Goal: Task Accomplishment & Management: Manage account settings

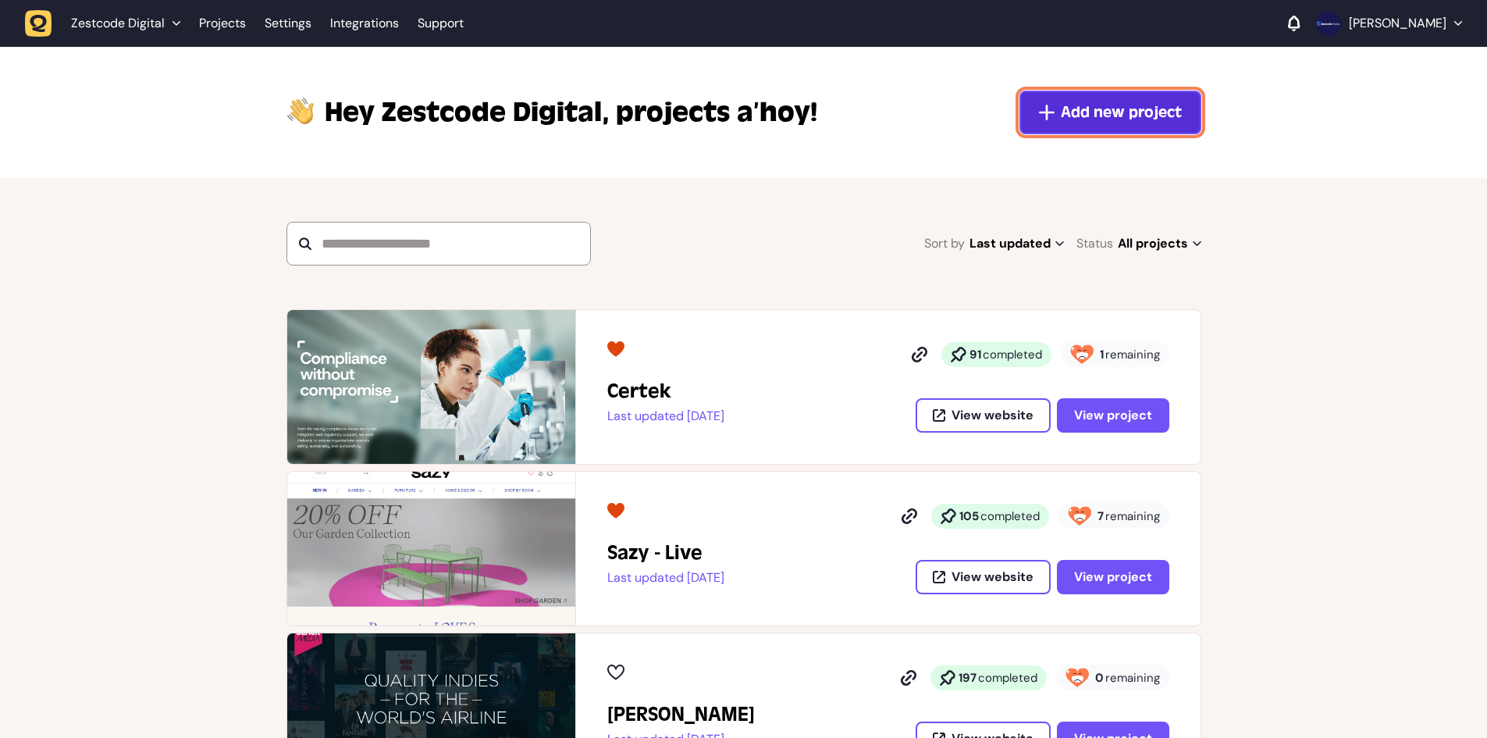
click at [1078, 114] on span "Add new project" at bounding box center [1121, 112] width 121 height 22
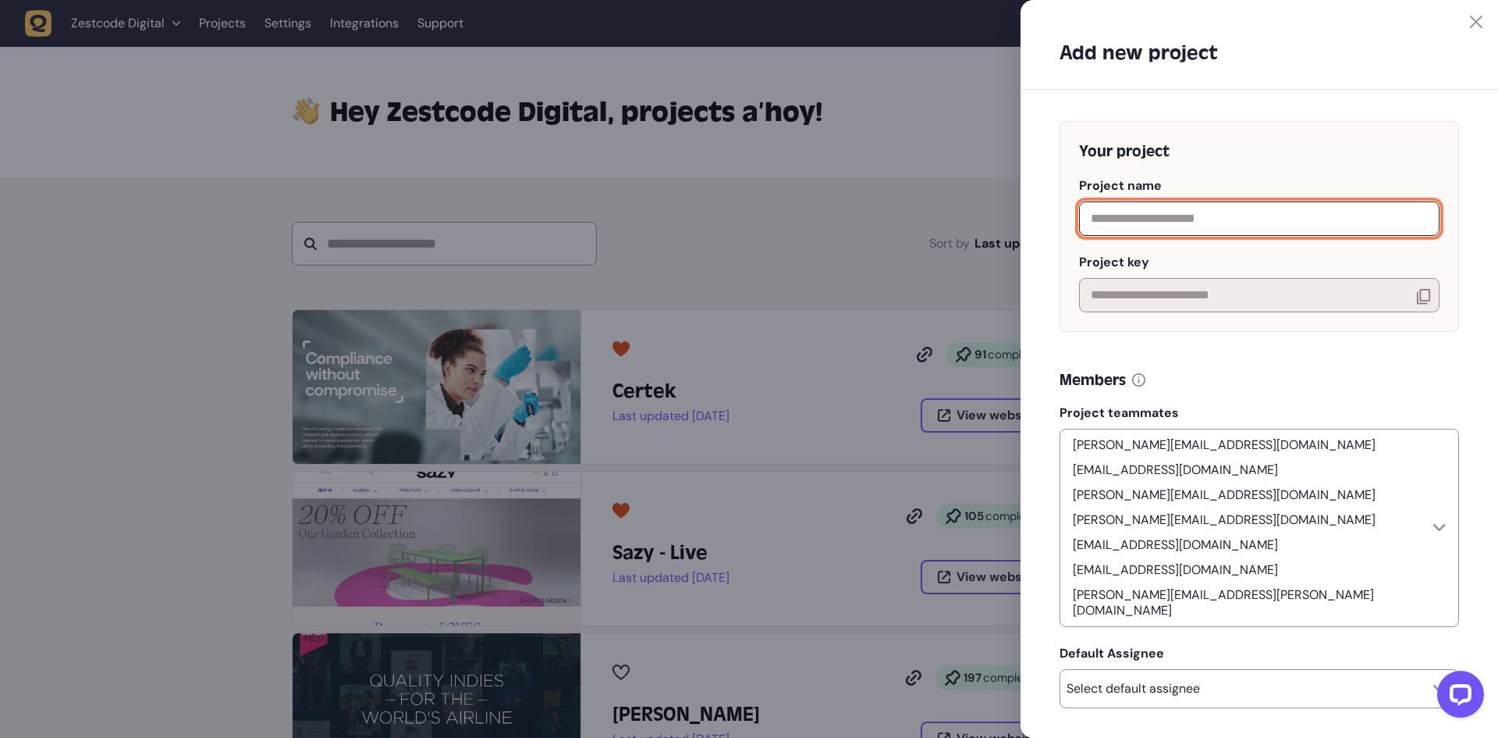
click at [1168, 236] on input "text" at bounding box center [1259, 218] width 361 height 34
type input "**********"
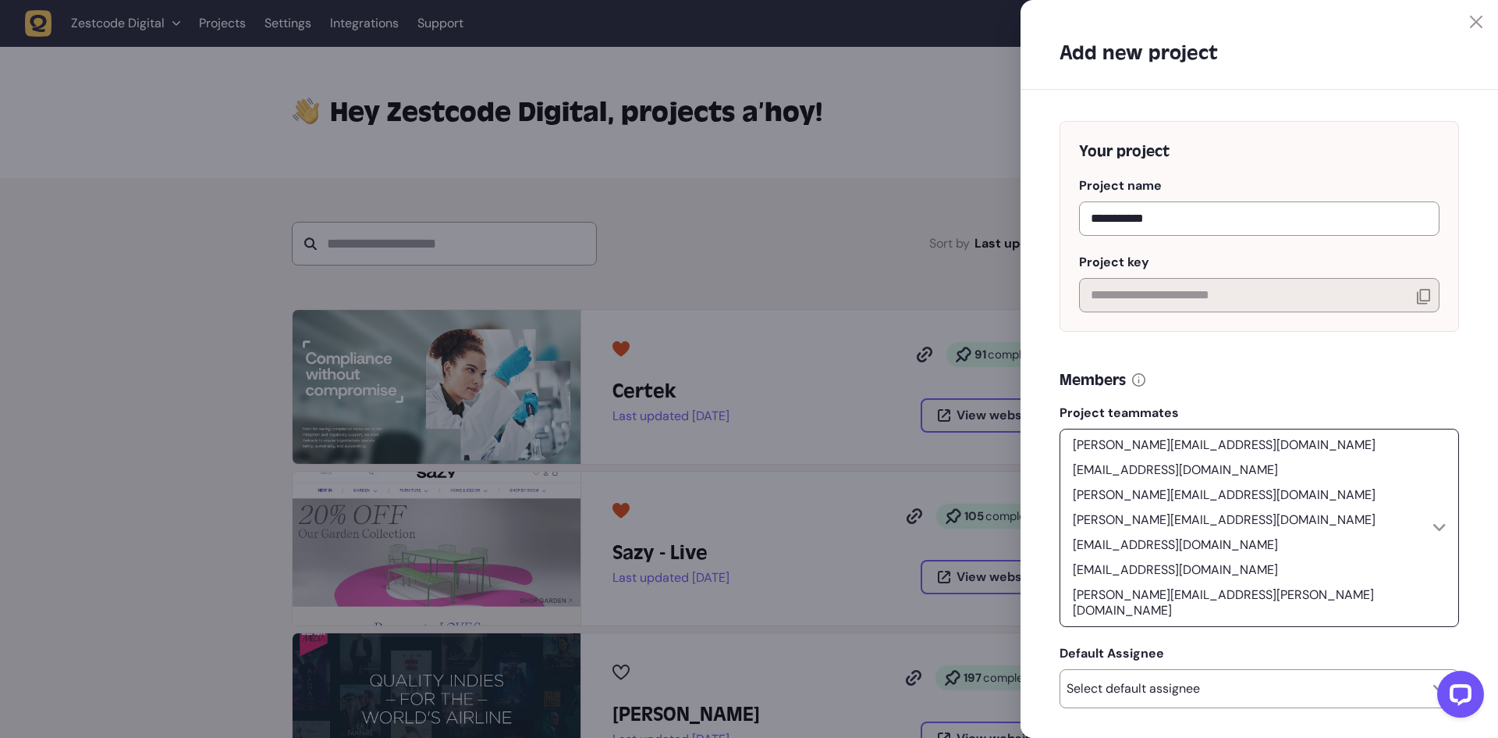
click at [1318, 510] on p "[PERSON_NAME][EMAIL_ADDRESS][DOMAIN_NAME]" at bounding box center [1224, 519] width 315 height 19
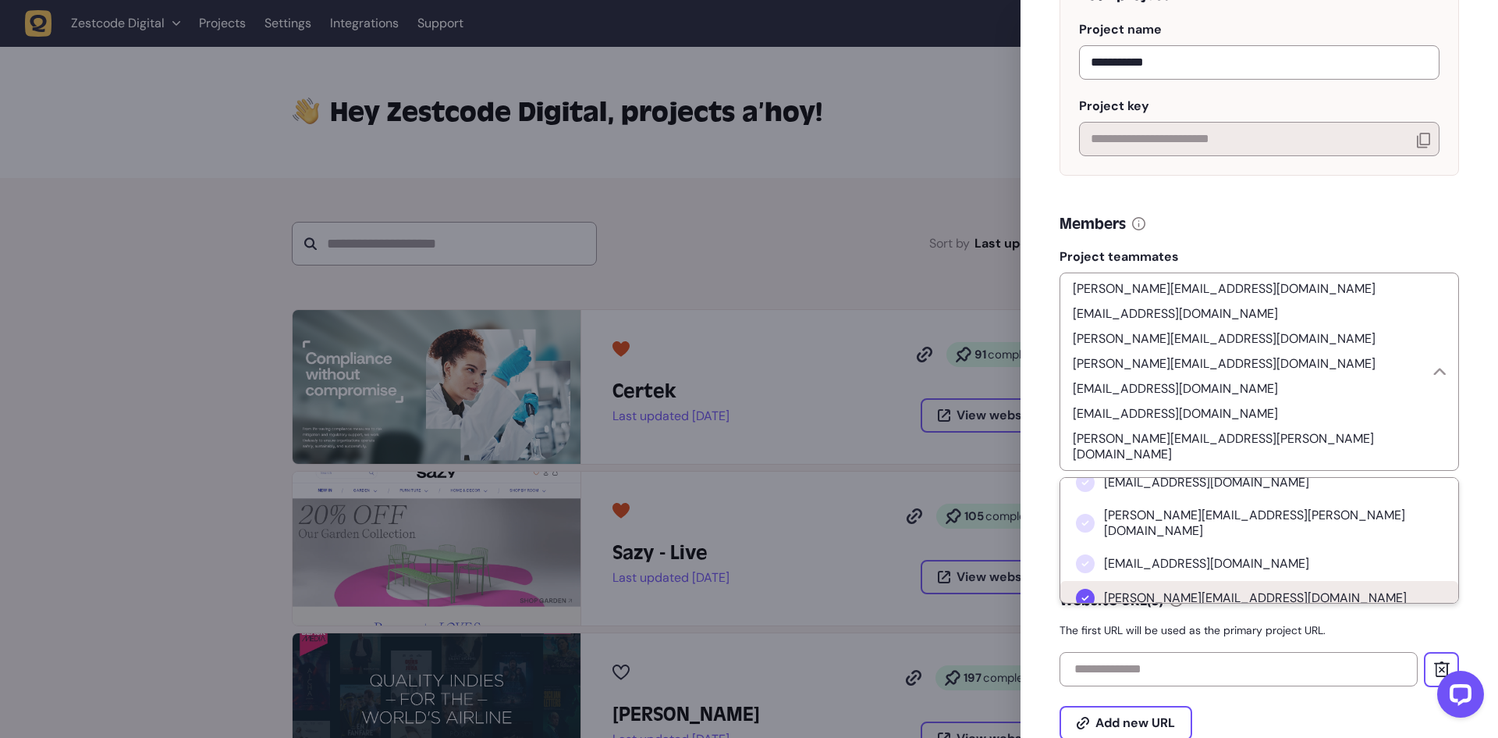
scroll to position [78, 0]
click at [1185, 584] on li "[PERSON_NAME][EMAIL_ADDRESS][DOMAIN_NAME]" at bounding box center [1260, 601] width 398 height 34
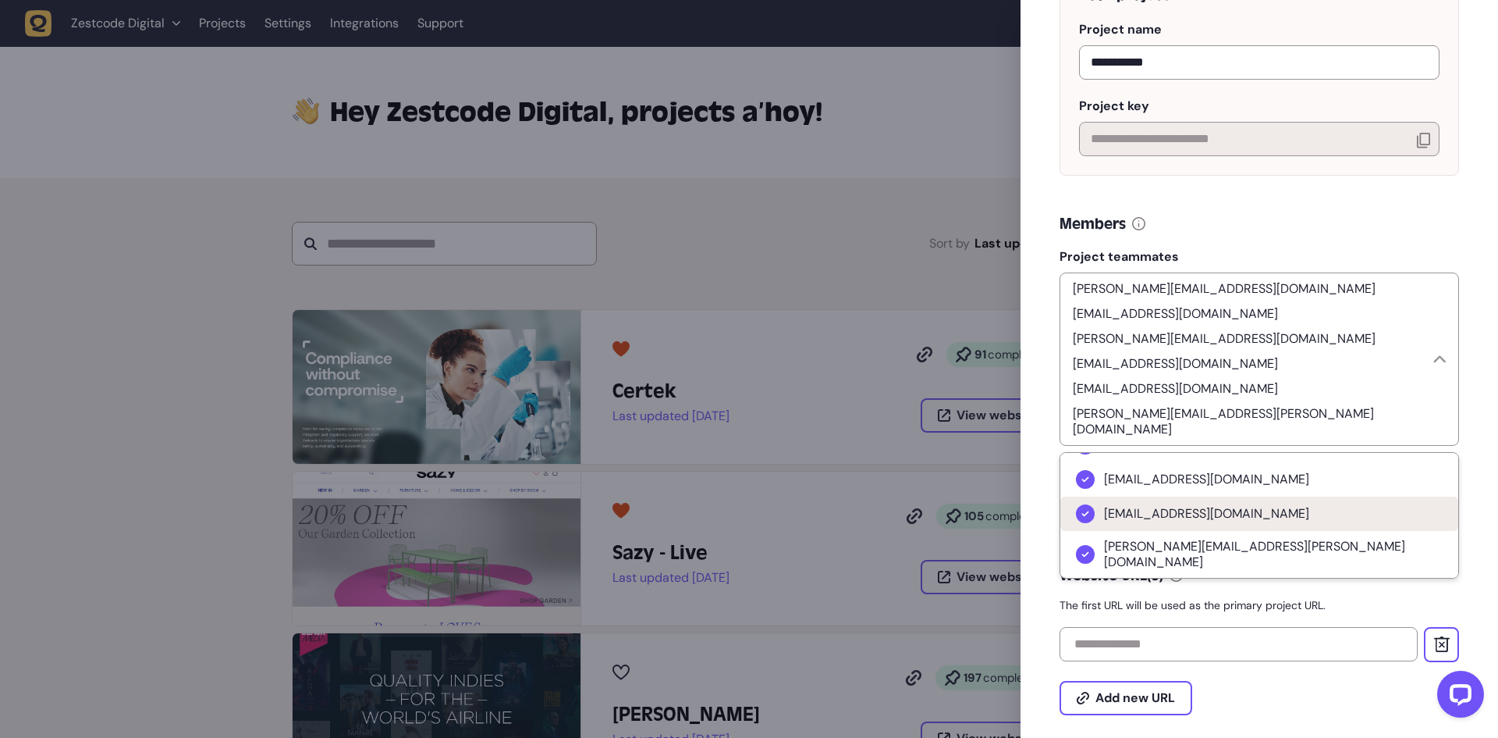
scroll to position [234, 0]
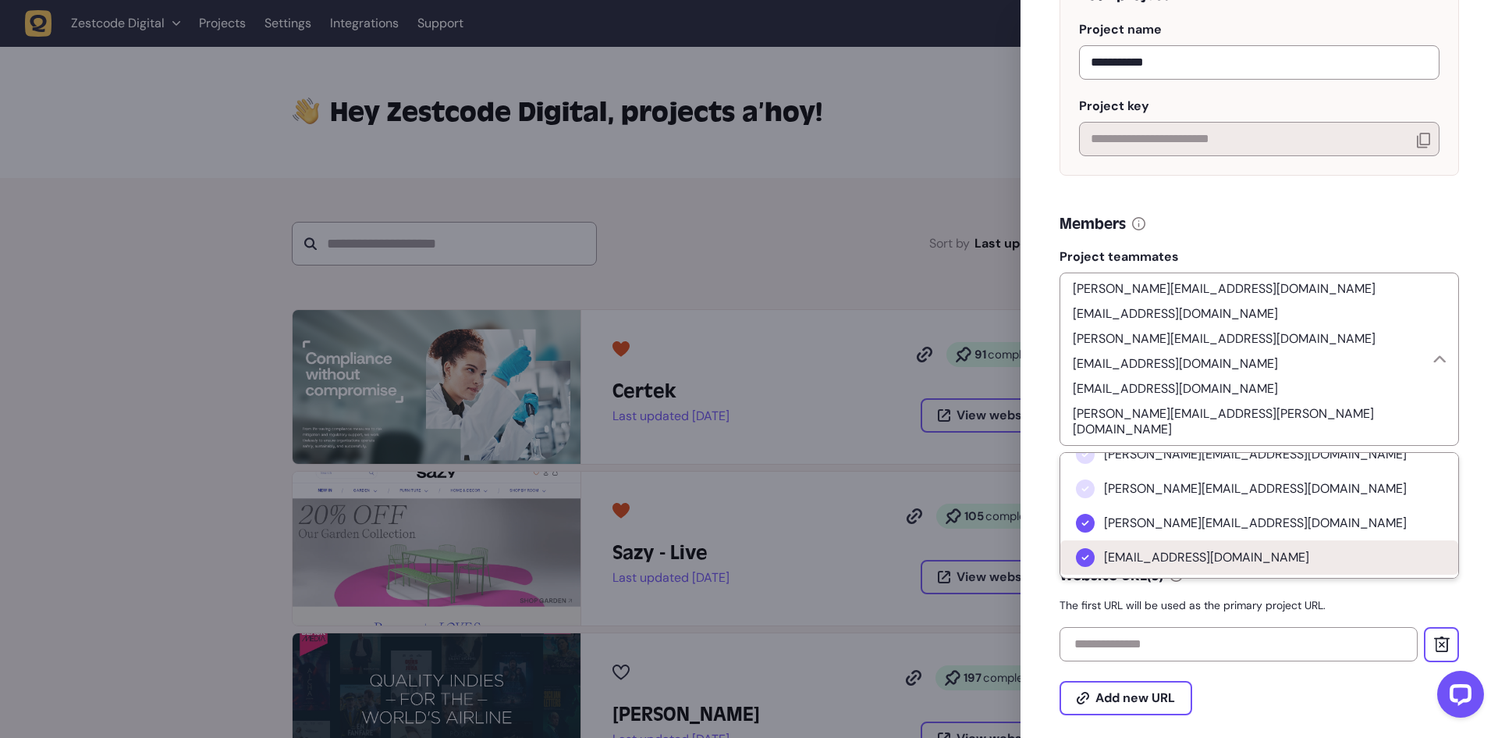
click at [1165, 540] on li "[EMAIL_ADDRESS][DOMAIN_NAME]" at bounding box center [1260, 557] width 398 height 34
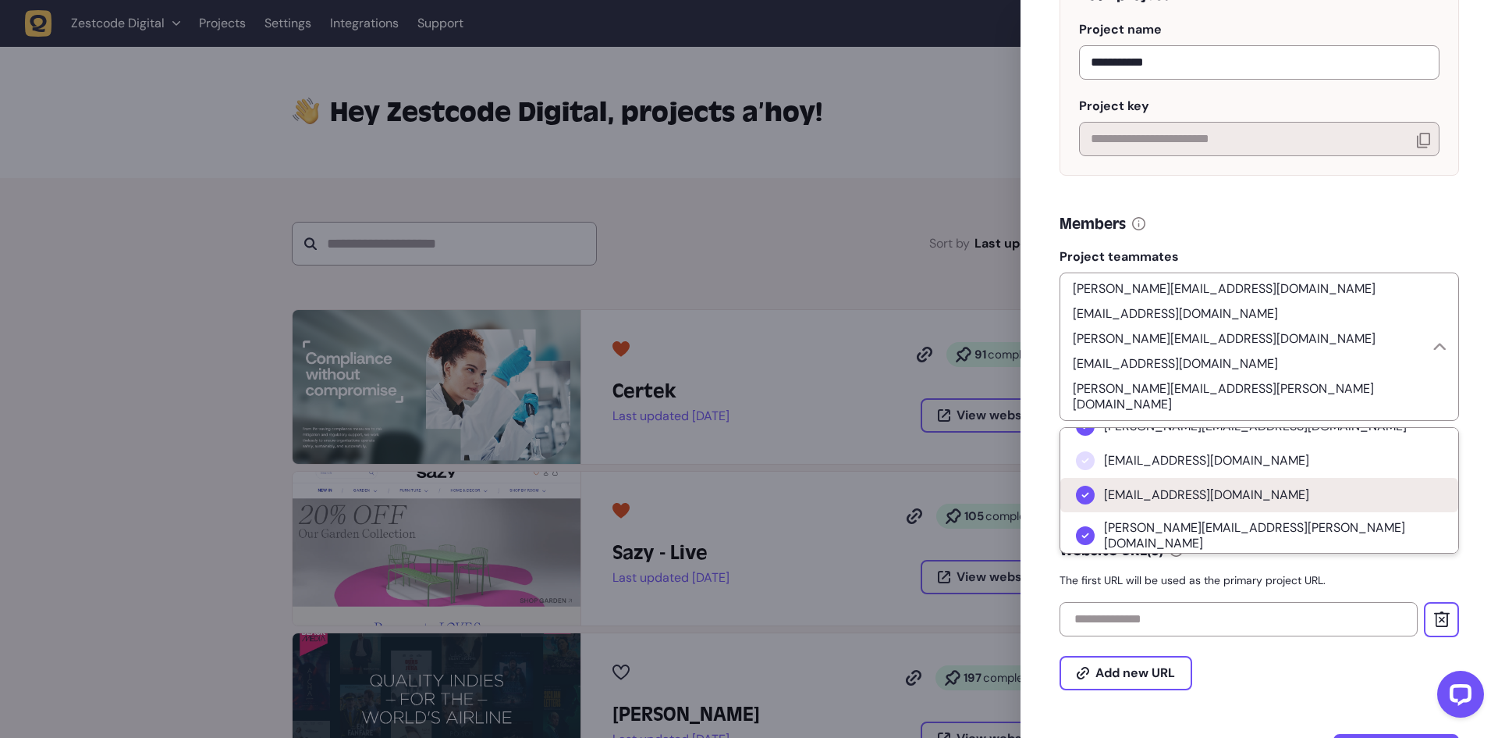
scroll to position [312, 0]
click at [1172, 481] on span "[EMAIL_ADDRESS][DOMAIN_NAME]" at bounding box center [1206, 489] width 205 height 16
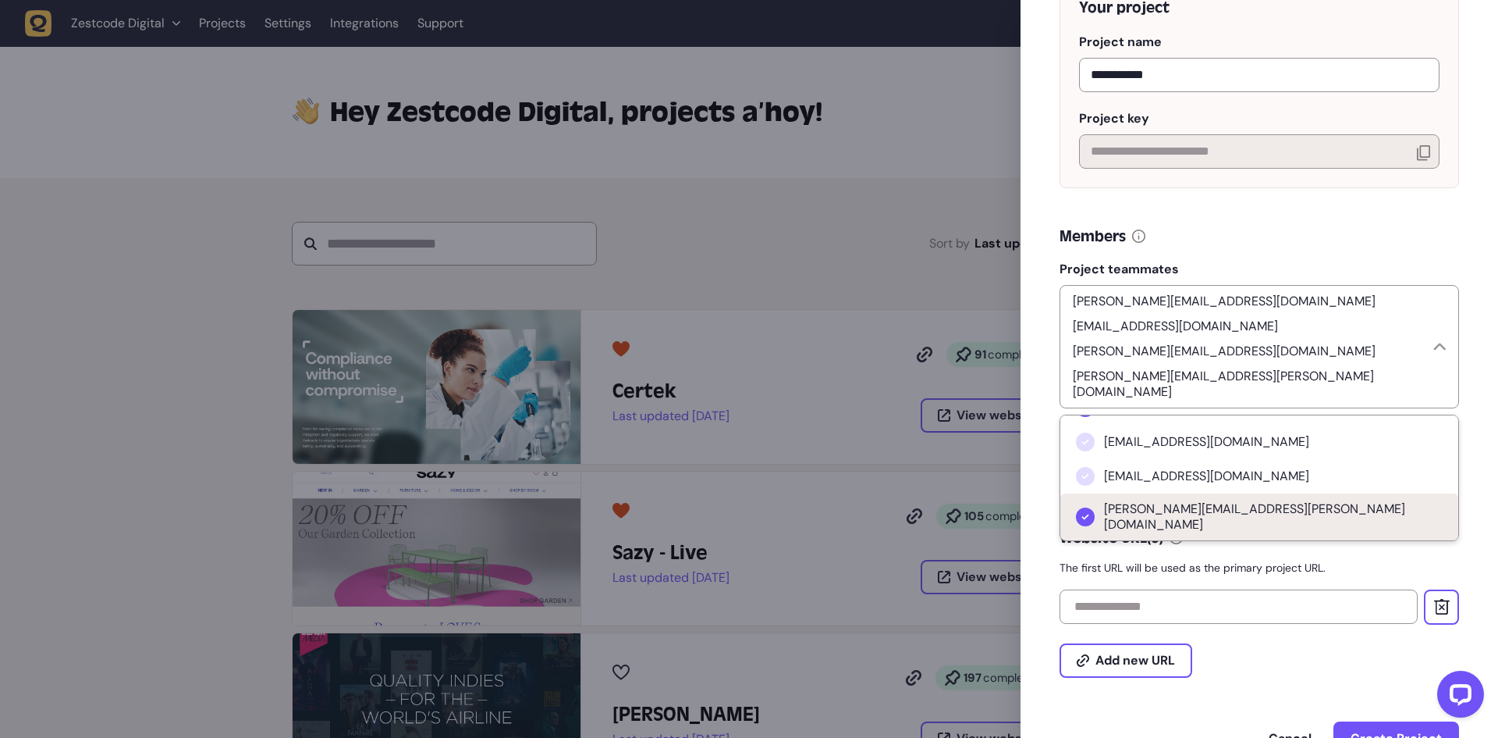
click at [1168, 501] on span "[PERSON_NAME][EMAIL_ADDRESS][PERSON_NAME][DOMAIN_NAME]" at bounding box center [1273, 516] width 339 height 31
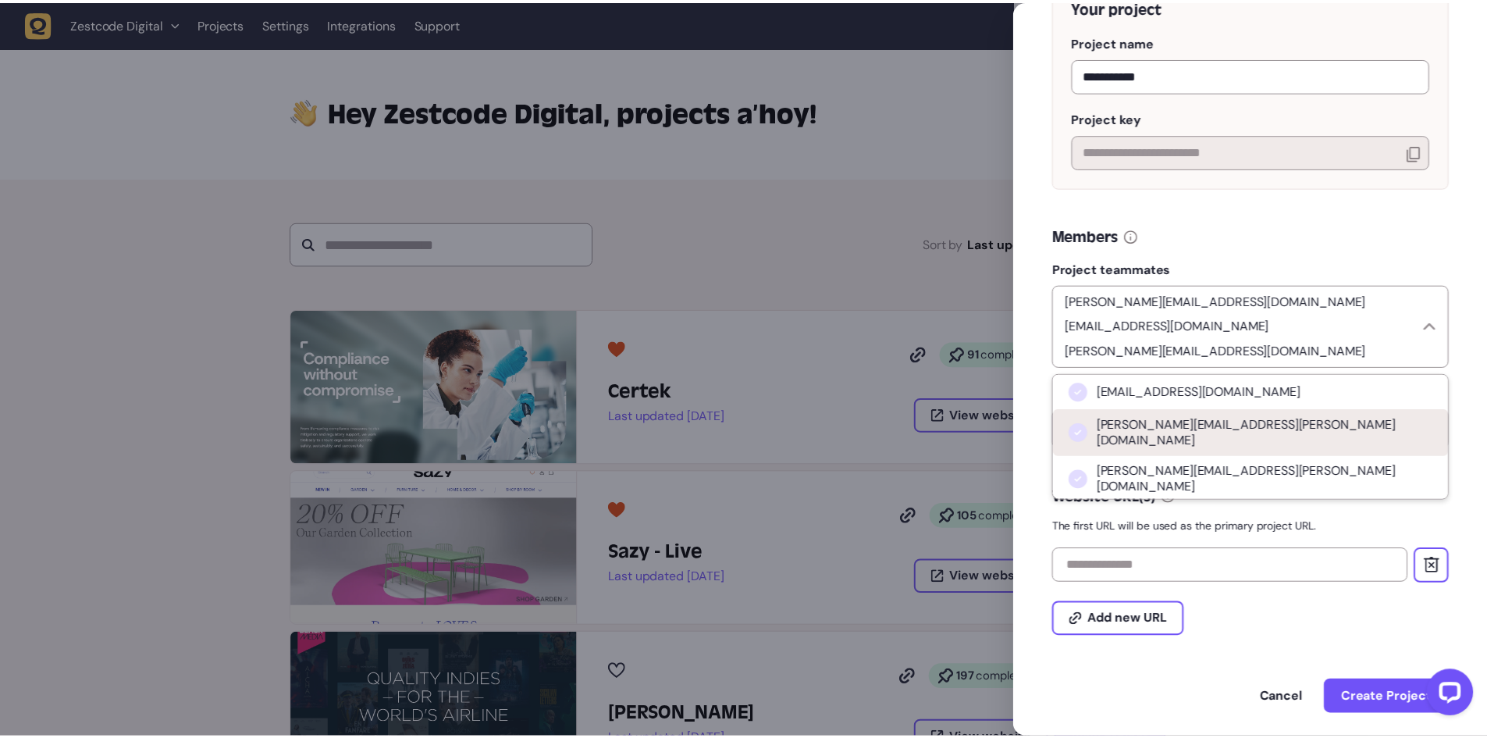
scroll to position [356, 0]
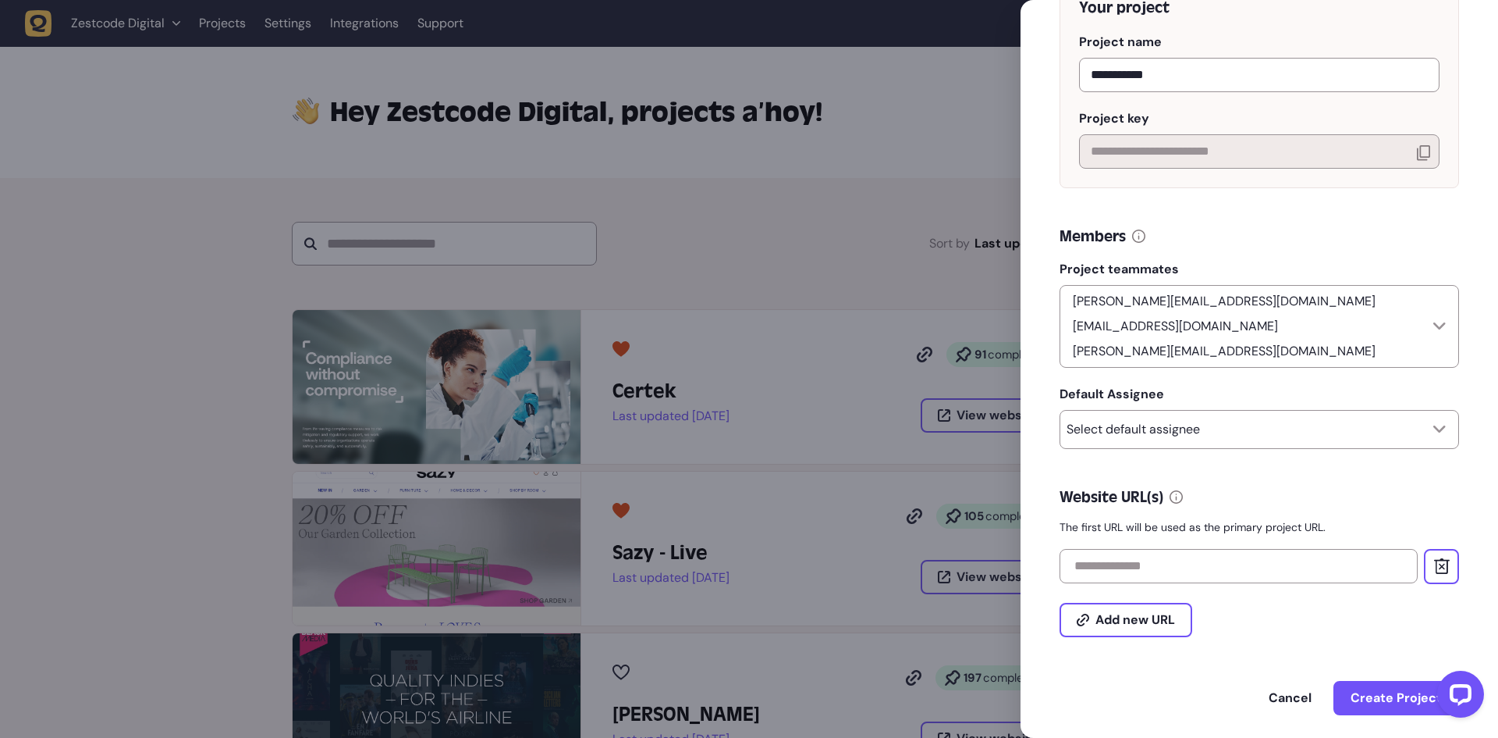
click at [1284, 255] on div "Project teammates [PERSON_NAME][EMAIL_ADDRESS][DOMAIN_NAME] [EMAIL_ADDRESS][DOM…" at bounding box center [1260, 307] width 400 height 120
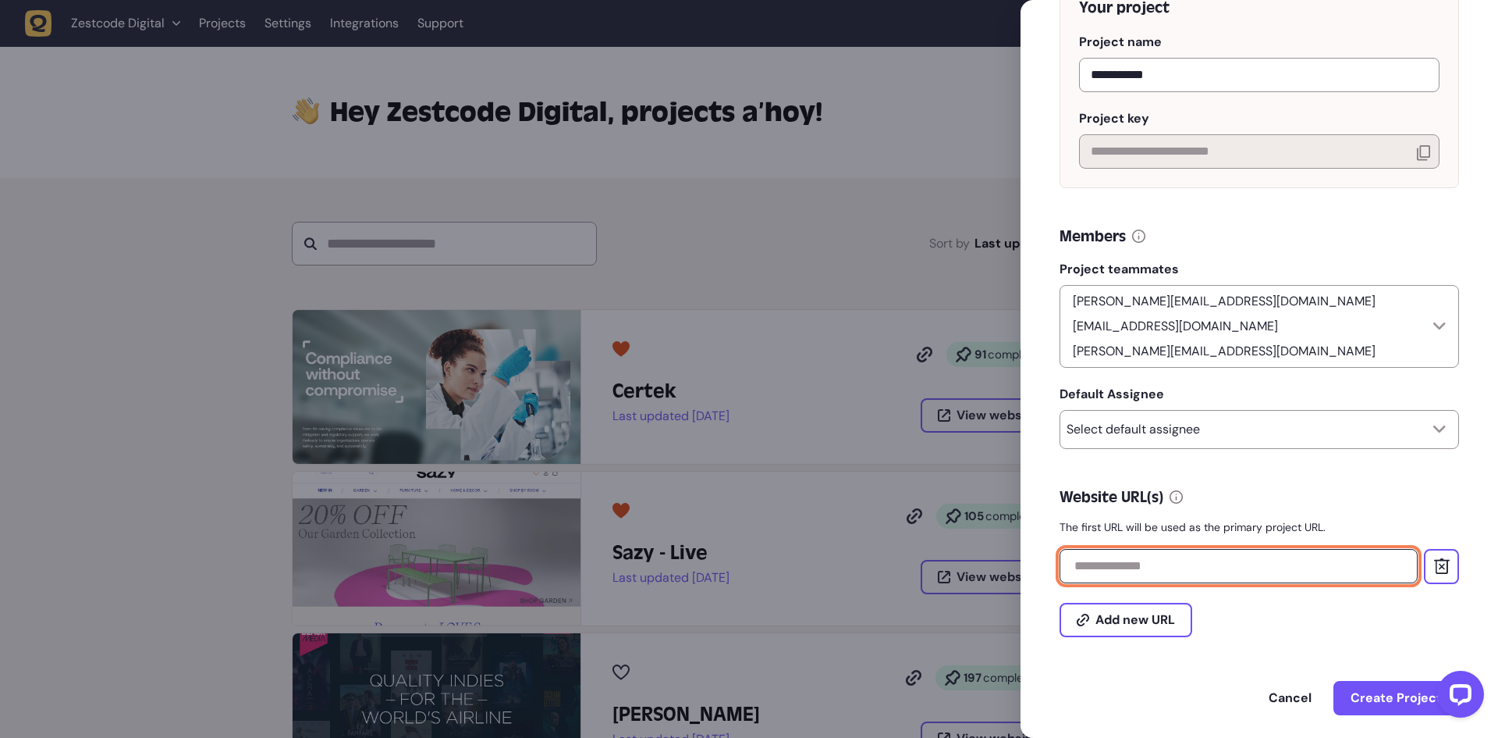
drag, startPoint x: 1118, startPoint y: 560, endPoint x: 1093, endPoint y: 528, distance: 41.2
click at [1117, 561] on input "text" at bounding box center [1239, 566] width 358 height 34
click at [1168, 549] on input "text" at bounding box center [1239, 566] width 358 height 34
paste input "**********"
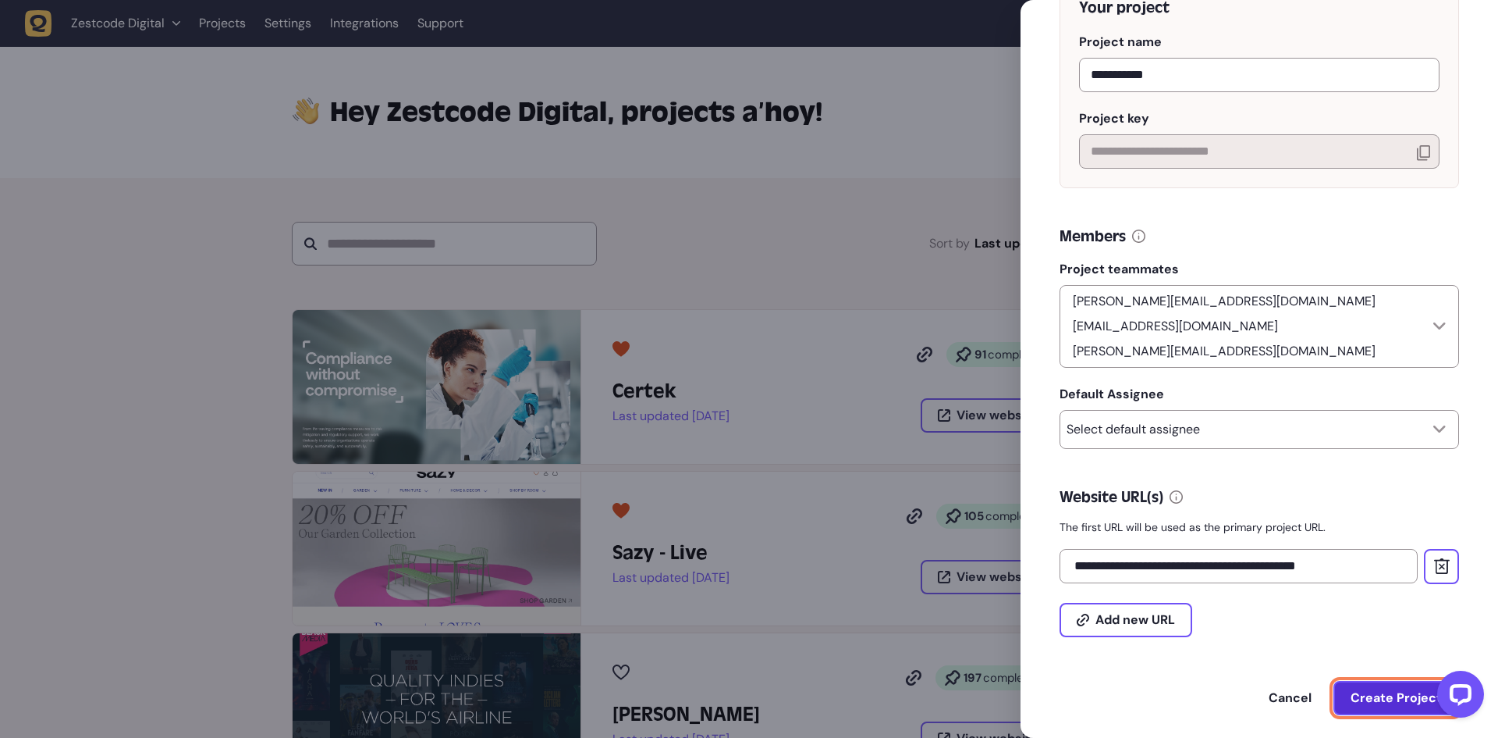
type input "**********"
click at [1402, 689] on span "Create Project" at bounding box center [1396, 697] width 91 height 16
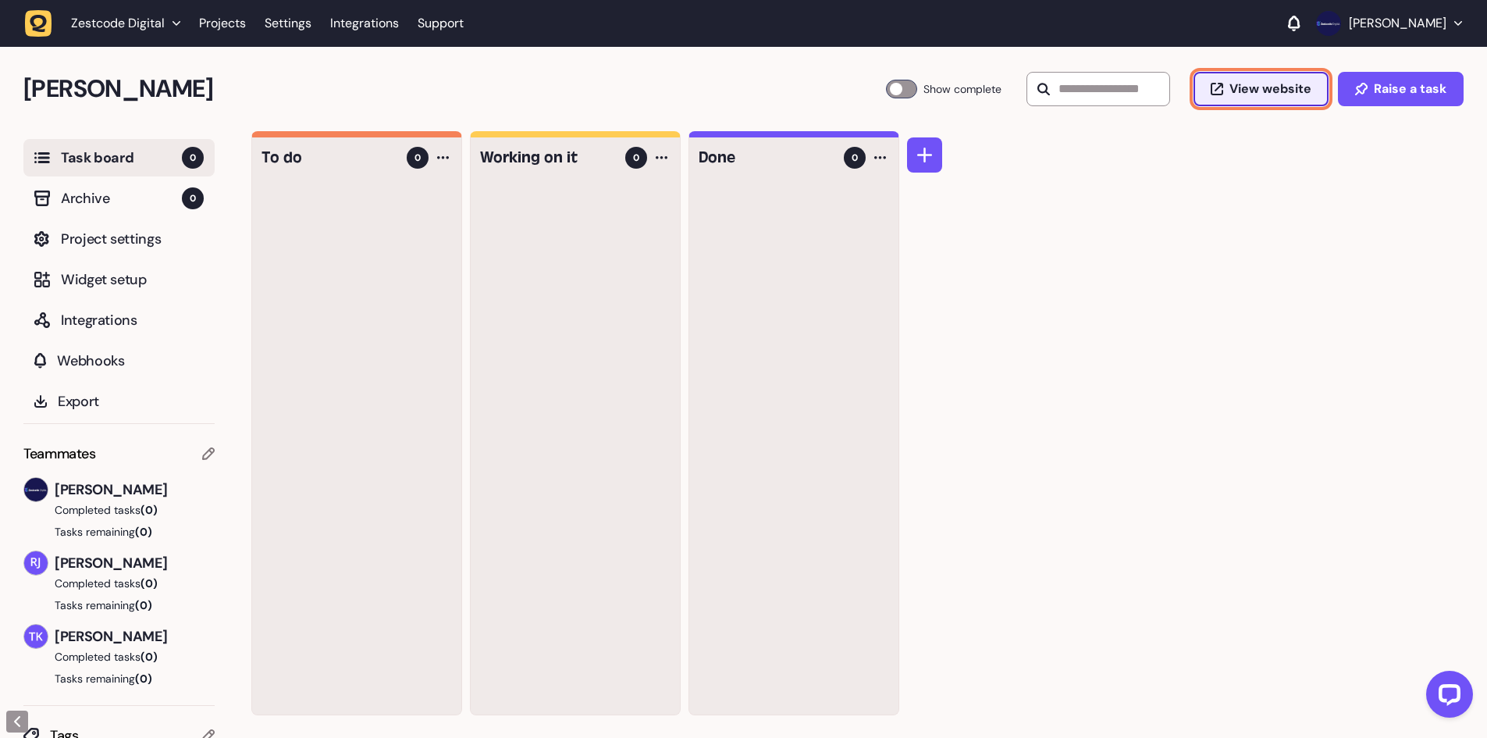
click at [1249, 95] on span "View website" at bounding box center [1270, 89] width 82 height 12
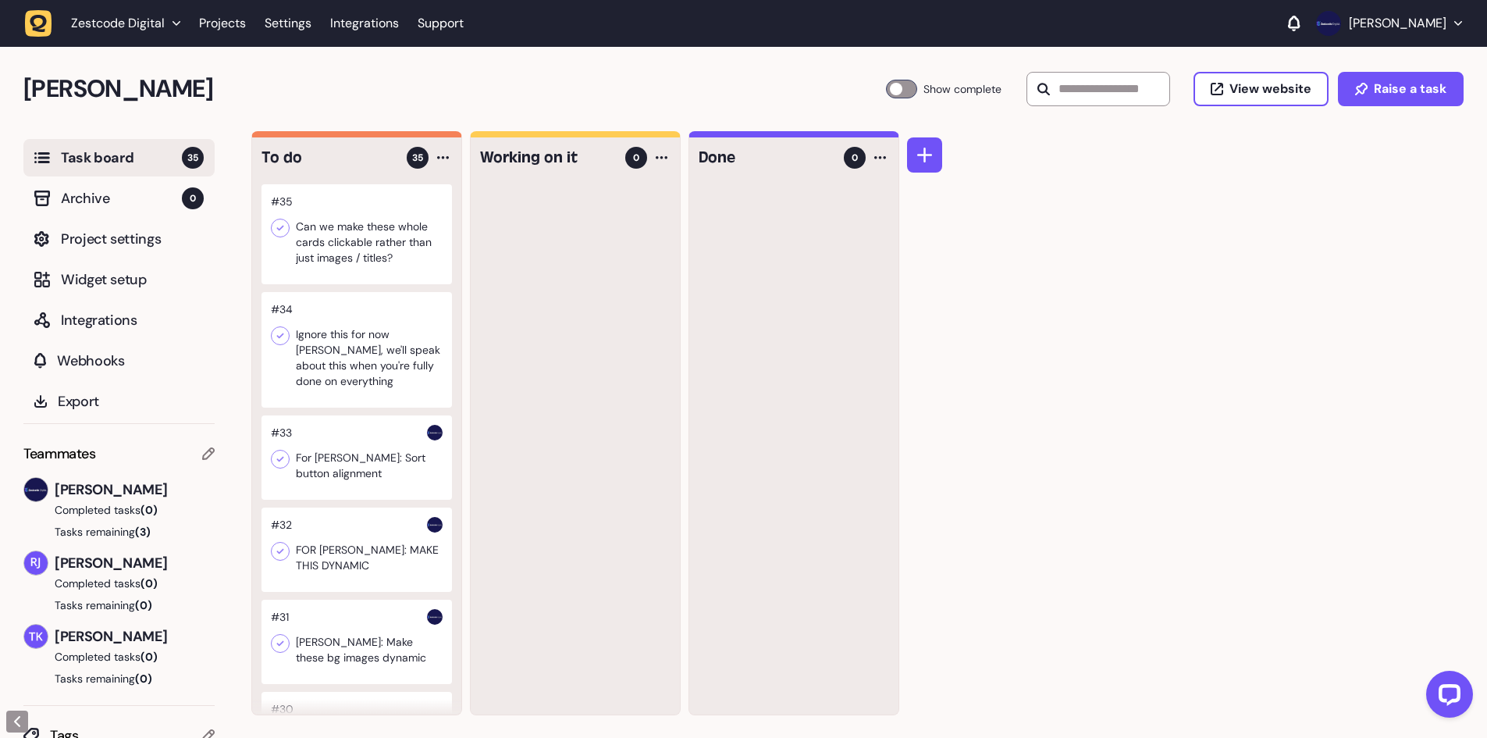
click at [265, 152] on h4 "To do" at bounding box center [328, 158] width 134 height 22
click at [927, 154] on icon at bounding box center [925, 156] width 16 height 16
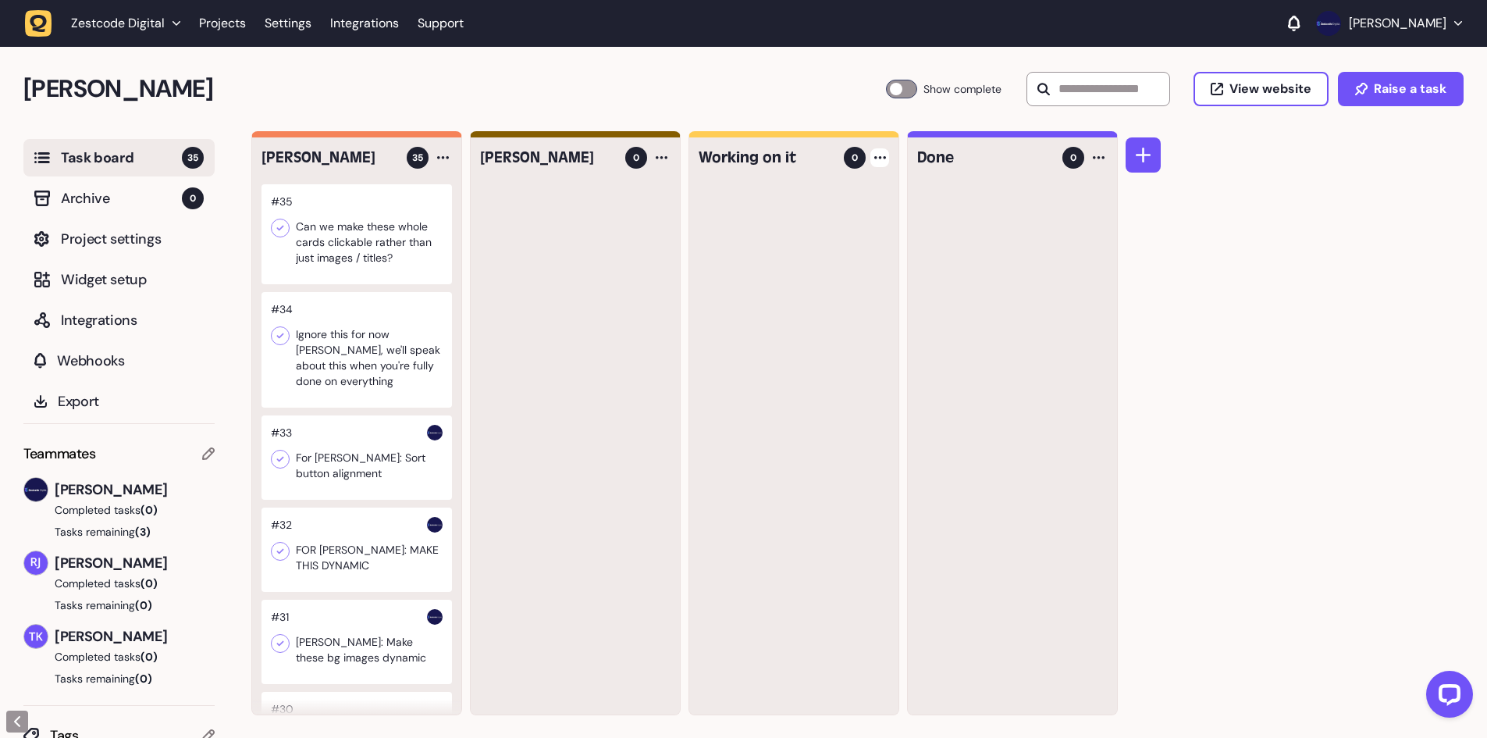
click at [881, 162] on div at bounding box center [879, 157] width 19 height 19
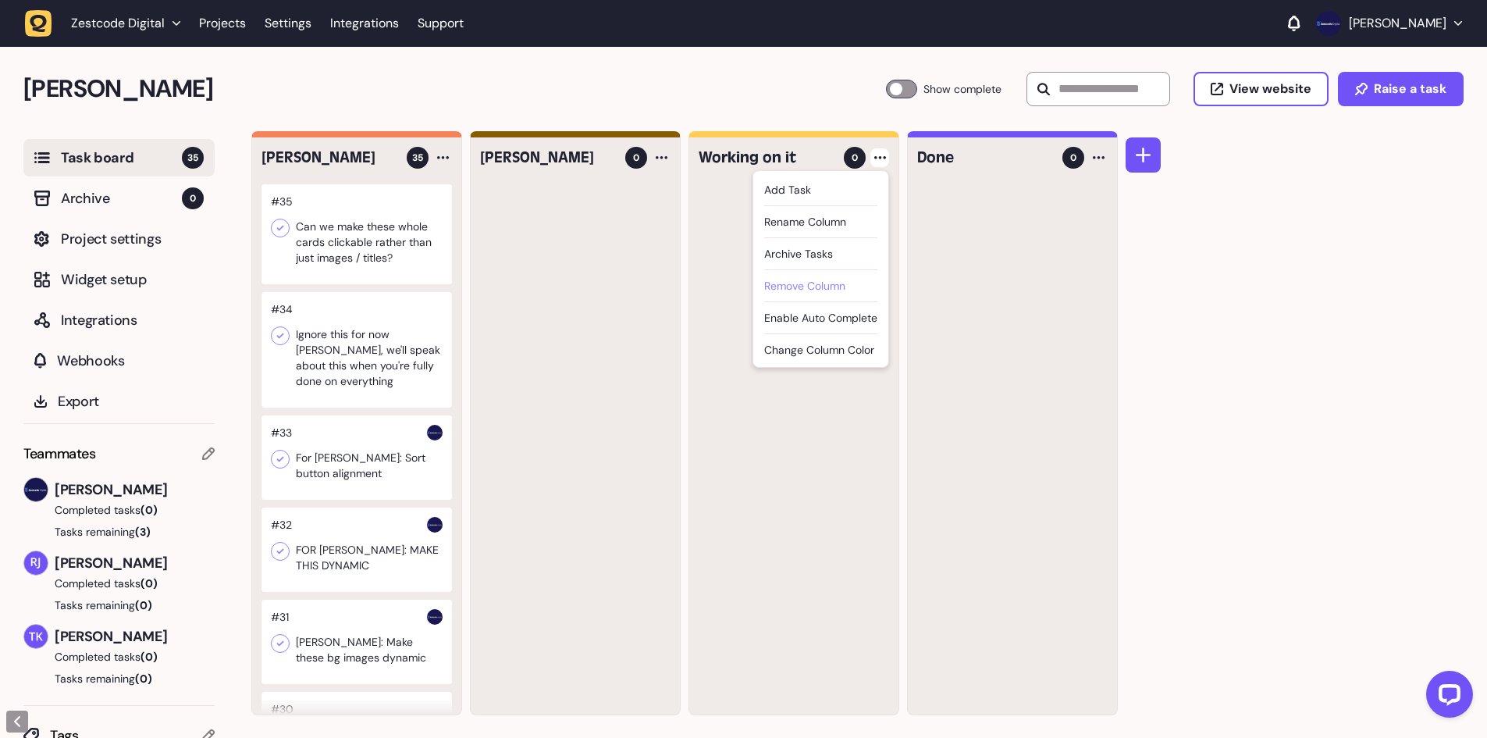
click at [815, 291] on div "Remove column" at bounding box center [820, 286] width 113 height 16
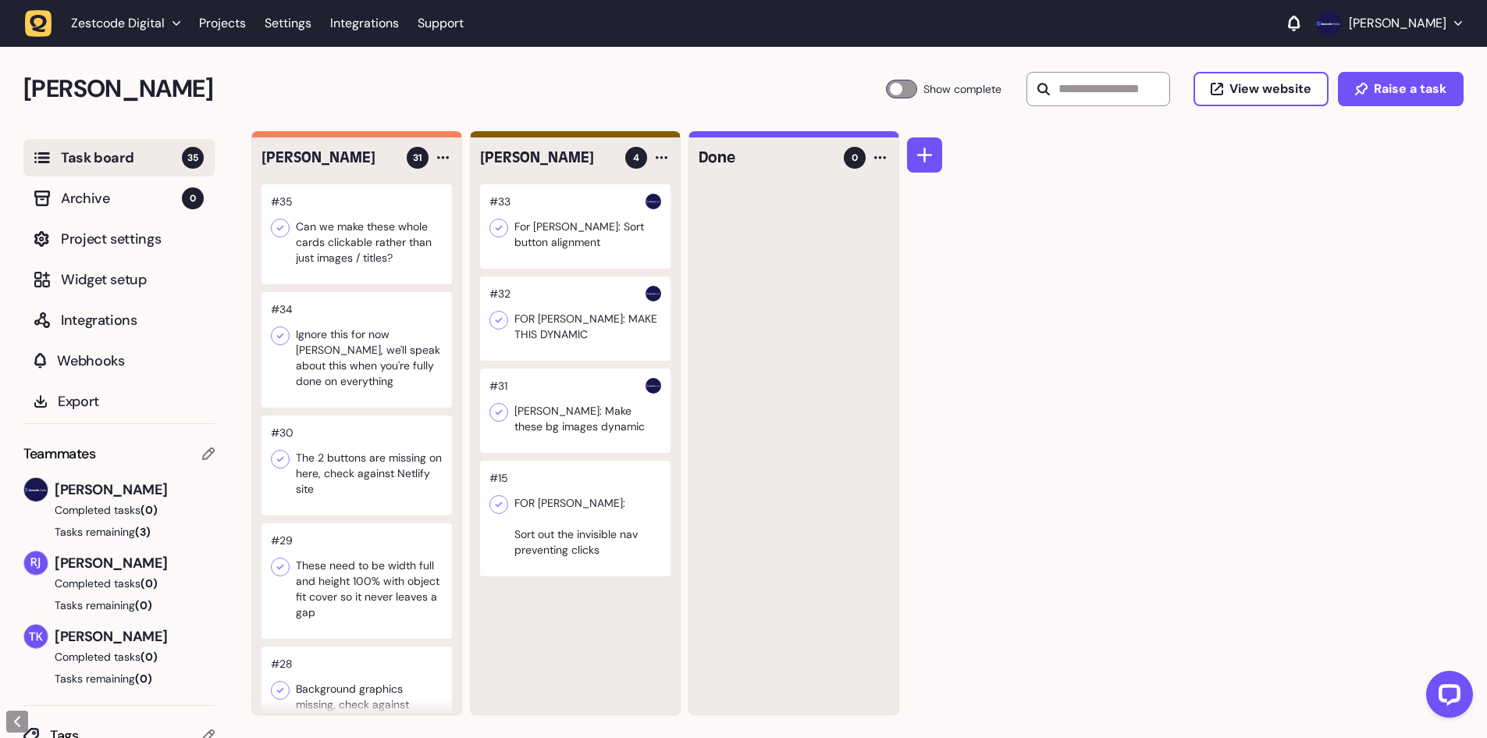
click at [485, 108] on div "Penny Black Task Board 35 Show complete View website Raise a task" at bounding box center [743, 89] width 1487 height 84
click at [463, 107] on h2 "[PERSON_NAME]" at bounding box center [454, 88] width 862 height 37
click at [1073, 86] on input "text" at bounding box center [1098, 89] width 144 height 34
type input "*"
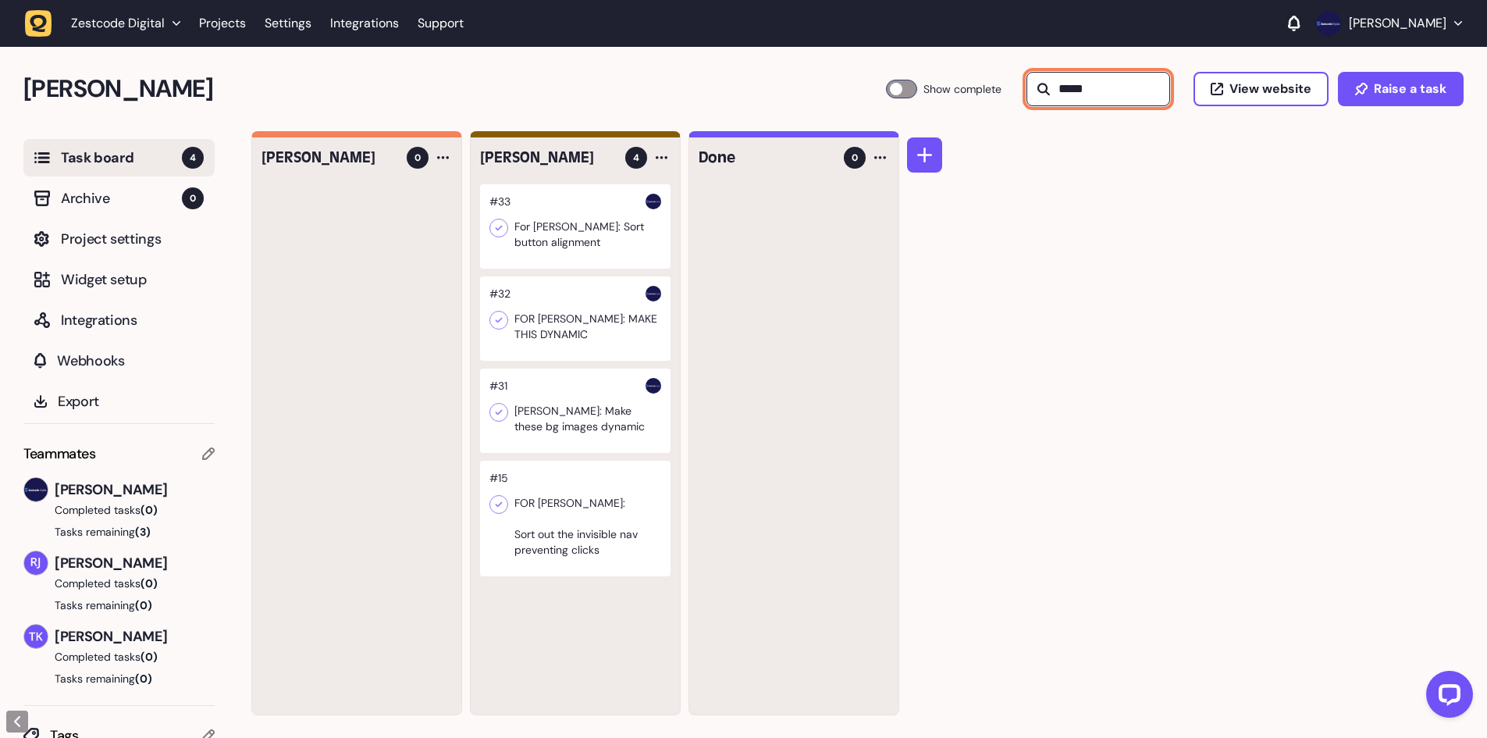
type input "*****"
click at [681, 91] on h2 "[PERSON_NAME]" at bounding box center [454, 88] width 862 height 37
click at [1064, 92] on input "*****" at bounding box center [1098, 89] width 144 height 34
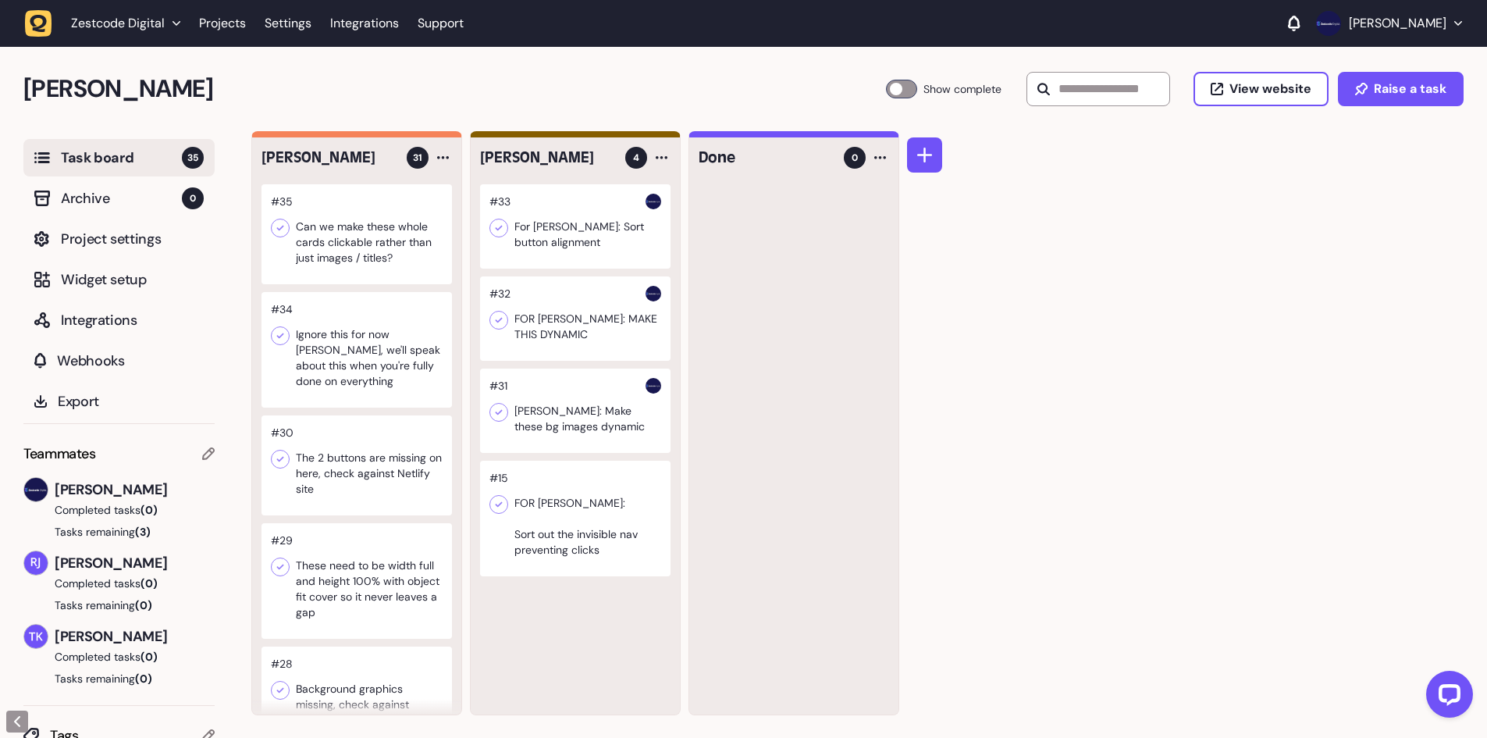
click at [606, 81] on h2 "[PERSON_NAME]" at bounding box center [454, 88] width 862 height 37
click at [566, 225] on div at bounding box center [575, 226] width 190 height 84
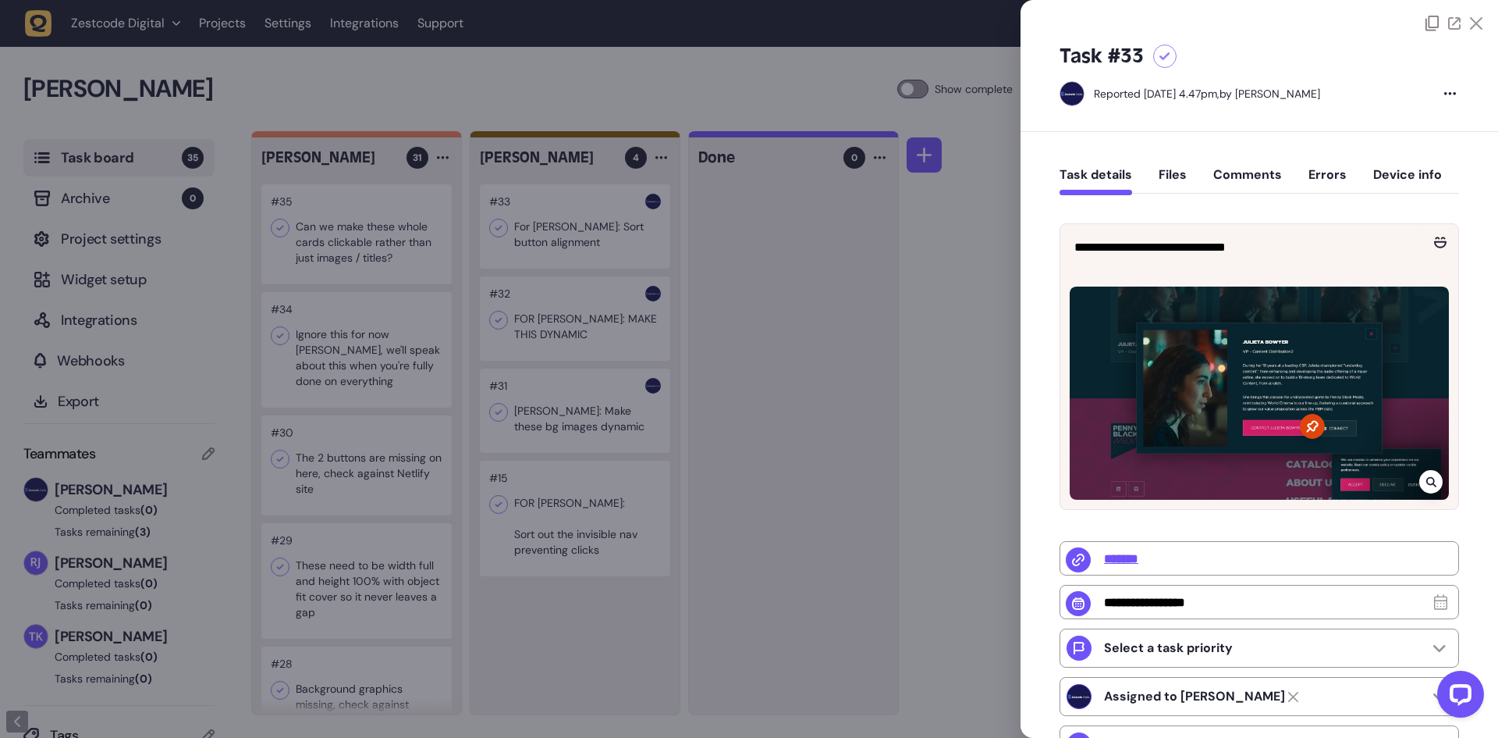
click at [852, 111] on div at bounding box center [749, 369] width 1498 height 738
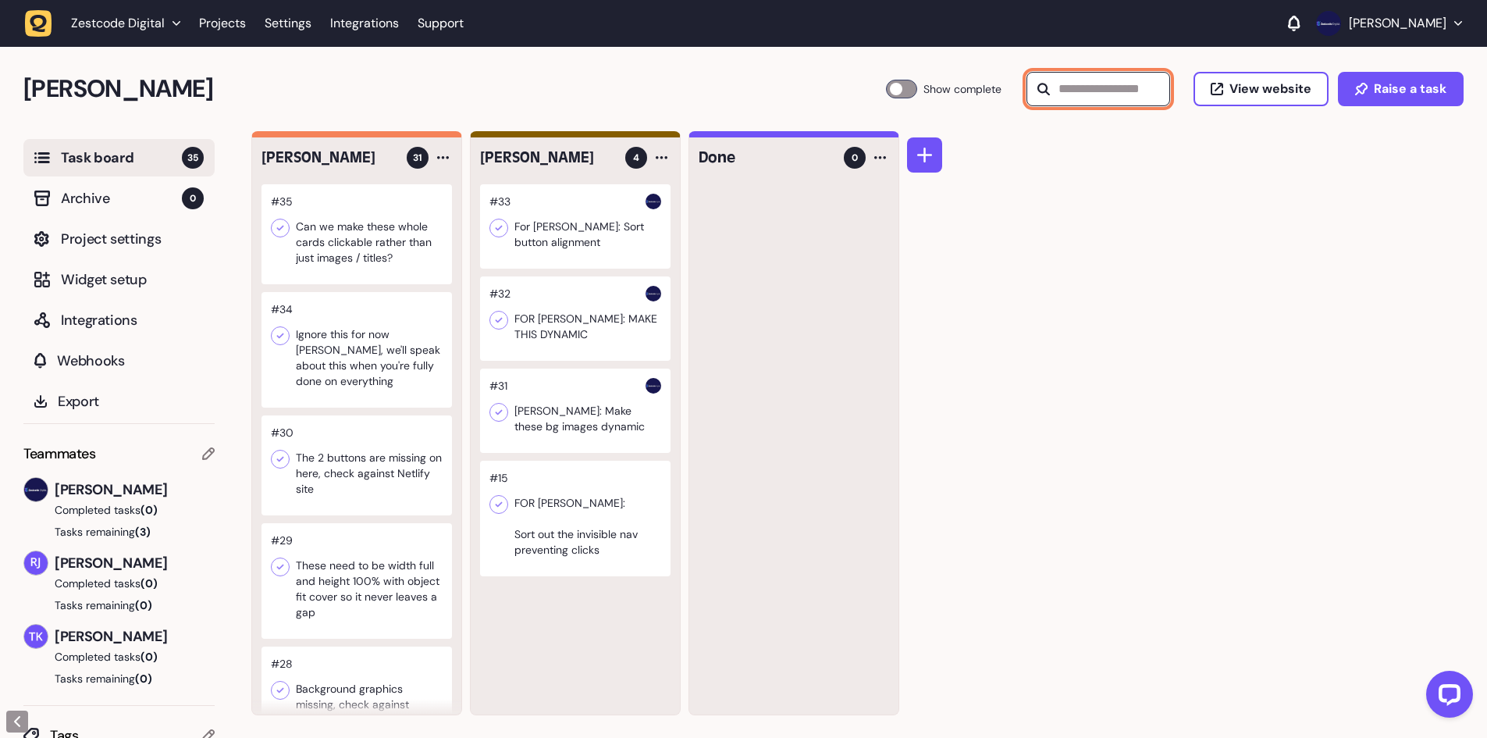
click at [1061, 93] on input "text" at bounding box center [1098, 89] width 144 height 34
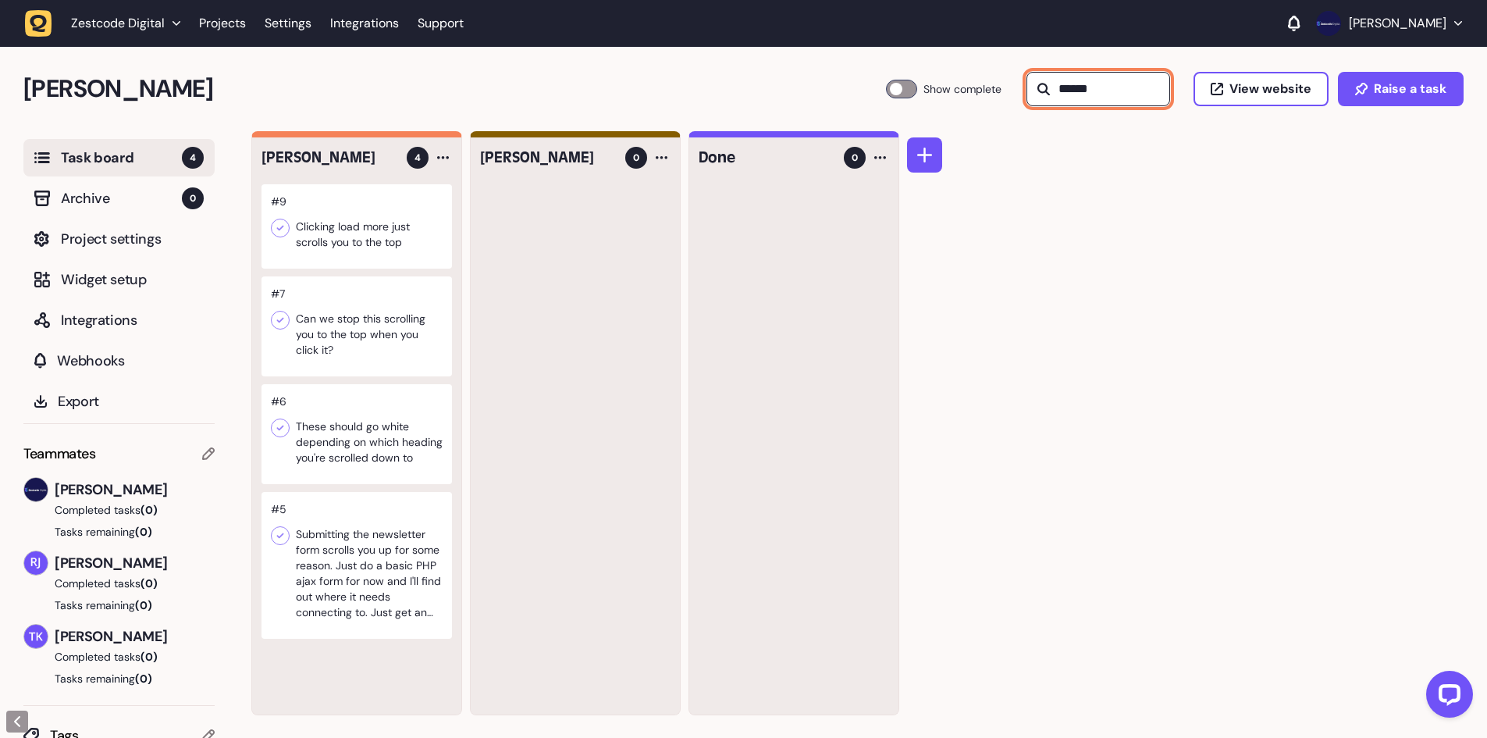
type input "******"
click at [365, 241] on div at bounding box center [356, 226] width 190 height 84
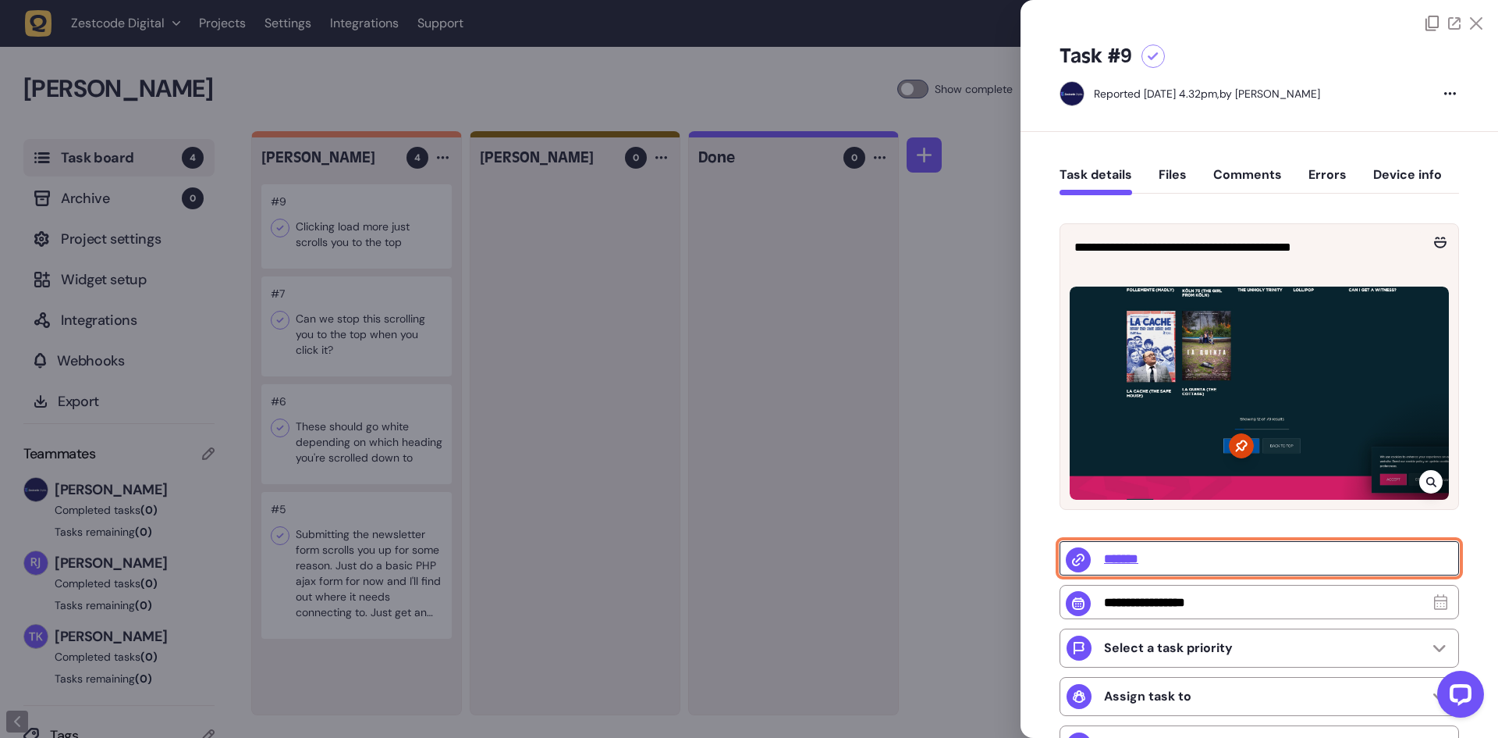
click at [1118, 564] on input "*******" at bounding box center [1260, 558] width 400 height 34
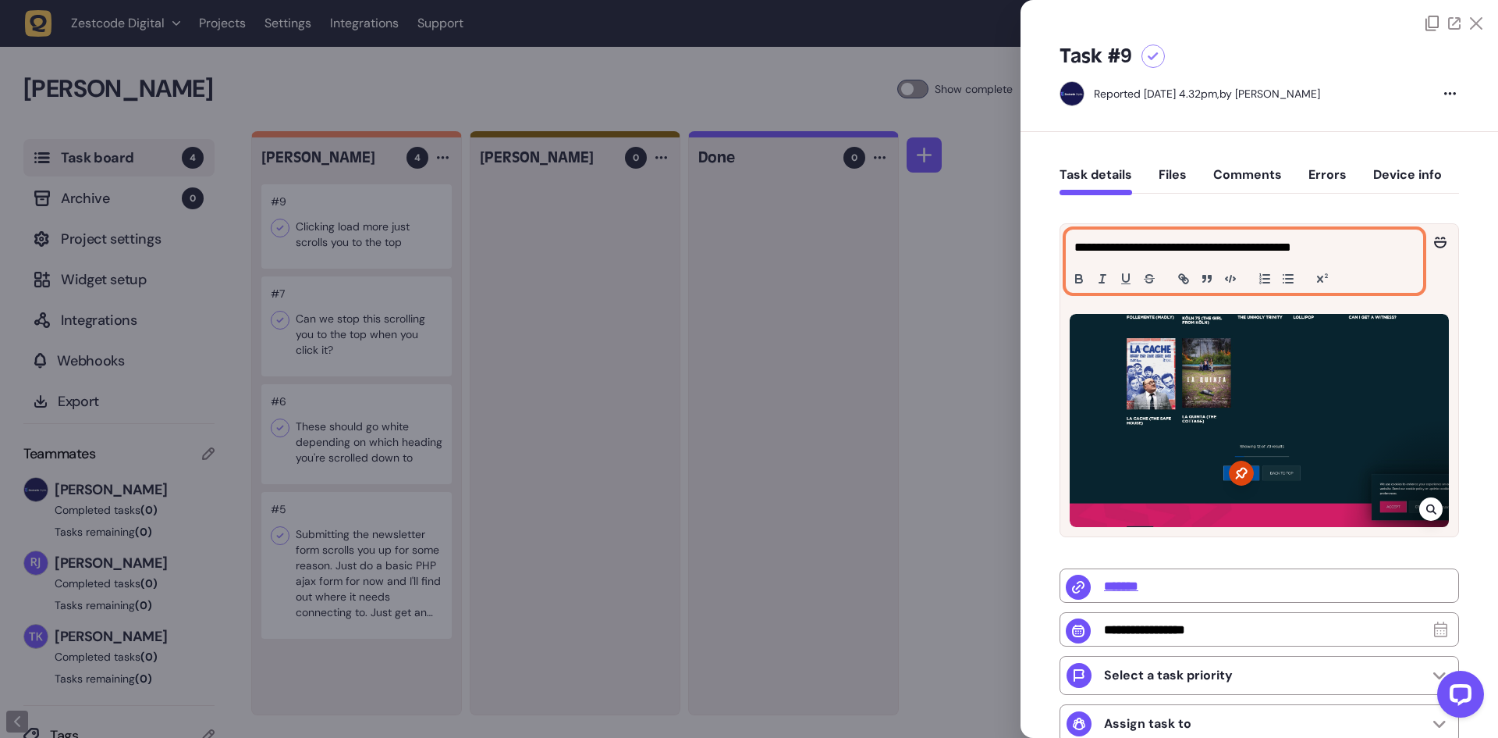
click at [1185, 245] on p "**********" at bounding box center [1243, 247] width 336 height 19
click at [1344, 245] on p "**********" at bounding box center [1243, 247] width 336 height 19
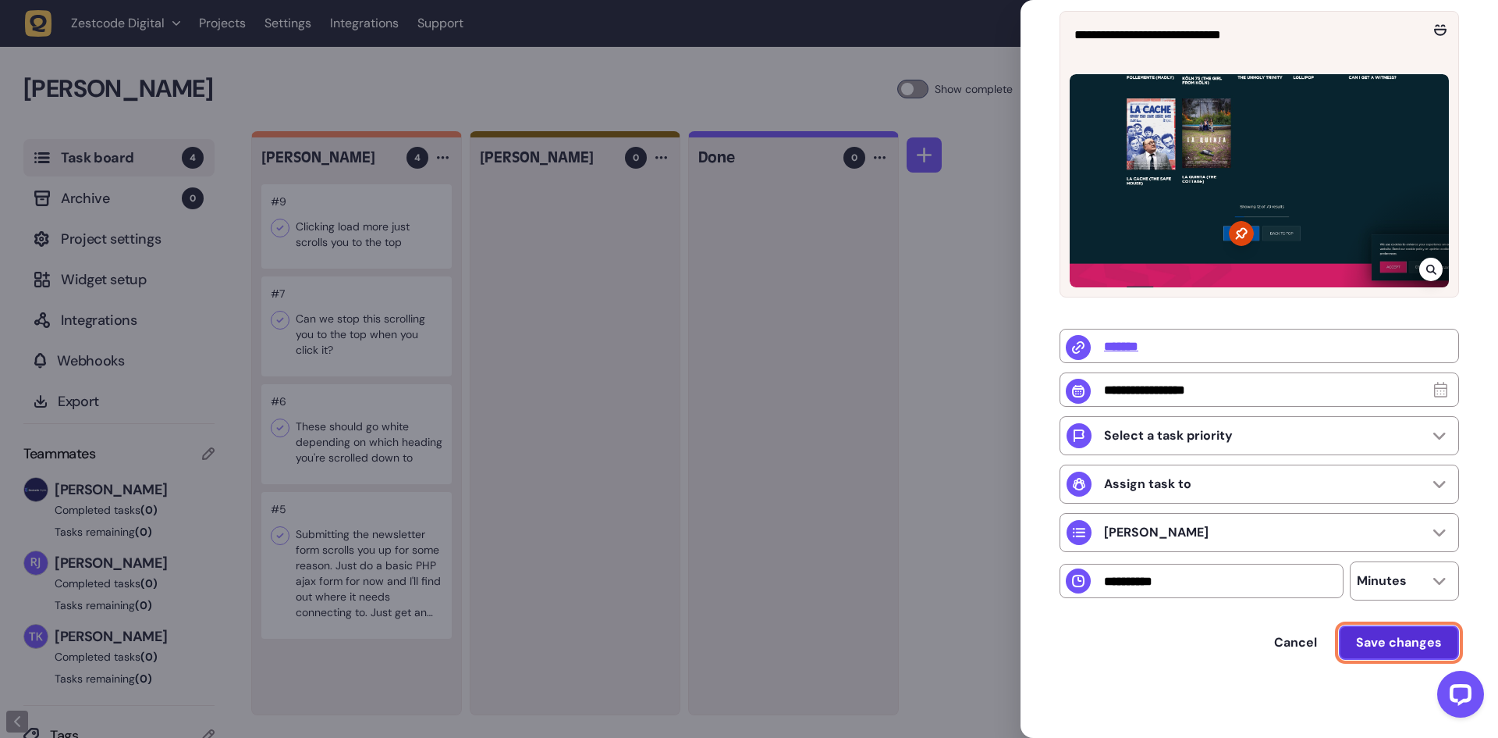
click at [1392, 647] on span "Save changes" at bounding box center [1399, 642] width 86 height 16
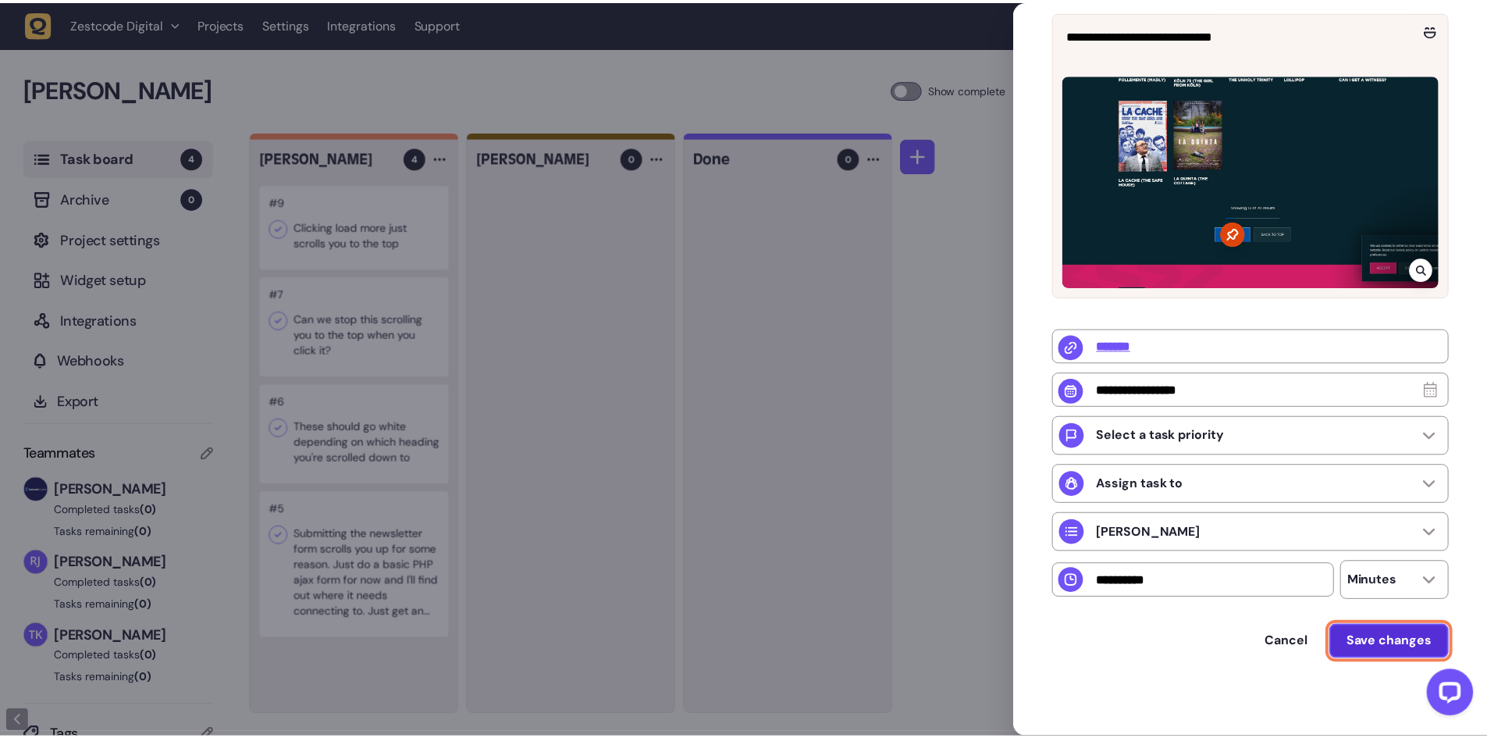
scroll to position [217, 0]
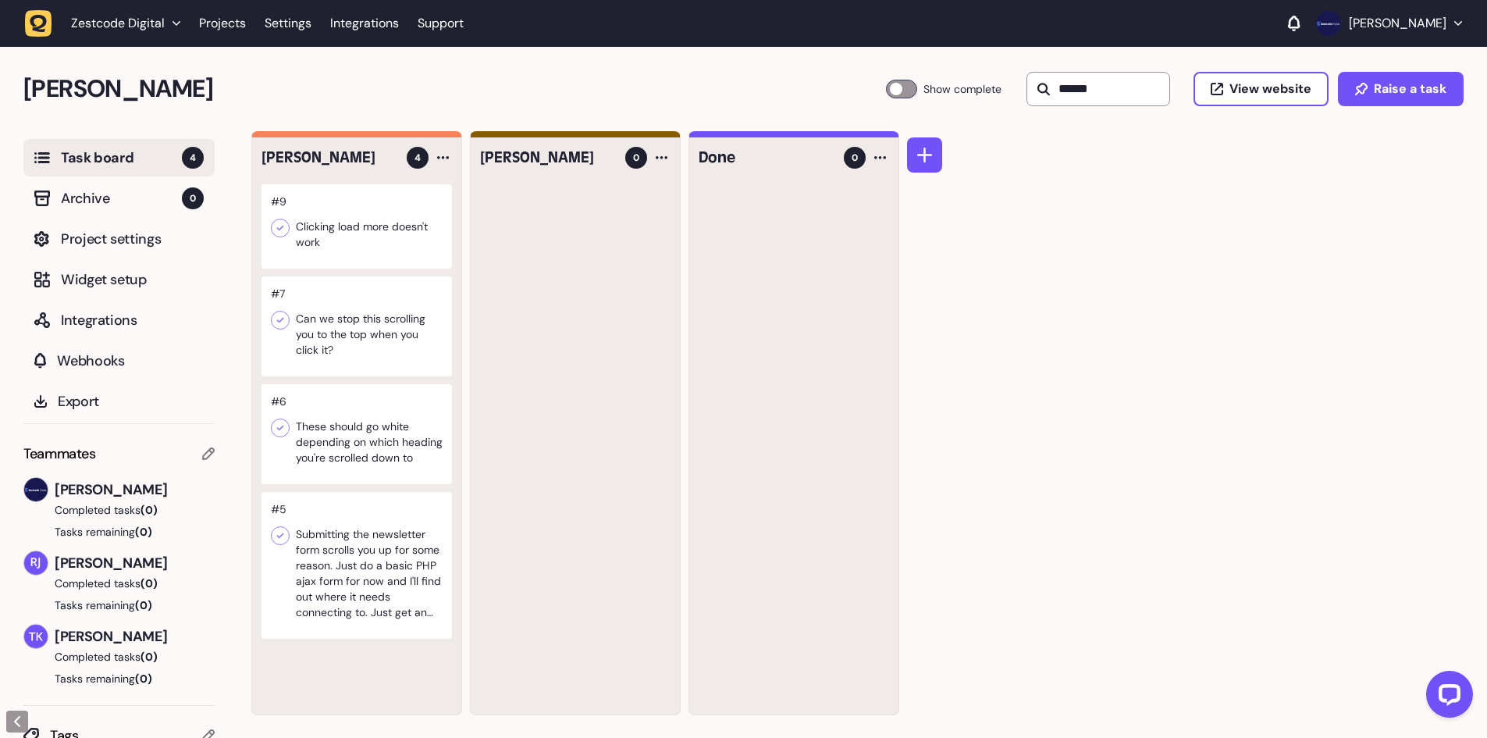
click at [369, 331] on div at bounding box center [356, 326] width 190 height 100
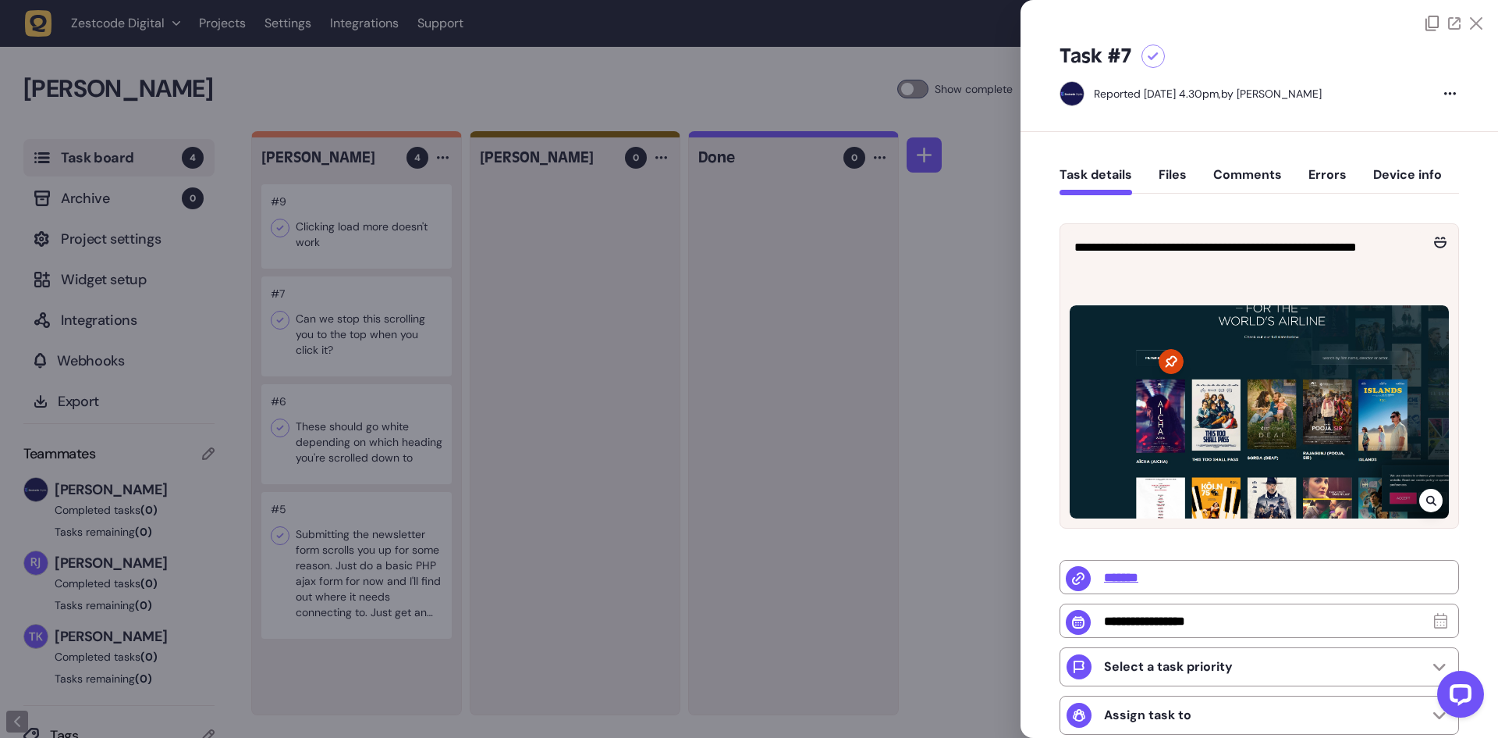
click at [1152, 59] on icon at bounding box center [1153, 56] width 11 height 9
drag, startPoint x: 596, startPoint y: 223, endPoint x: 566, endPoint y: 229, distance: 31.1
click at [595, 223] on div at bounding box center [749, 369] width 1498 height 738
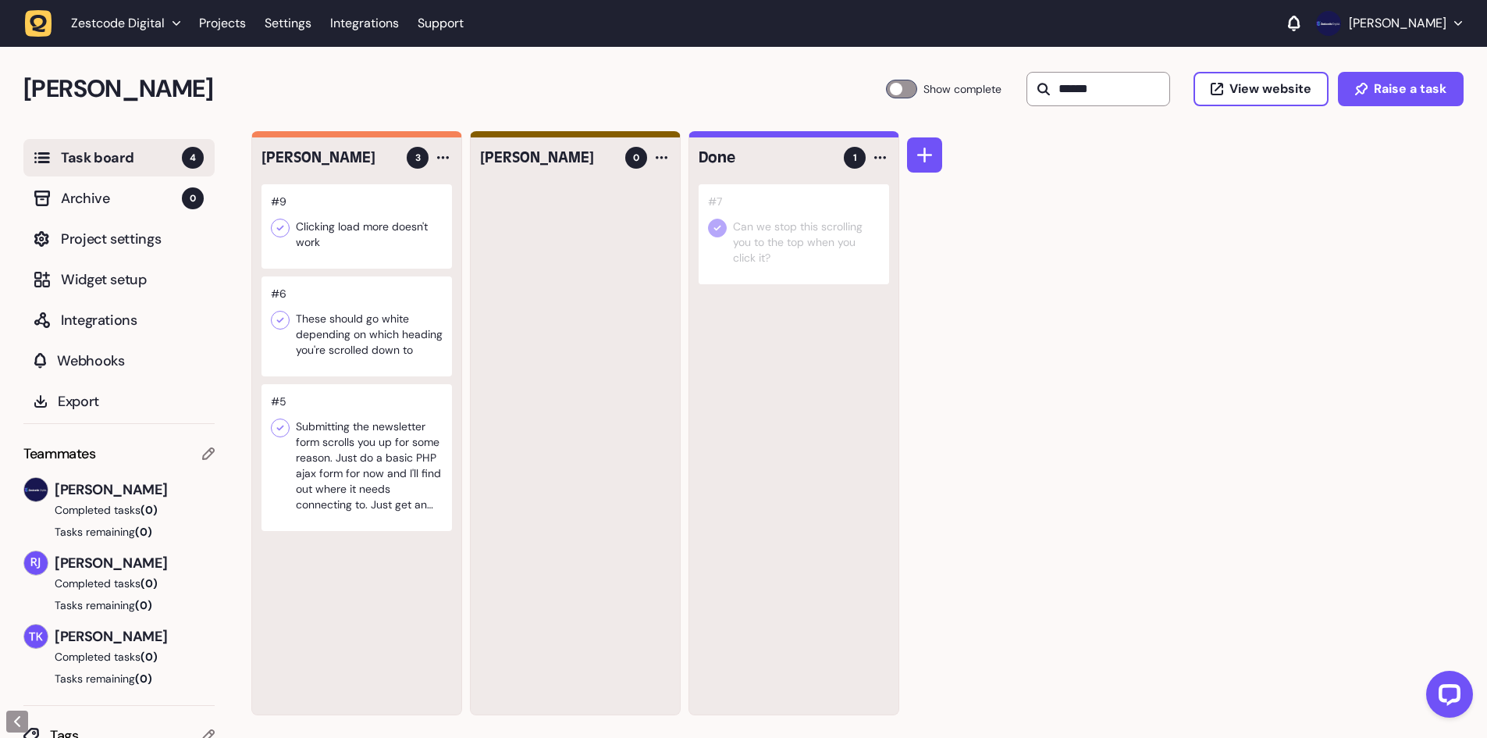
click at [406, 362] on div at bounding box center [356, 326] width 190 height 100
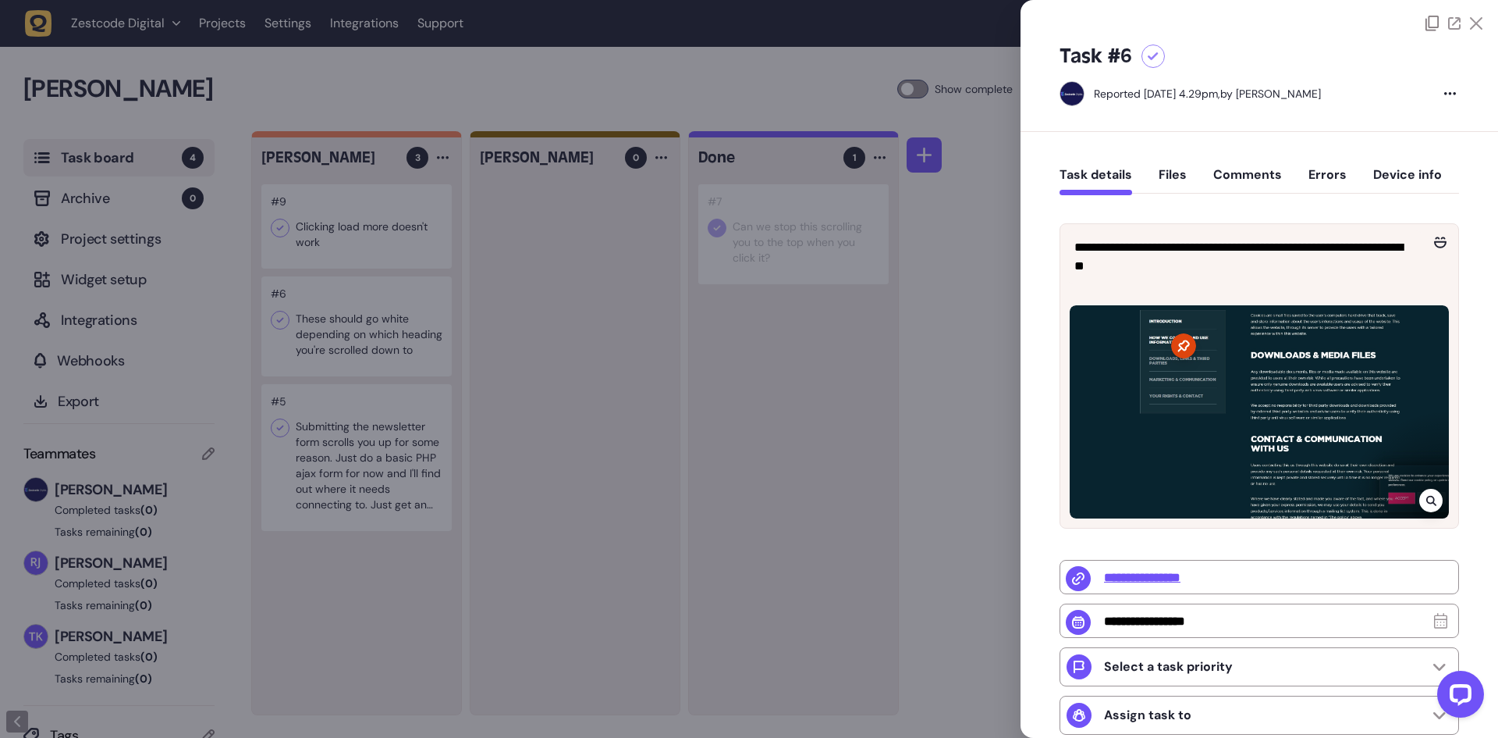
click at [776, 318] on div at bounding box center [749, 369] width 1498 height 738
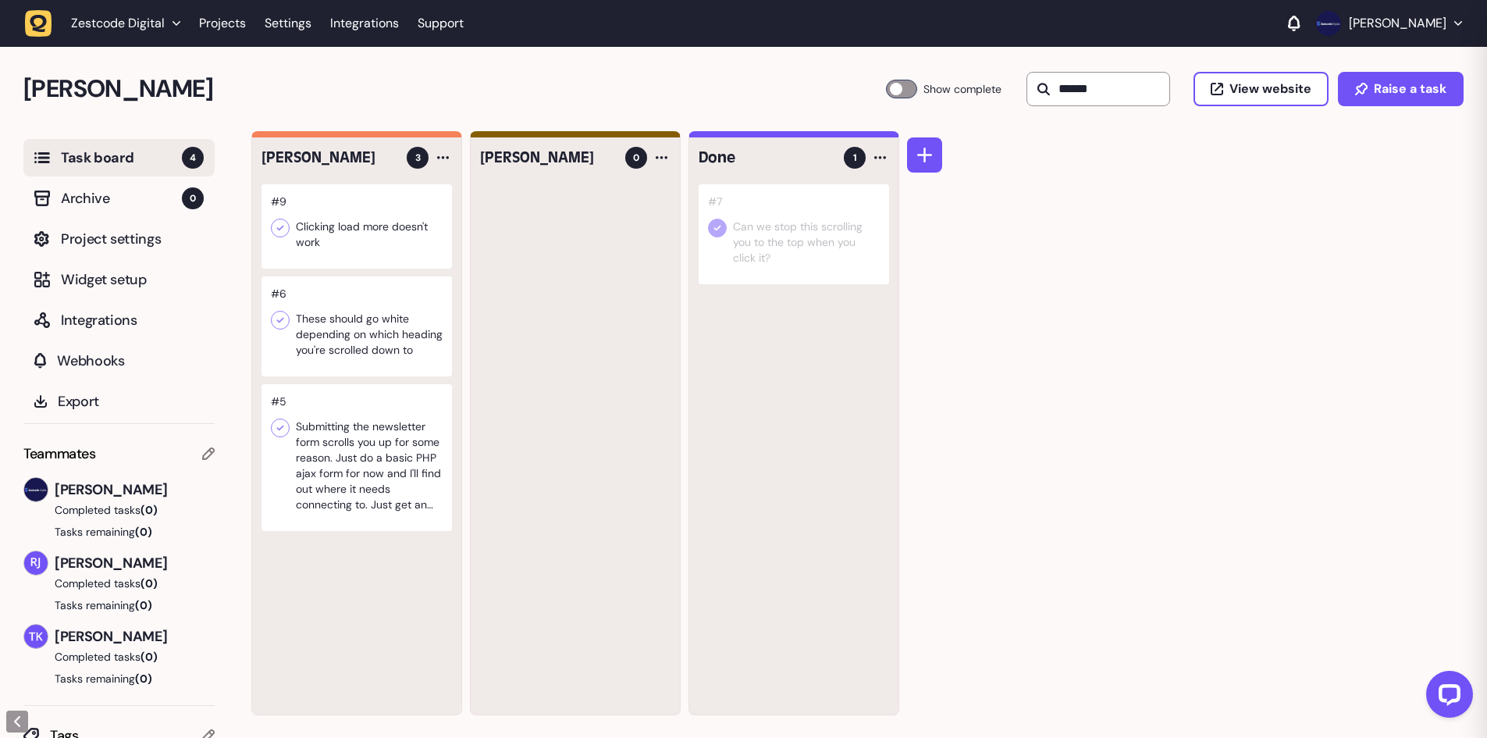
click at [343, 449] on div at bounding box center [356, 457] width 190 height 147
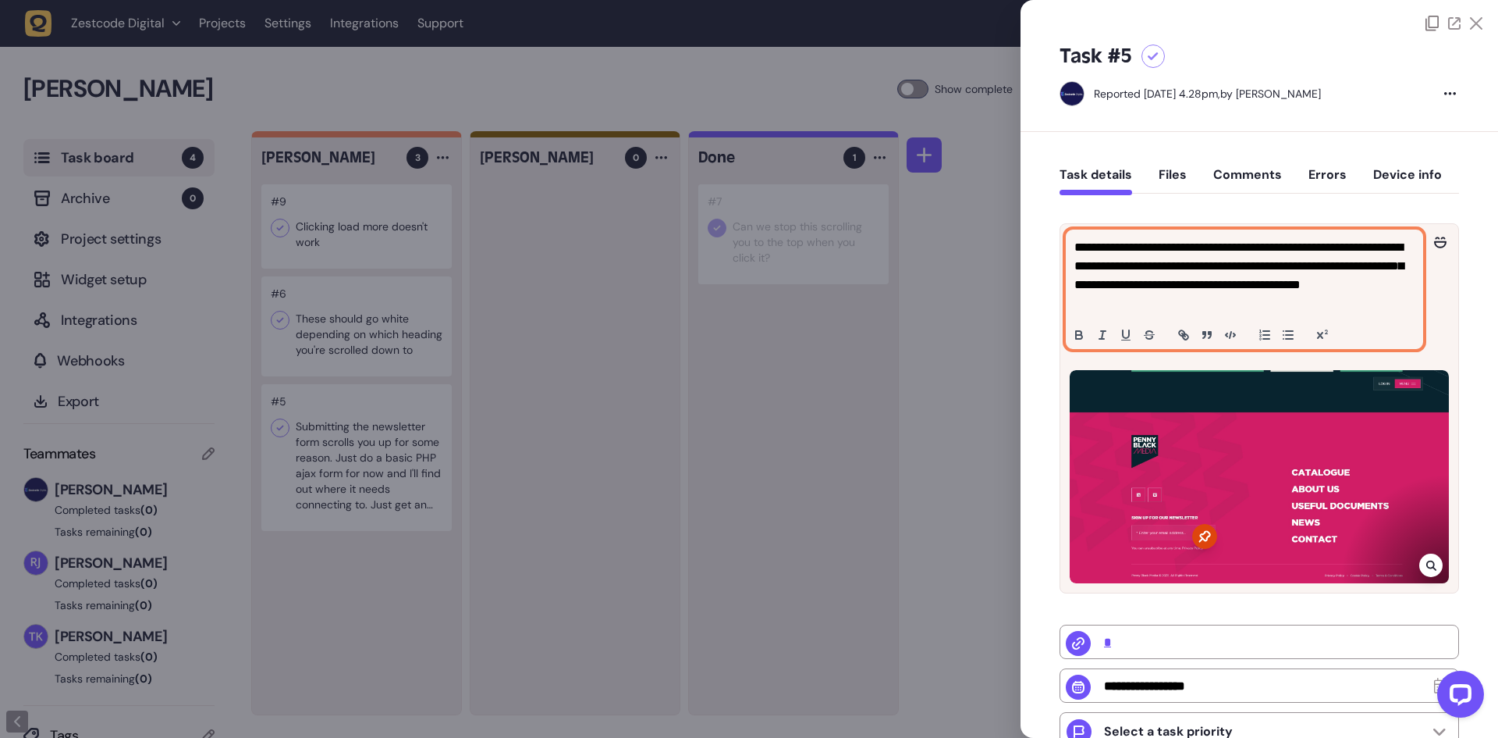
click at [1145, 273] on p "**********" at bounding box center [1243, 275] width 336 height 75
drag, startPoint x: 1118, startPoint y: 261, endPoint x: 1053, endPoint y: 219, distance: 77.9
click at [1053, 219] on div "**********" at bounding box center [1260, 582] width 478 height 901
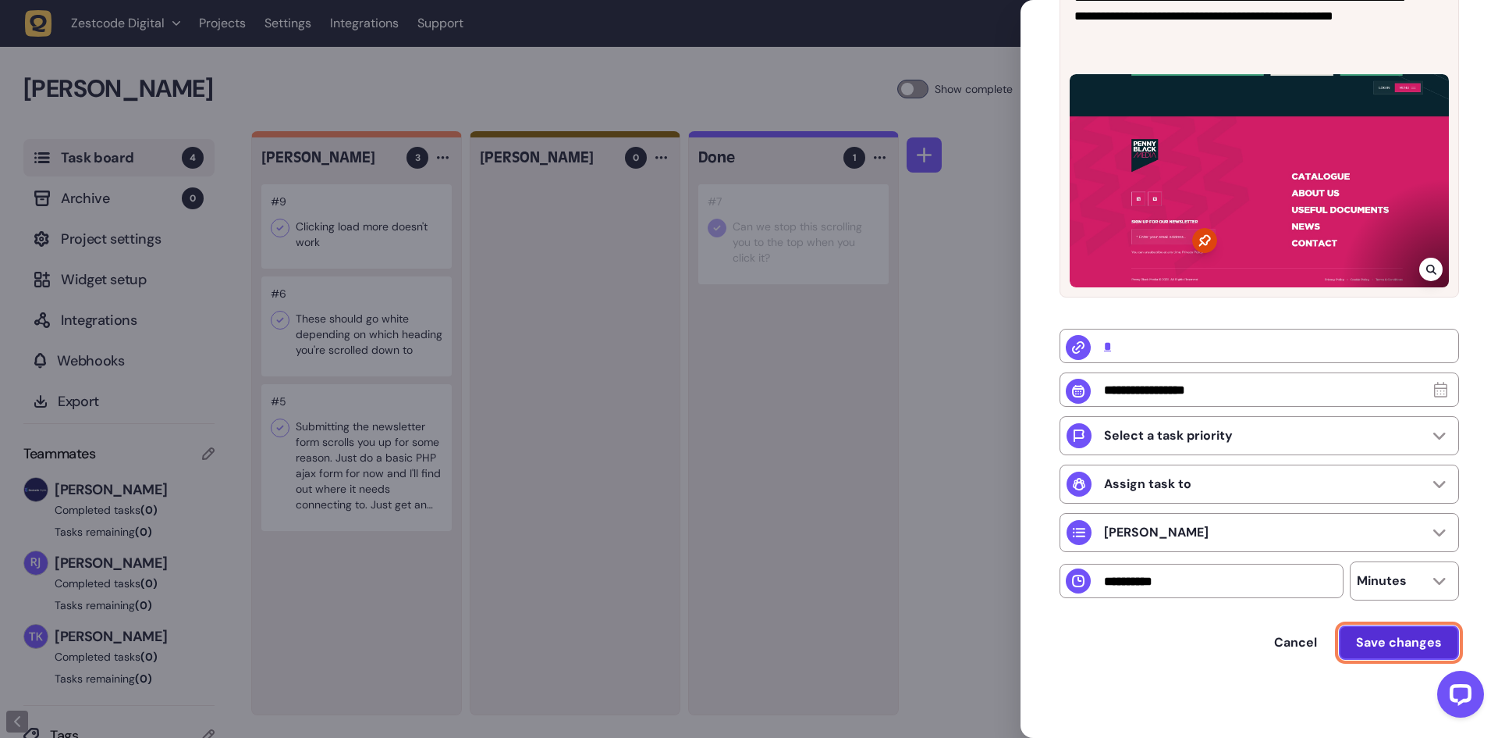
click at [1388, 642] on span "Save changes" at bounding box center [1399, 642] width 86 height 16
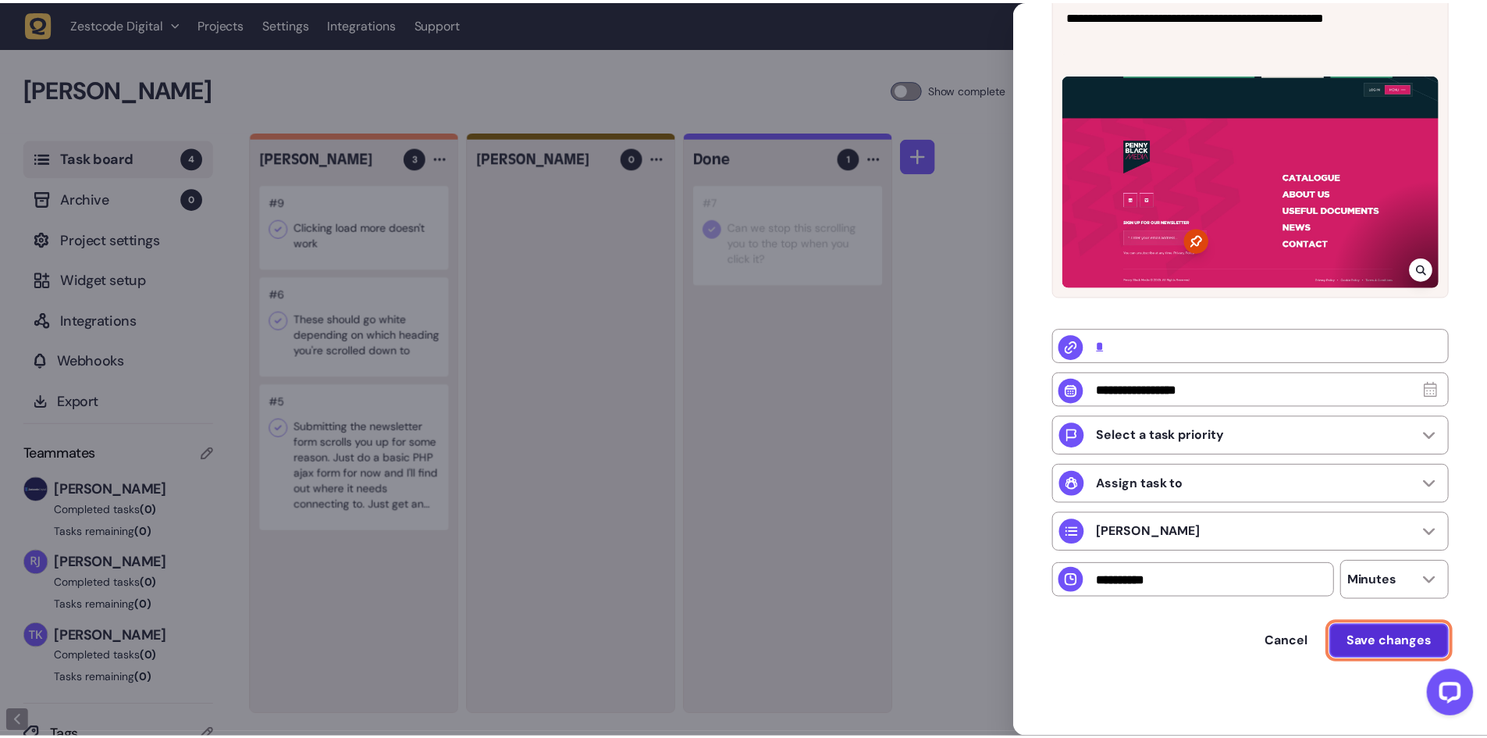
scroll to position [254, 0]
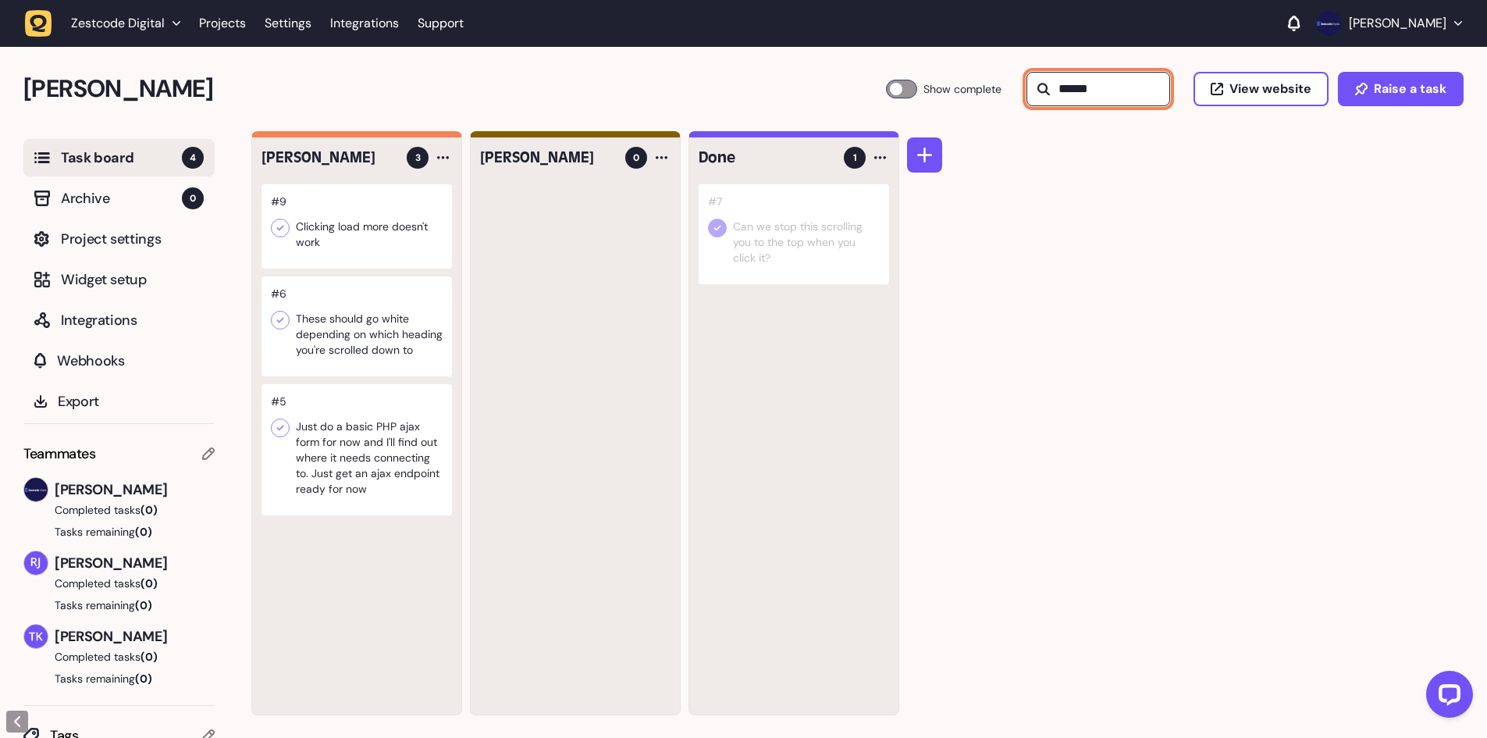
click at [1088, 93] on input "******" at bounding box center [1098, 89] width 144 height 34
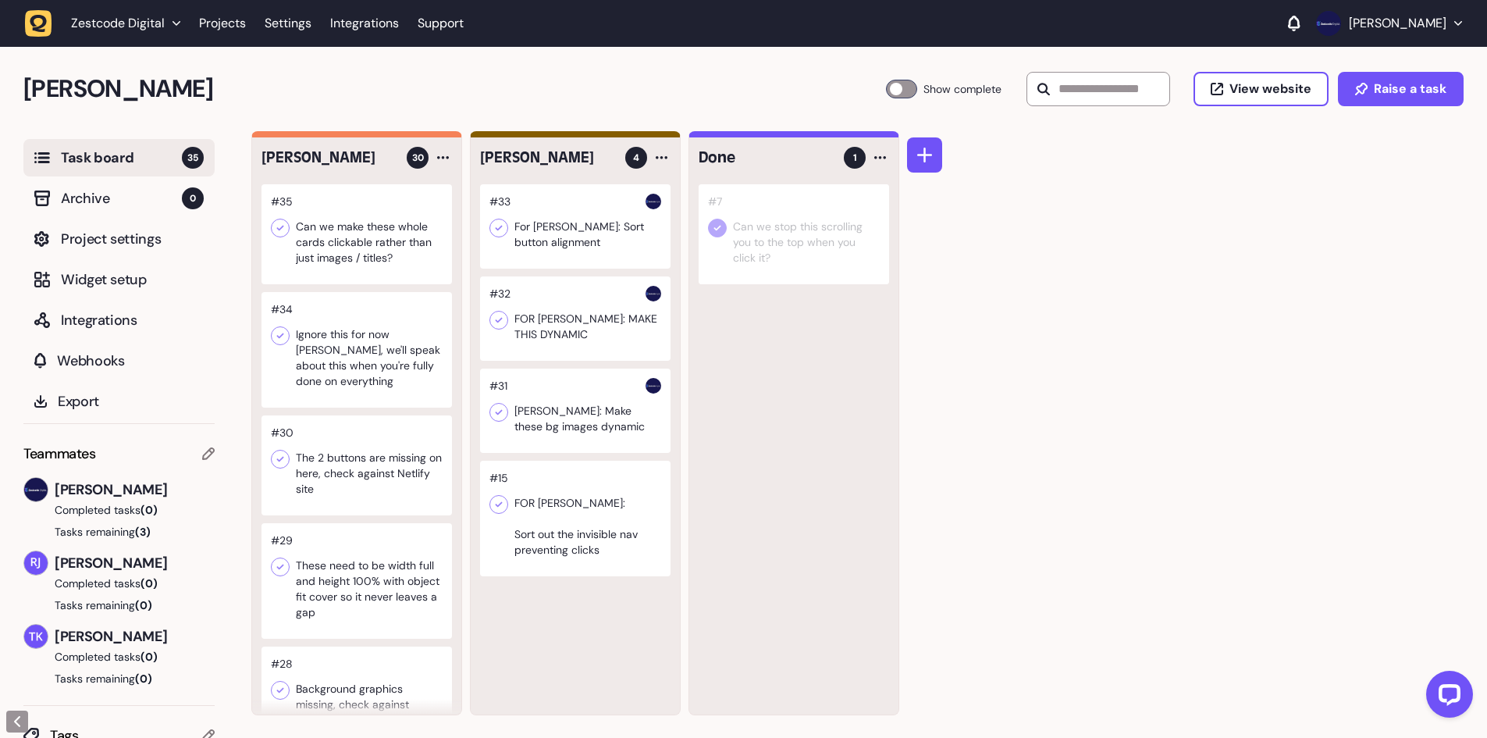
click at [663, 89] on h2 "[PERSON_NAME]" at bounding box center [454, 88] width 862 height 37
click at [502, 227] on icon at bounding box center [499, 228] width 16 height 16
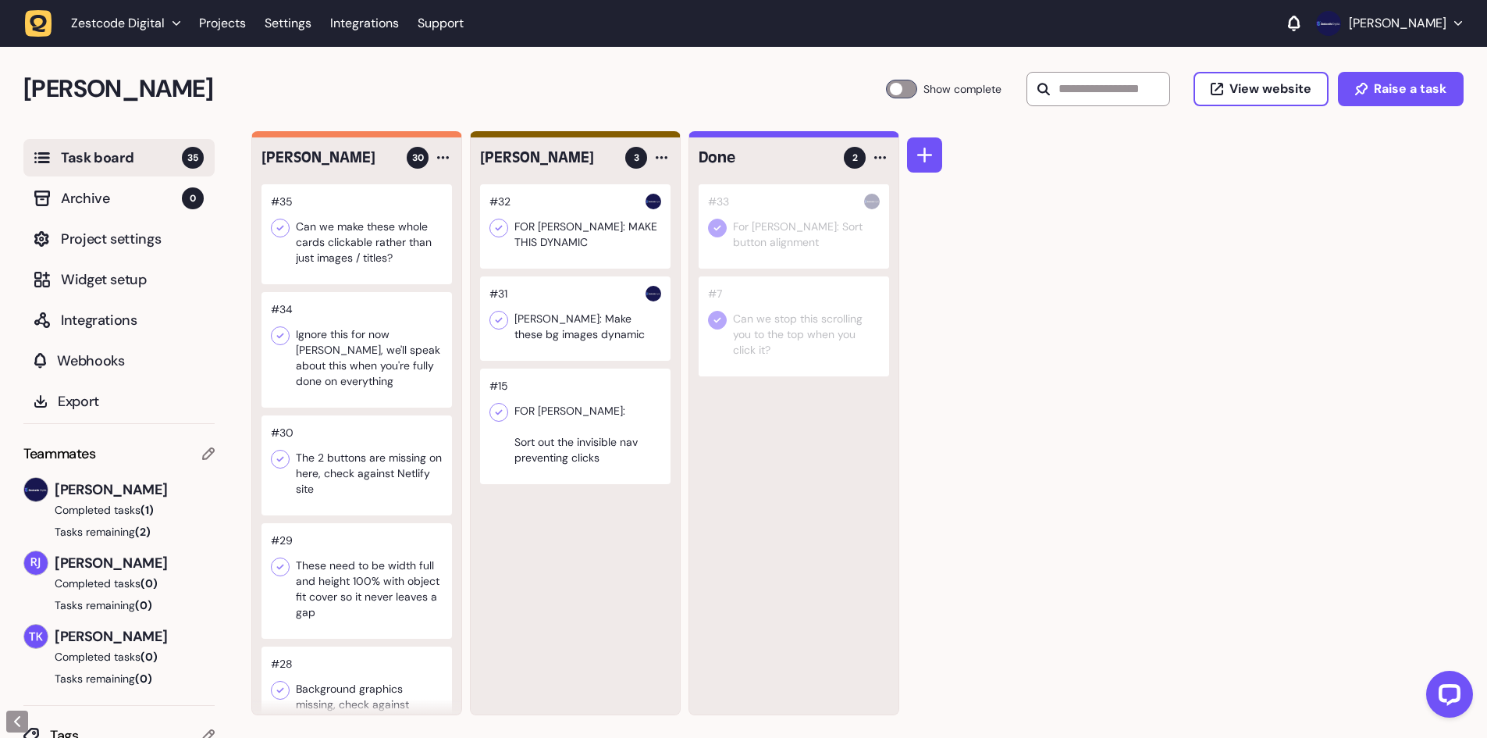
click at [555, 233] on div at bounding box center [575, 226] width 190 height 84
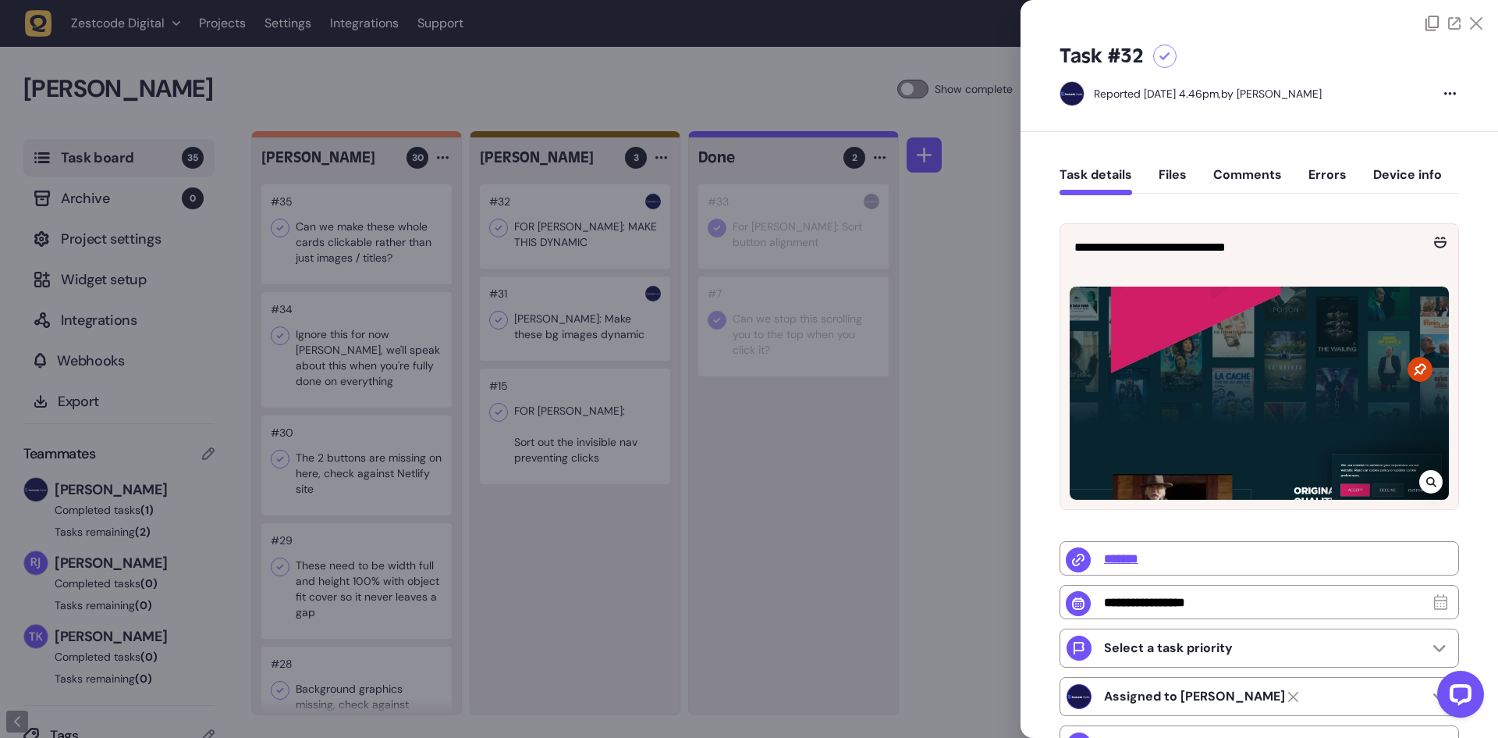
click at [721, 357] on div at bounding box center [749, 369] width 1498 height 738
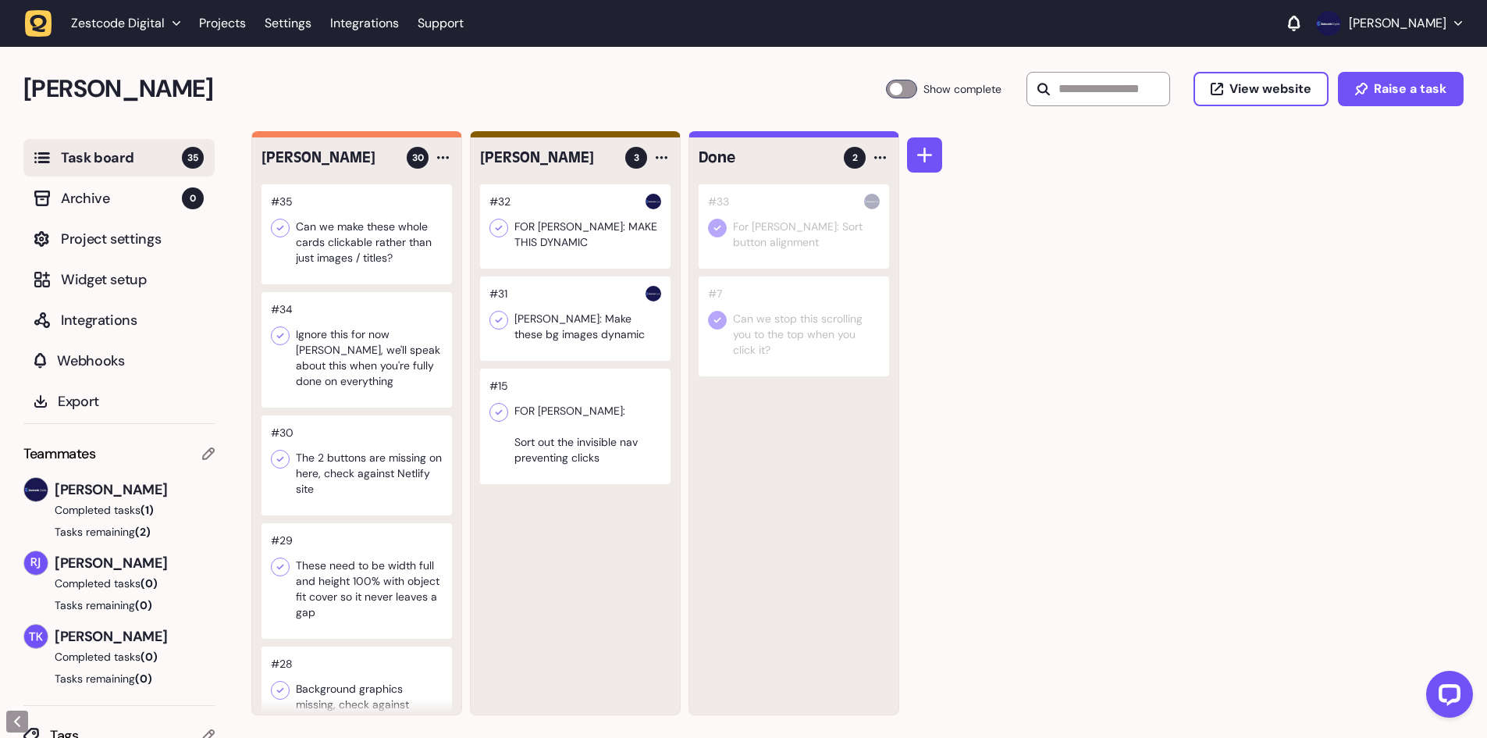
click at [589, 445] on div at bounding box center [575, 426] width 190 height 116
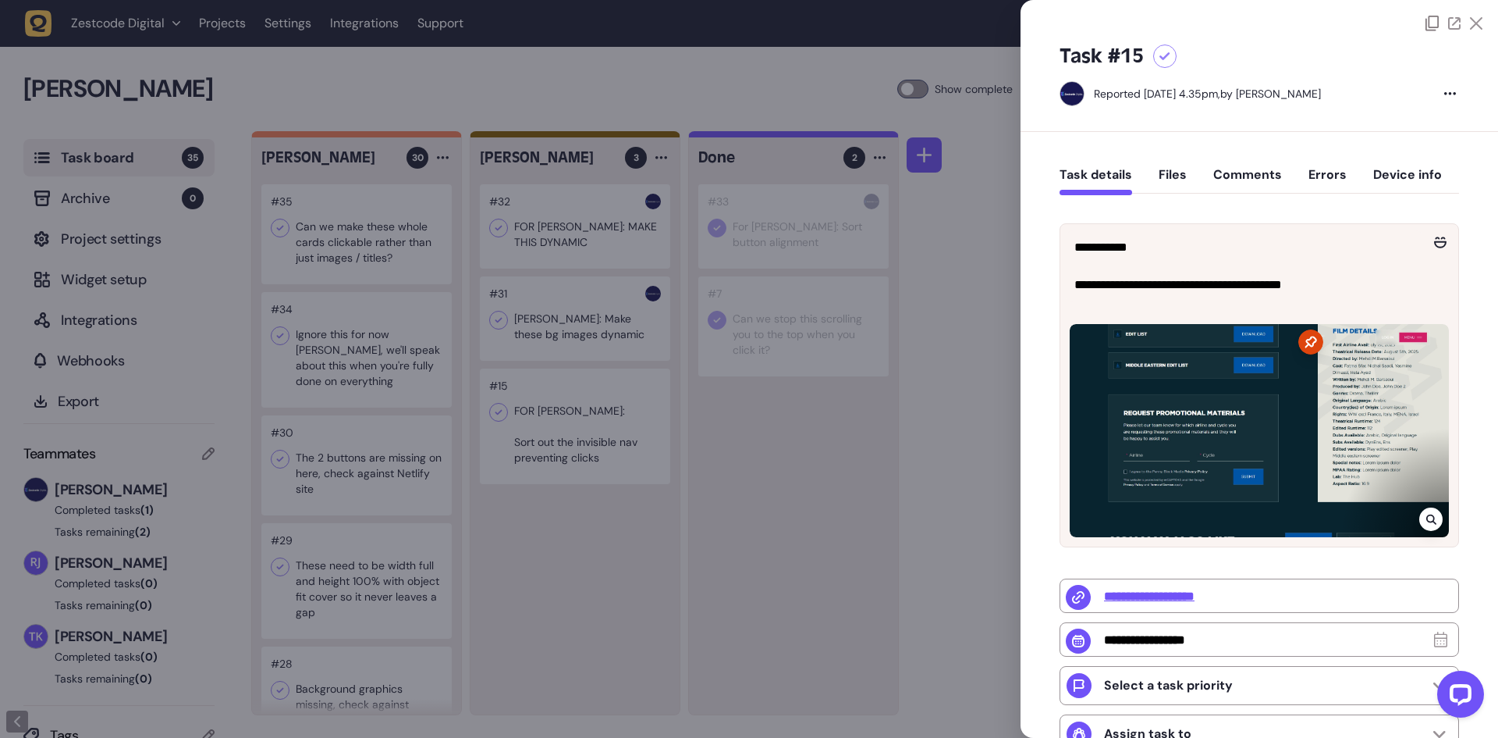
click at [594, 229] on div at bounding box center [749, 369] width 1498 height 738
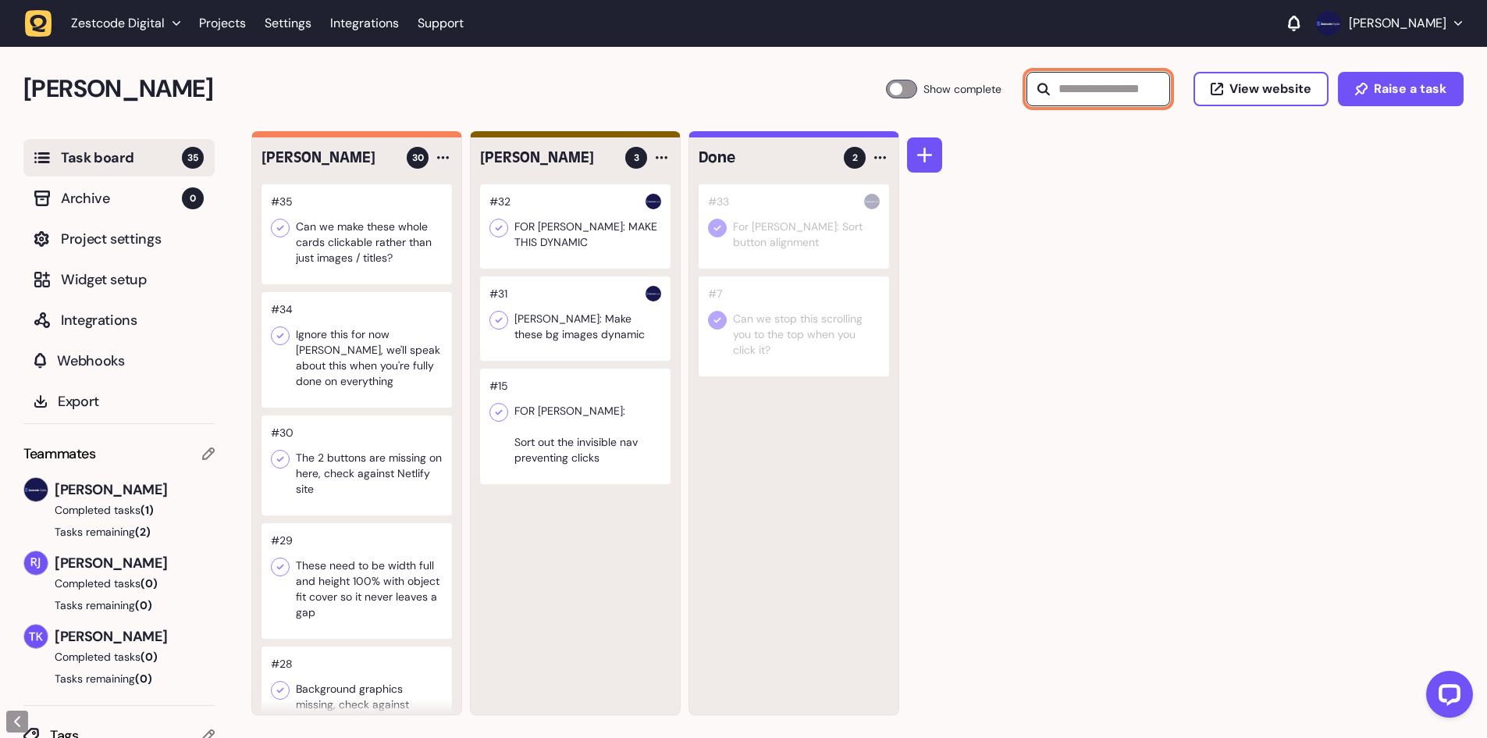
click at [1093, 99] on input "text" at bounding box center [1098, 89] width 144 height 34
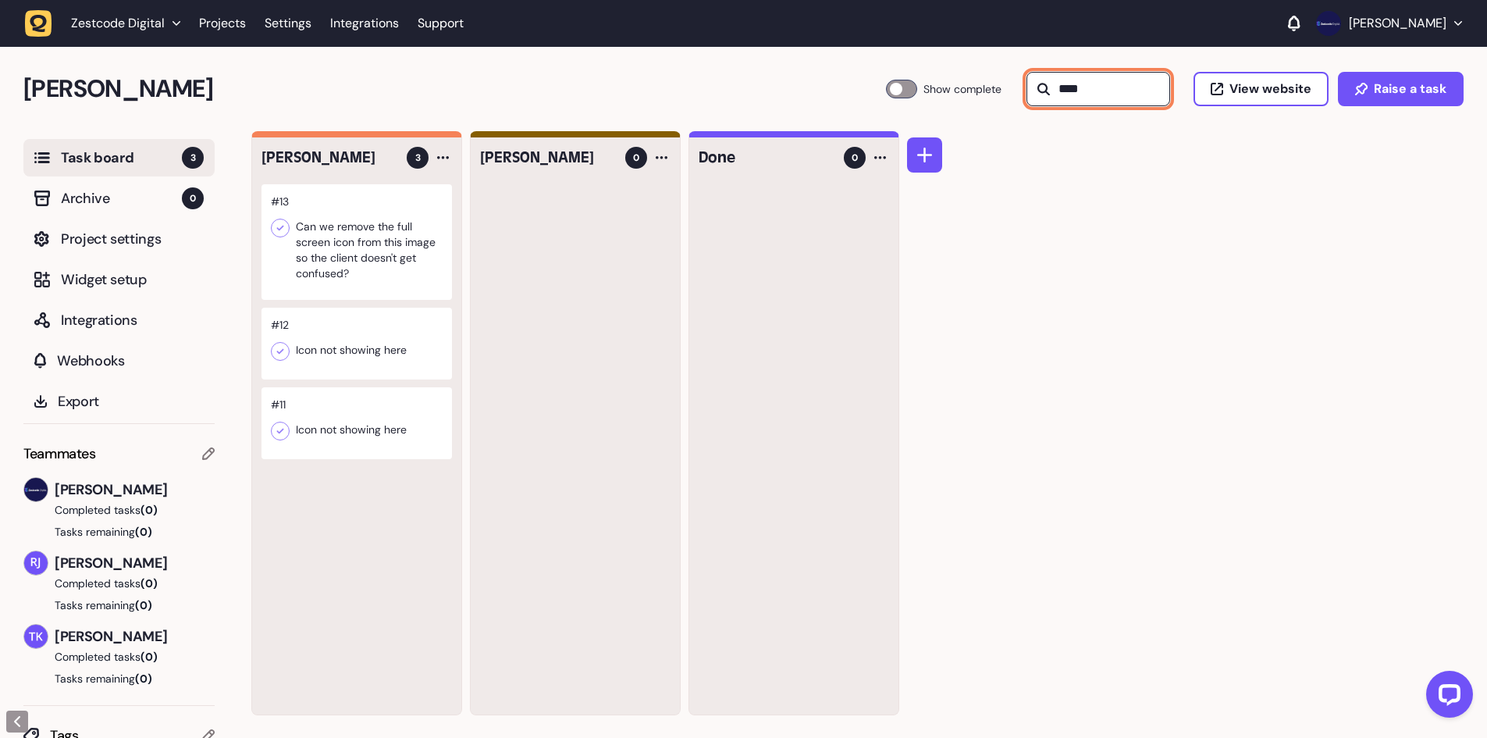
type input "****"
click at [285, 350] on icon at bounding box center [280, 351] width 16 height 16
click at [276, 428] on icon at bounding box center [280, 431] width 16 height 16
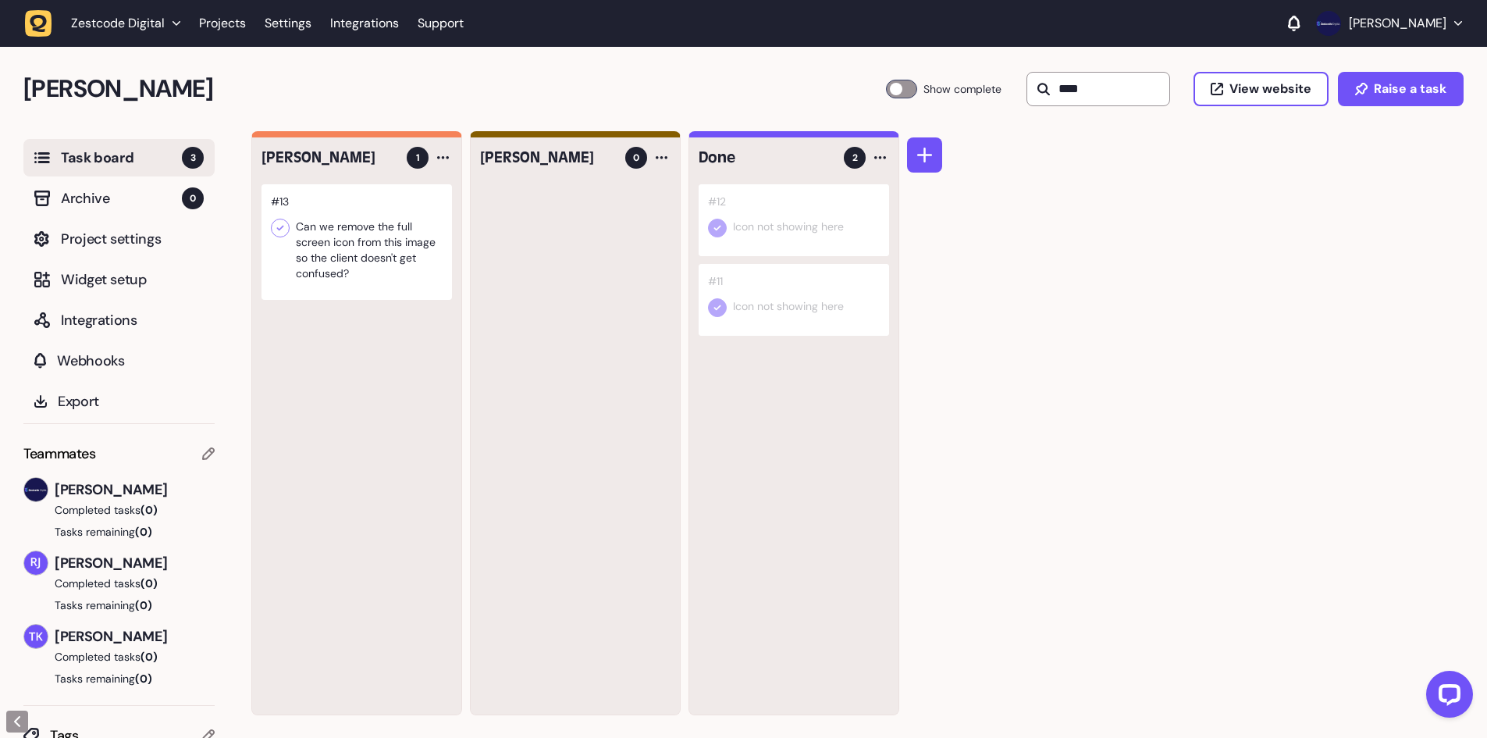
click at [908, 91] on div at bounding box center [901, 89] width 31 height 19
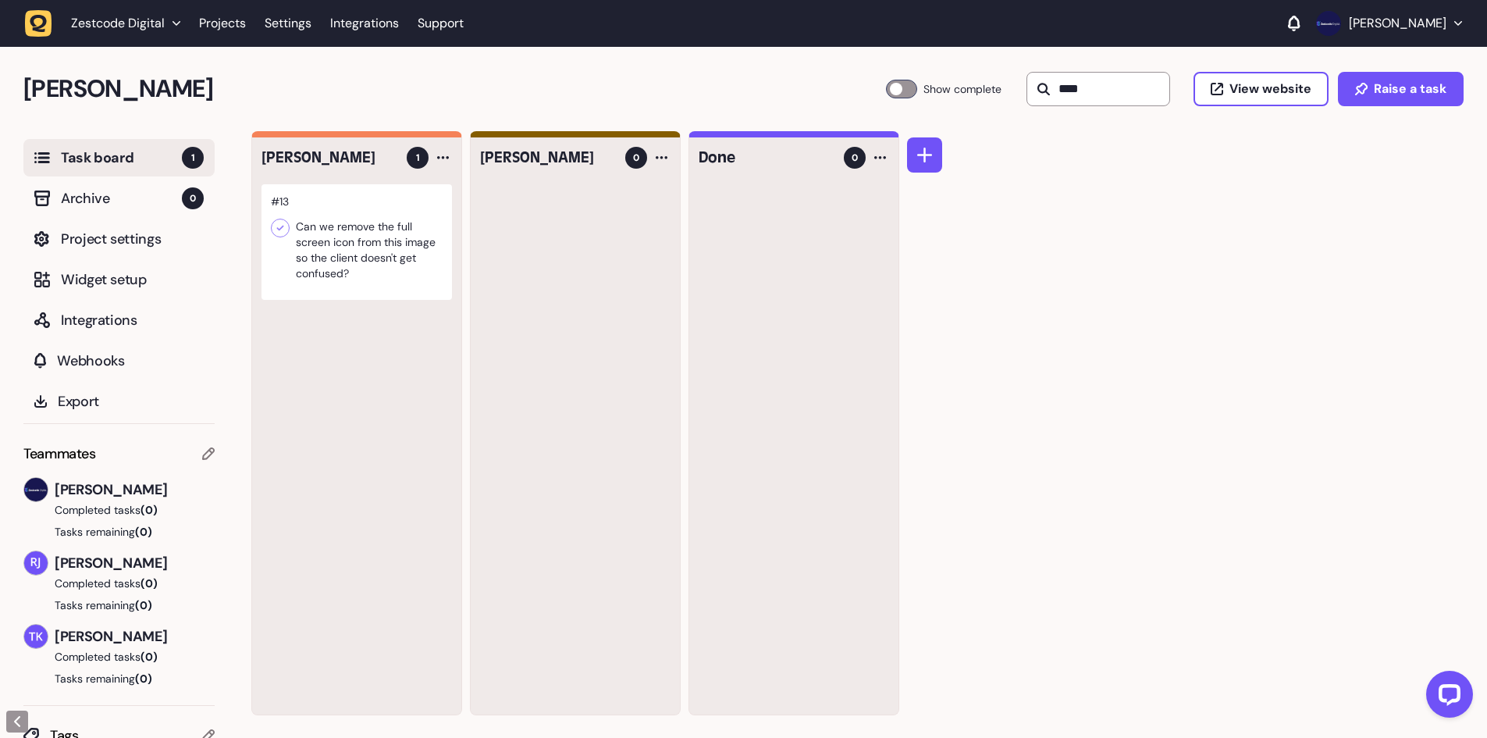
click at [923, 95] on span "Show complete" at bounding box center [962, 89] width 78 height 19
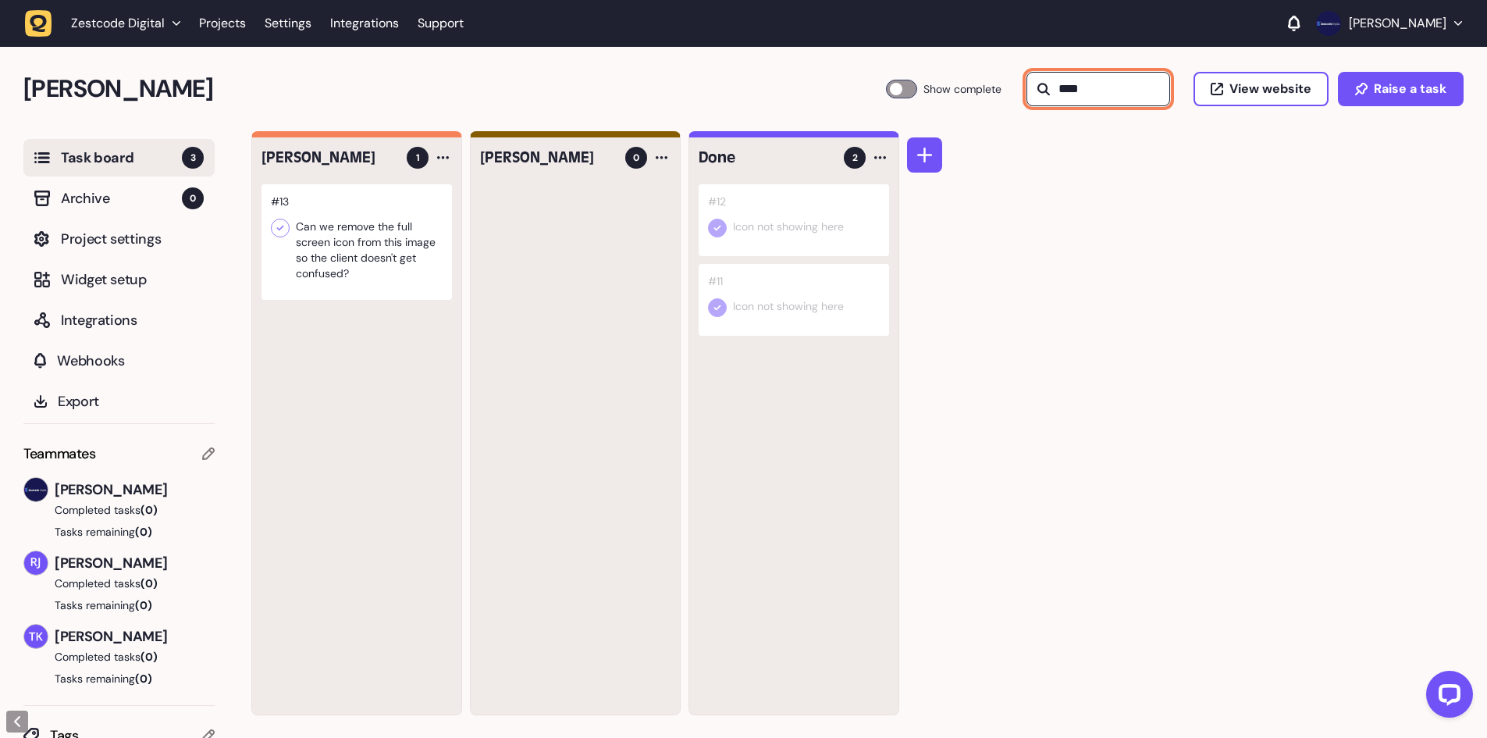
click at [1133, 101] on input "****" at bounding box center [1098, 89] width 144 height 34
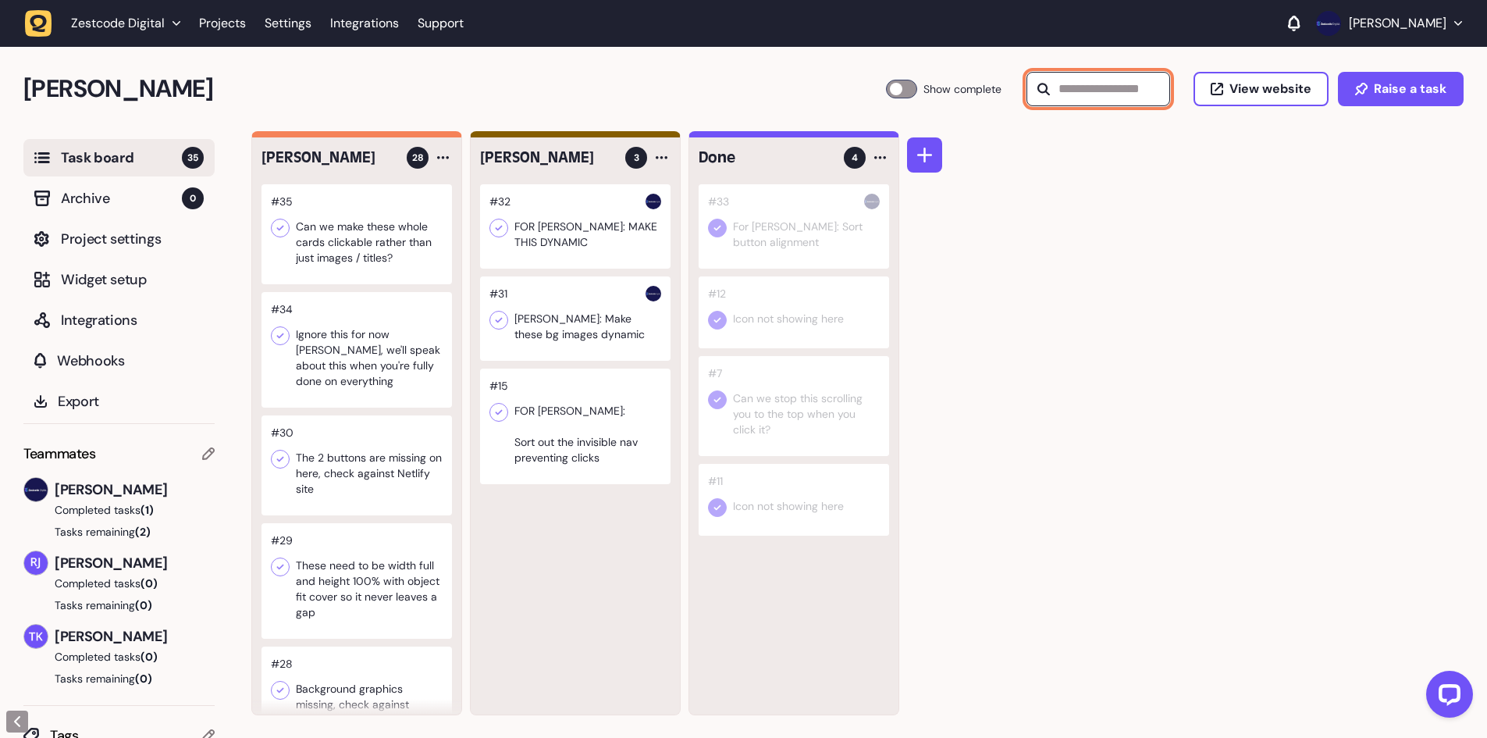
click at [1090, 97] on input "text" at bounding box center [1098, 89] width 144 height 34
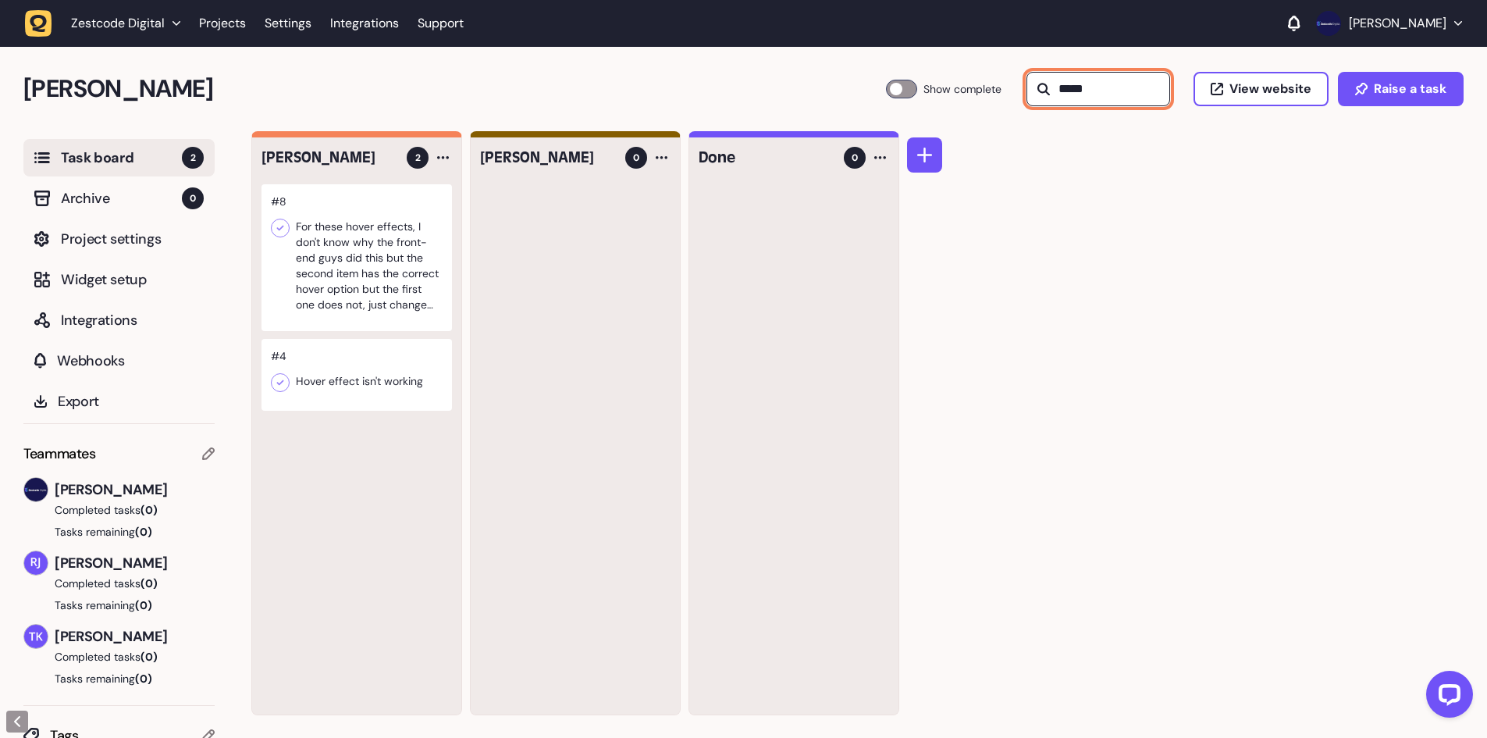
type input "*****"
click at [286, 226] on icon at bounding box center [280, 228] width 16 height 16
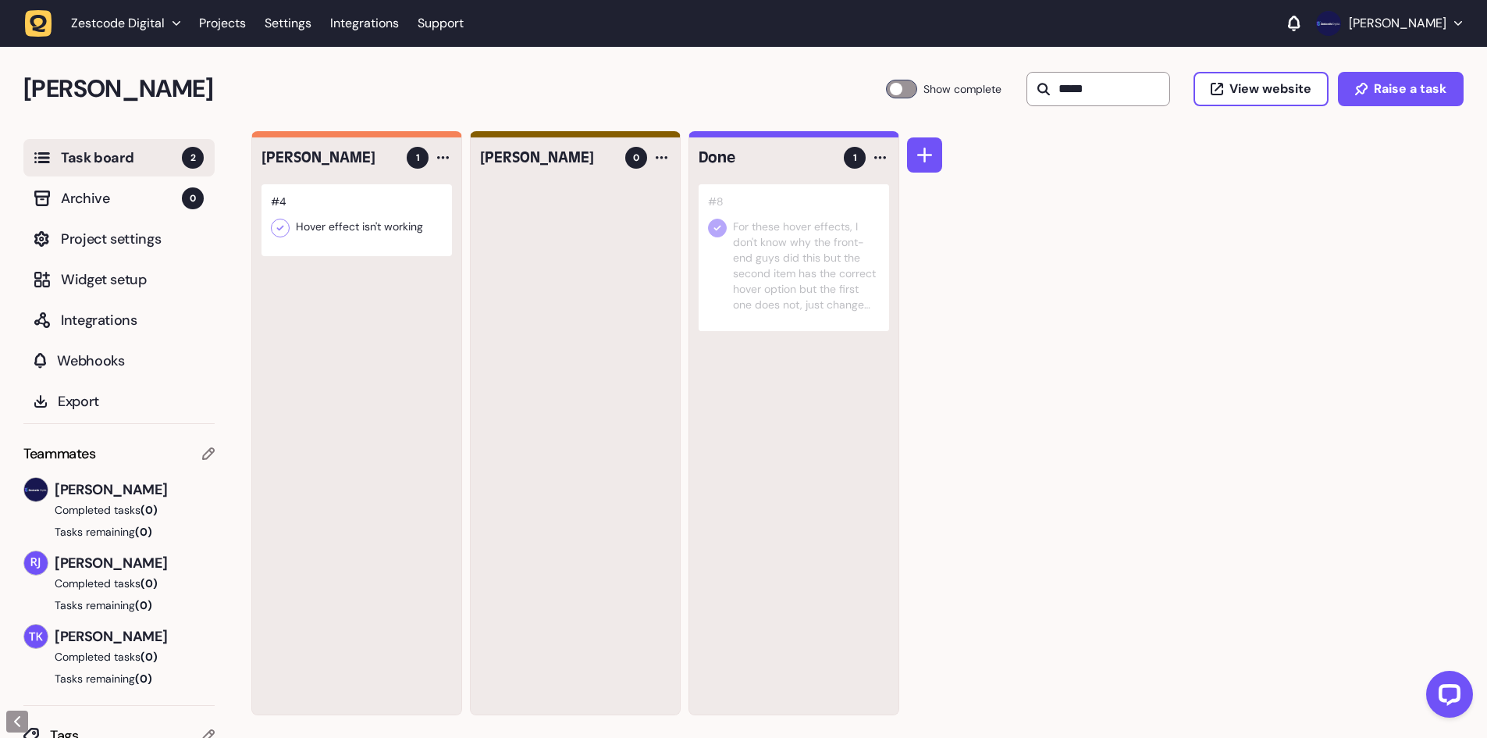
click at [894, 86] on div at bounding box center [901, 89] width 31 height 19
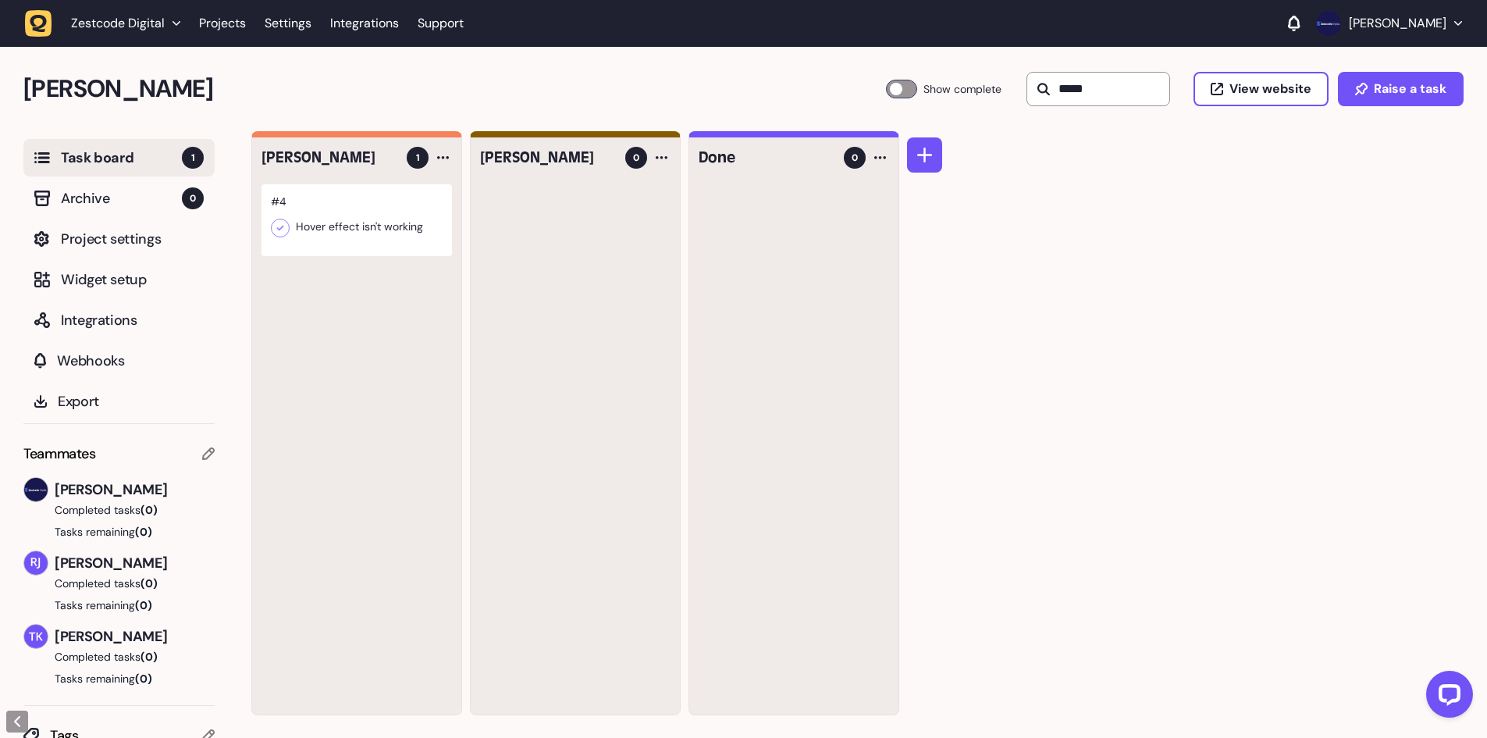
click at [908, 84] on label "Show complete" at bounding box center [944, 89] width 117 height 19
click at [1085, 94] on input "*****" at bounding box center [1098, 89] width 144 height 34
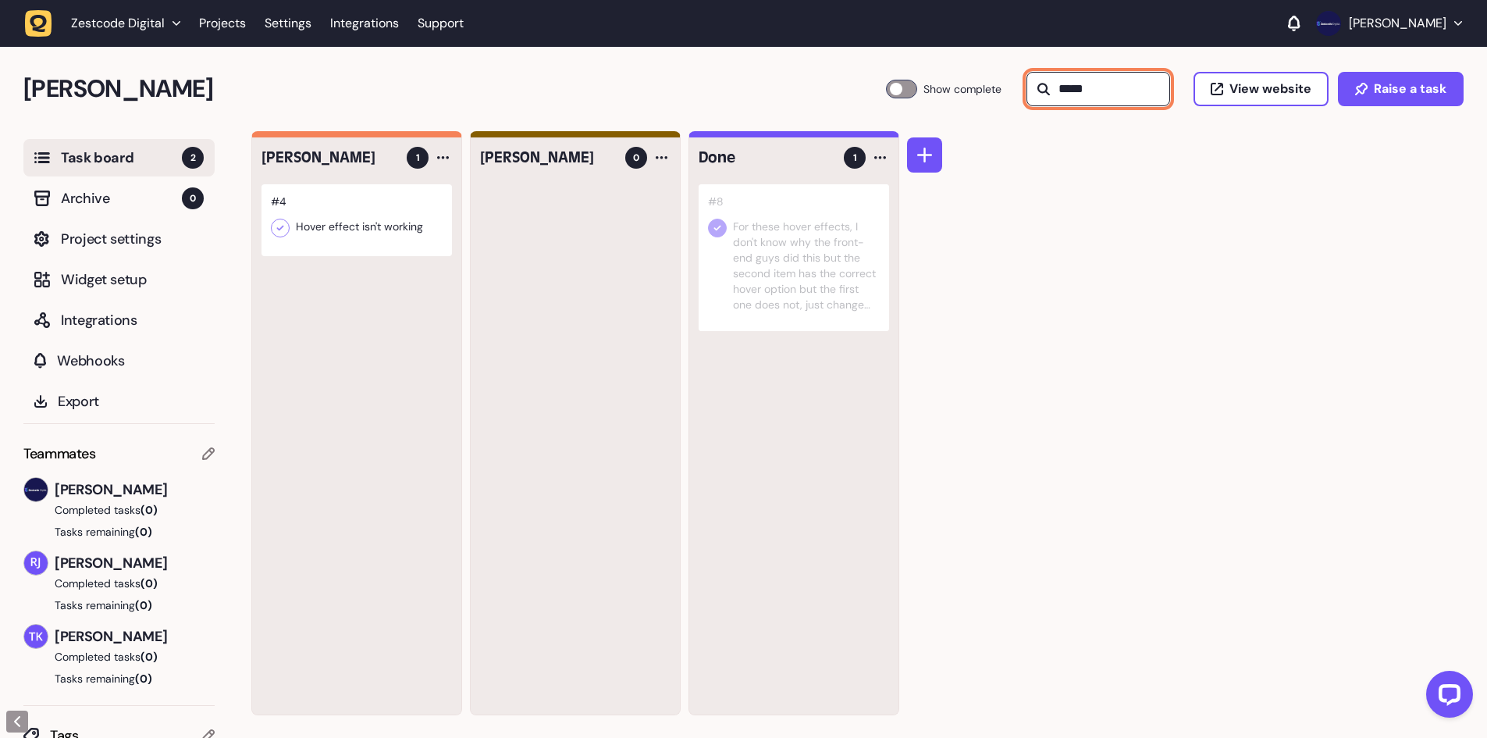
click at [1085, 94] on input "*****" at bounding box center [1098, 89] width 144 height 34
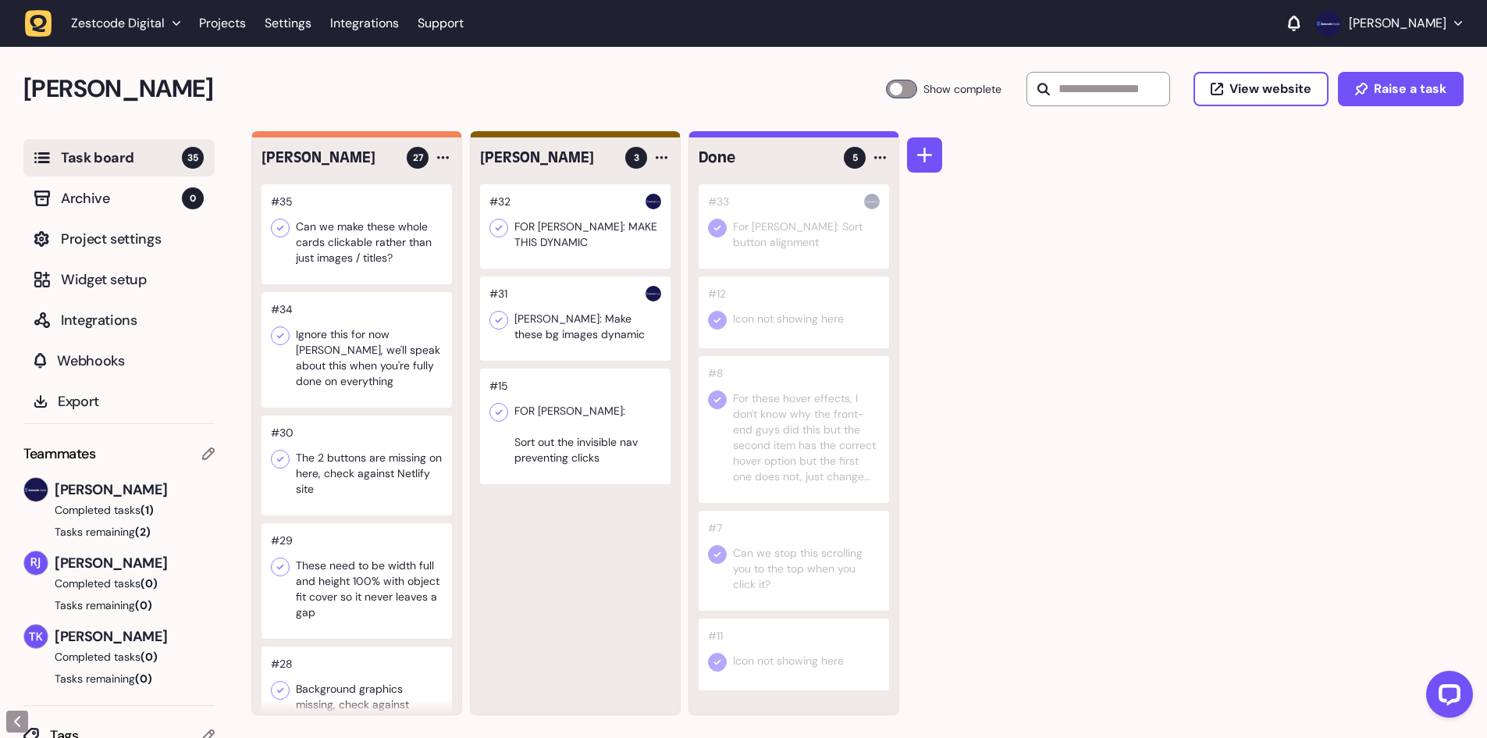
click at [564, 421] on div at bounding box center [575, 426] width 190 height 116
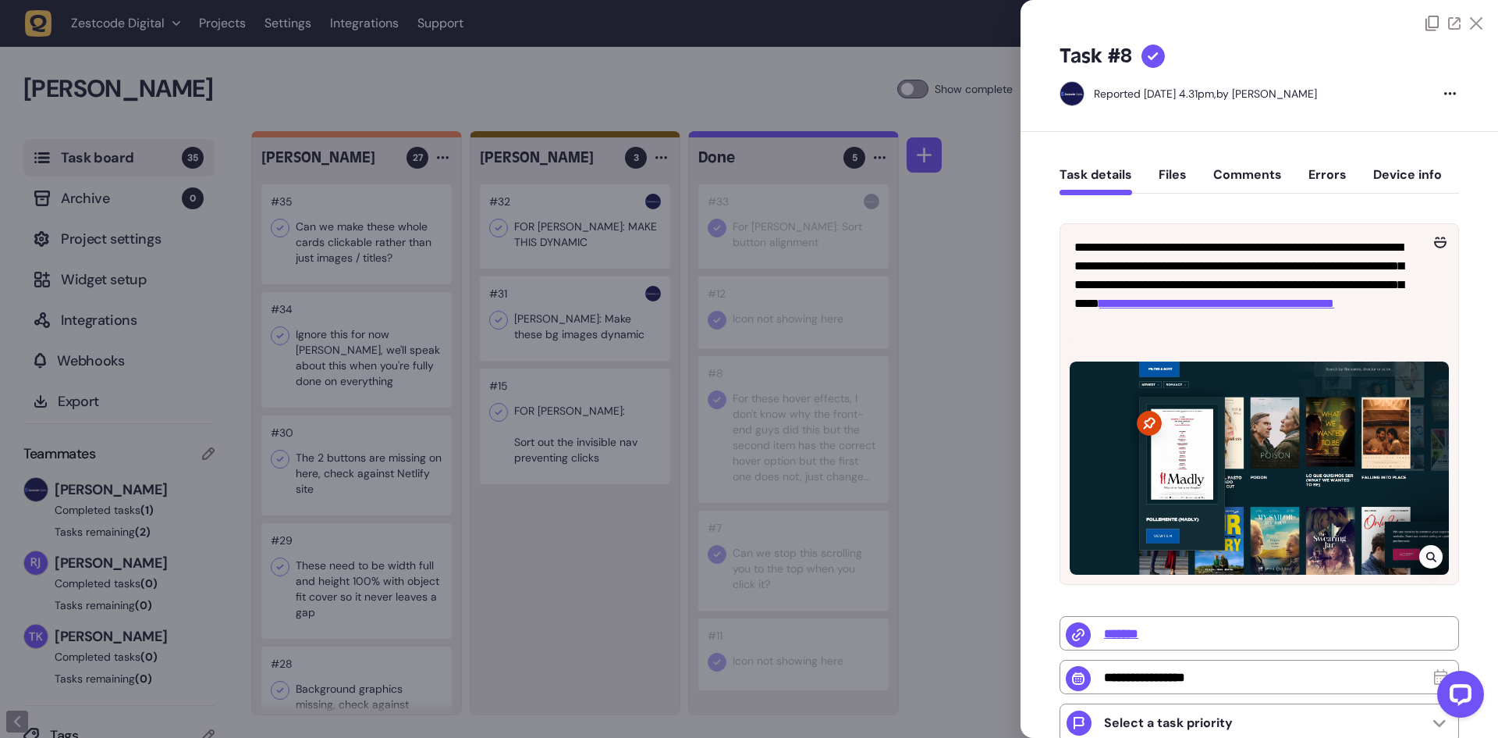
type input "**********"
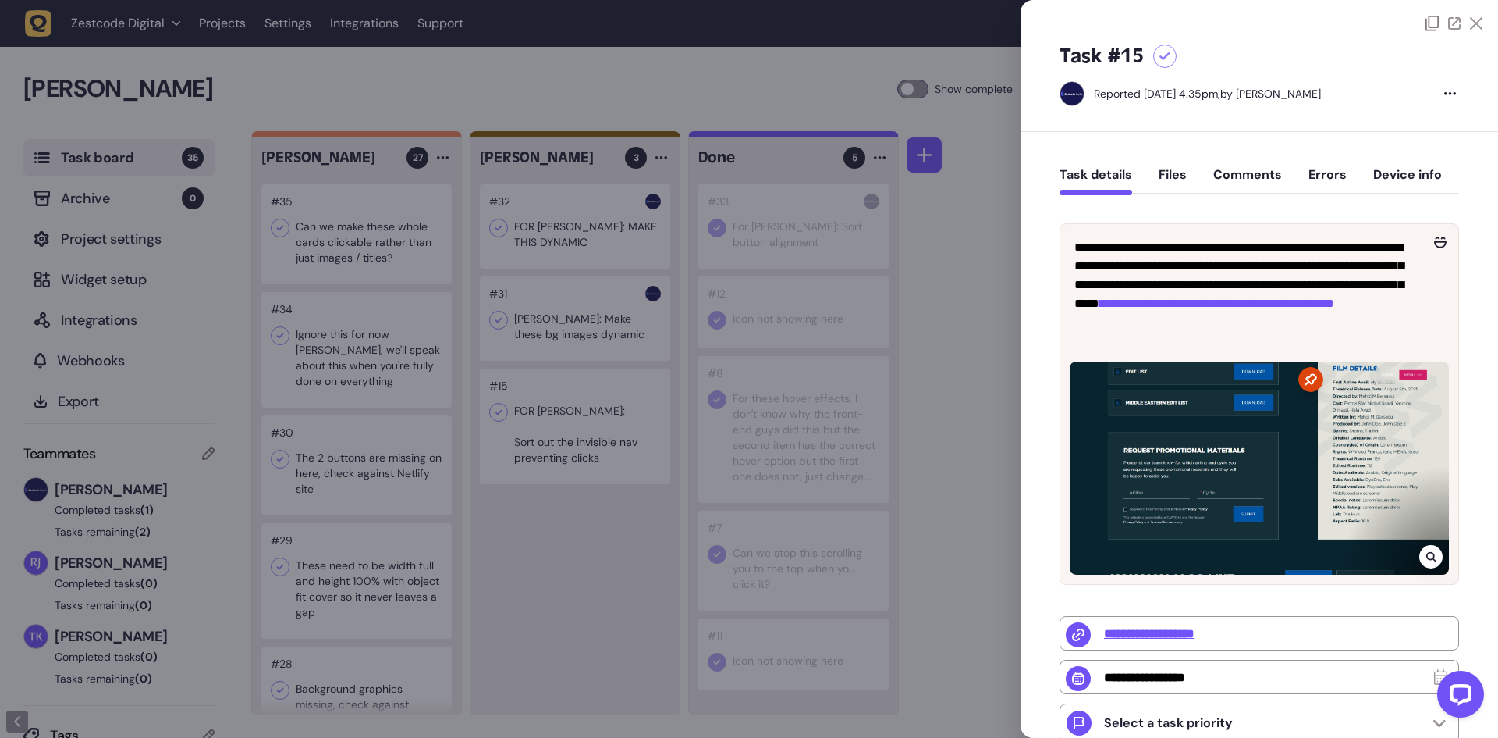
click at [770, 268] on div at bounding box center [749, 369] width 1498 height 738
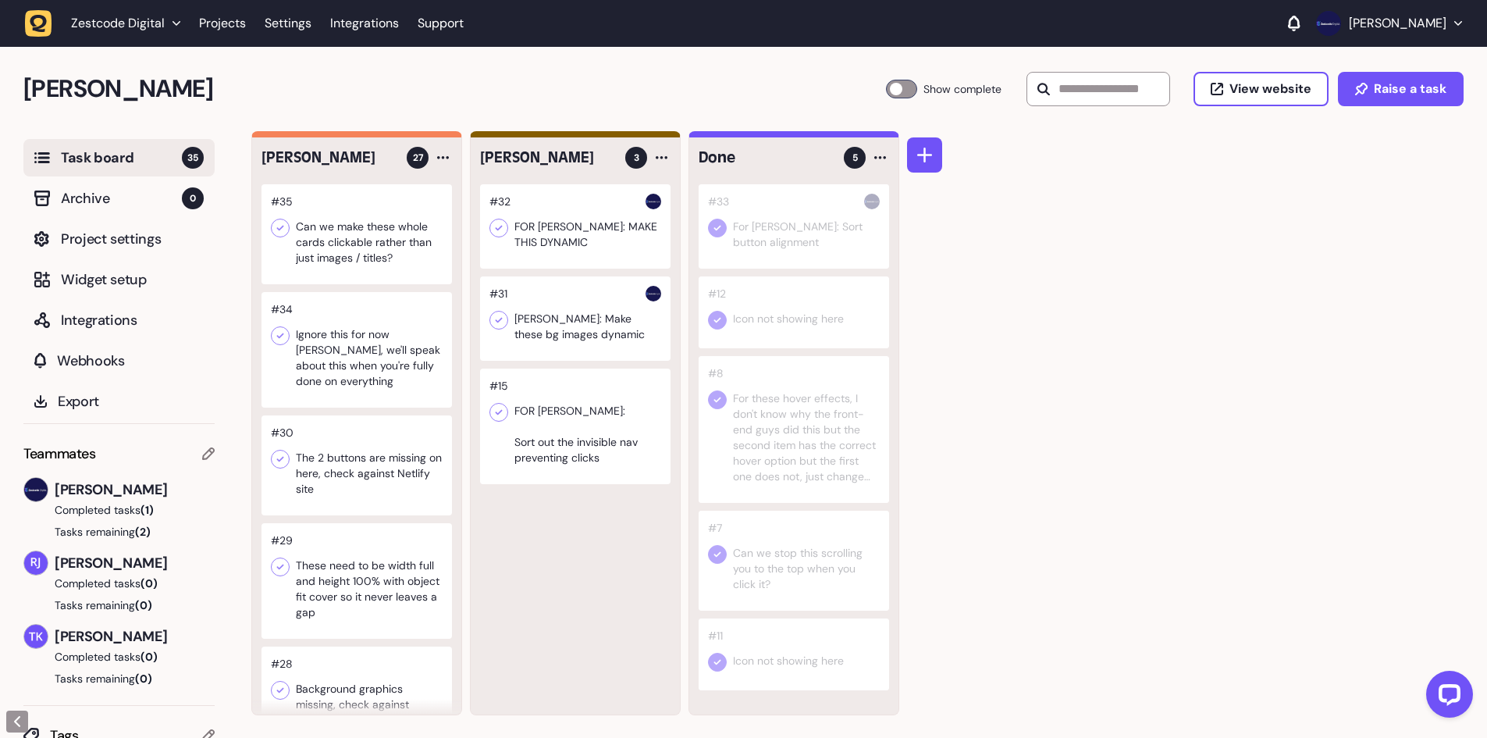
click at [342, 342] on div at bounding box center [356, 350] width 190 height 116
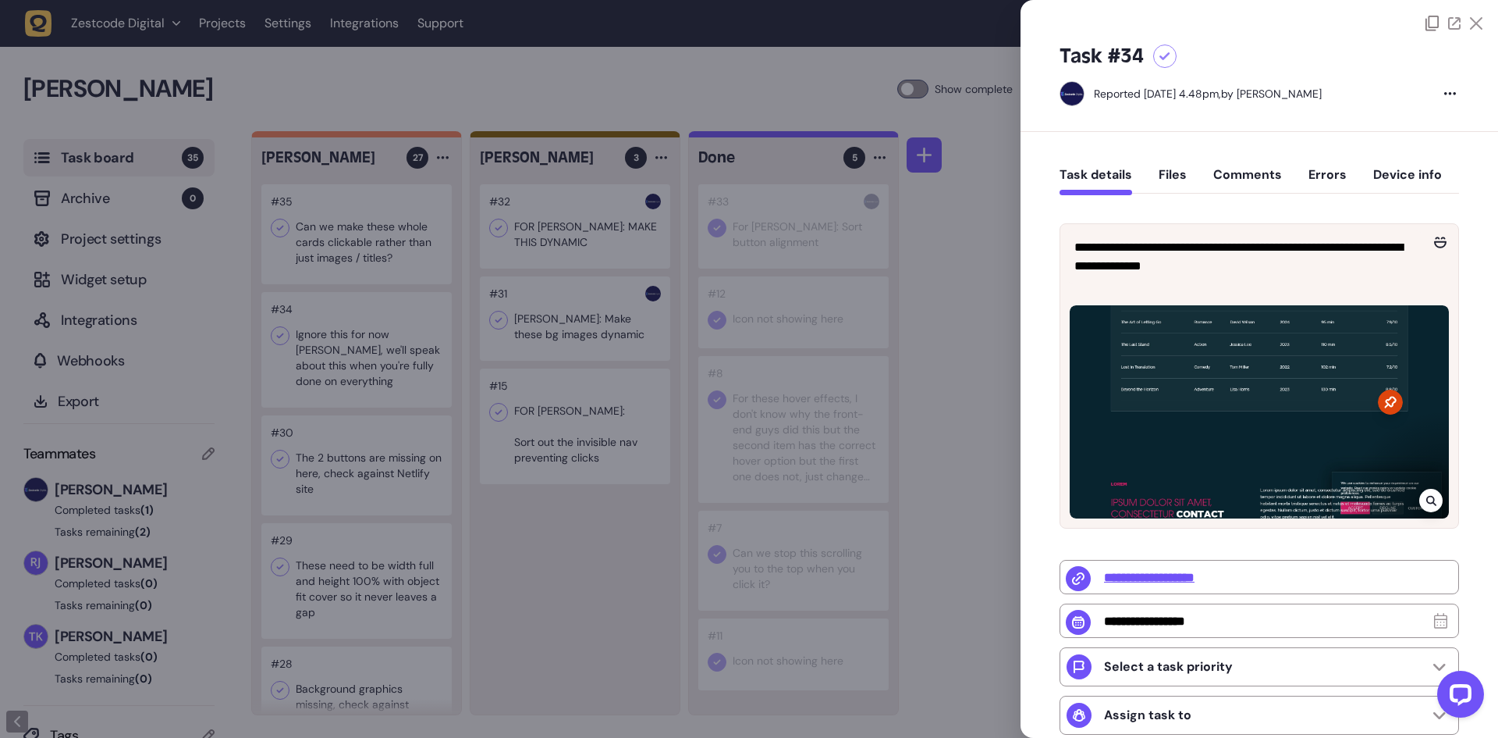
click at [342, 342] on div at bounding box center [749, 369] width 1498 height 738
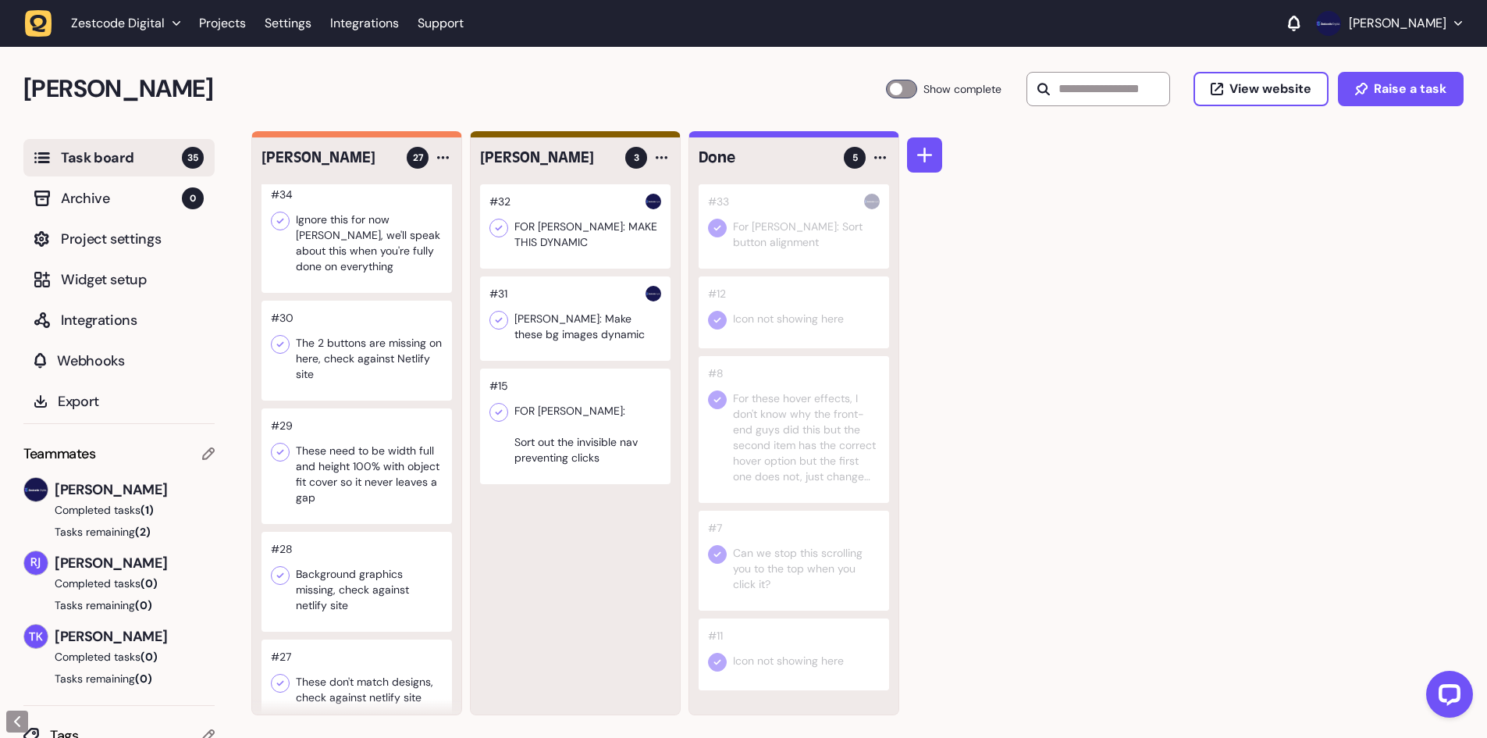
scroll to position [156, 0]
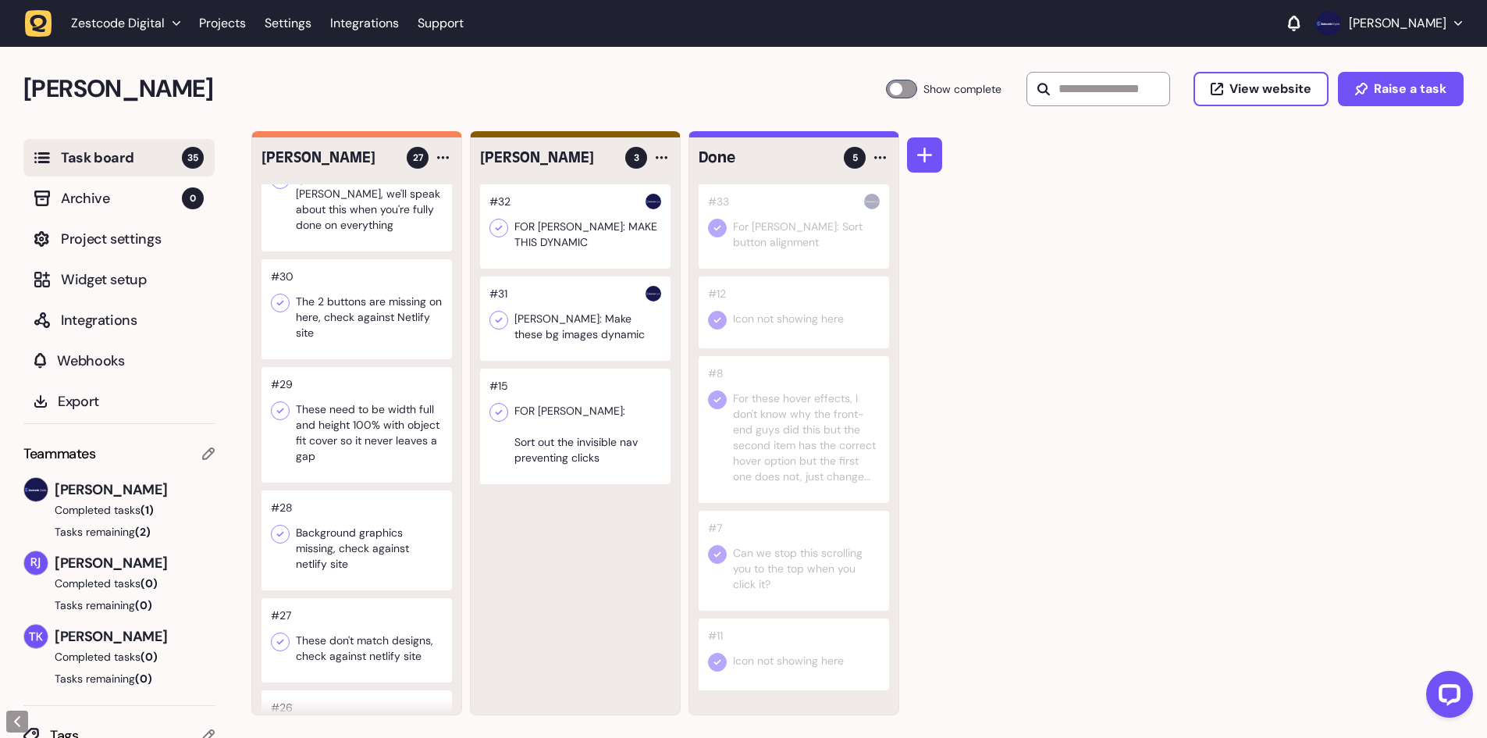
click at [350, 325] on div at bounding box center [356, 309] width 190 height 100
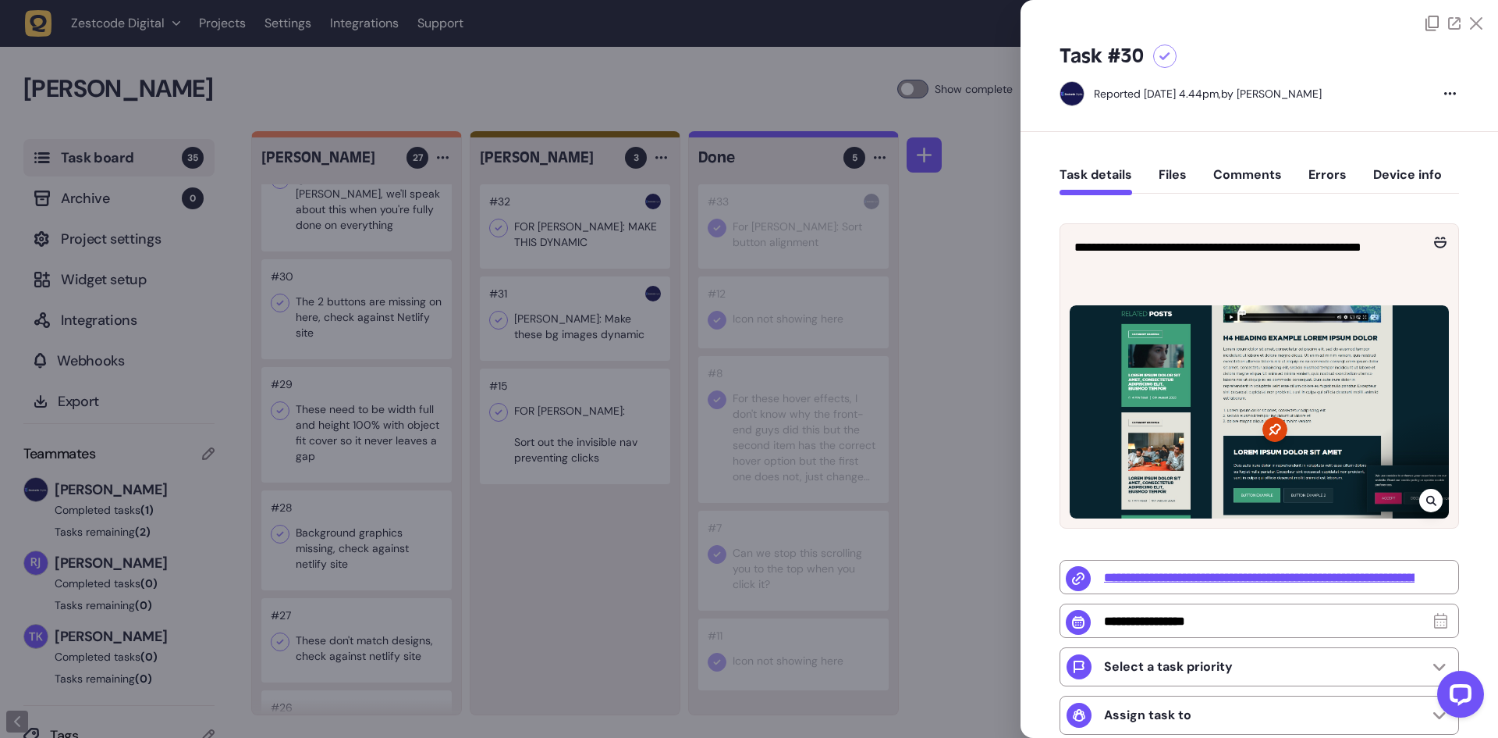
click at [350, 325] on div at bounding box center [749, 369] width 1498 height 738
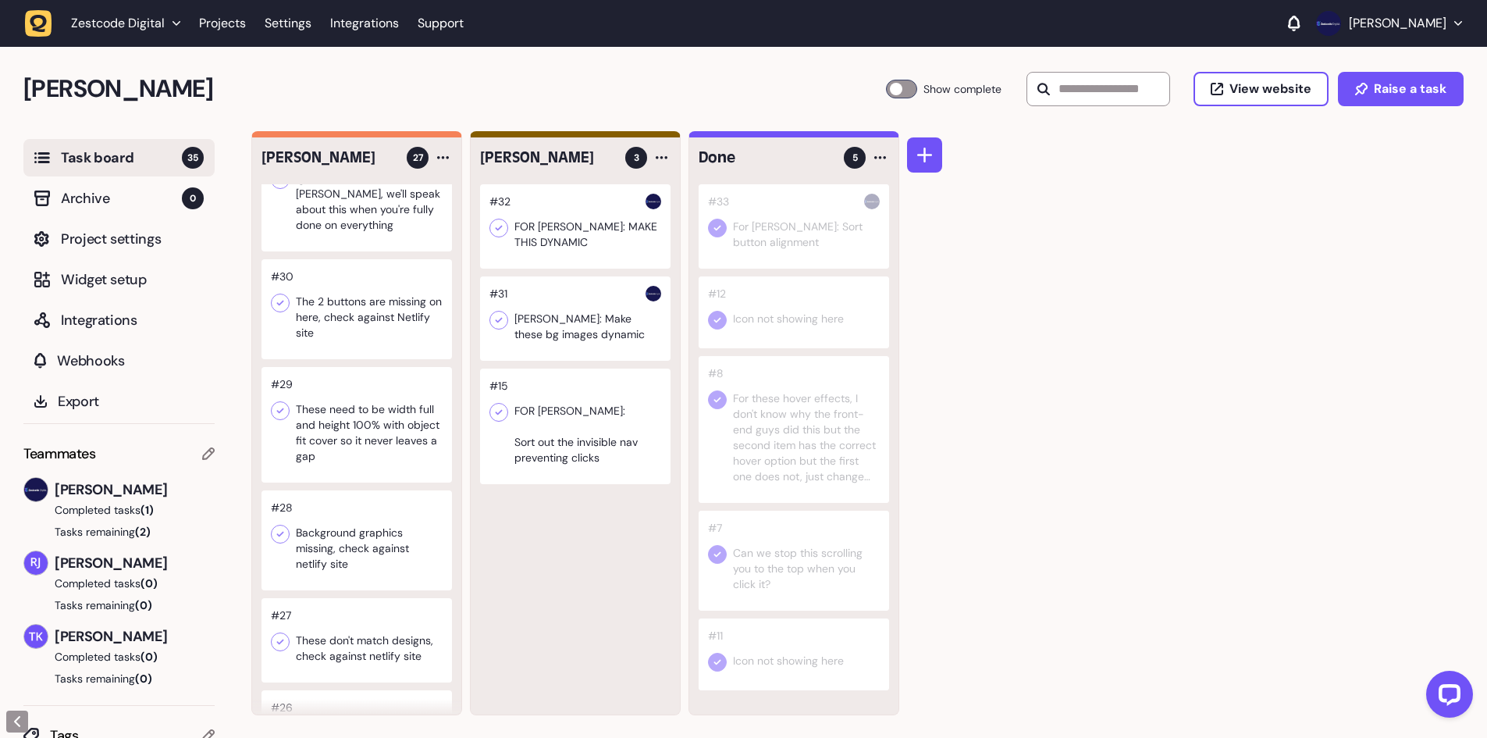
click at [340, 408] on div at bounding box center [356, 425] width 190 height 116
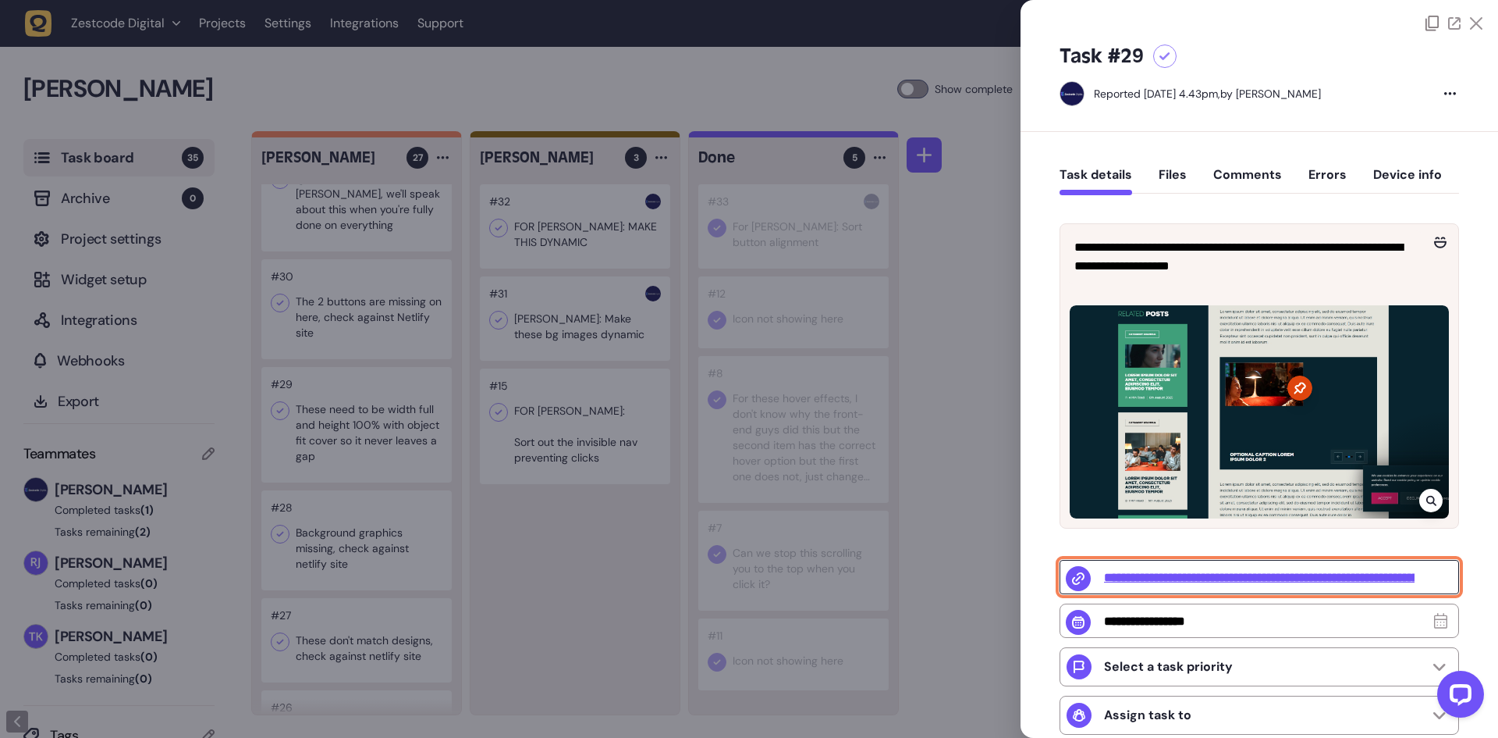
click at [1207, 571] on input "**********" at bounding box center [1260, 577] width 400 height 34
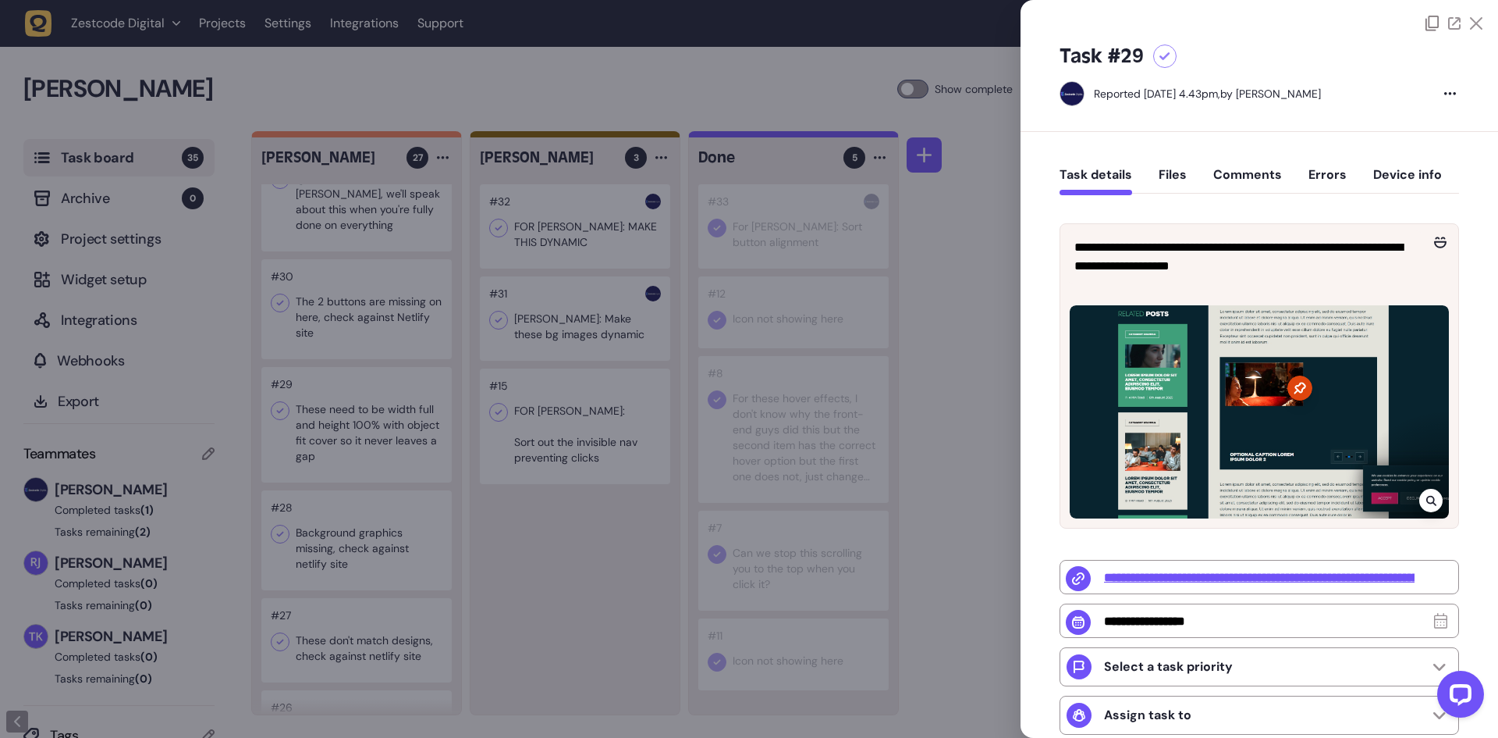
click at [937, 151] on div at bounding box center [749, 369] width 1498 height 738
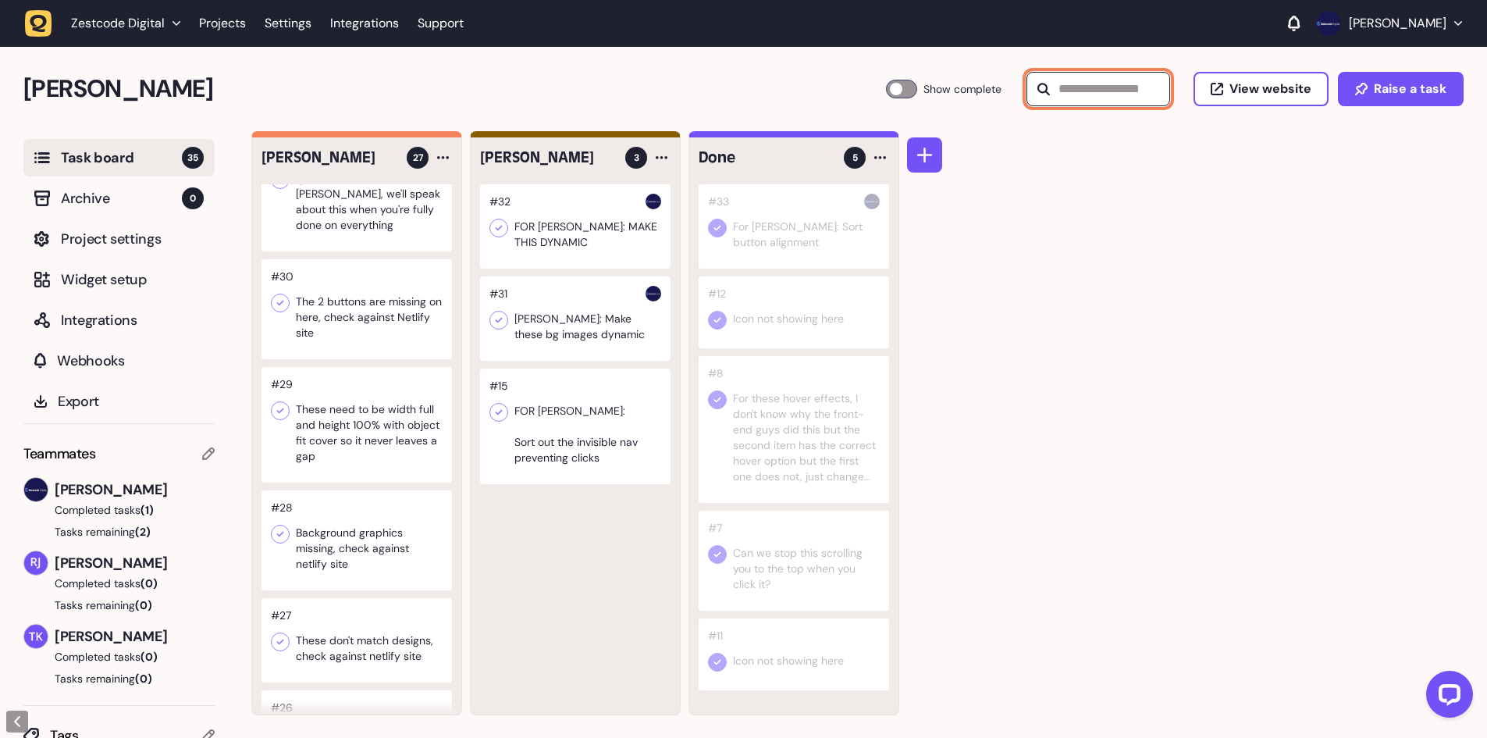
click at [1075, 96] on input "text" at bounding box center [1098, 89] width 144 height 34
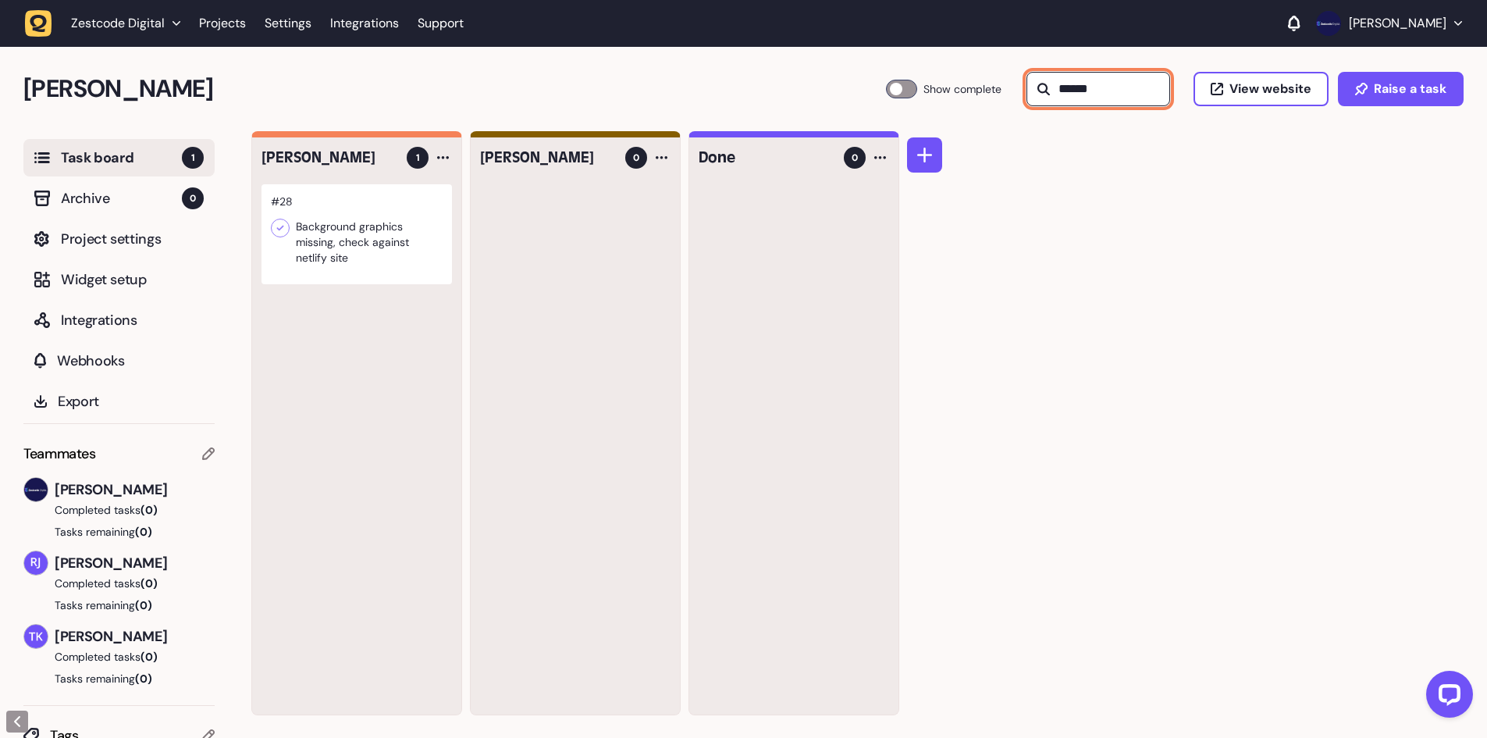
type input "******"
click at [288, 223] on div at bounding box center [280, 228] width 19 height 19
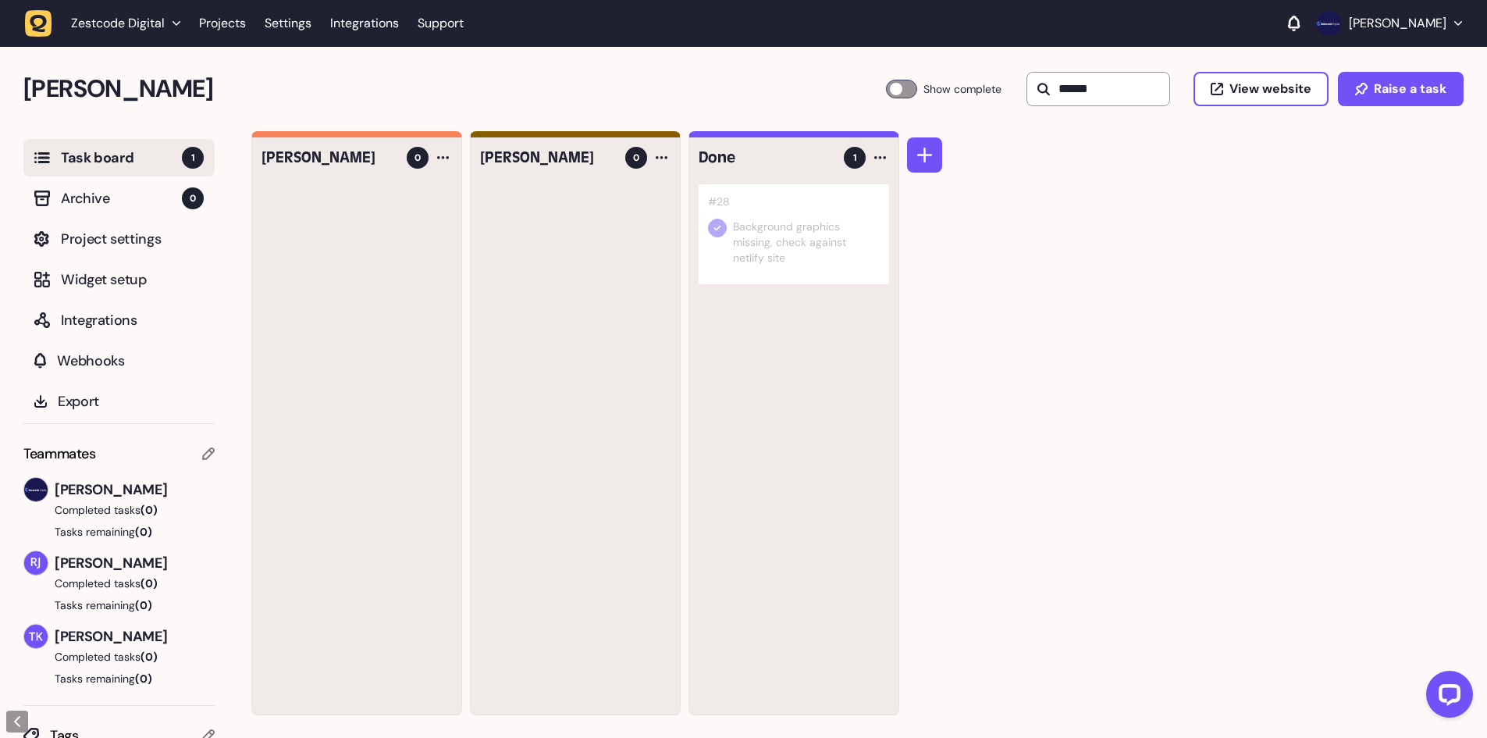
click at [898, 88] on div at bounding box center [901, 89] width 31 height 19
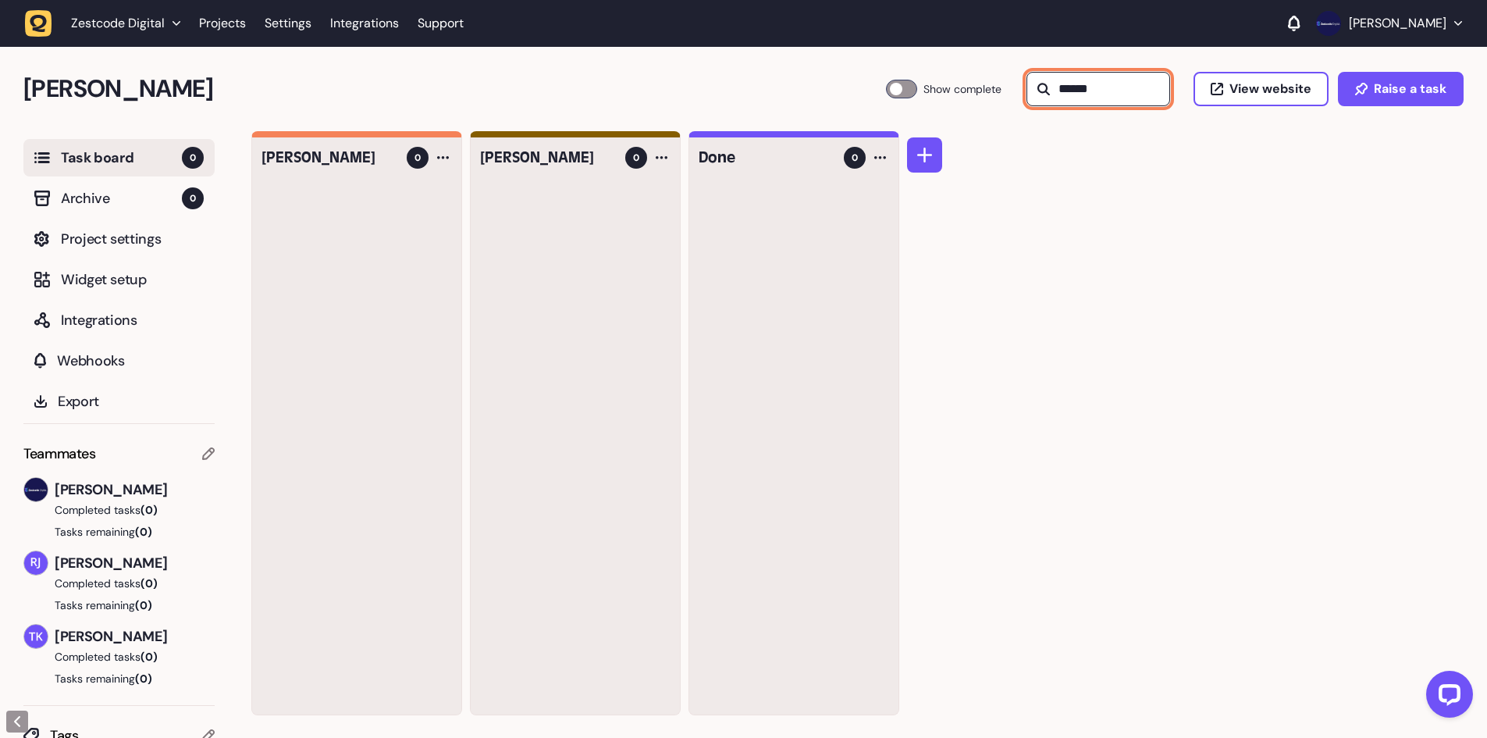
click at [1061, 103] on input "******" at bounding box center [1098, 89] width 144 height 34
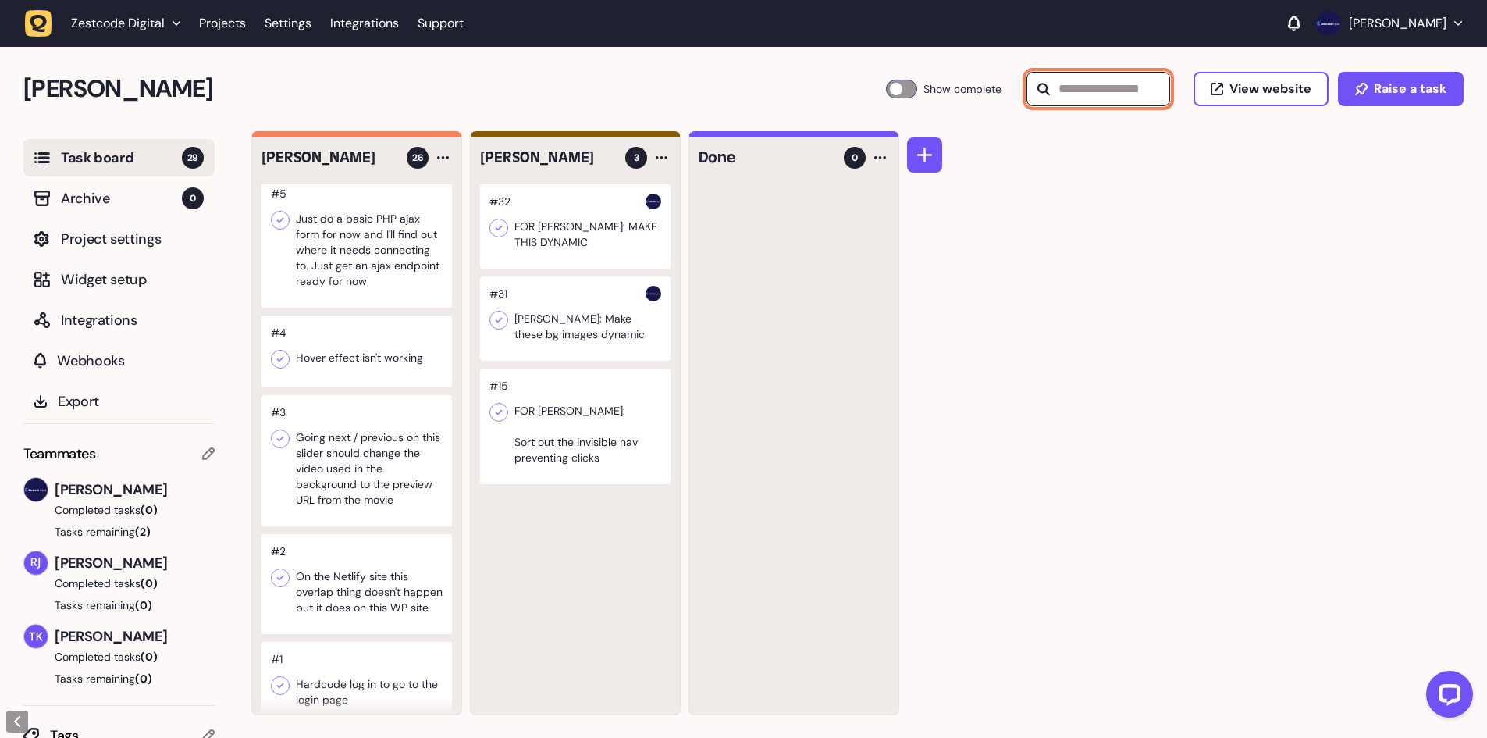
scroll to position [2185, 0]
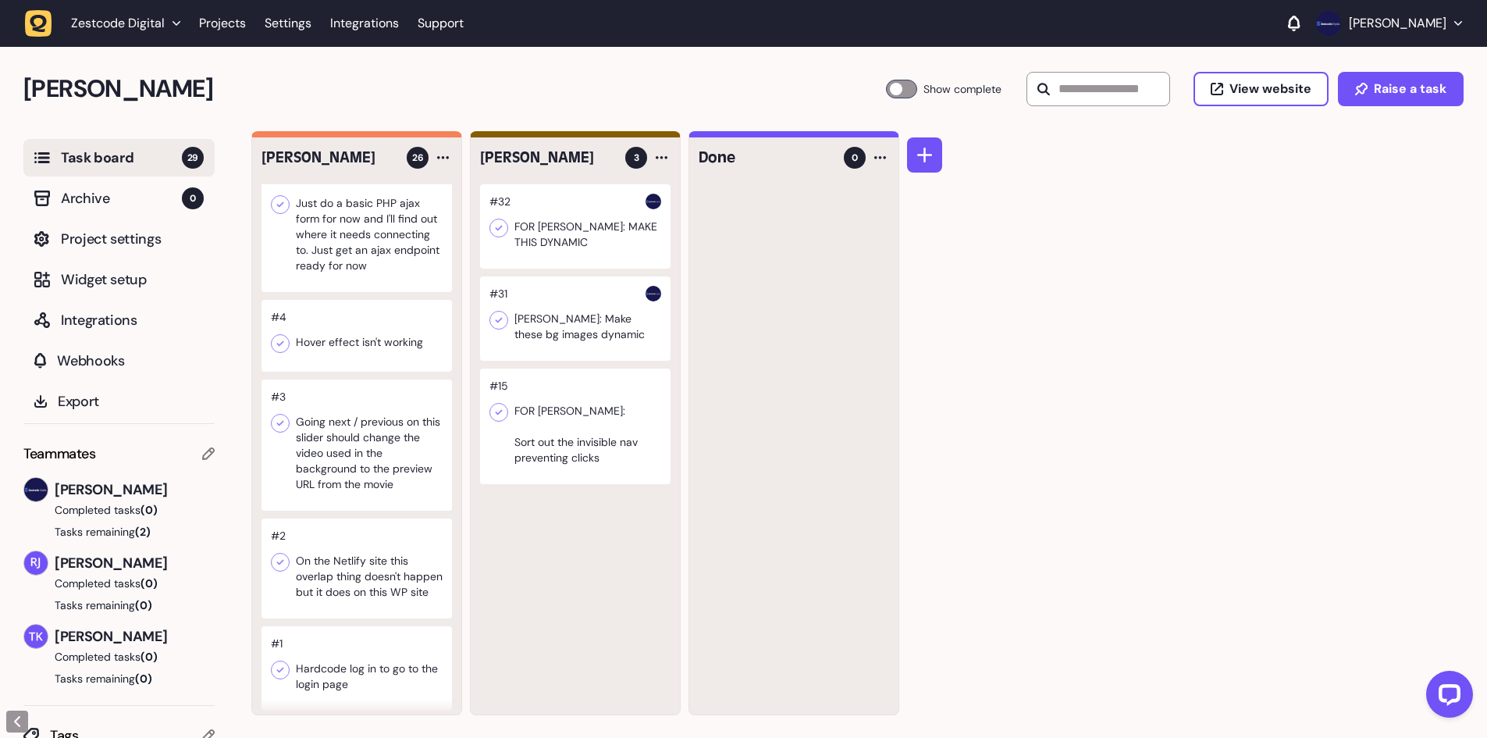
click at [355, 354] on div at bounding box center [356, 336] width 190 height 72
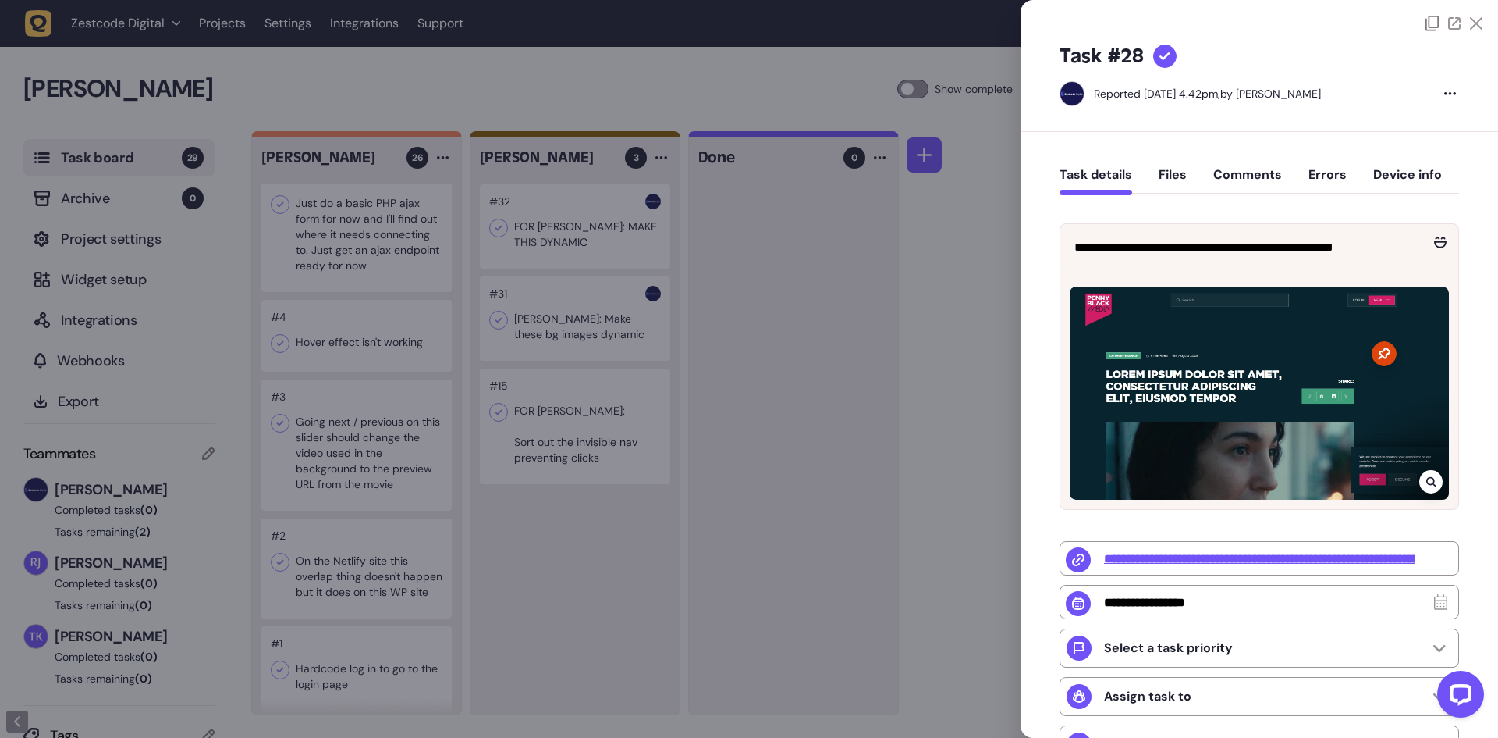
type input "*"
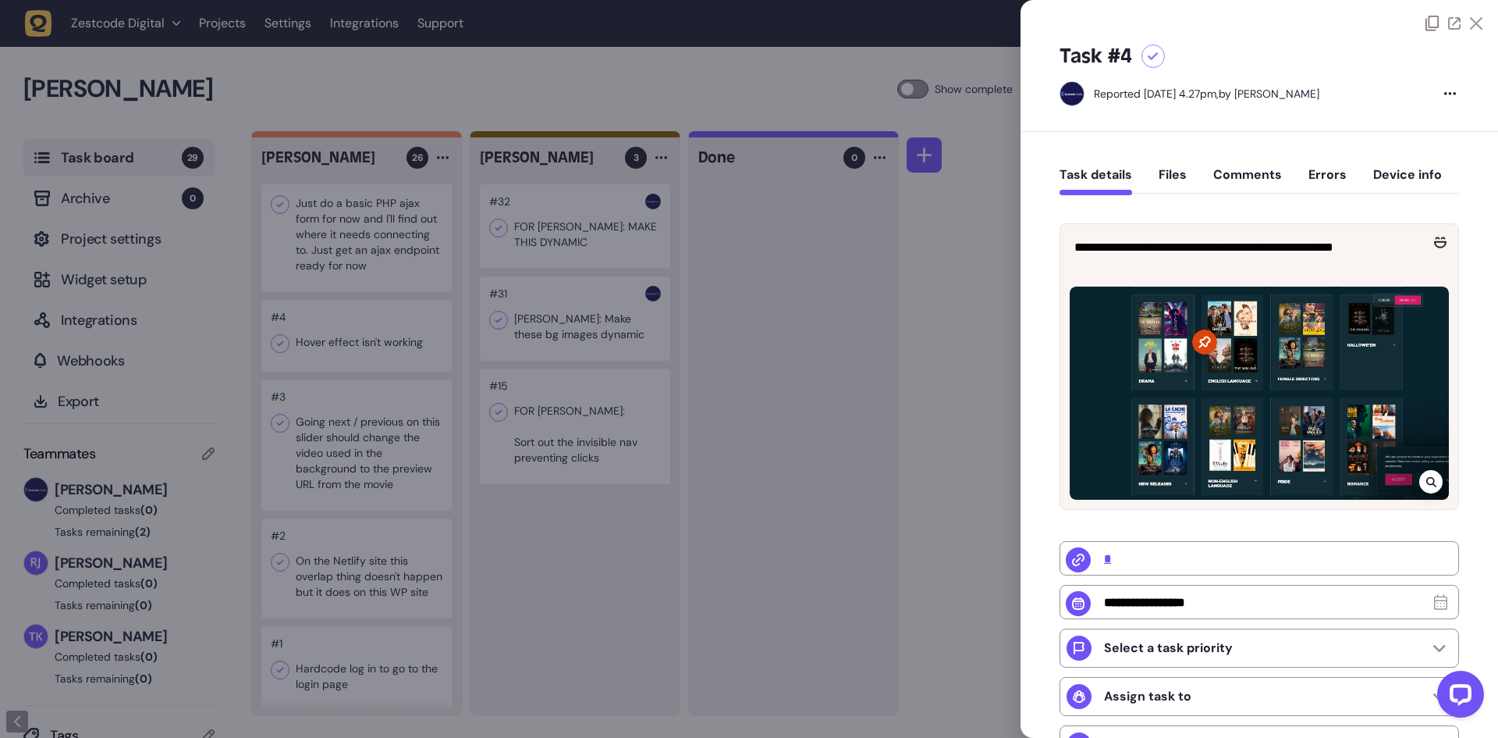
click at [776, 329] on div at bounding box center [749, 369] width 1498 height 738
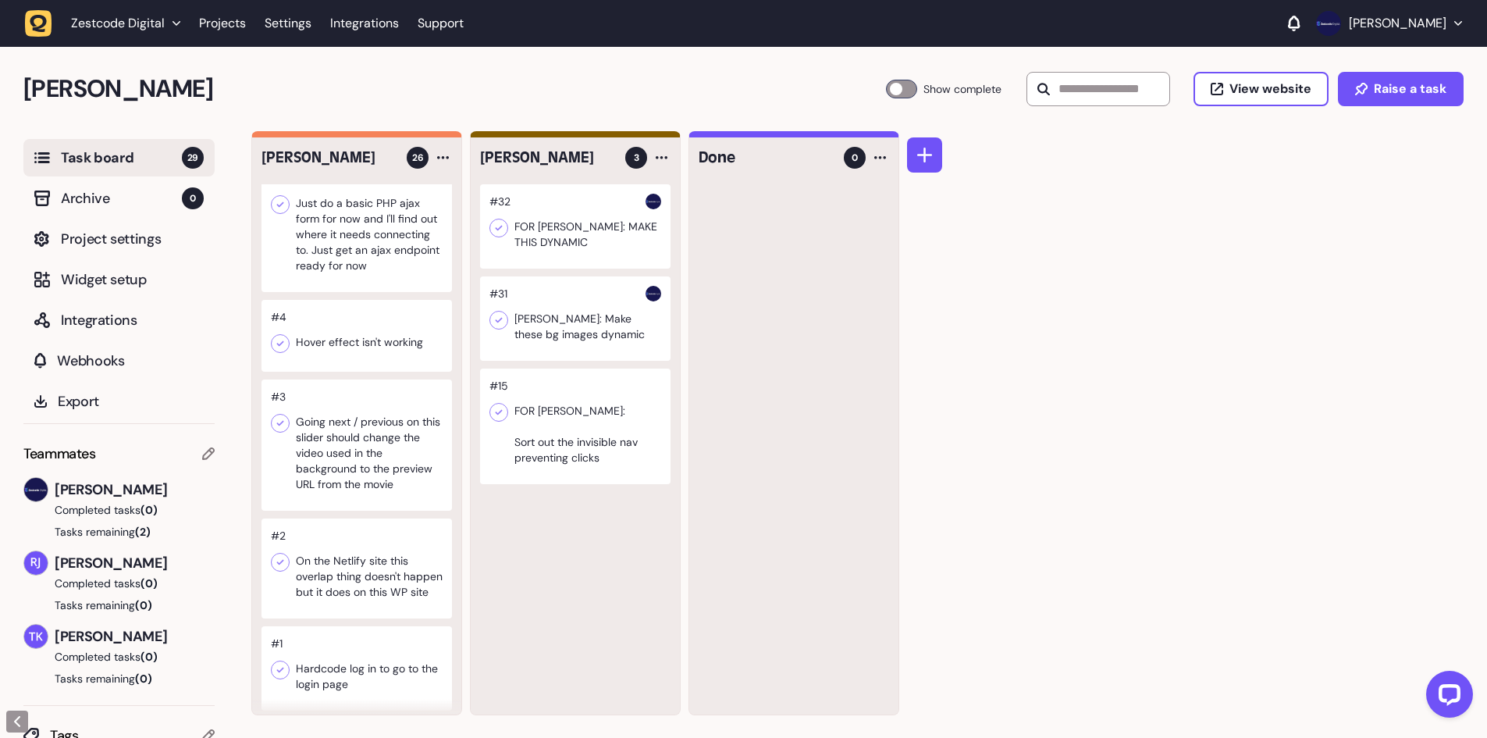
click at [585, 241] on div at bounding box center [575, 226] width 190 height 84
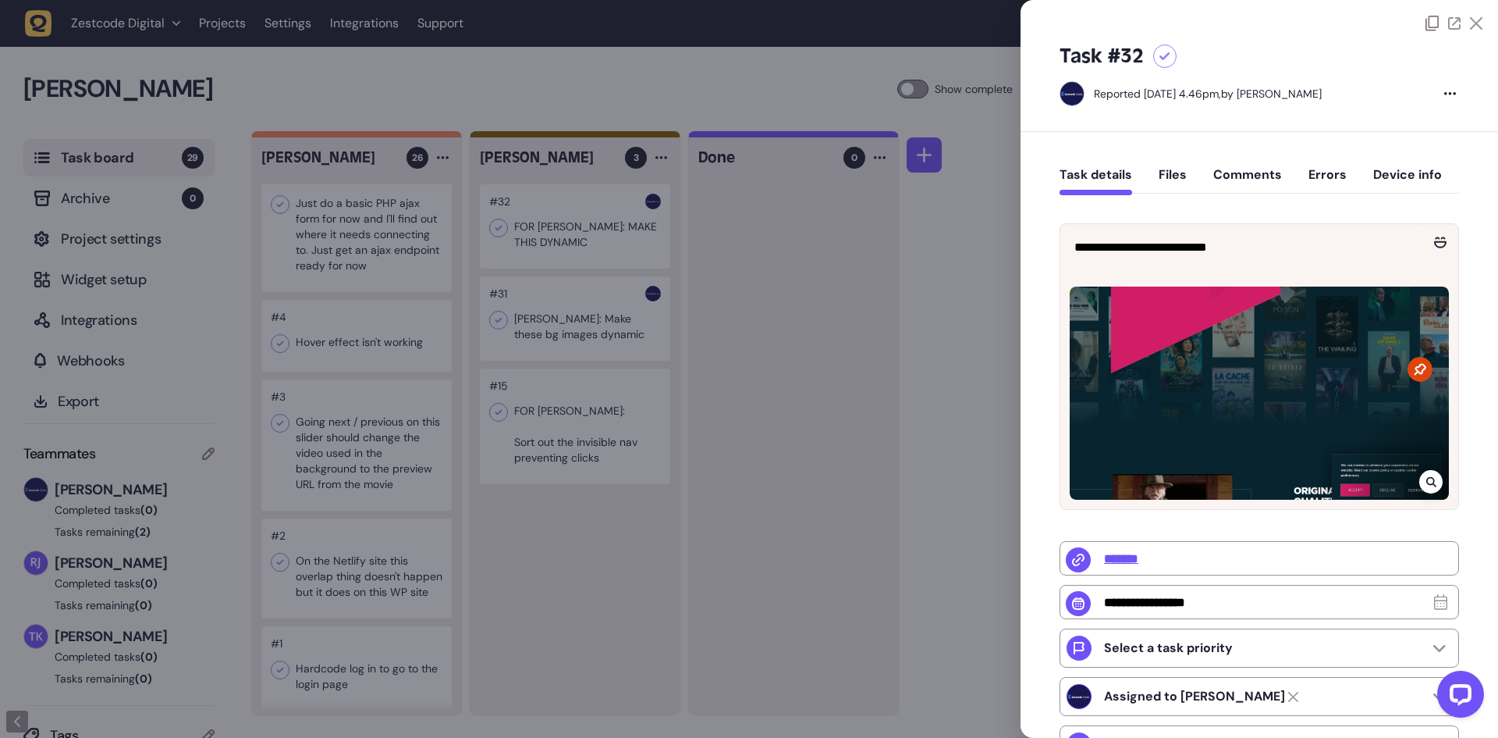
click at [538, 347] on div at bounding box center [749, 369] width 1498 height 738
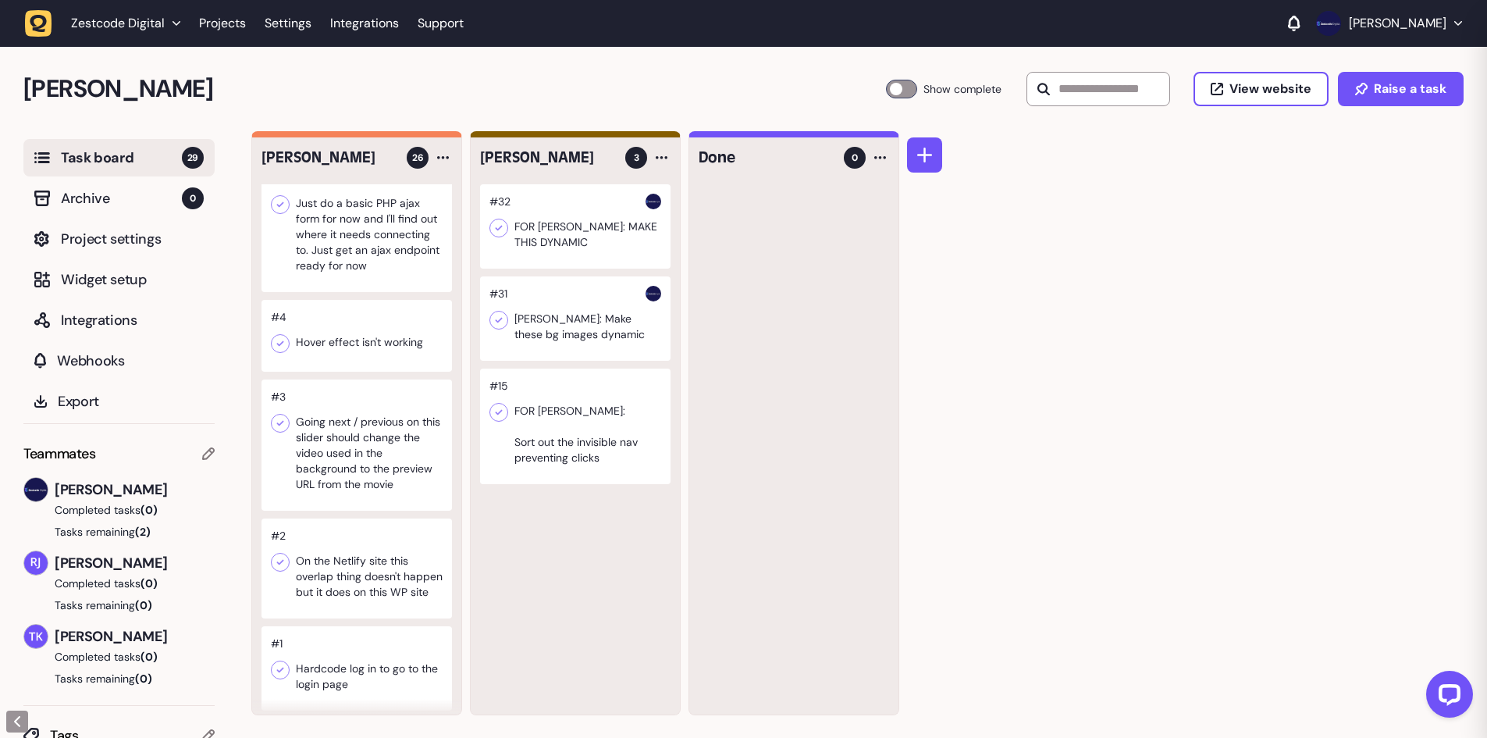
click at [600, 323] on div at bounding box center [575, 318] width 190 height 84
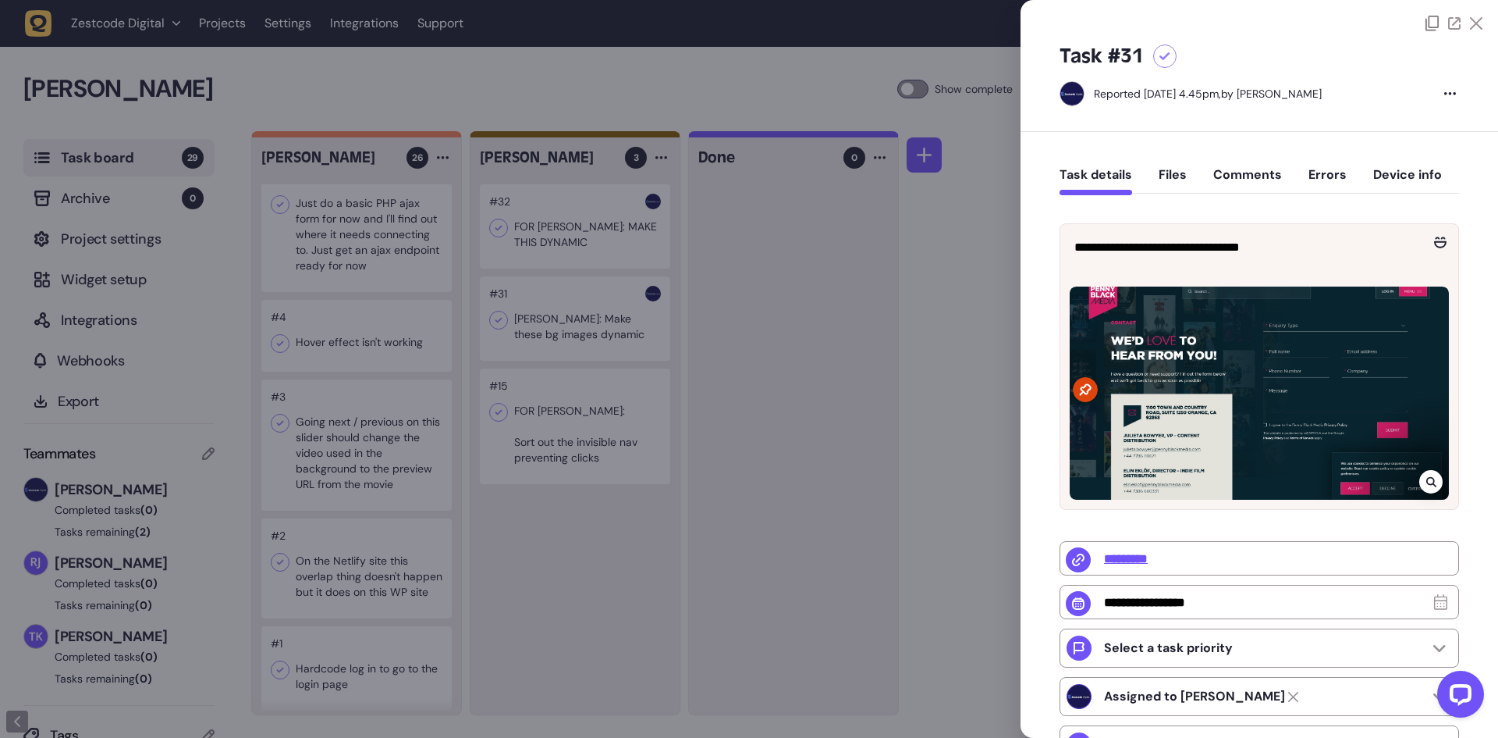
click at [674, 453] on div at bounding box center [749, 369] width 1498 height 738
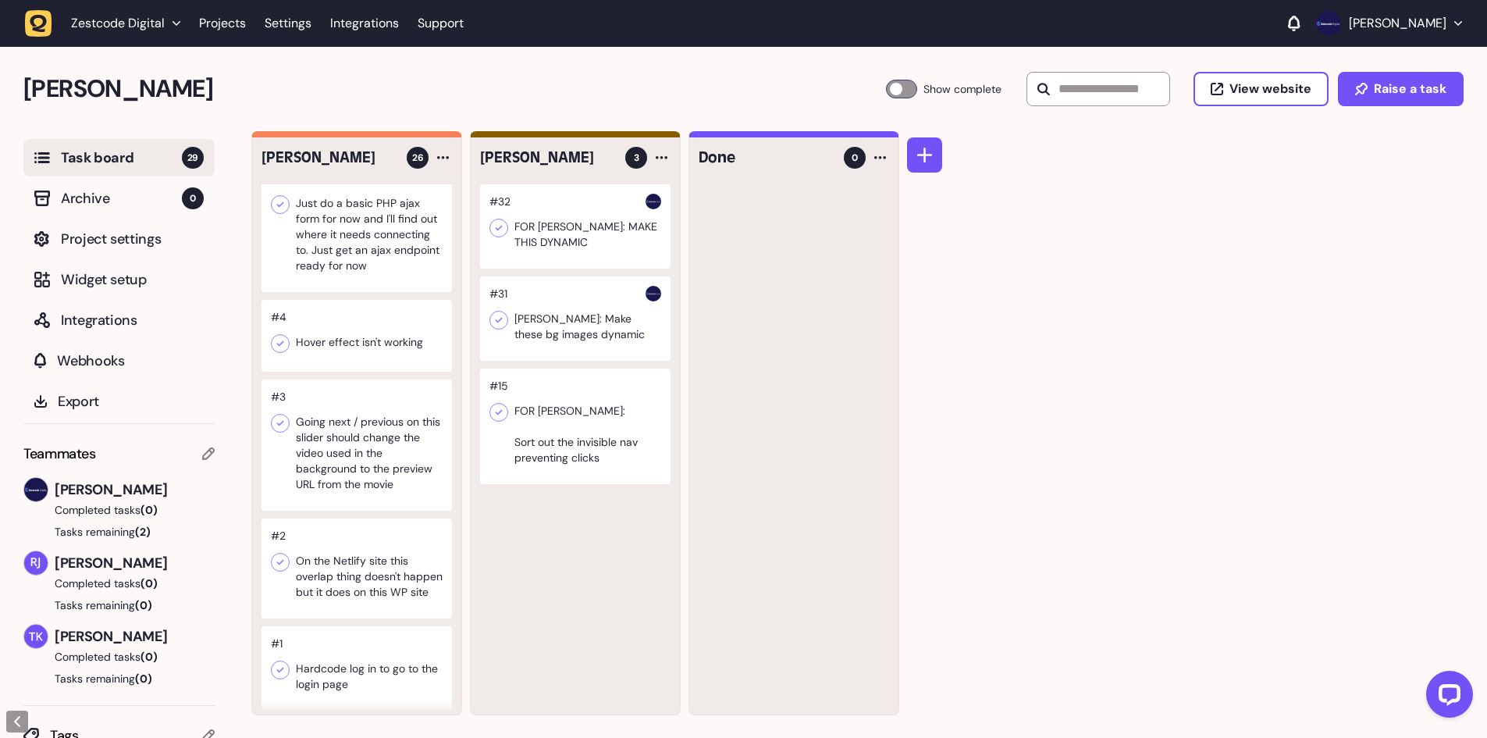
click at [552, 425] on div at bounding box center [575, 426] width 190 height 116
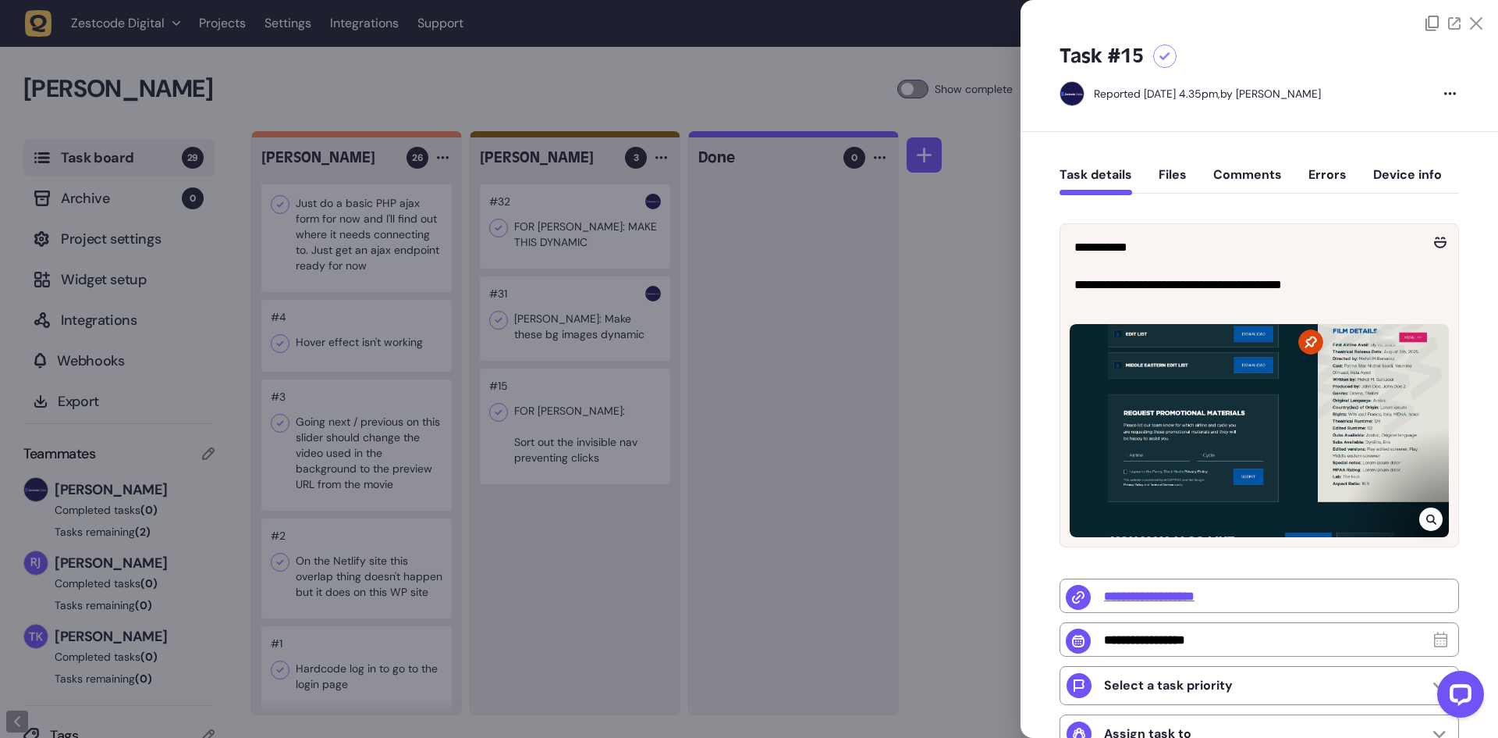
click at [552, 425] on div at bounding box center [749, 369] width 1498 height 738
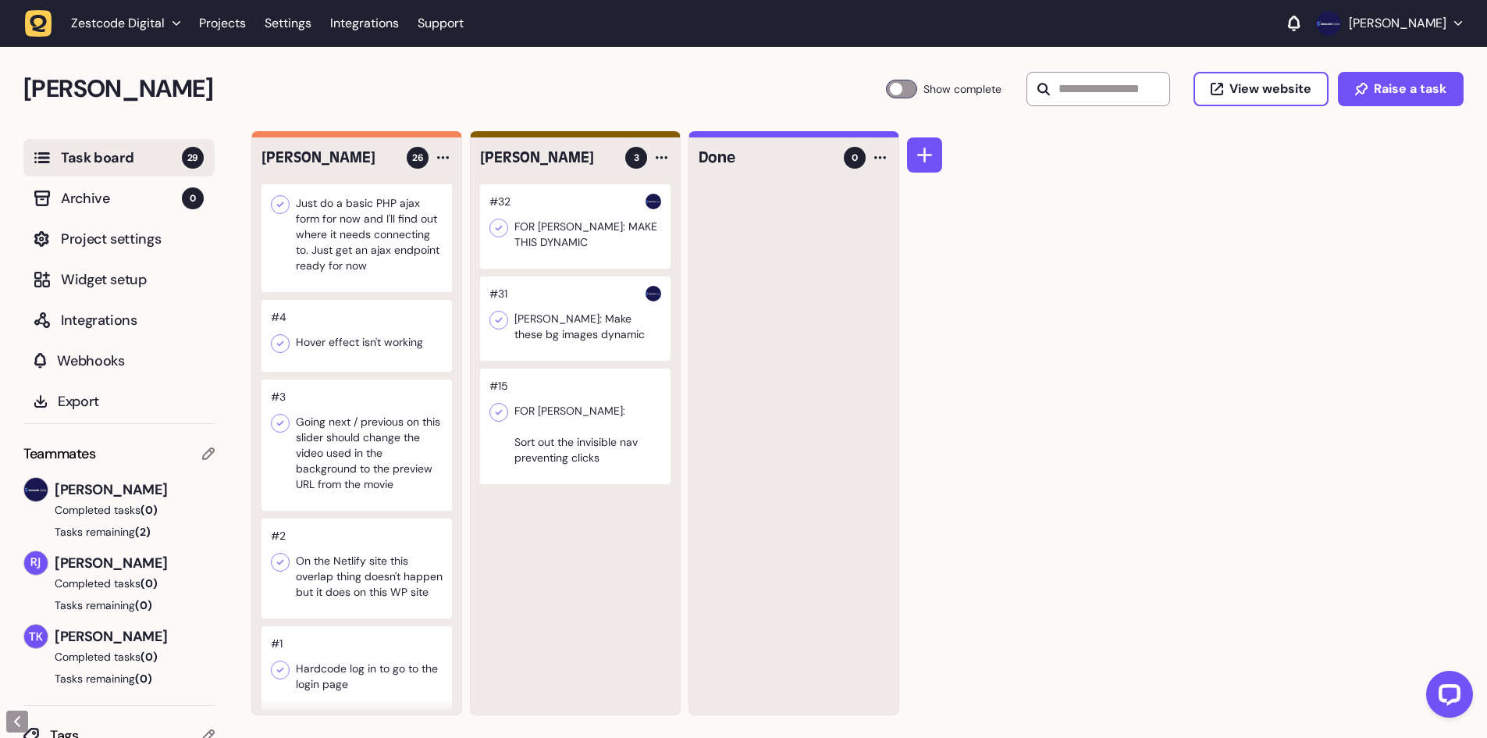
click at [569, 241] on div at bounding box center [575, 226] width 190 height 84
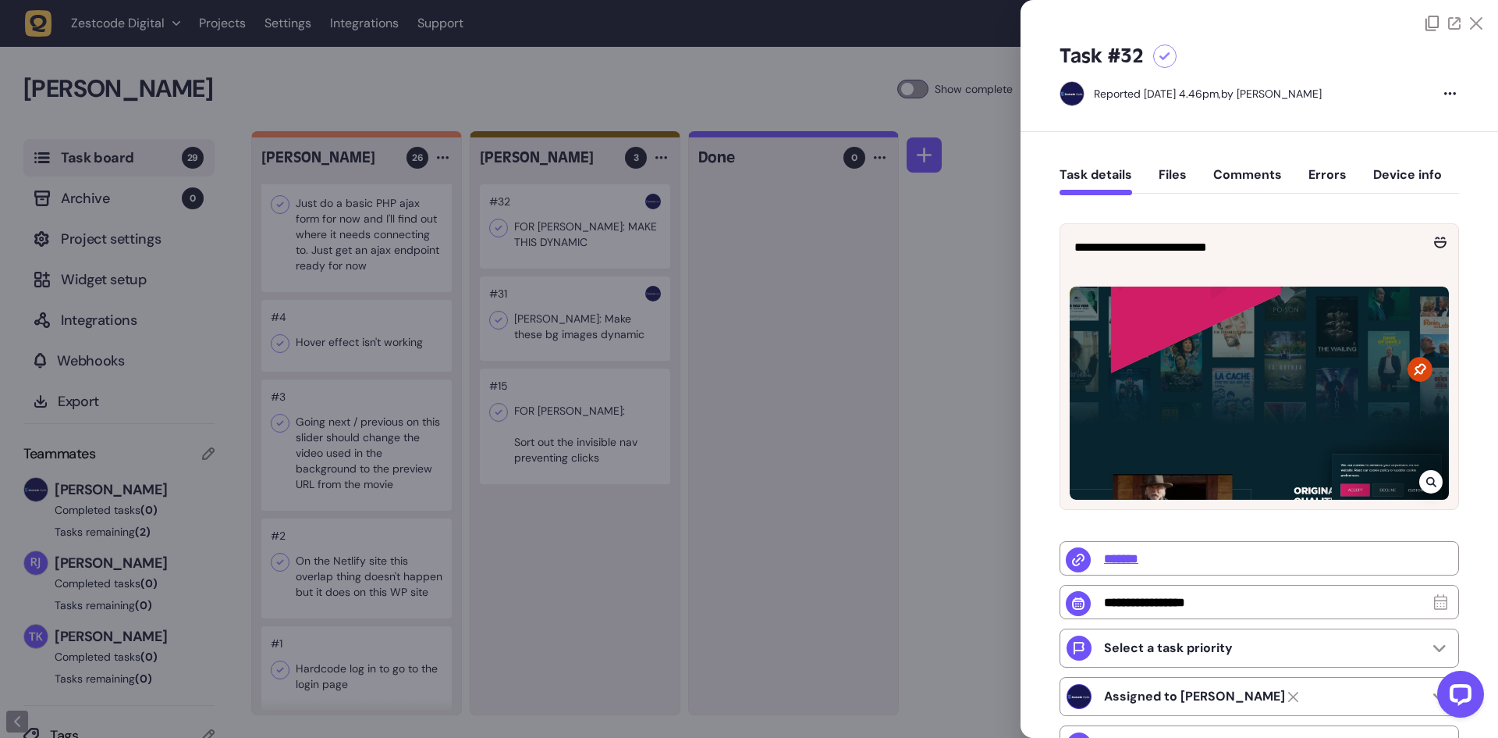
click at [618, 265] on div at bounding box center [749, 369] width 1498 height 738
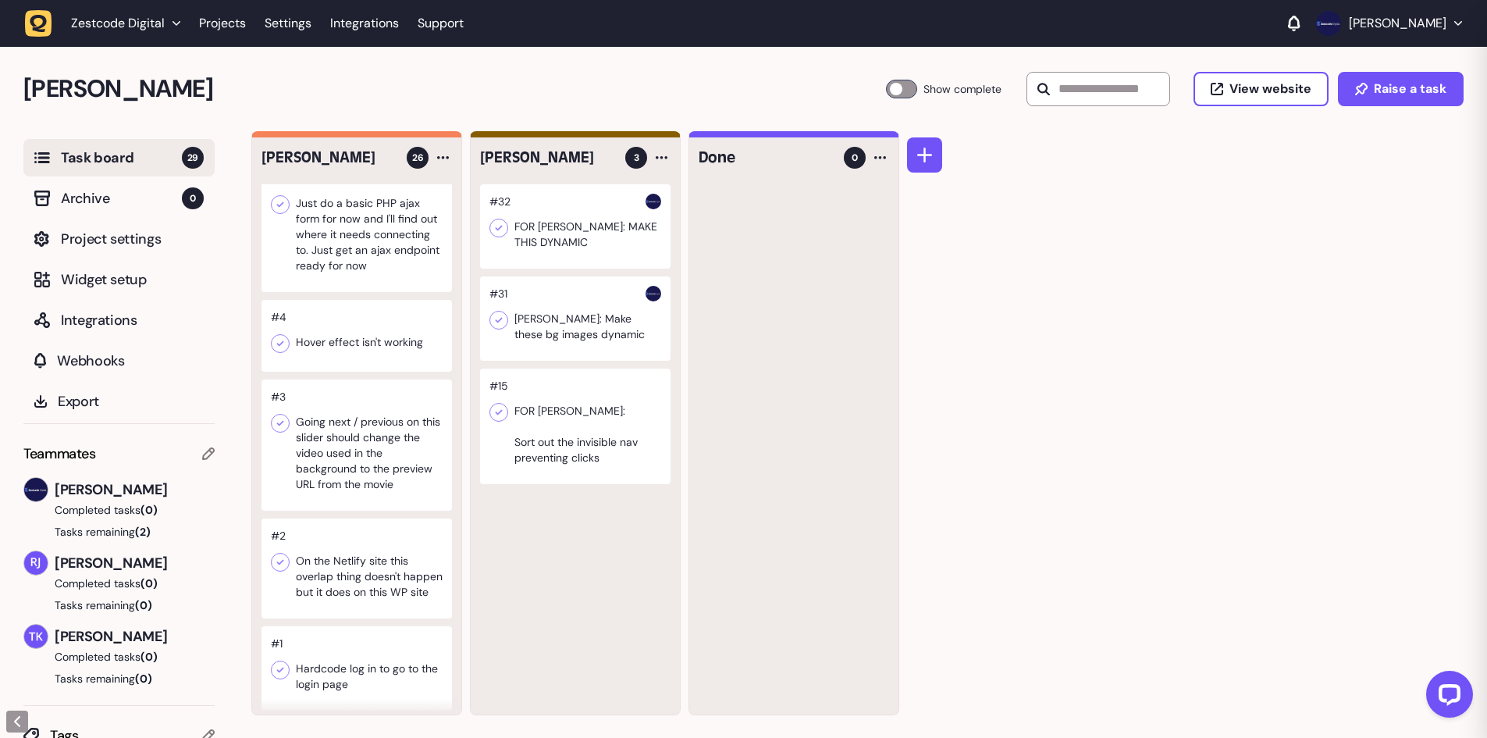
click at [496, 204] on div at bounding box center [575, 226] width 190 height 84
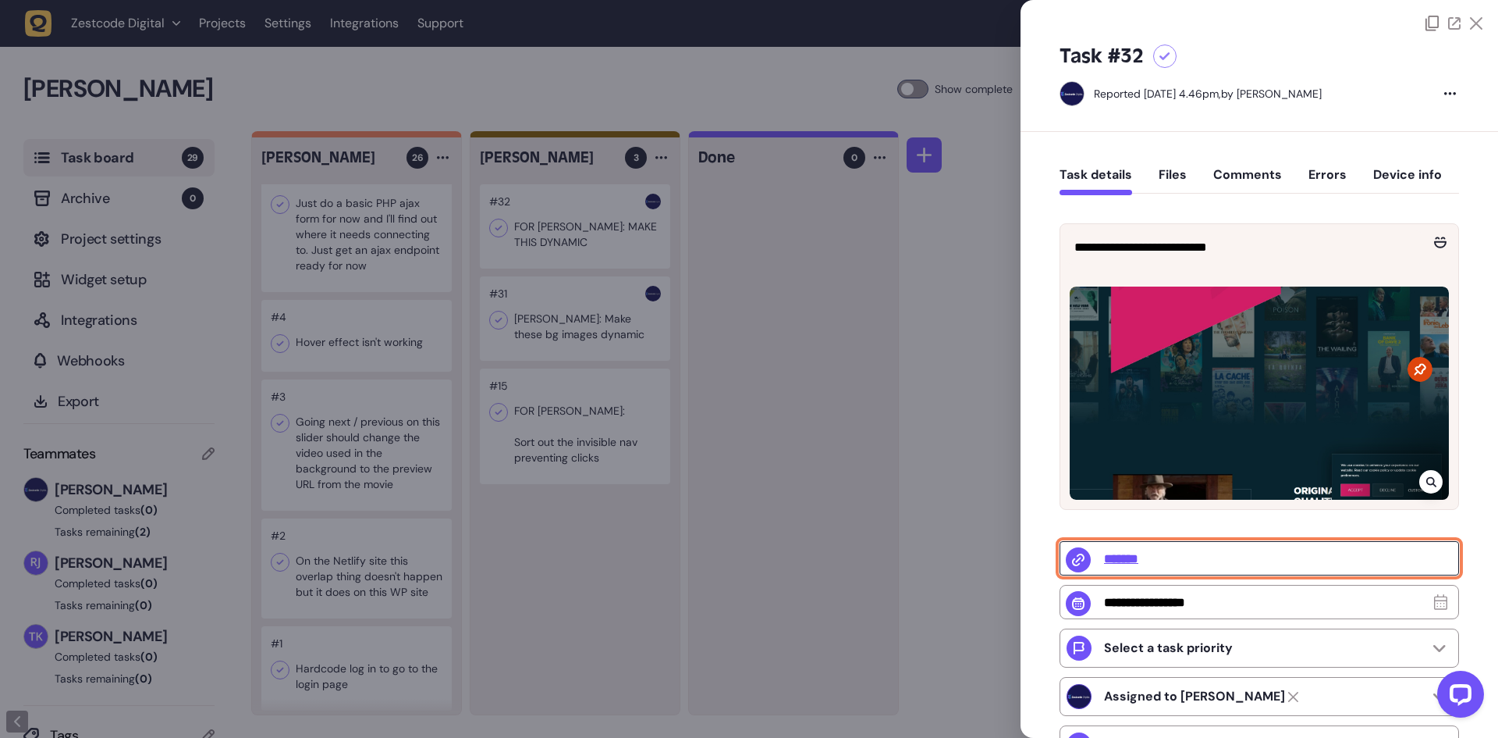
click at [1131, 558] on input "*******" at bounding box center [1260, 558] width 400 height 34
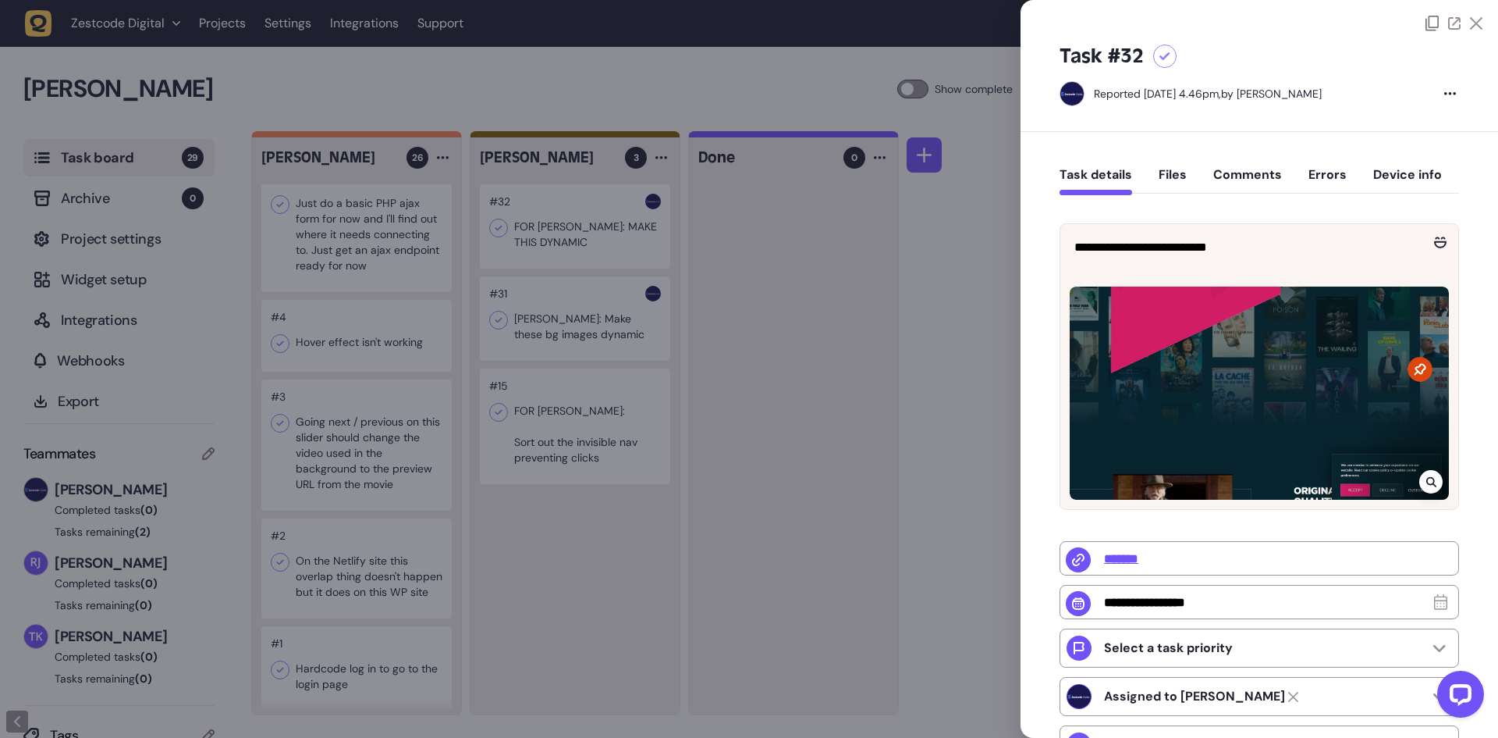
click at [604, 282] on div at bounding box center [749, 369] width 1498 height 738
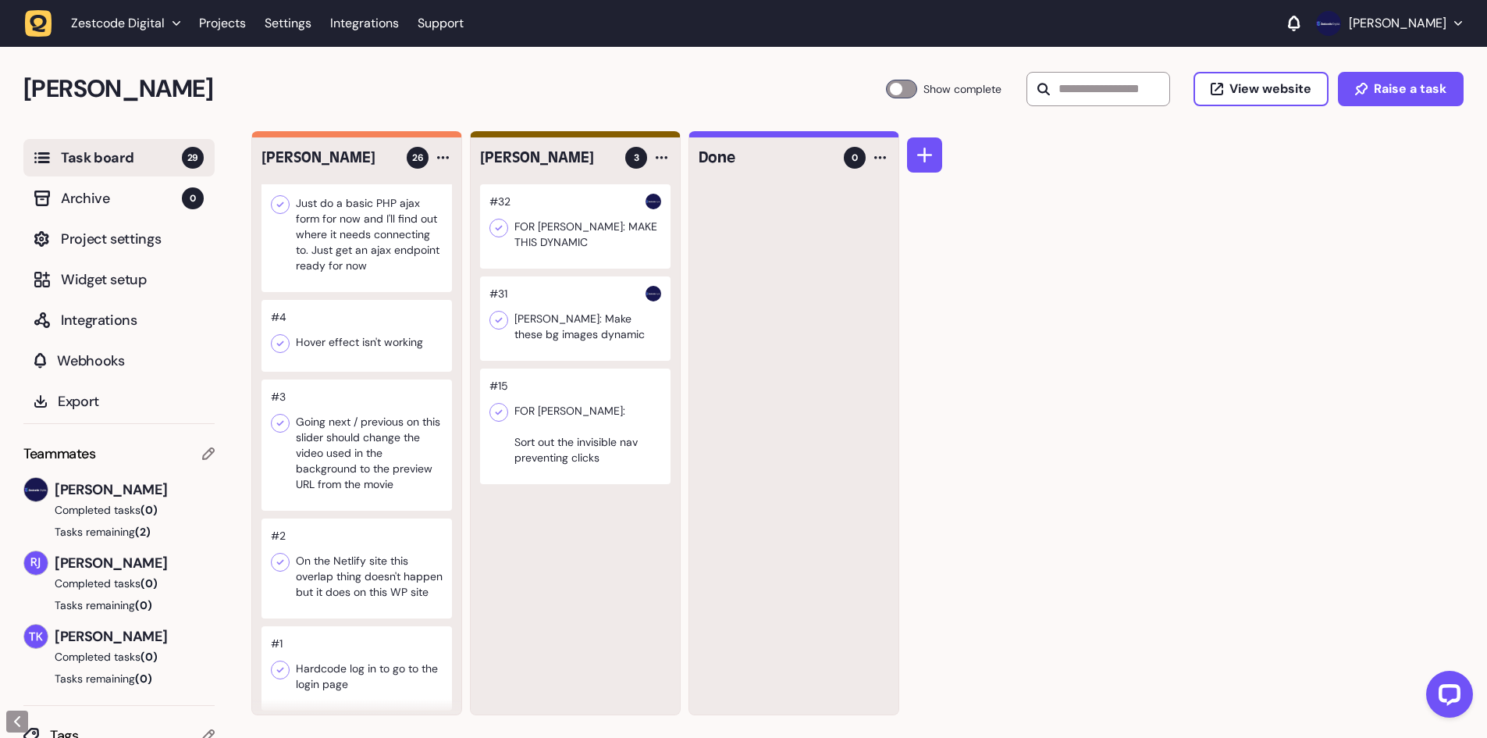
click at [553, 233] on div at bounding box center [575, 226] width 190 height 84
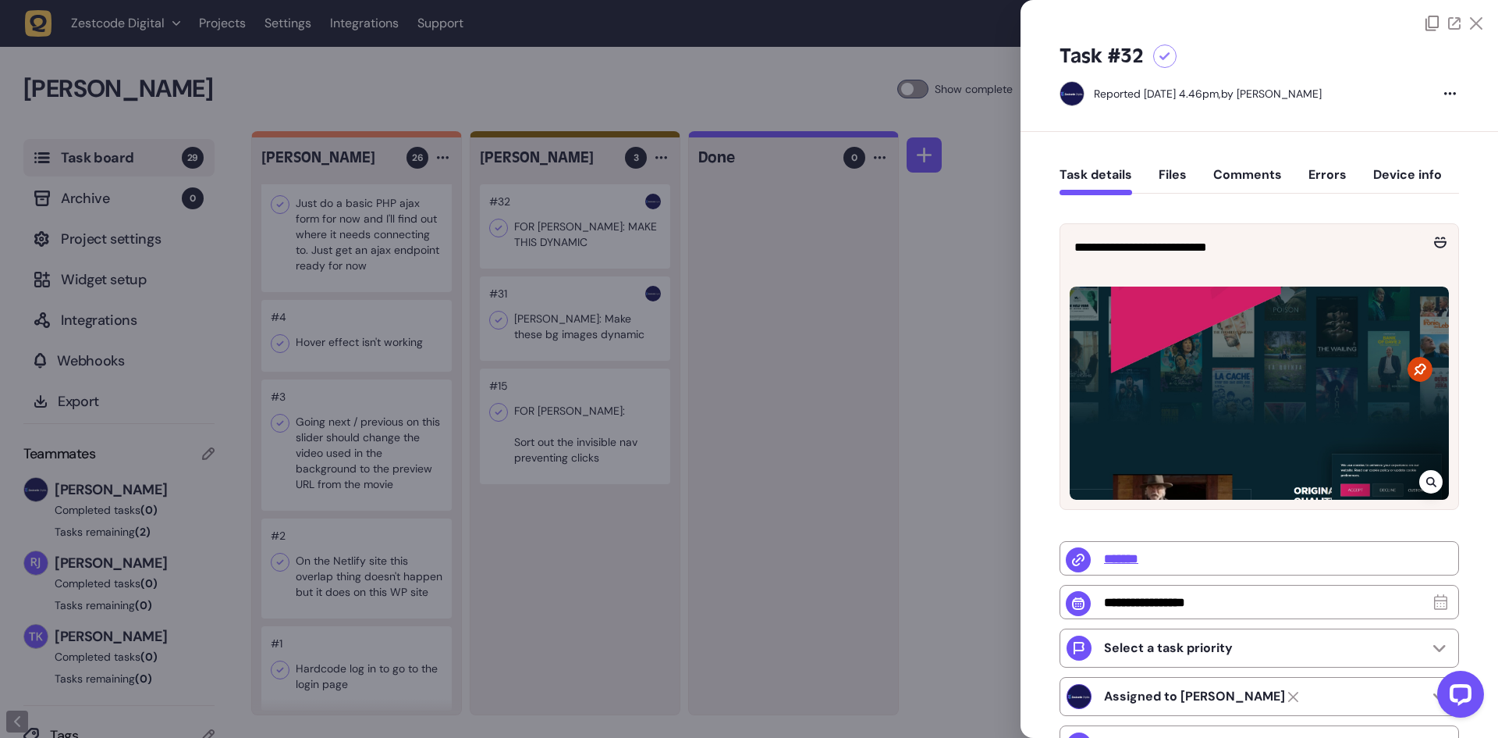
click at [498, 226] on div at bounding box center [749, 369] width 1498 height 738
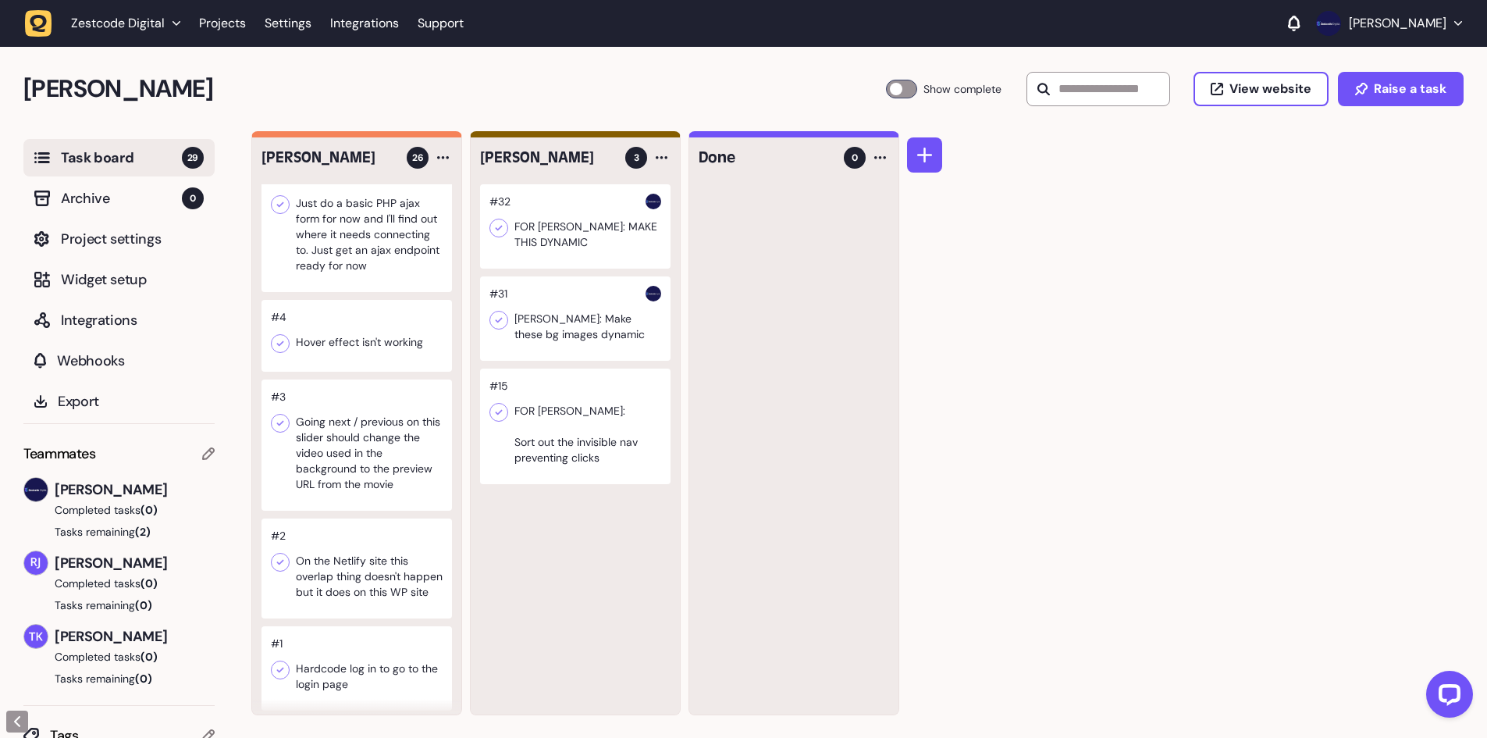
click at [503, 229] on icon at bounding box center [499, 228] width 16 height 16
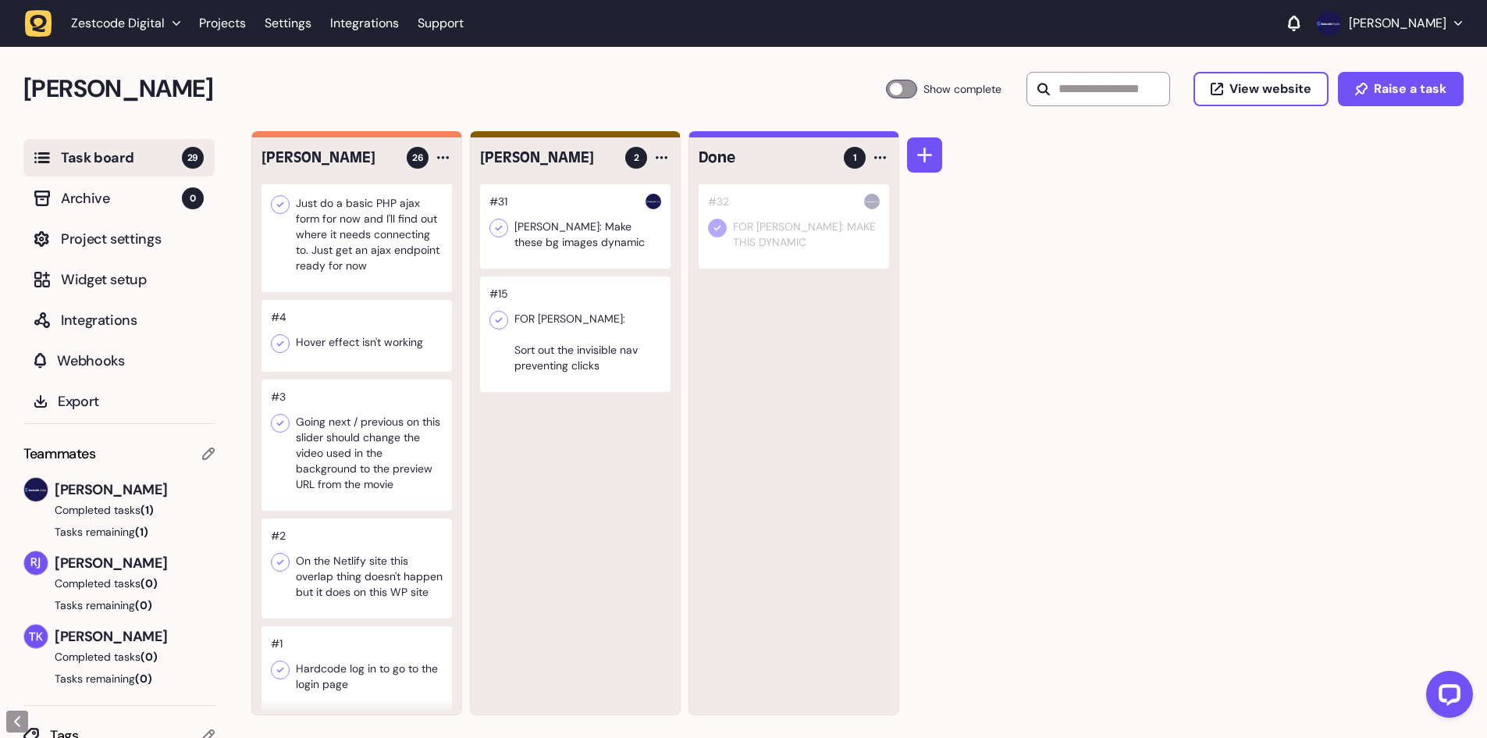
click at [544, 242] on div at bounding box center [575, 226] width 190 height 84
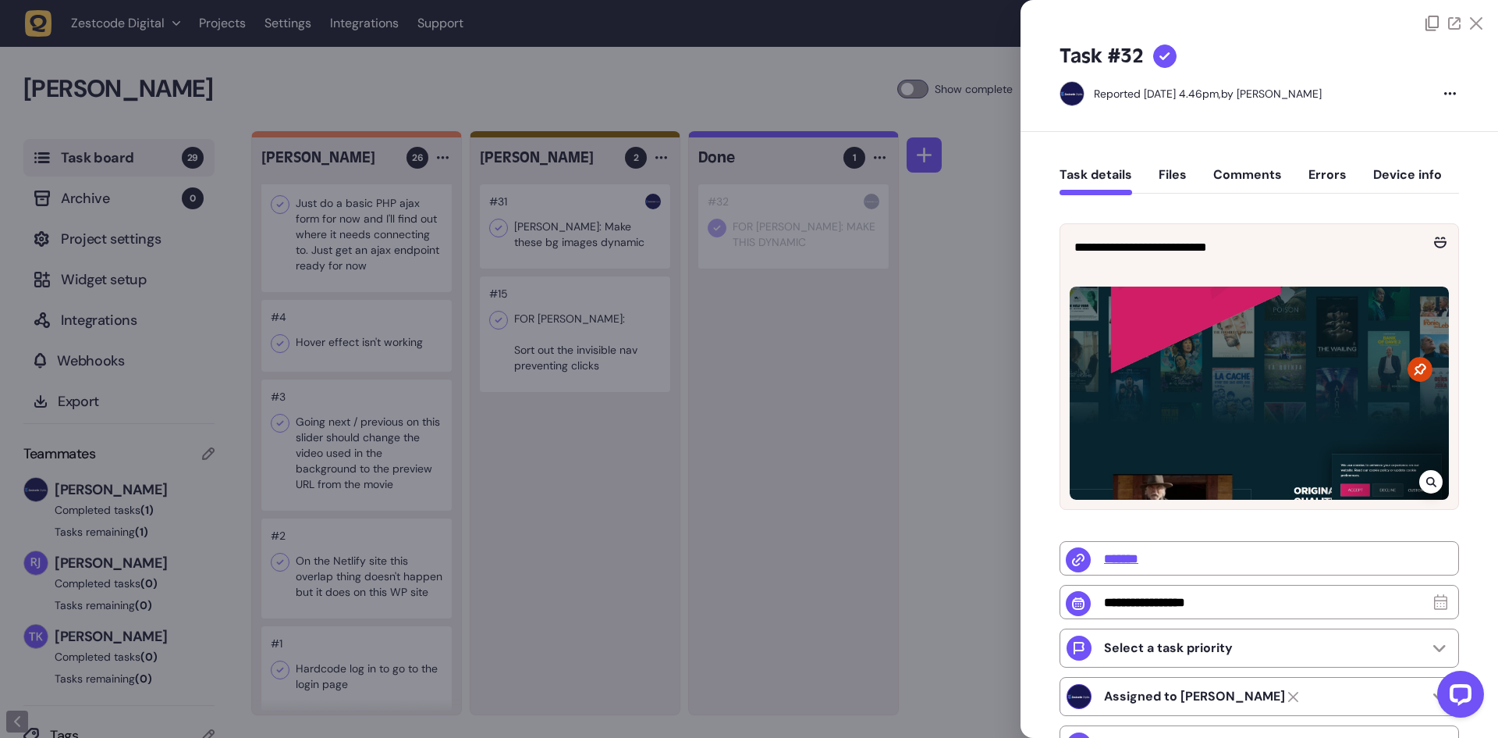
type input "*********"
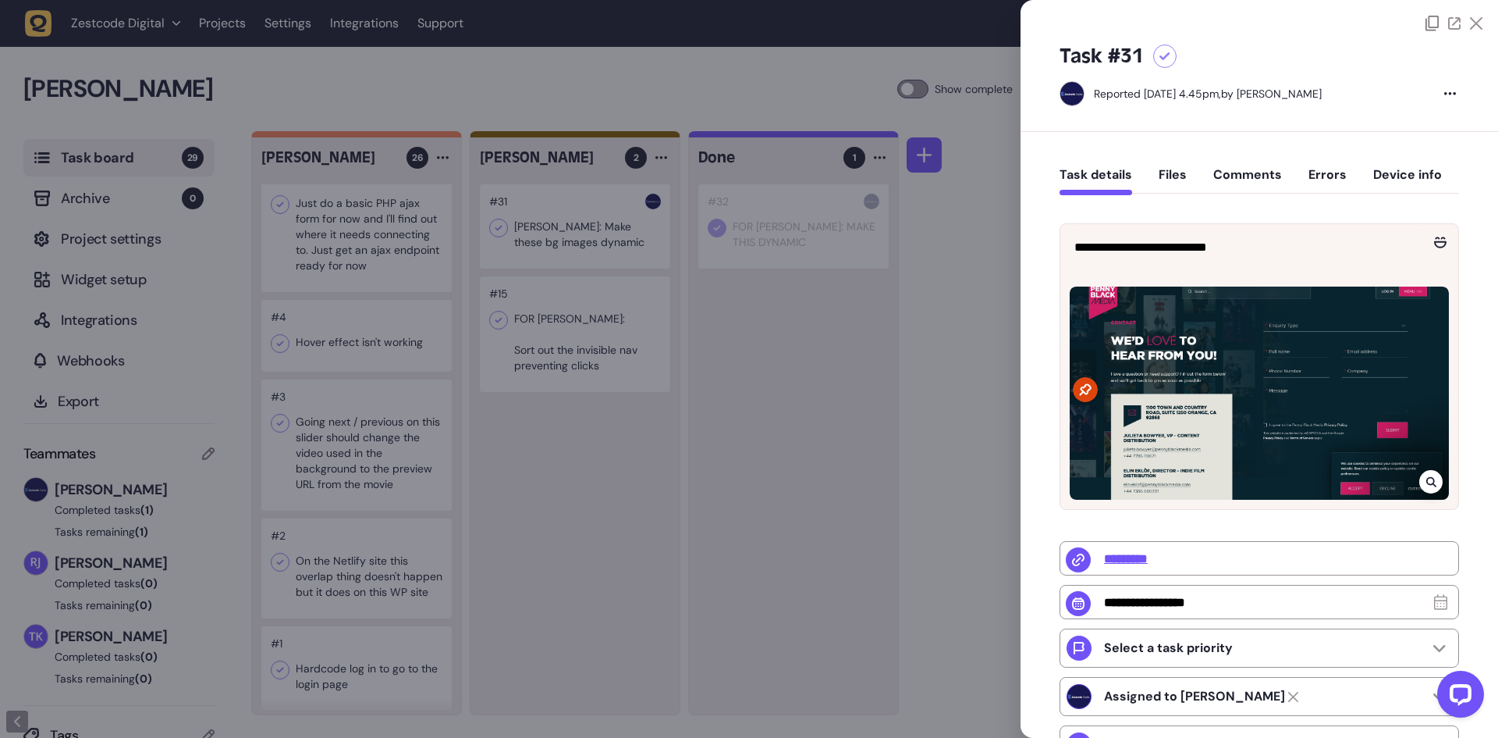
click at [647, 210] on div at bounding box center [749, 369] width 1498 height 738
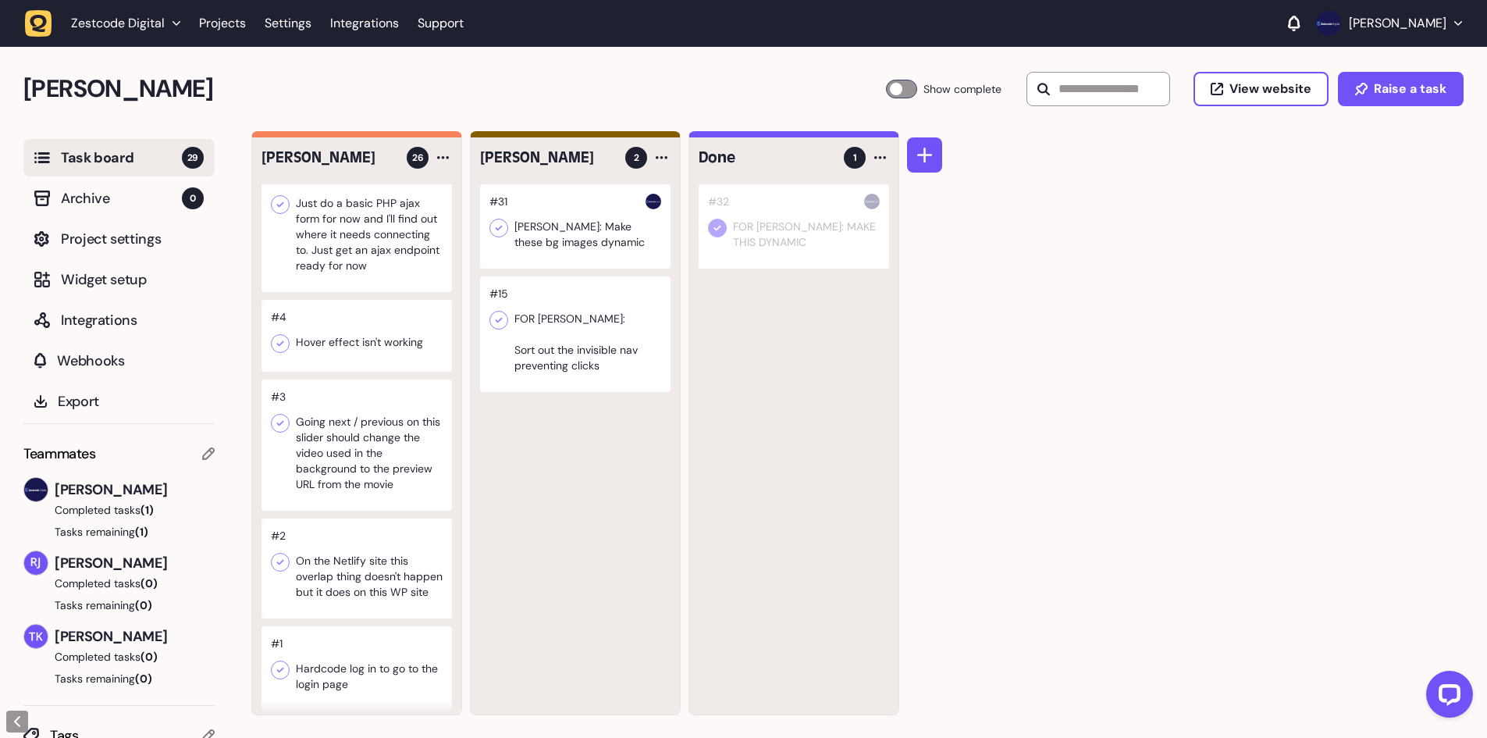
click at [505, 229] on icon at bounding box center [499, 228] width 16 height 16
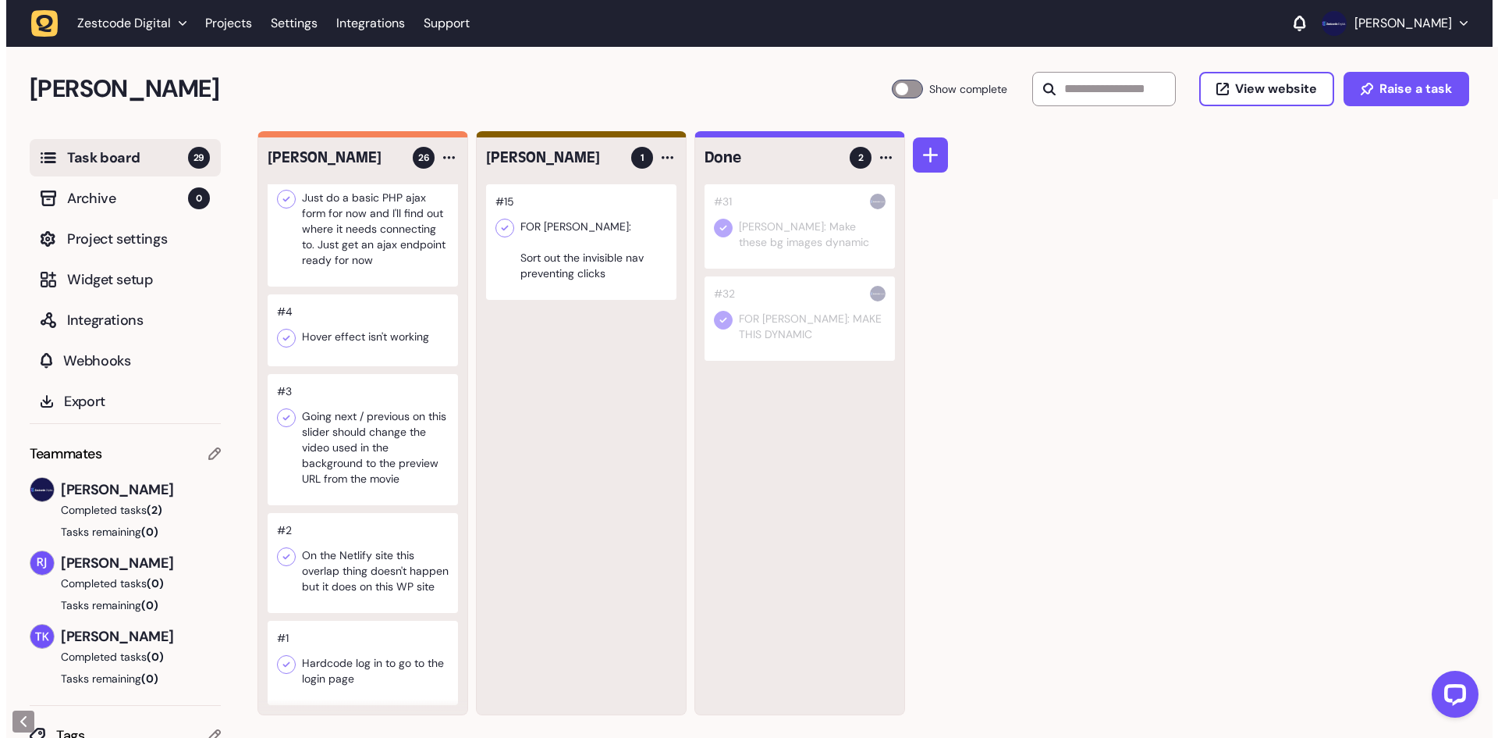
scroll to position [2238, 0]
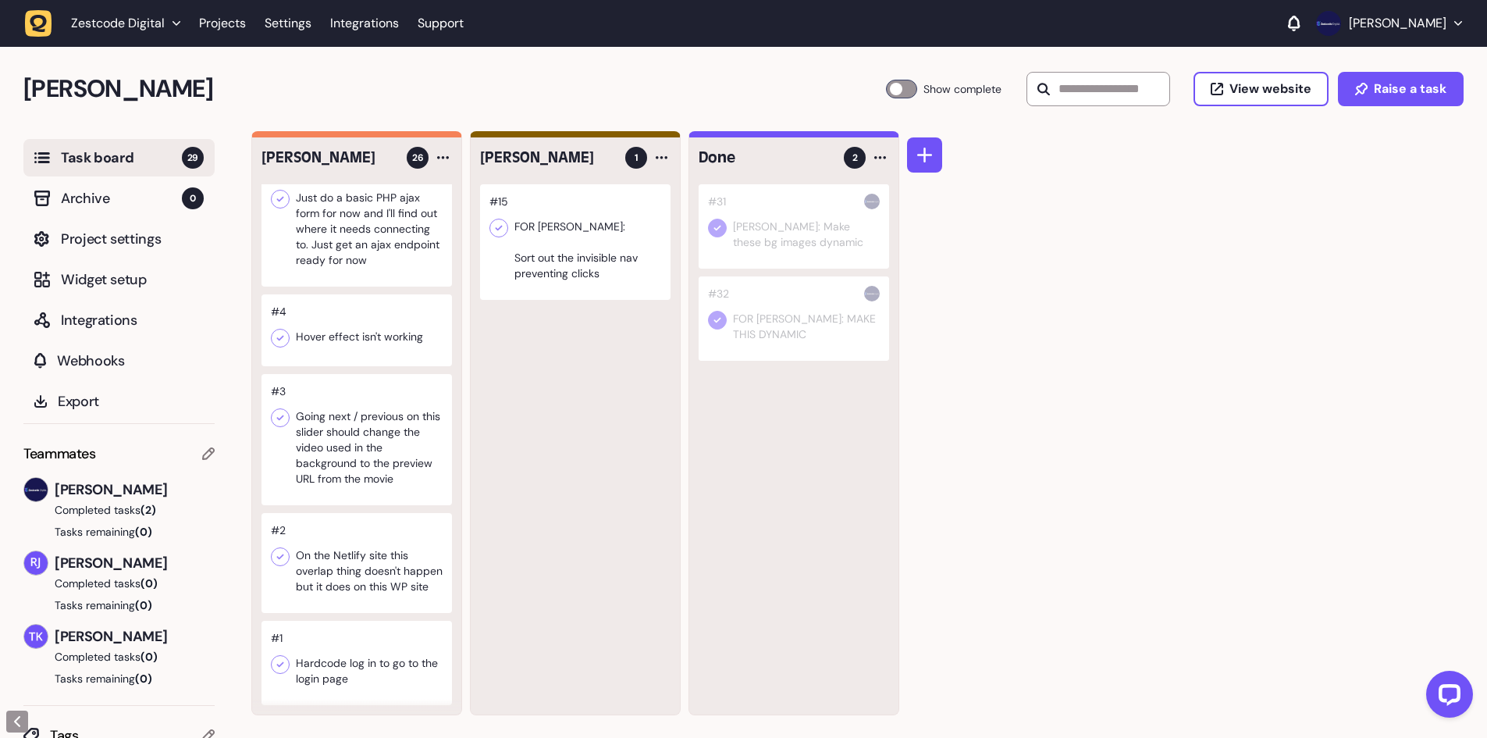
click at [383, 324] on div at bounding box center [356, 330] width 190 height 72
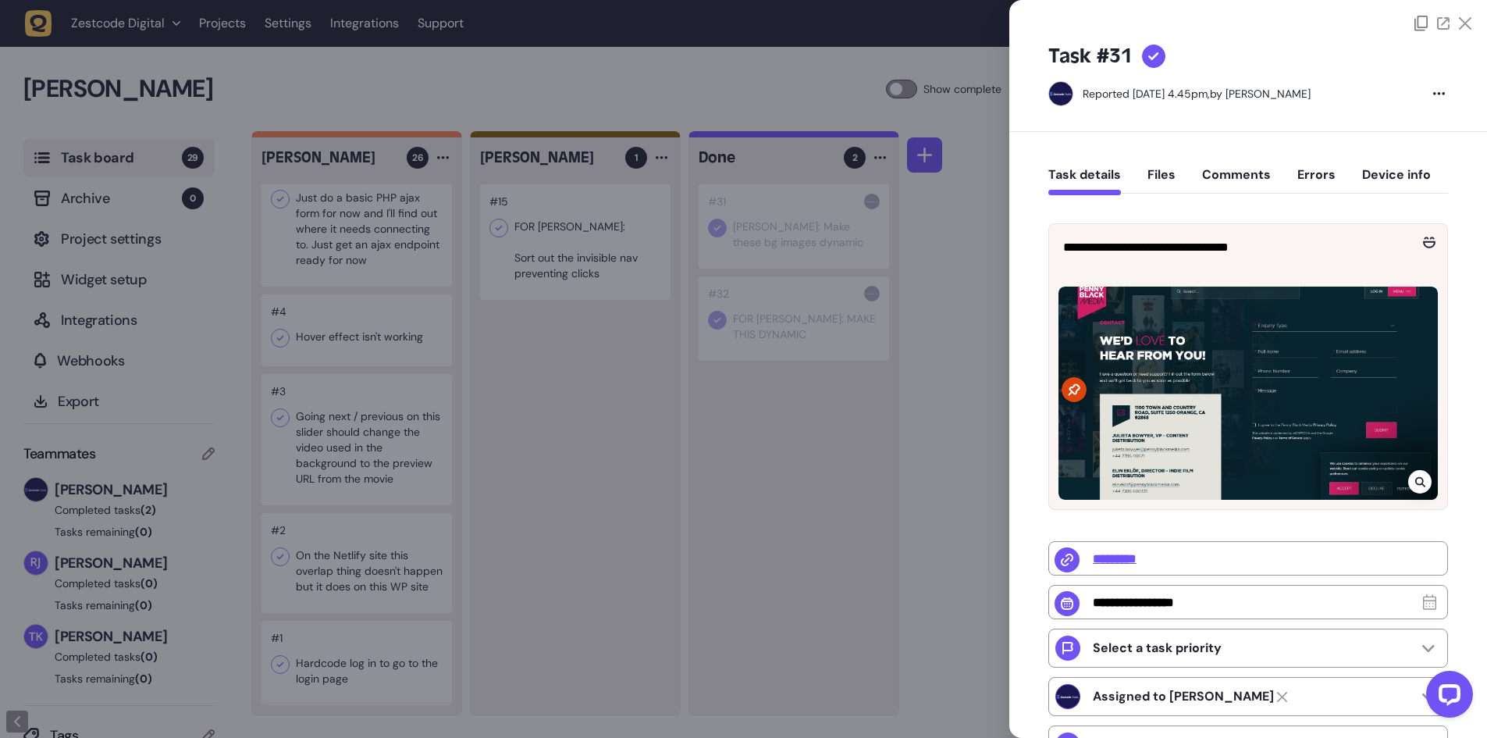
type input "*"
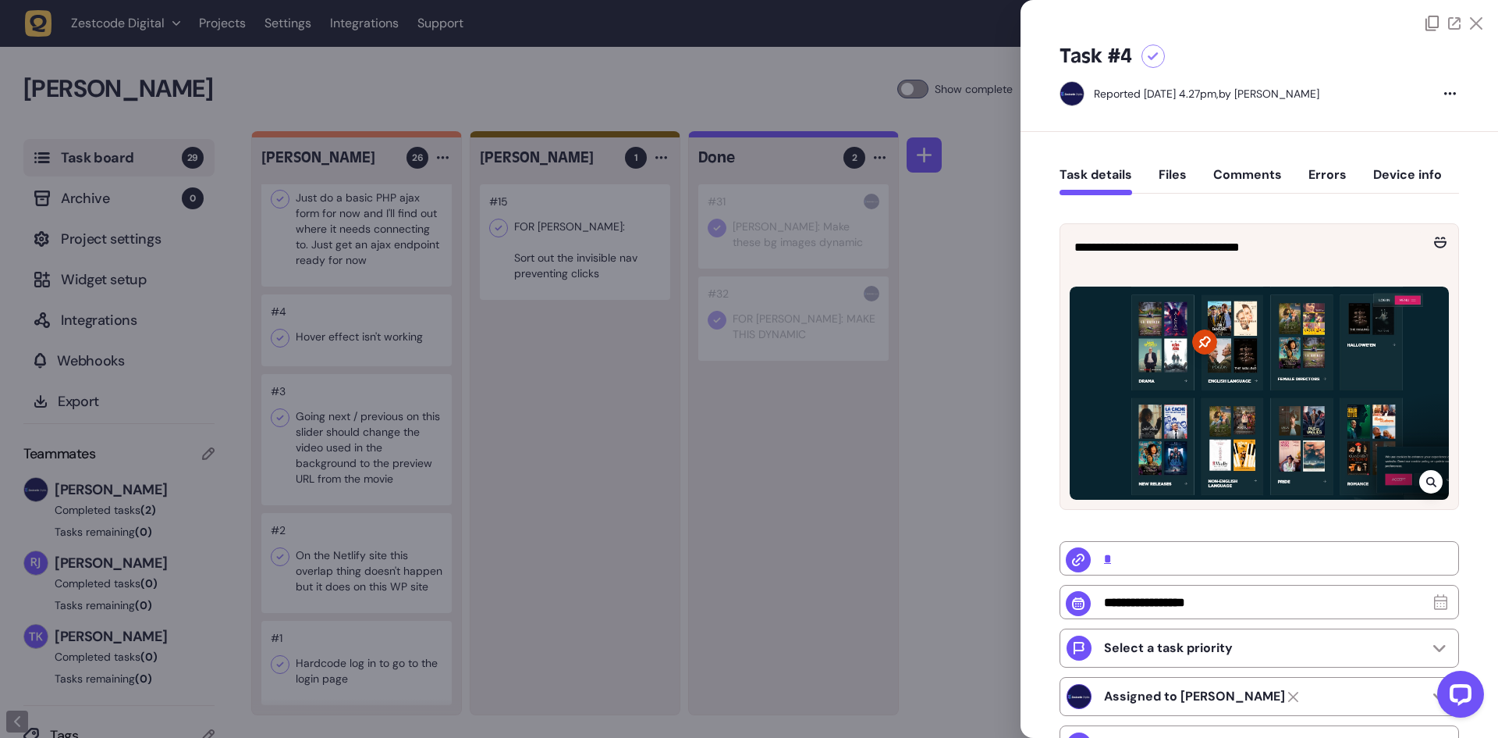
click at [738, 272] on div at bounding box center [749, 369] width 1498 height 738
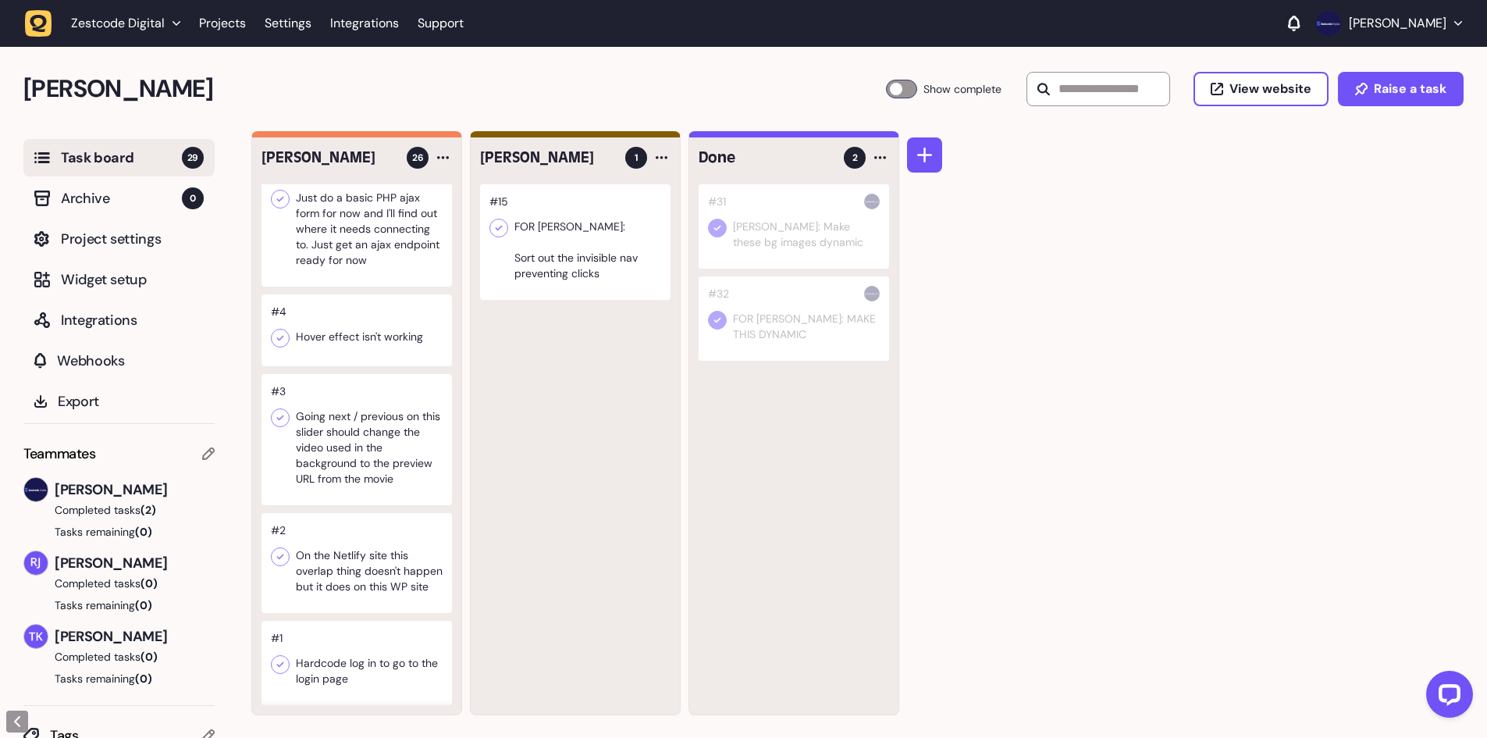
click at [275, 330] on icon at bounding box center [280, 338] width 16 height 16
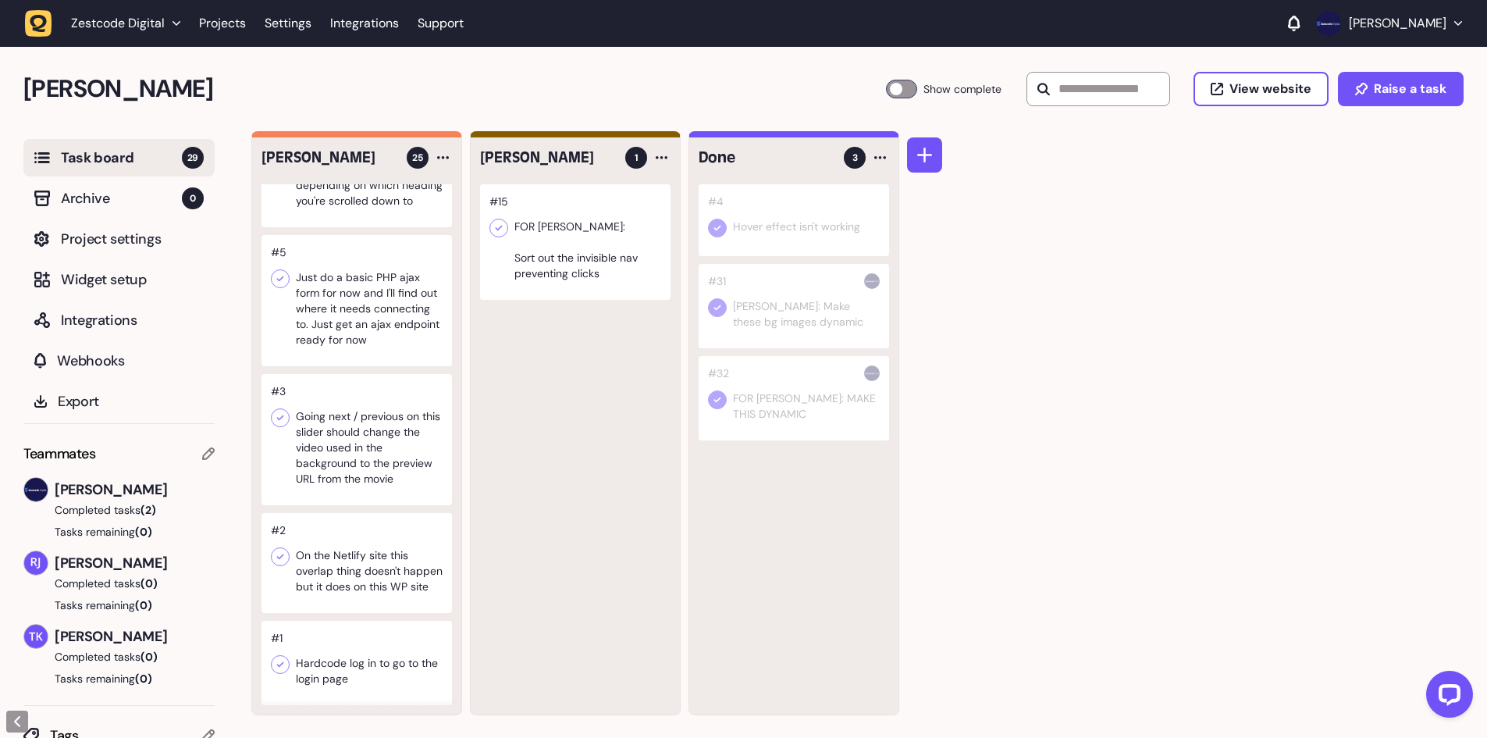
click at [886, 83] on div at bounding box center [901, 89] width 31 height 19
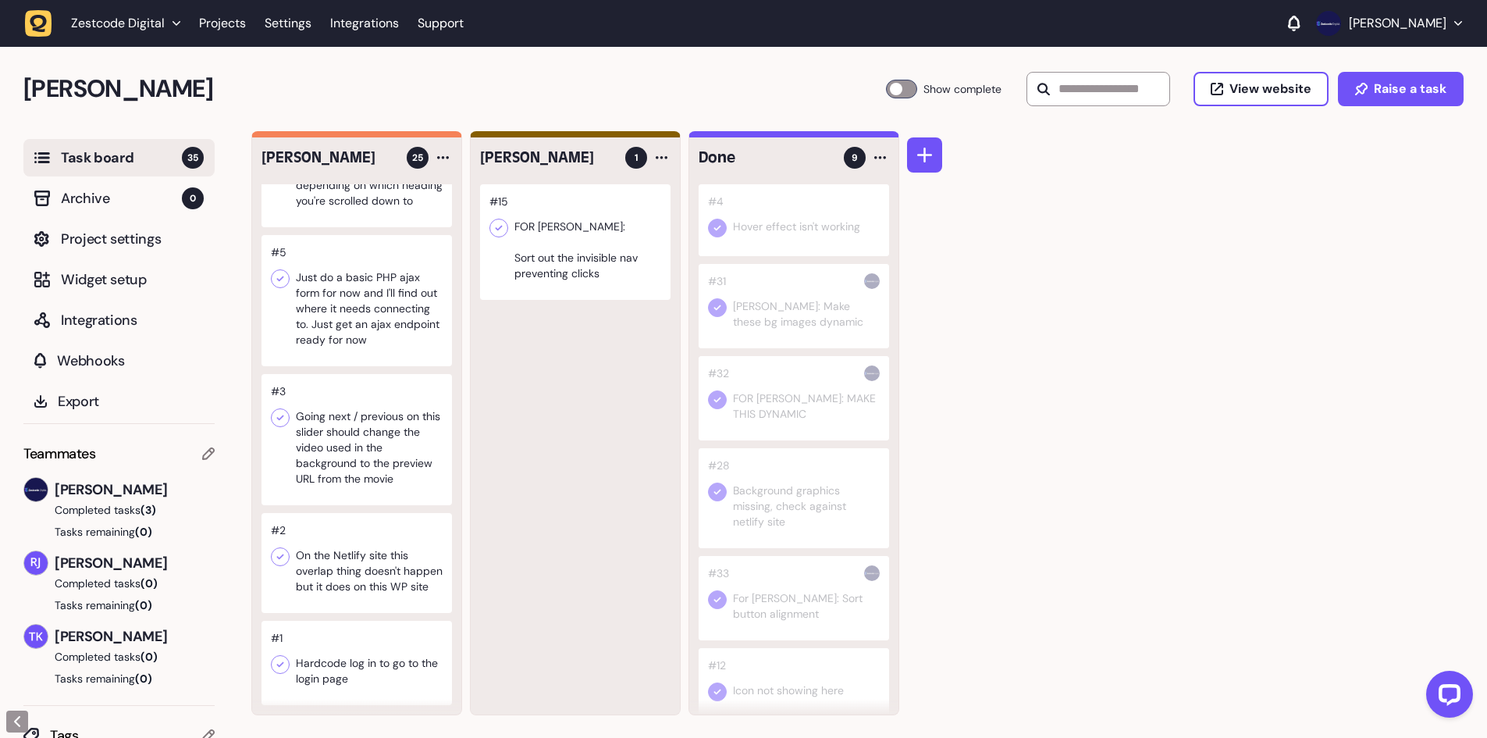
scroll to position [1, 0]
click at [340, 567] on div at bounding box center [356, 562] width 190 height 100
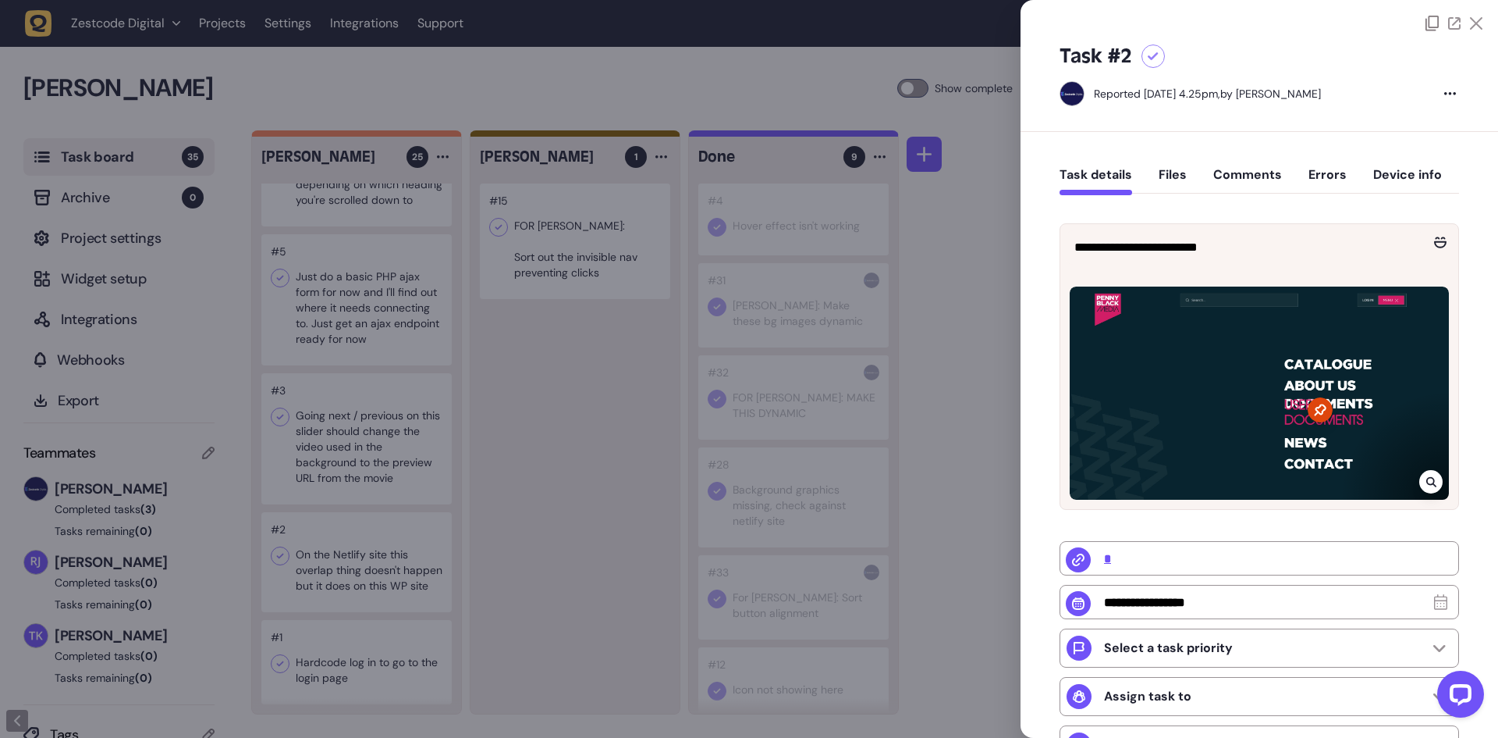
click at [1148, 58] on icon at bounding box center [1153, 56] width 11 height 9
click at [404, 402] on div at bounding box center [749, 369] width 1498 height 738
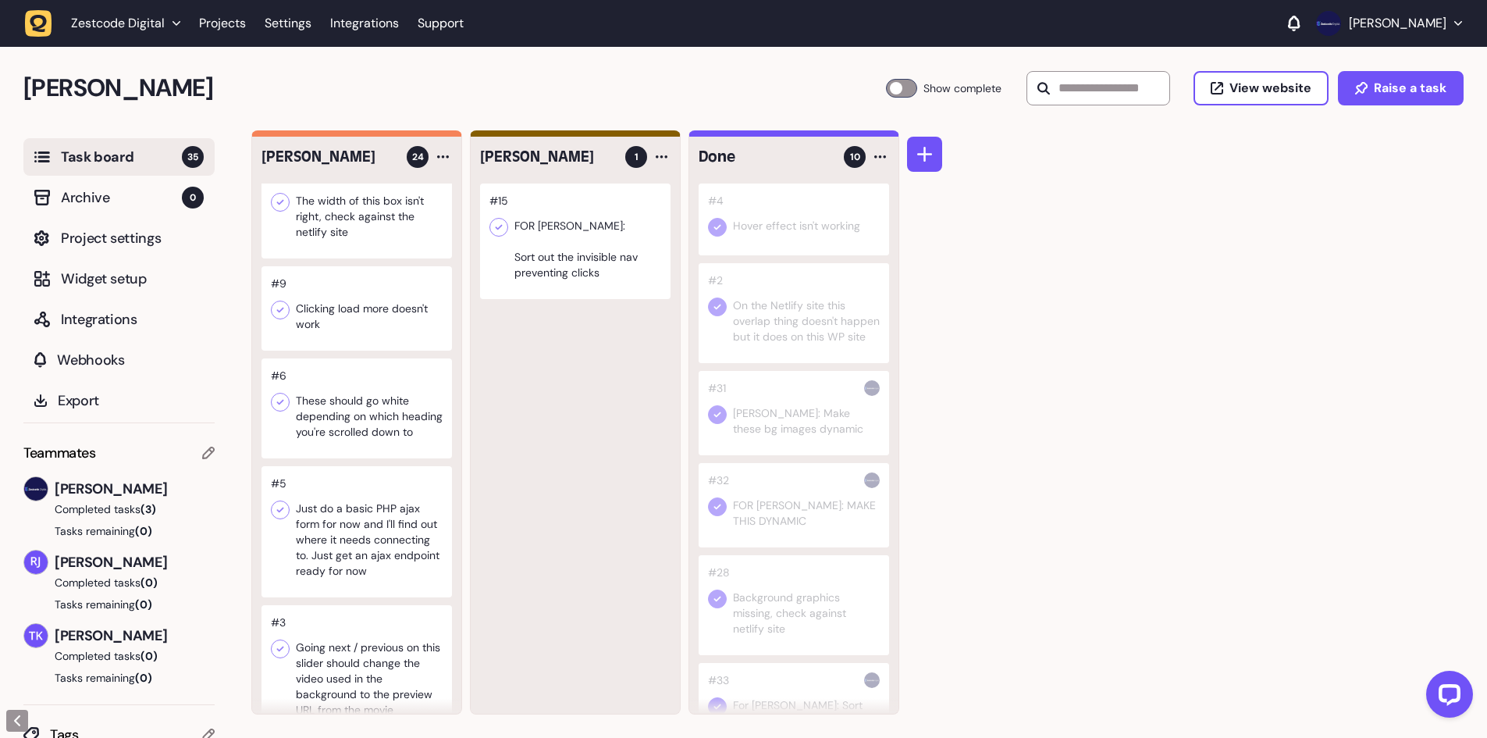
scroll to position [1879, 0]
click at [358, 332] on div at bounding box center [356, 309] width 190 height 84
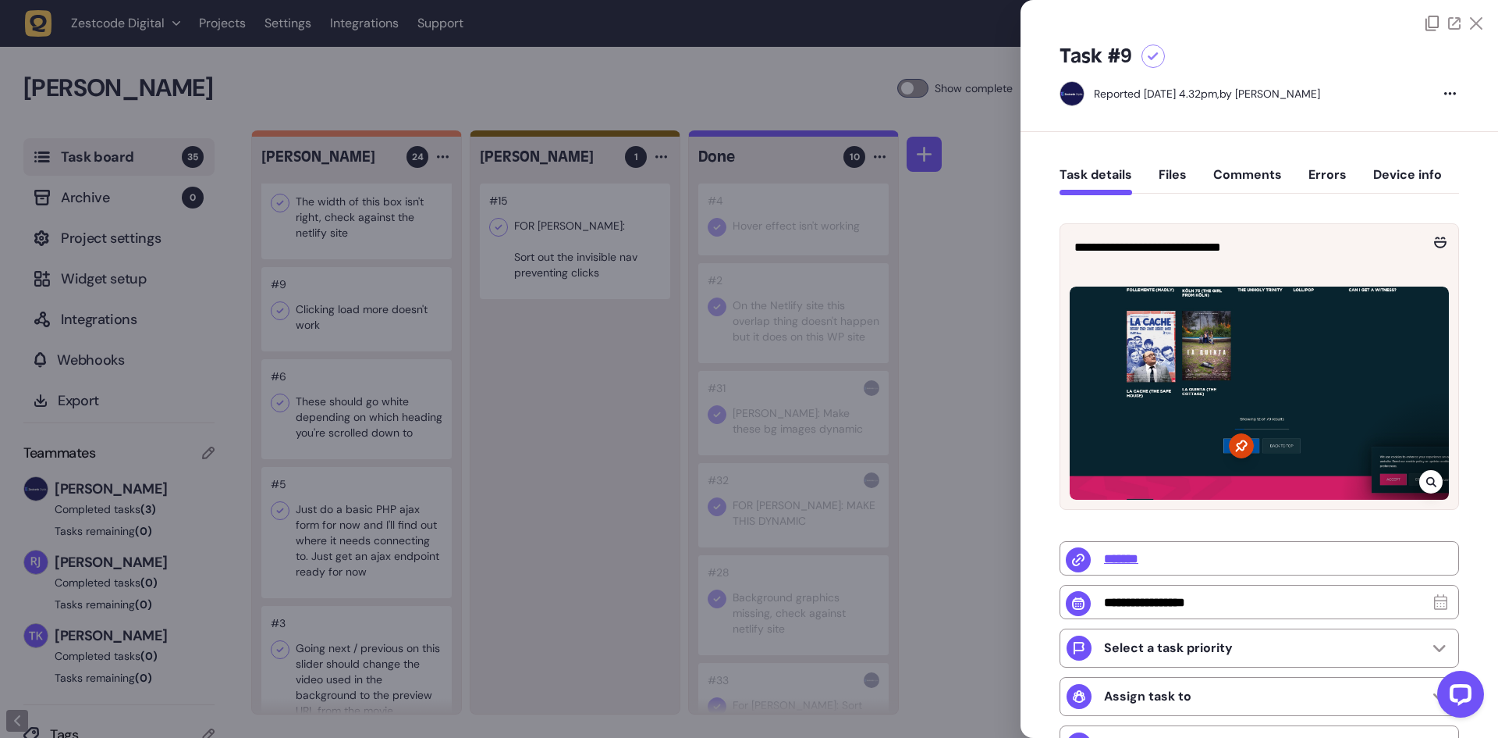
click at [358, 332] on div at bounding box center [749, 369] width 1498 height 738
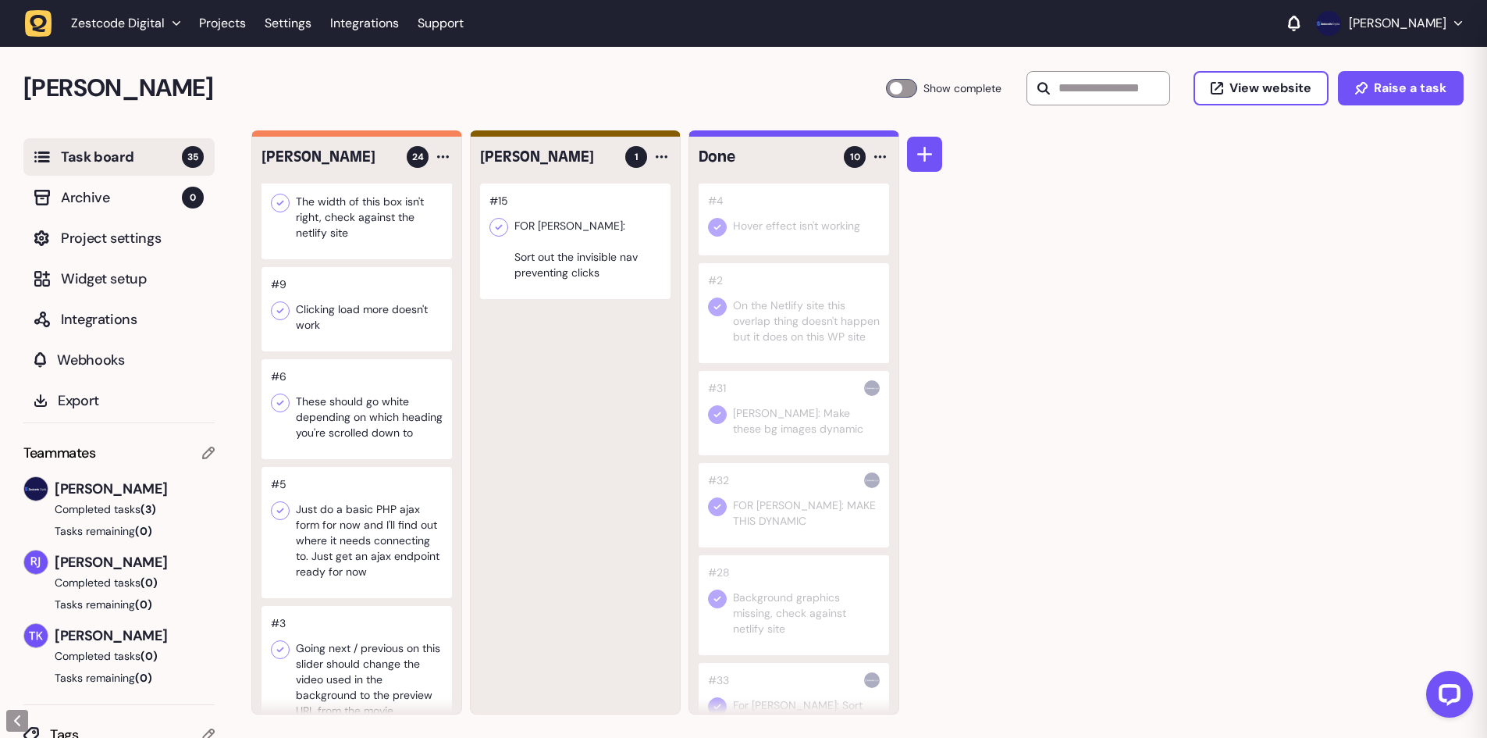
click at [363, 438] on div at bounding box center [356, 409] width 190 height 100
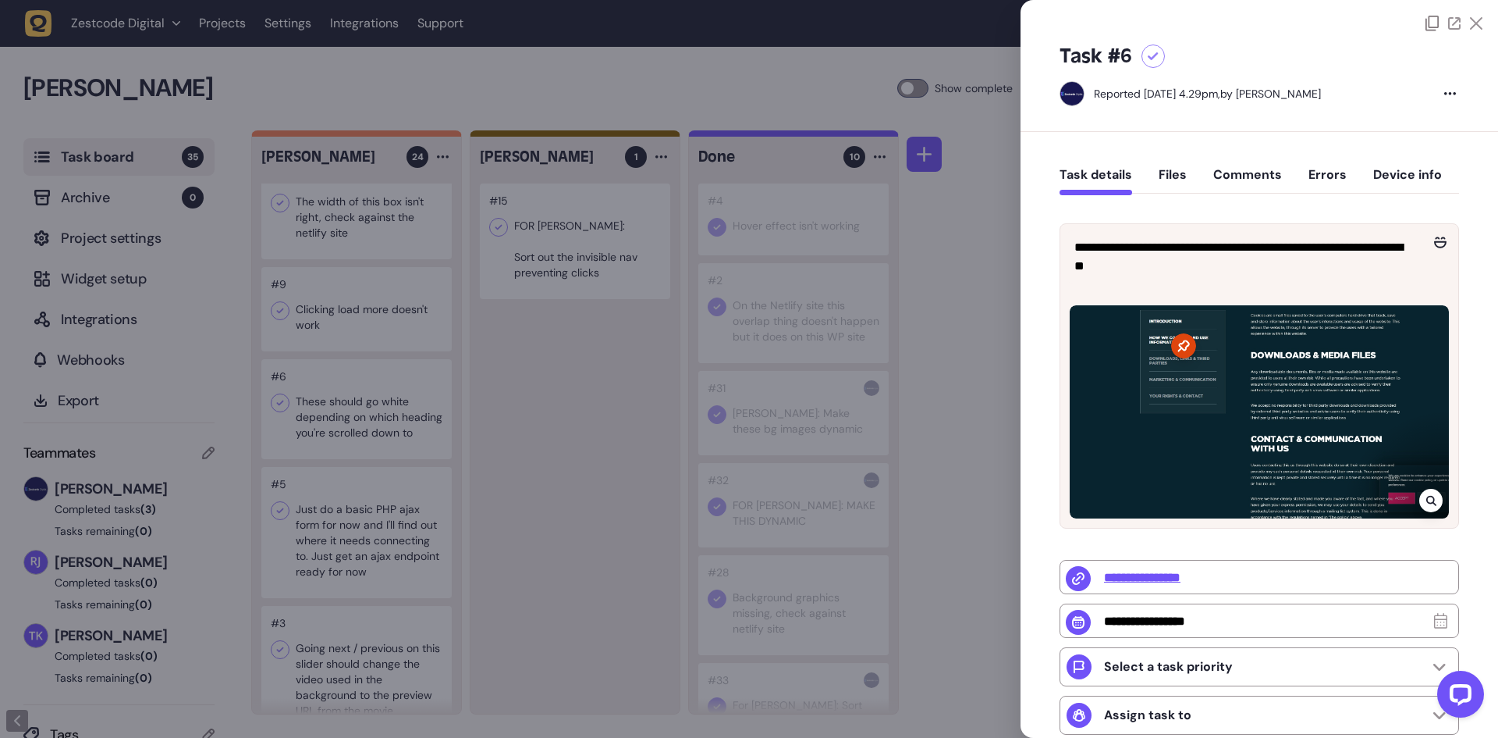
click at [371, 439] on div at bounding box center [749, 369] width 1498 height 738
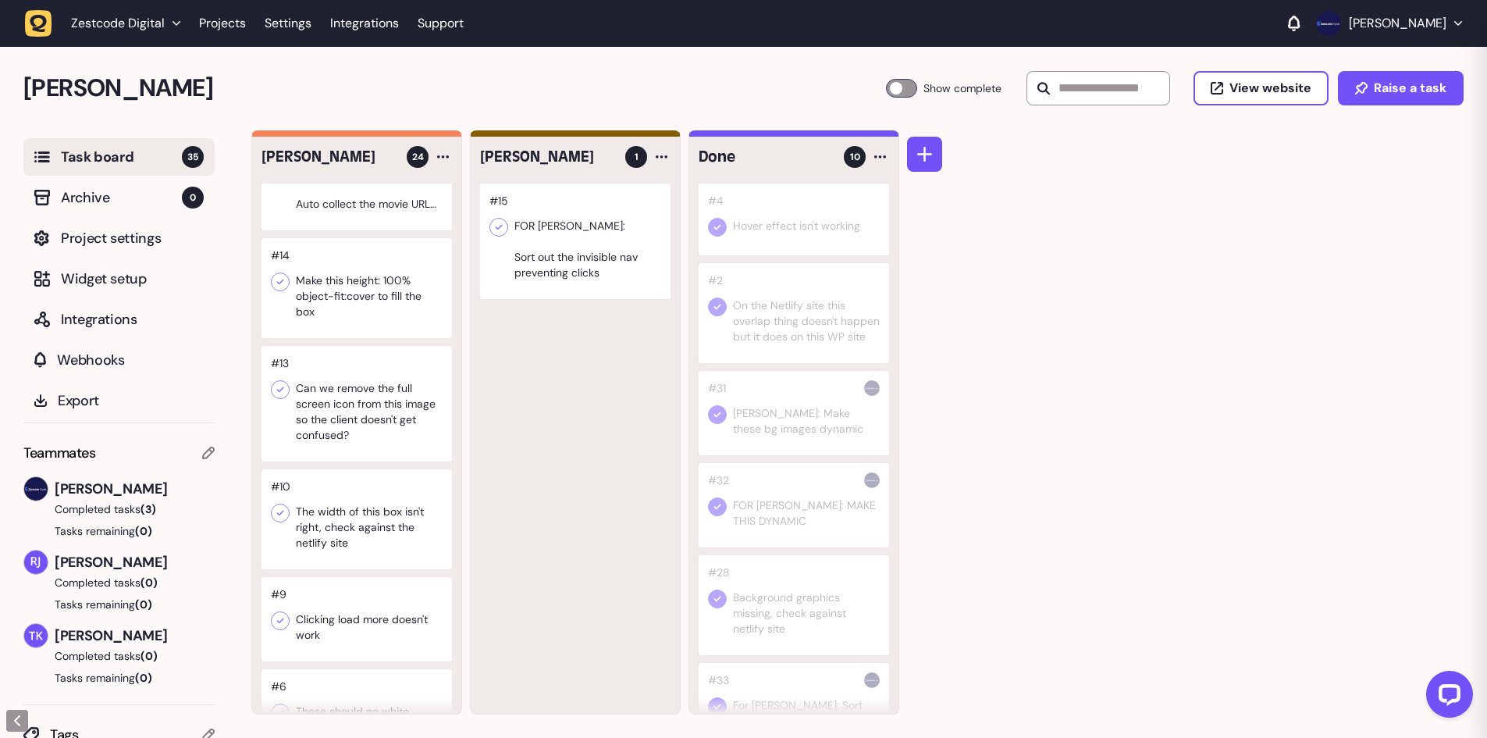
scroll to position [1566, 0]
click at [356, 317] on div at bounding box center [356, 290] width 190 height 100
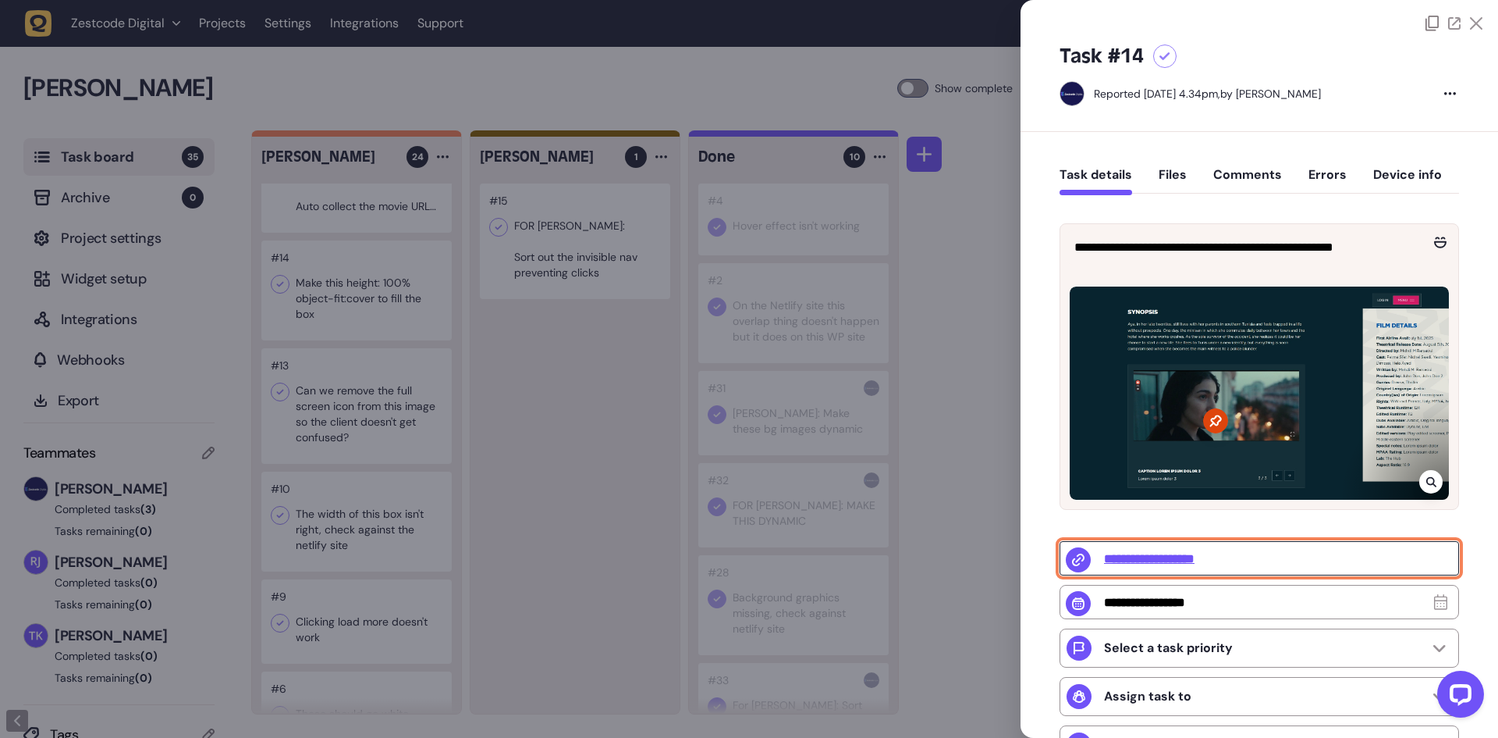
click at [1134, 560] on input "**********" at bounding box center [1260, 558] width 400 height 34
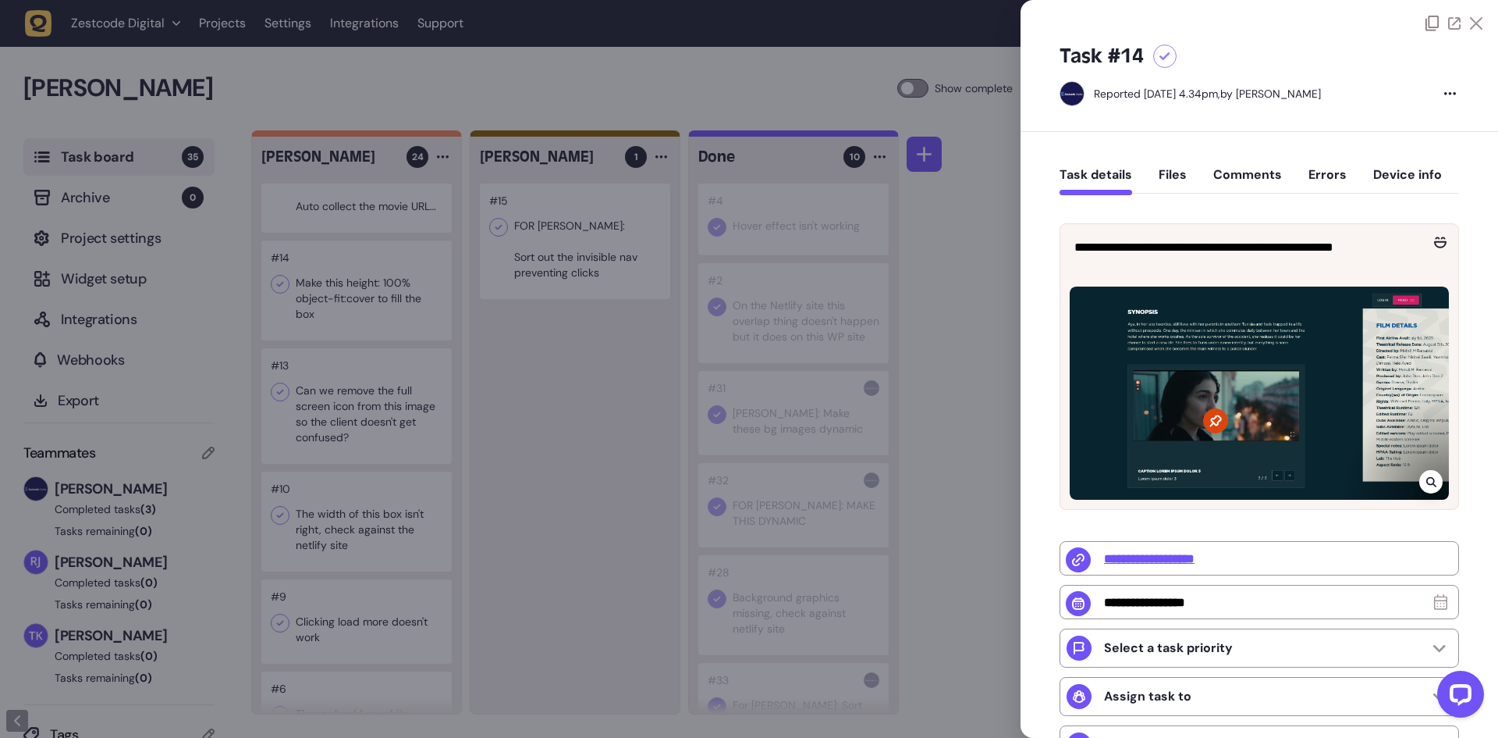
click at [883, 203] on div at bounding box center [749, 369] width 1498 height 738
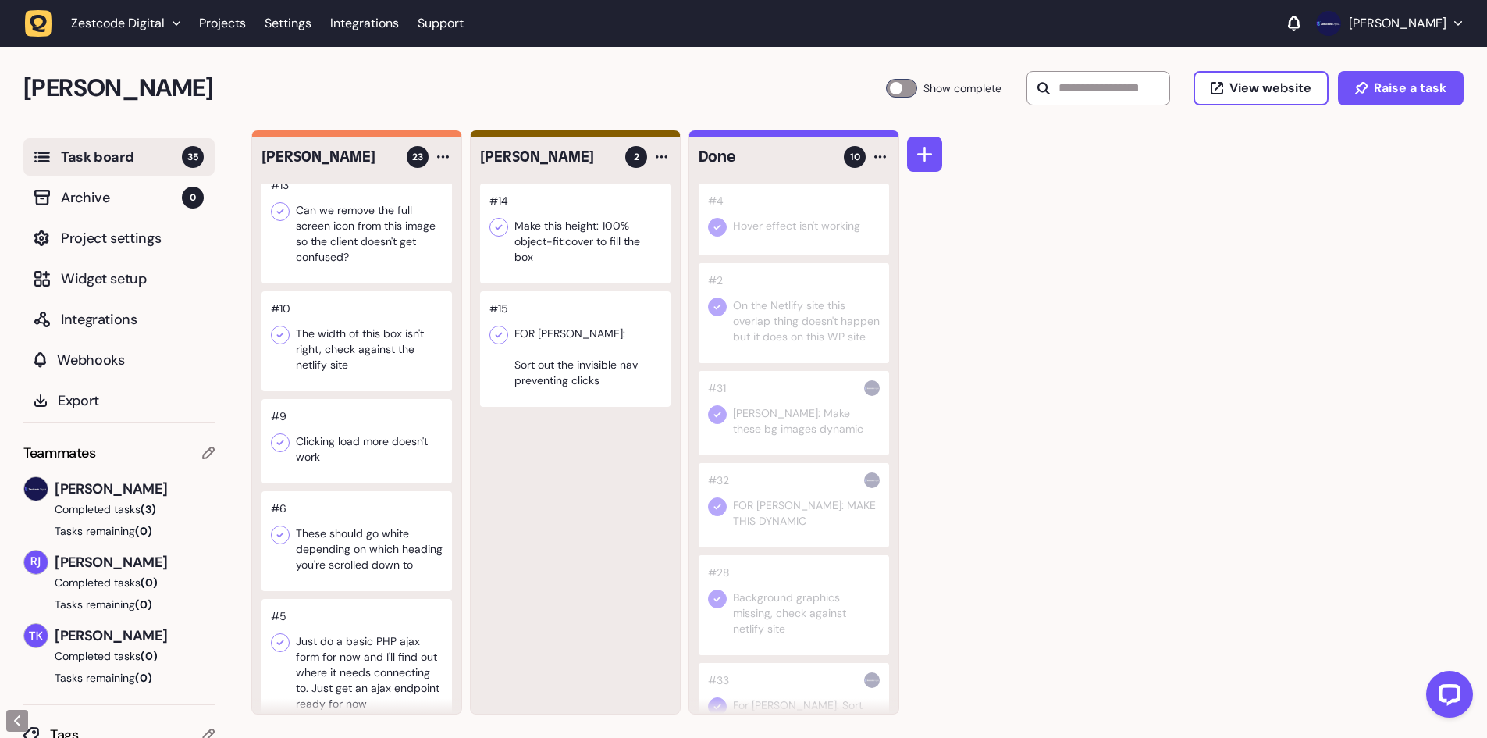
scroll to position [1644, 0]
click at [375, 336] on div at bounding box center [356, 336] width 190 height 100
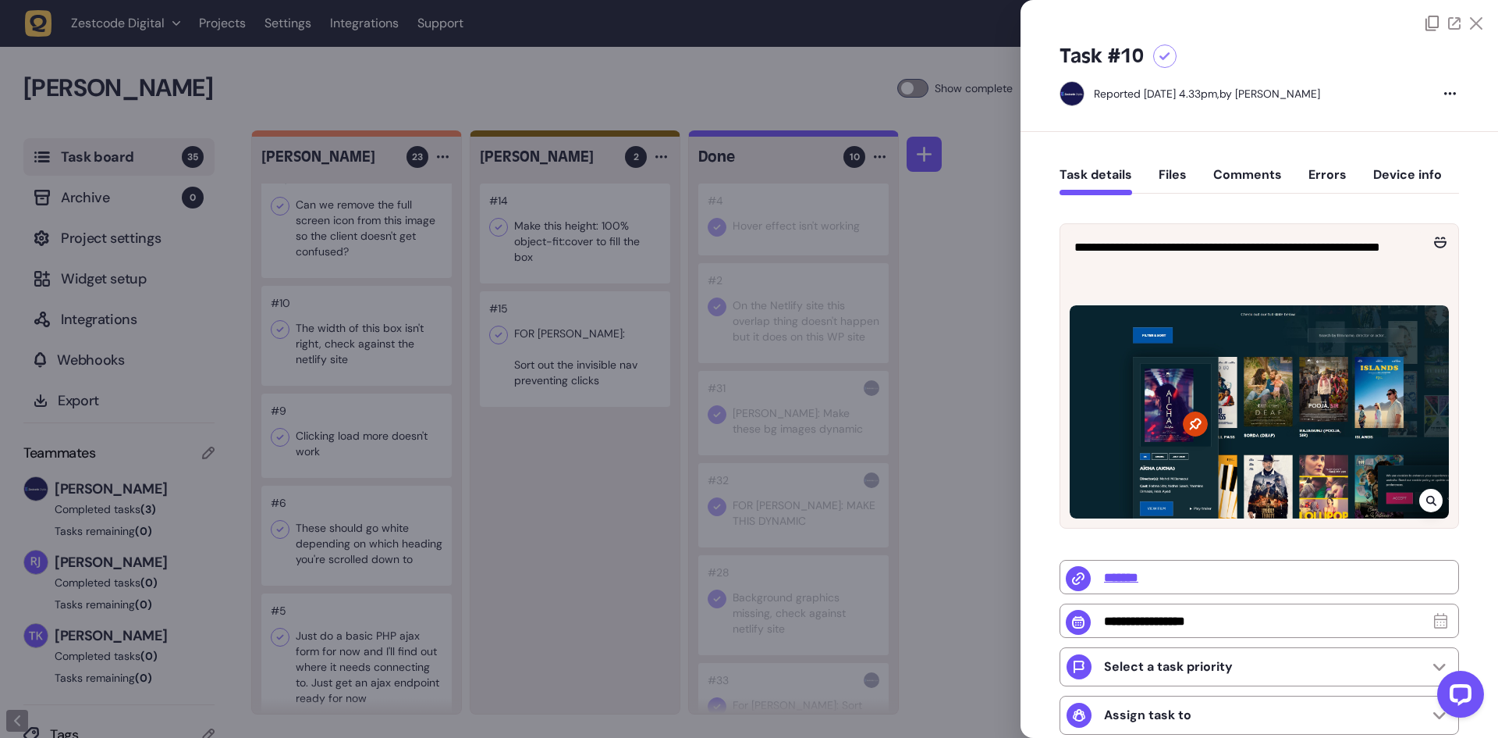
click at [369, 337] on div at bounding box center [749, 369] width 1498 height 738
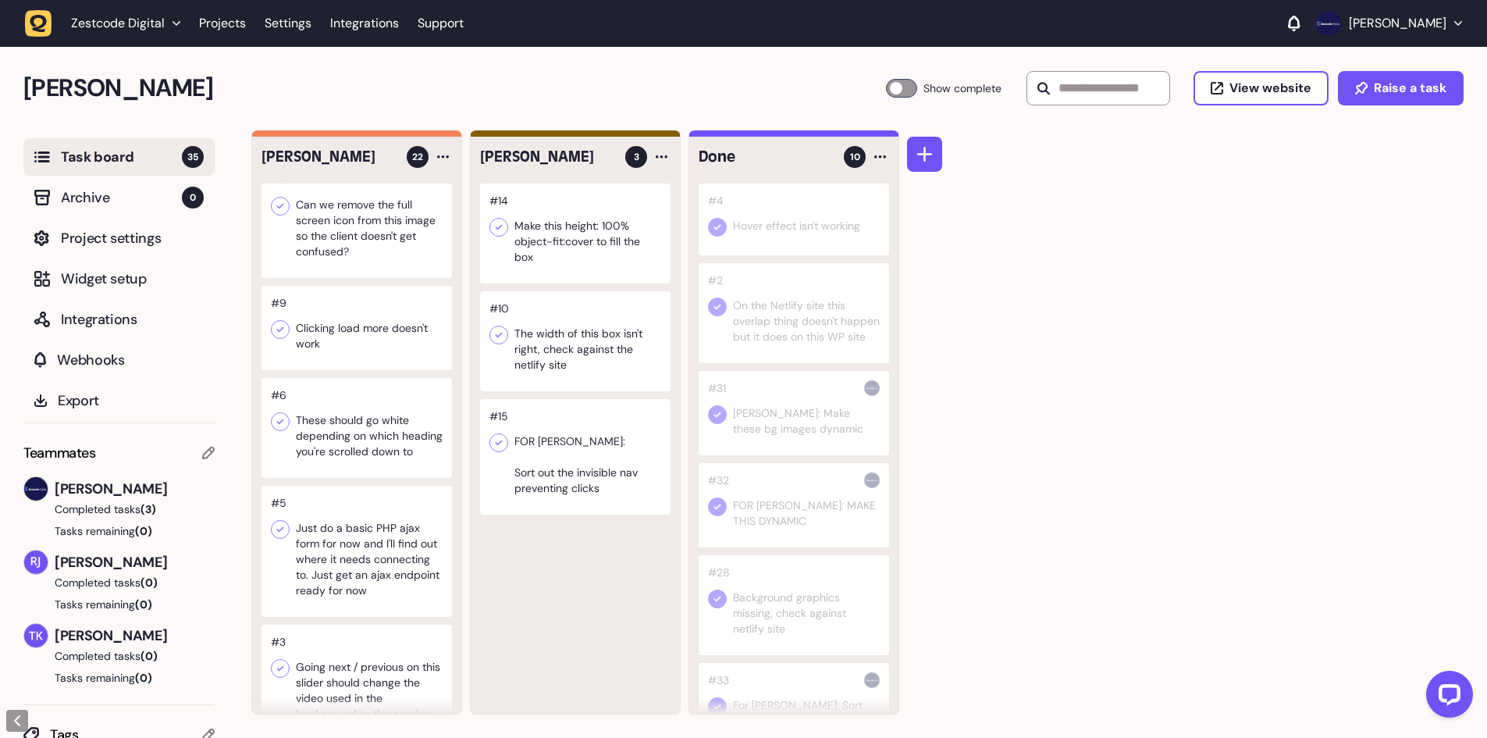
click at [503, 341] on icon at bounding box center [499, 335] width 16 height 16
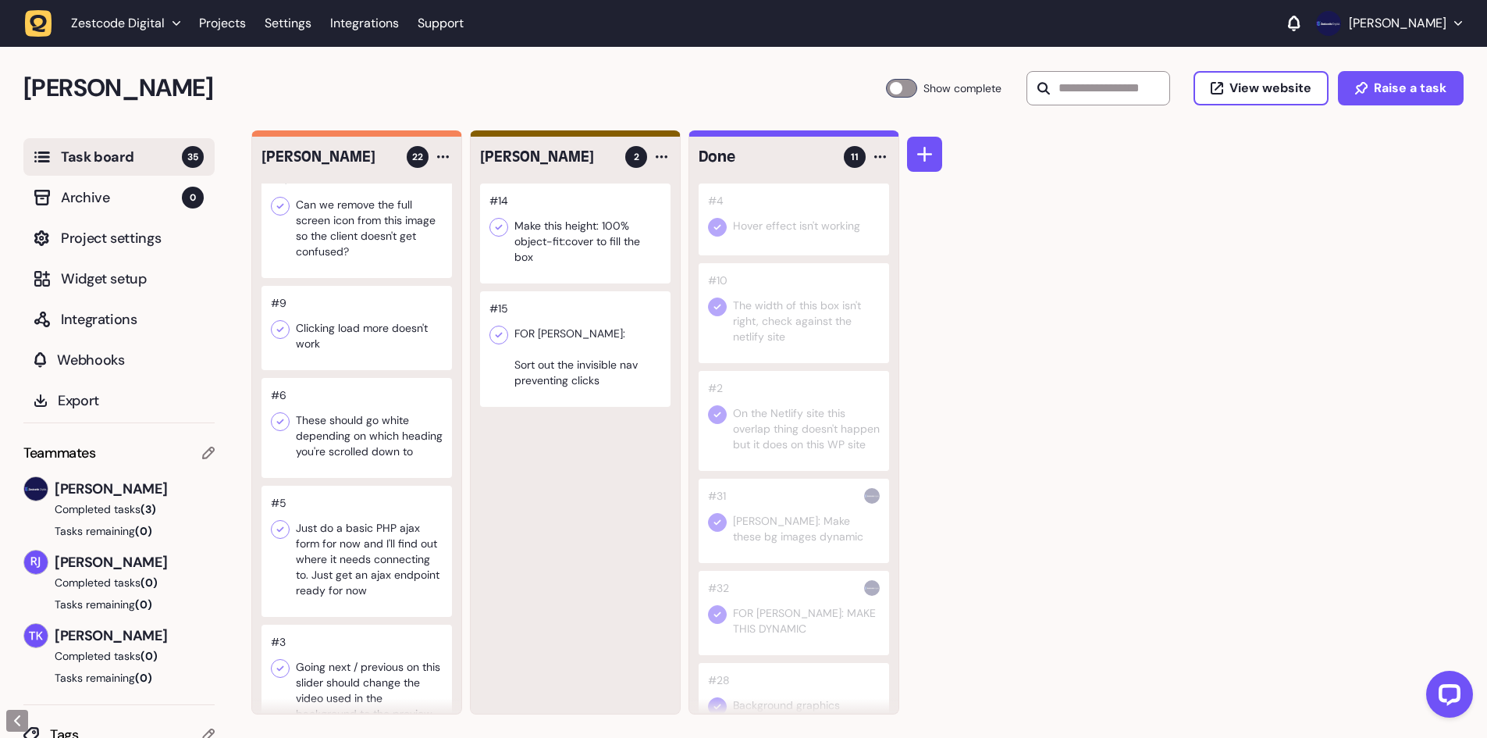
click at [388, 354] on div at bounding box center [356, 328] width 190 height 84
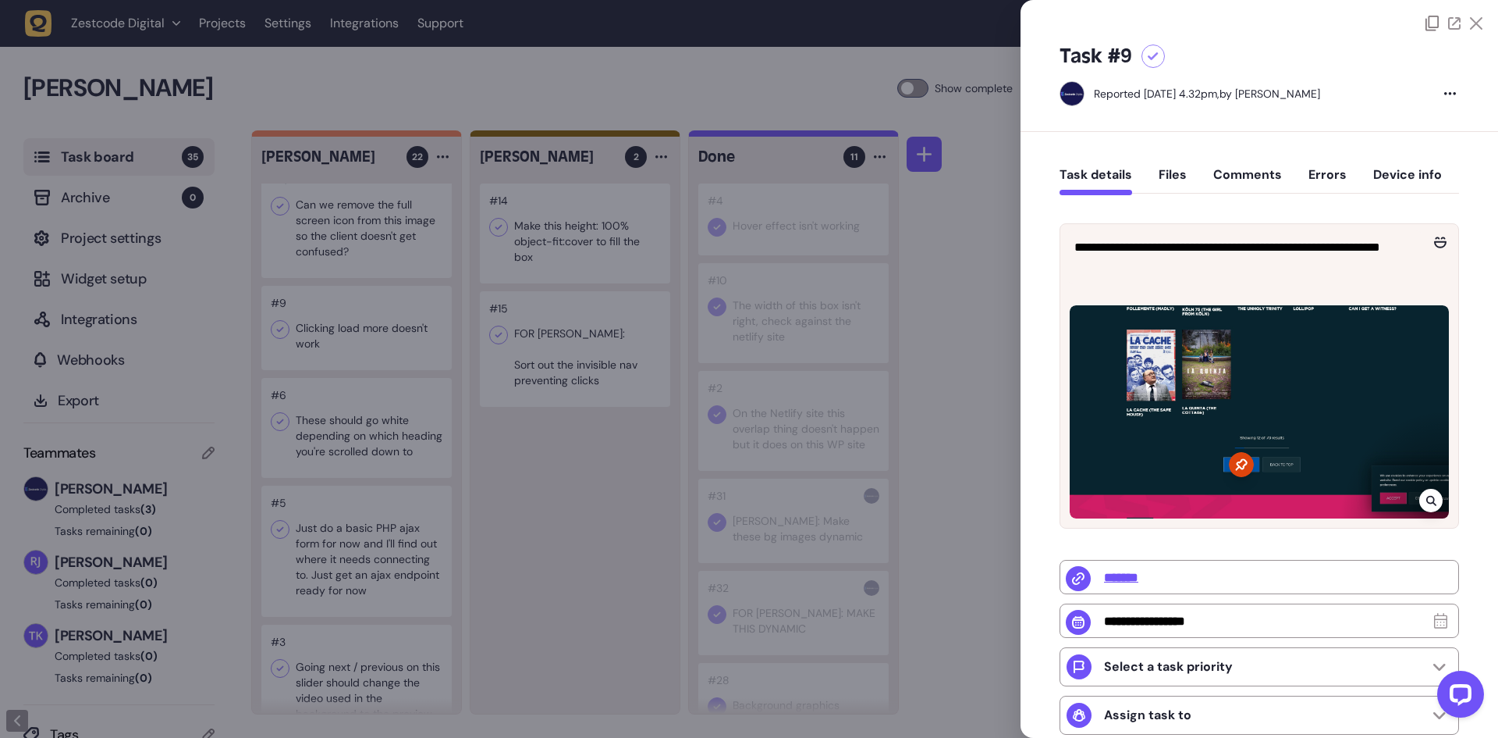
click at [388, 354] on div at bounding box center [749, 369] width 1498 height 738
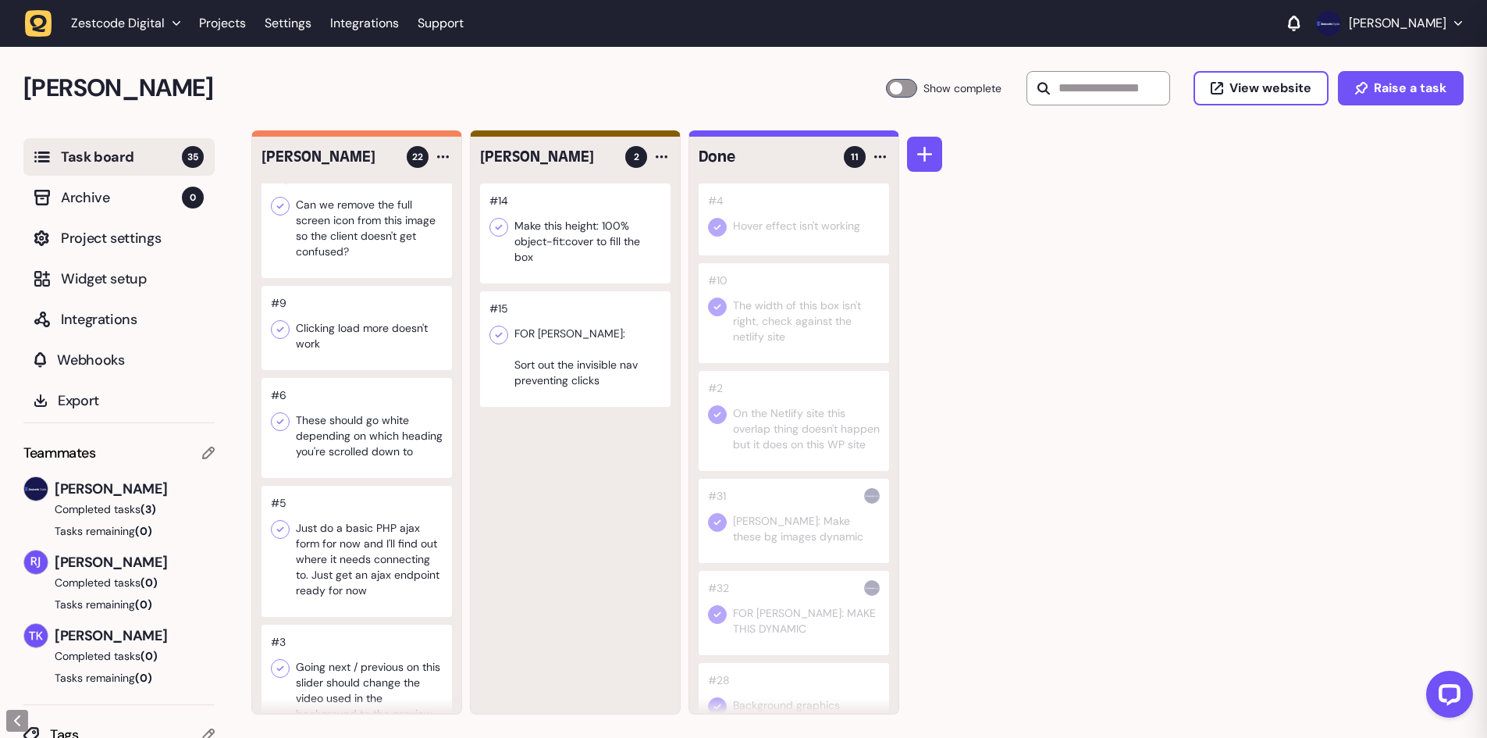
click at [368, 221] on div at bounding box center [356, 220] width 190 height 116
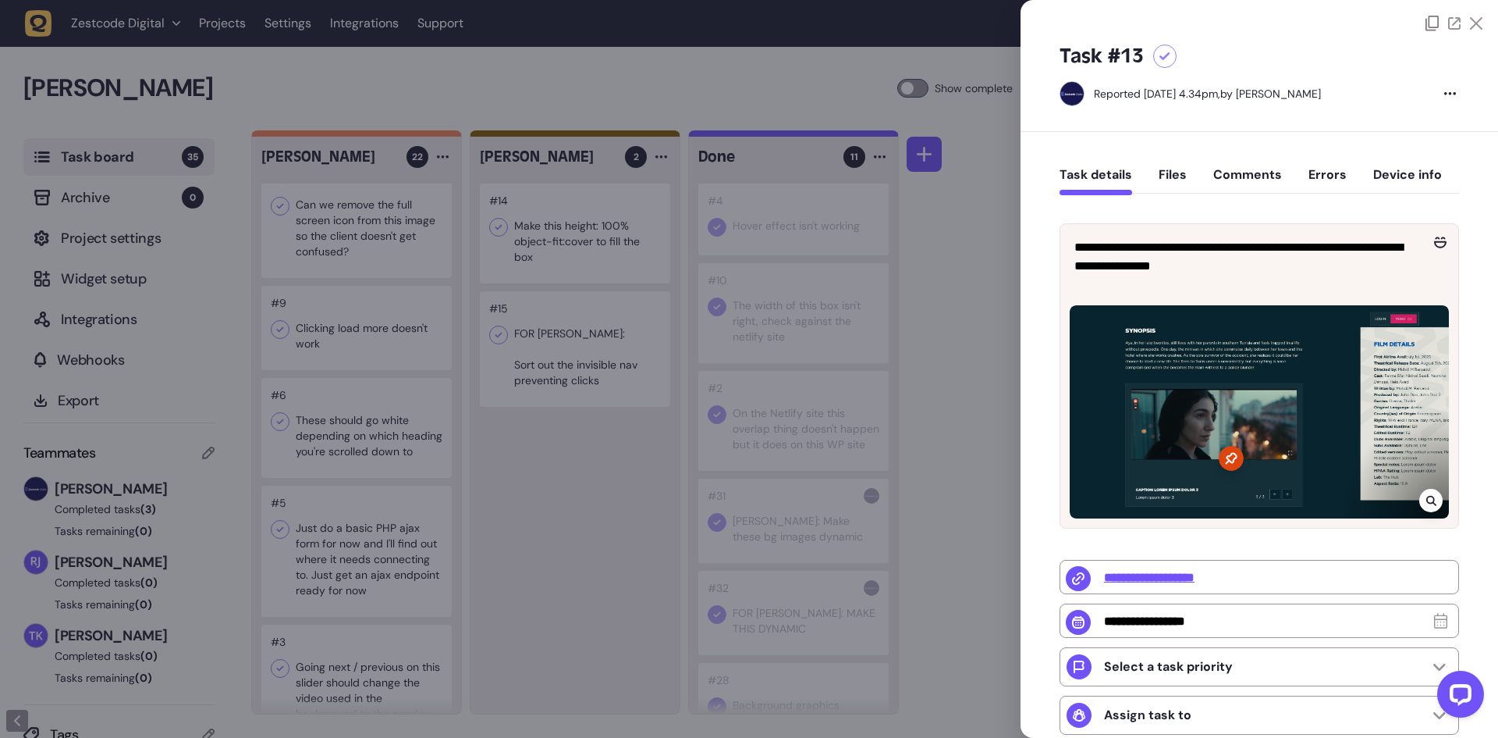
click at [364, 223] on div at bounding box center [749, 369] width 1498 height 738
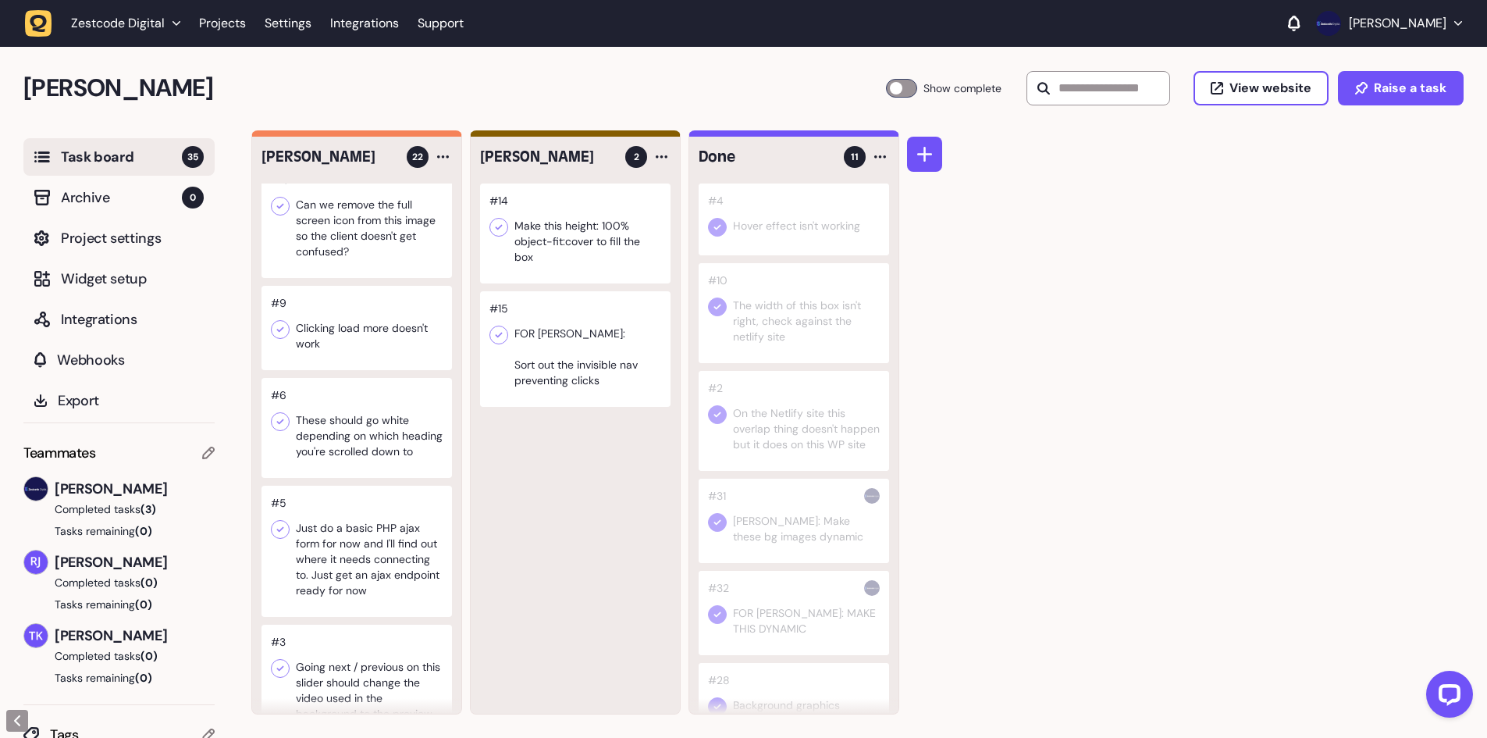
click at [284, 214] on icon at bounding box center [280, 206] width 16 height 16
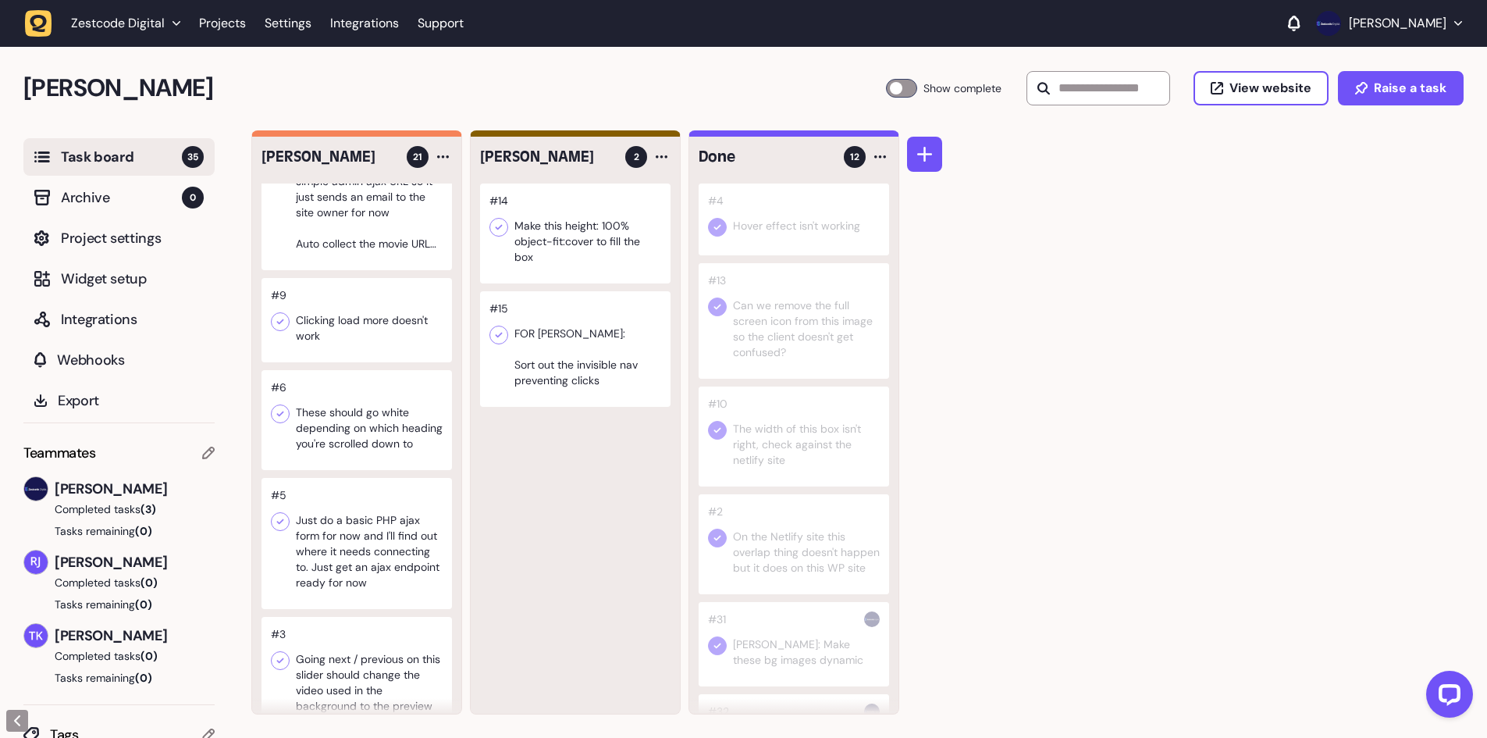
scroll to position [1488, 0]
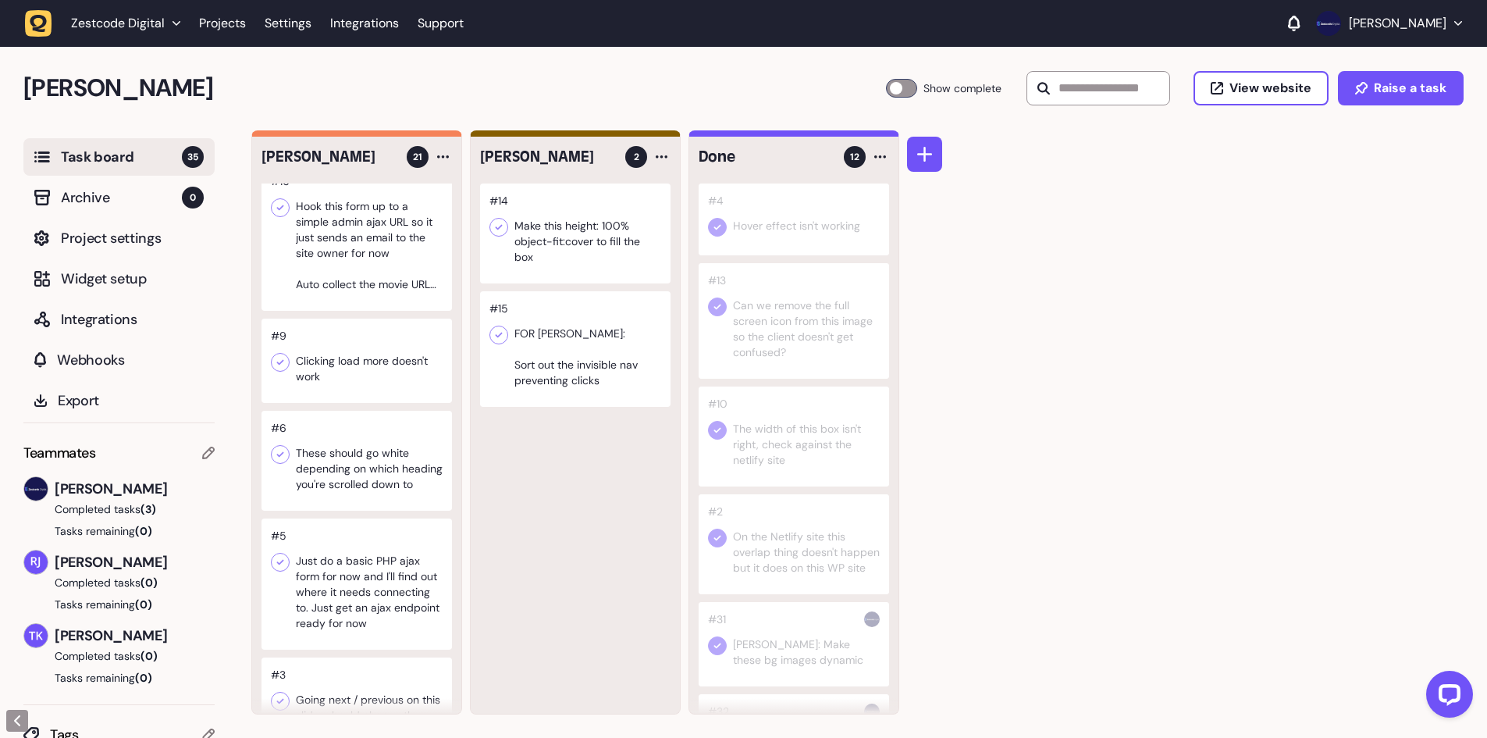
click at [377, 265] on div at bounding box center [356, 237] width 190 height 147
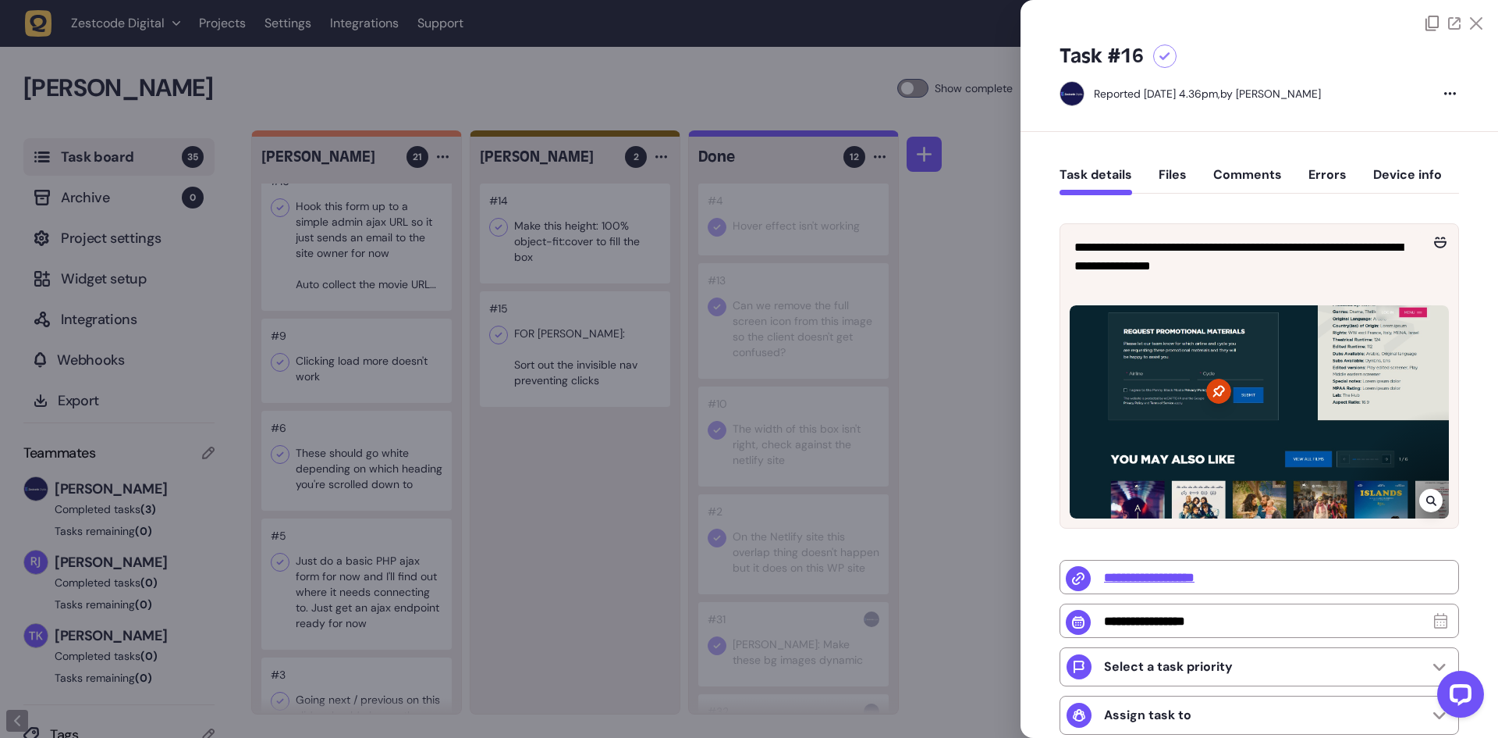
click at [377, 265] on div at bounding box center [749, 369] width 1498 height 738
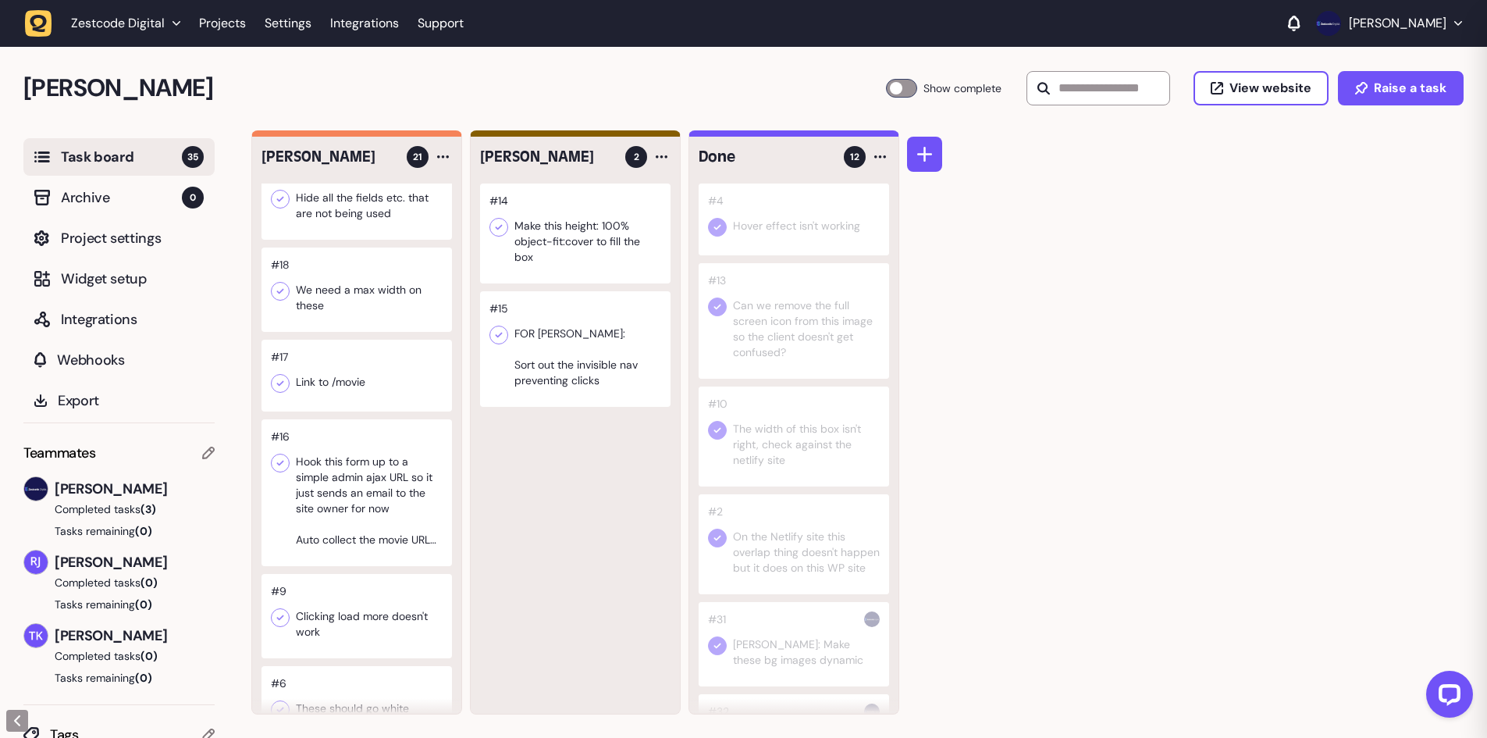
scroll to position [1176, 0]
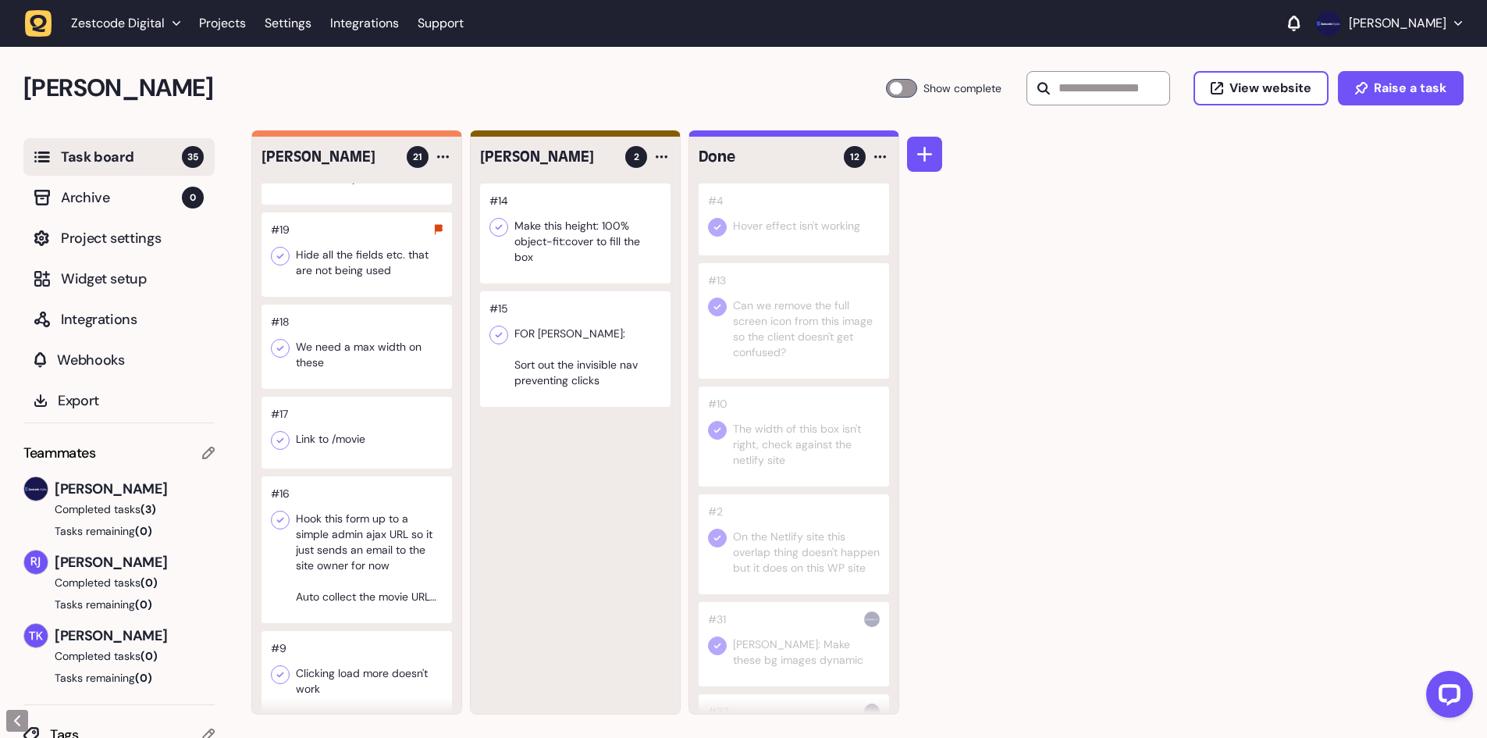
click at [364, 378] on div at bounding box center [356, 346] width 190 height 84
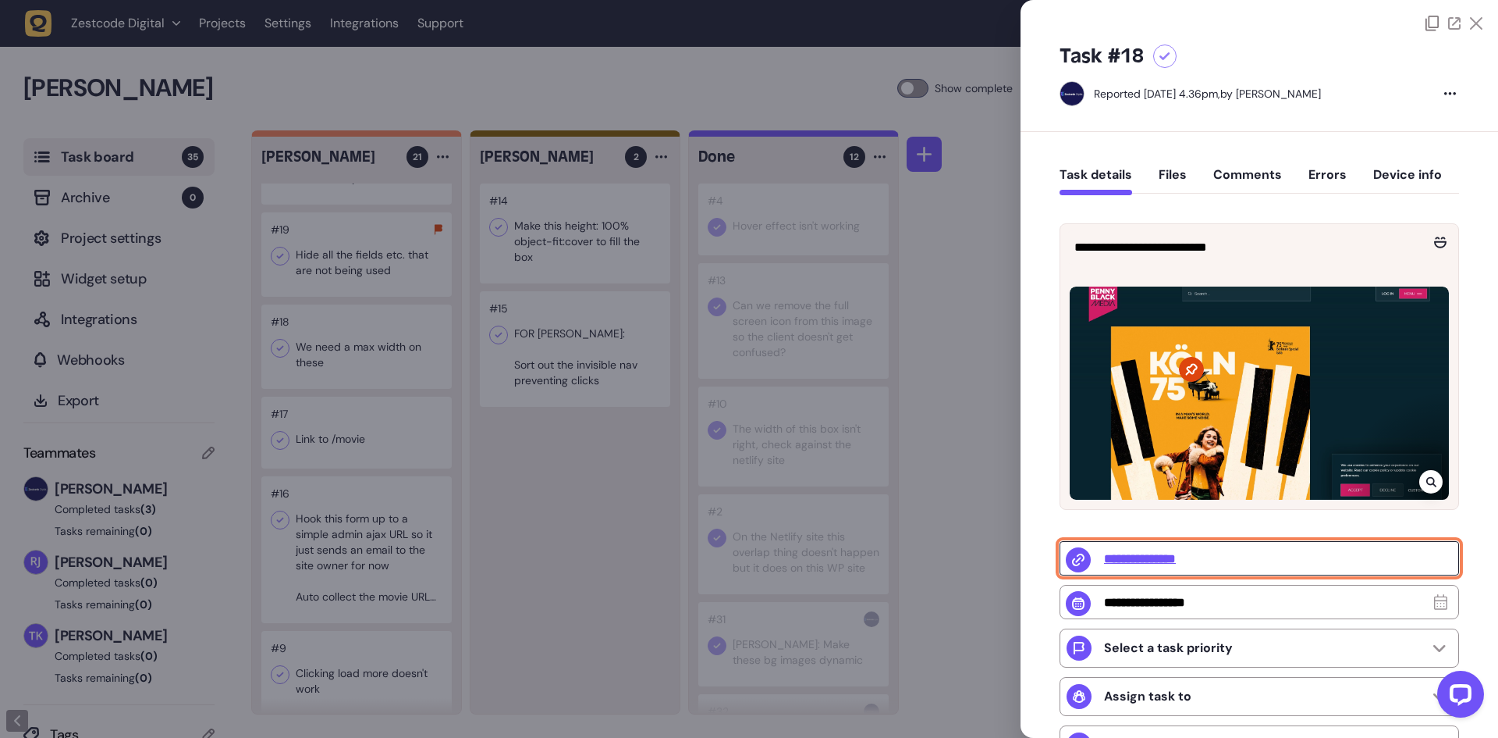
click at [1137, 554] on input "**********" at bounding box center [1260, 558] width 400 height 34
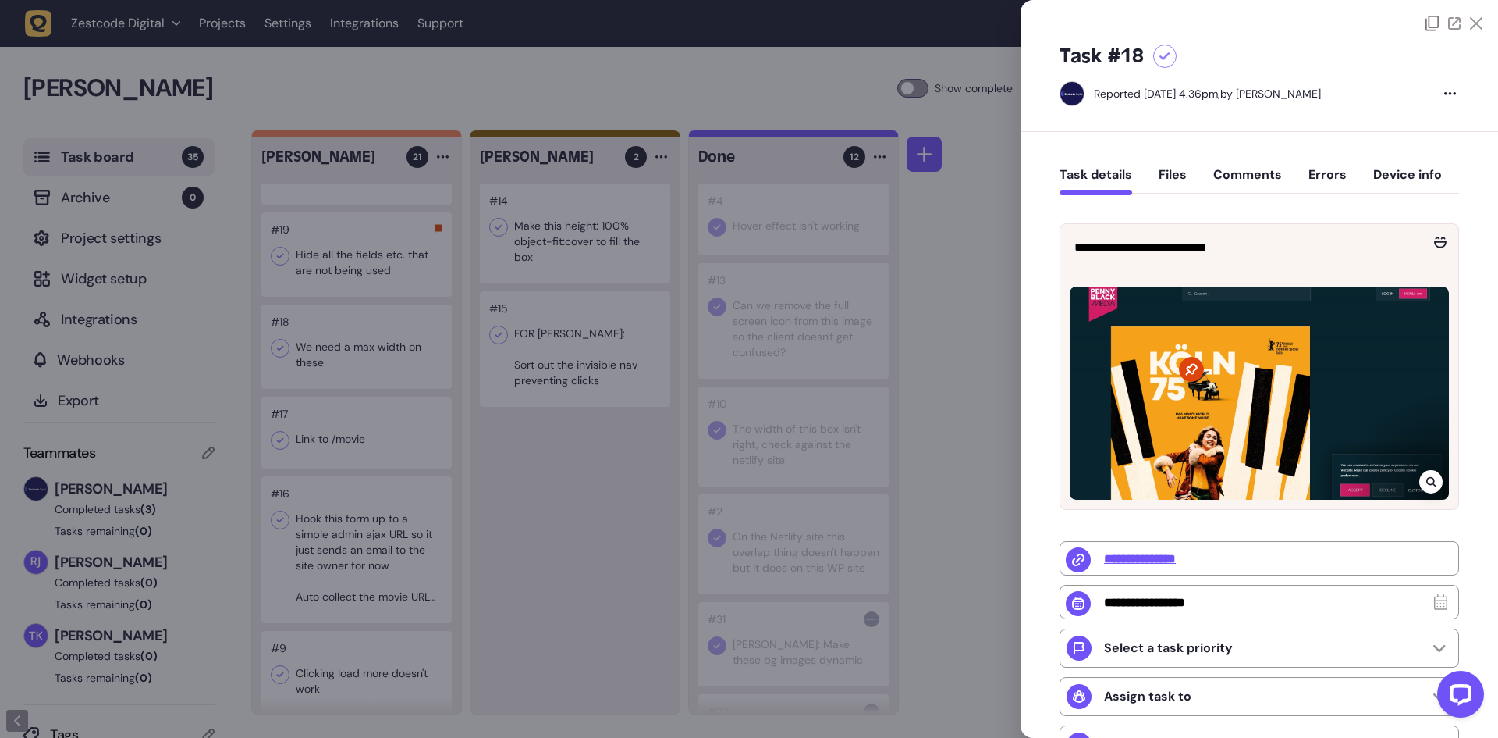
click at [1164, 62] on div at bounding box center [1164, 55] width 23 height 23
click at [485, 314] on div at bounding box center [749, 369] width 1498 height 738
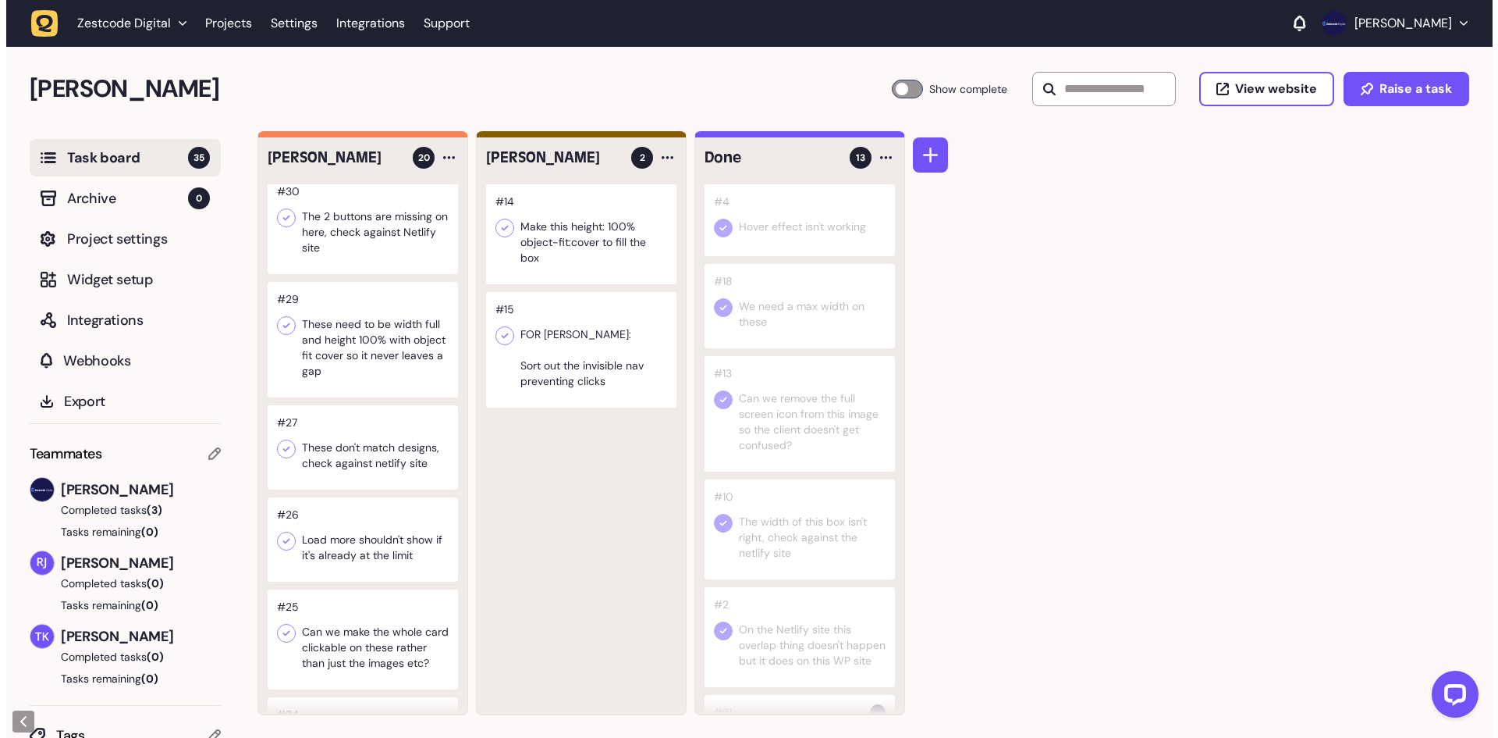
scroll to position [1604, 0]
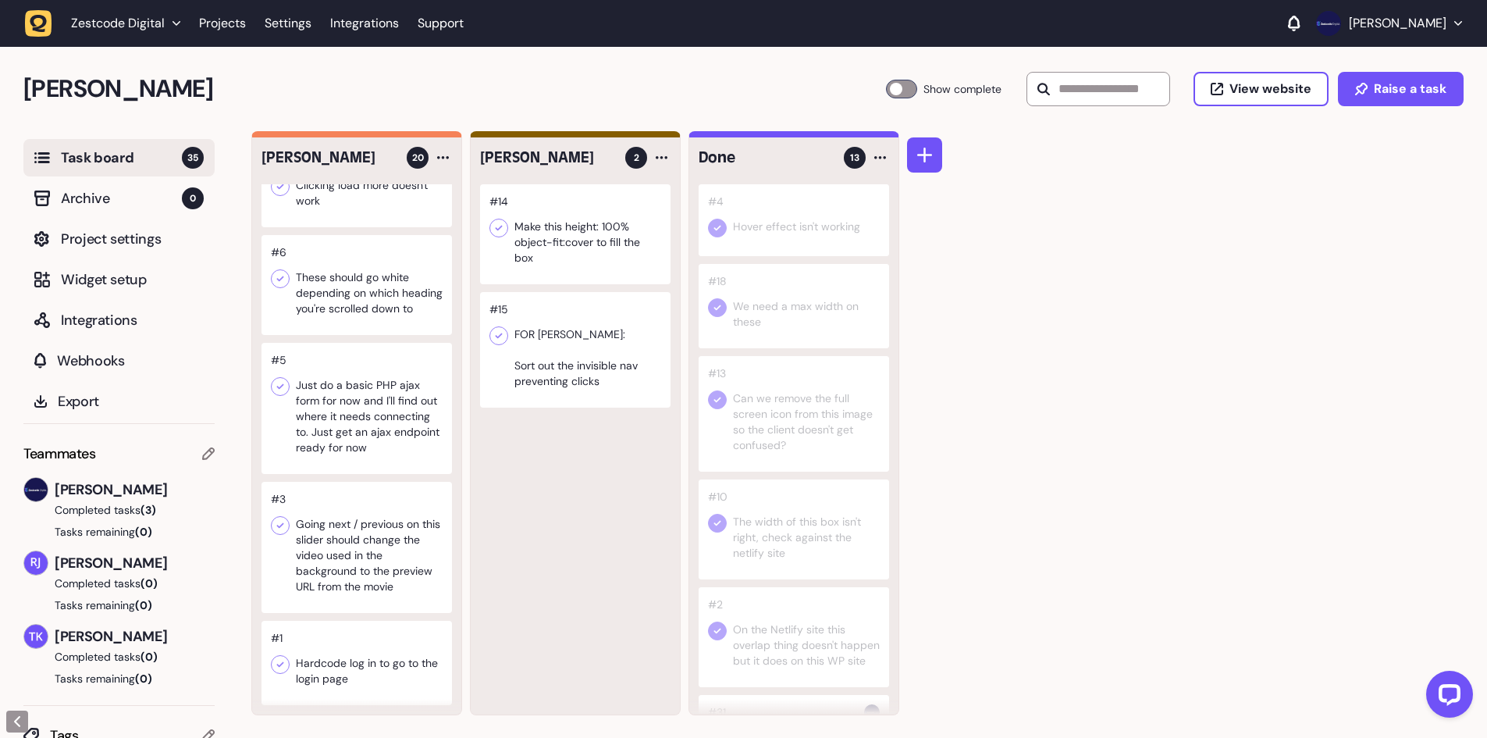
click at [359, 577] on div at bounding box center [356, 547] width 190 height 131
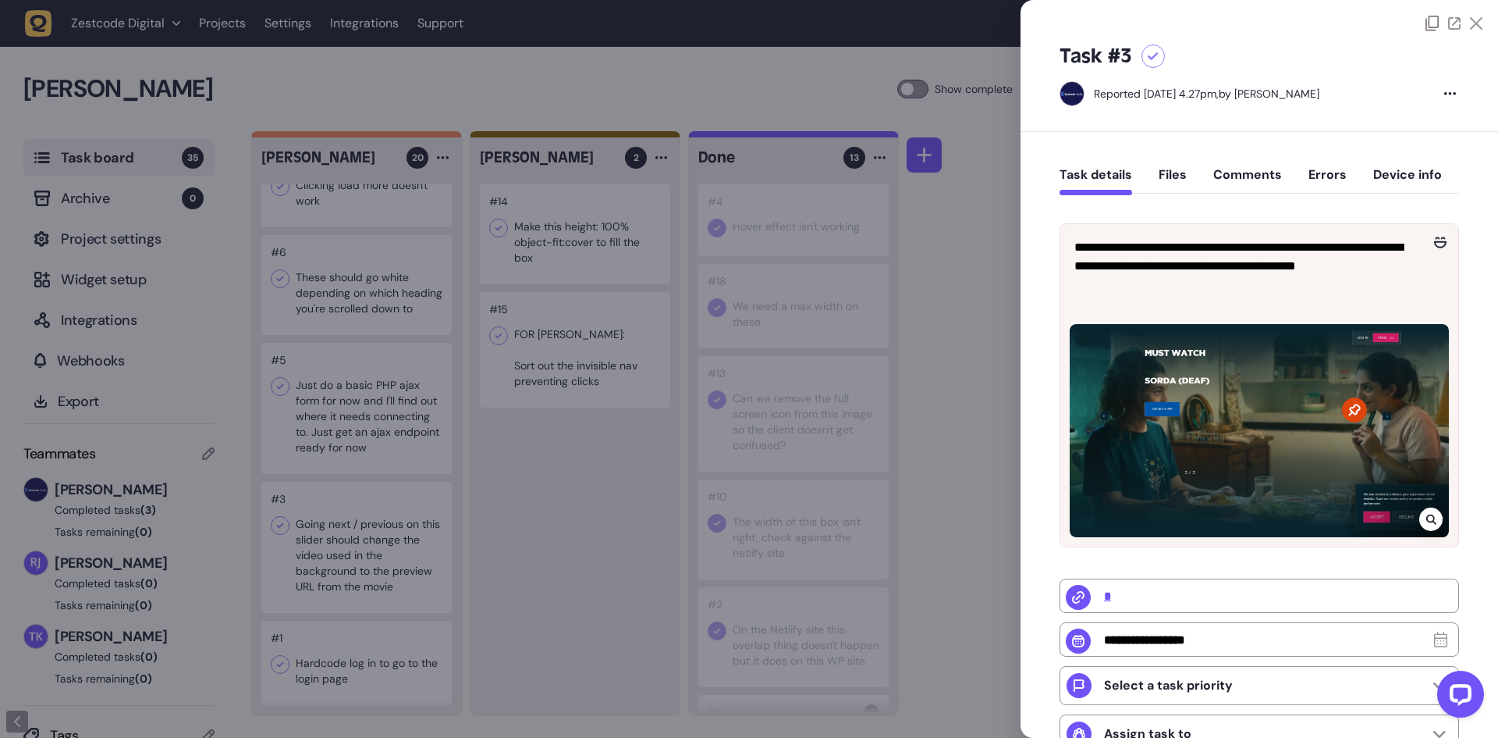
click at [360, 543] on div at bounding box center [749, 369] width 1498 height 738
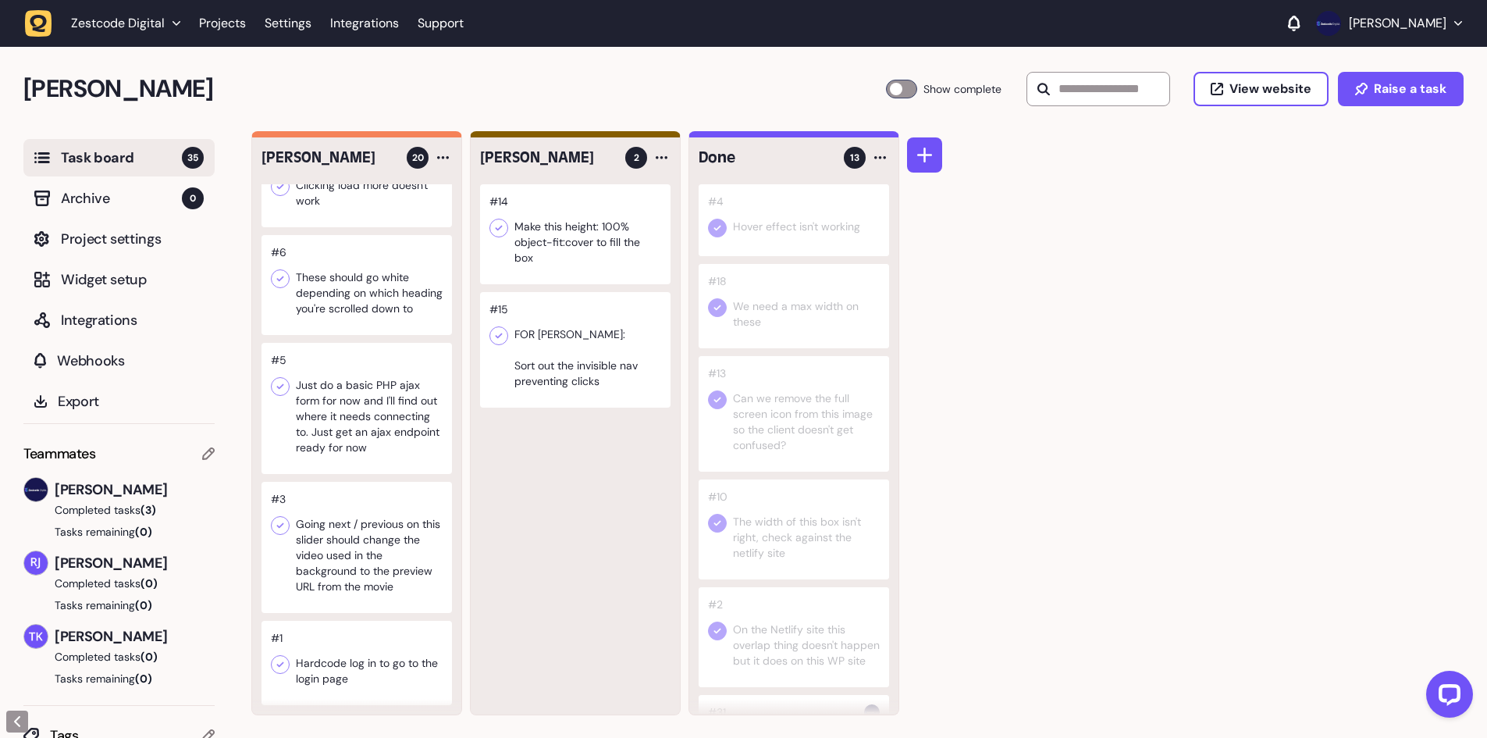
click at [358, 510] on div at bounding box center [356, 547] width 190 height 131
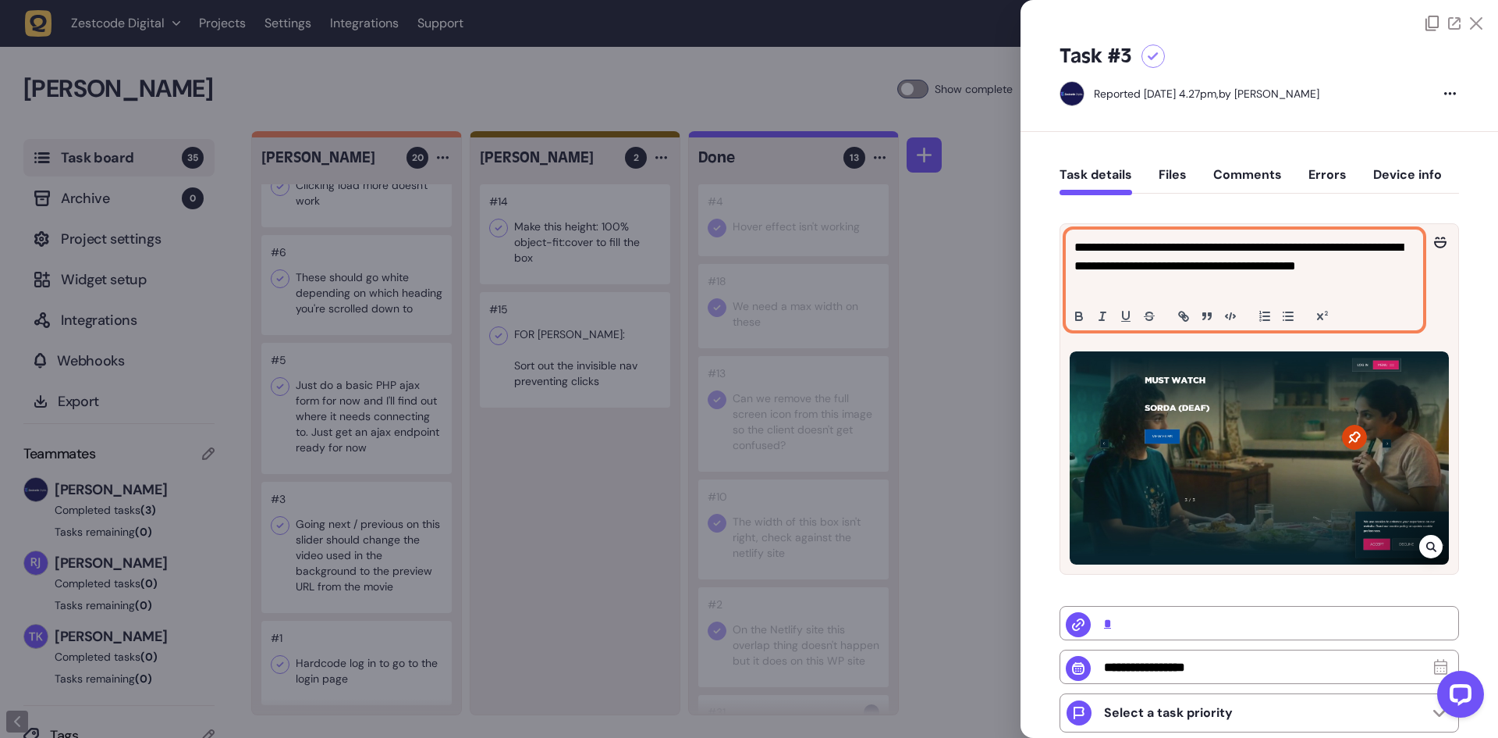
click at [1307, 277] on p "**********" at bounding box center [1243, 266] width 336 height 56
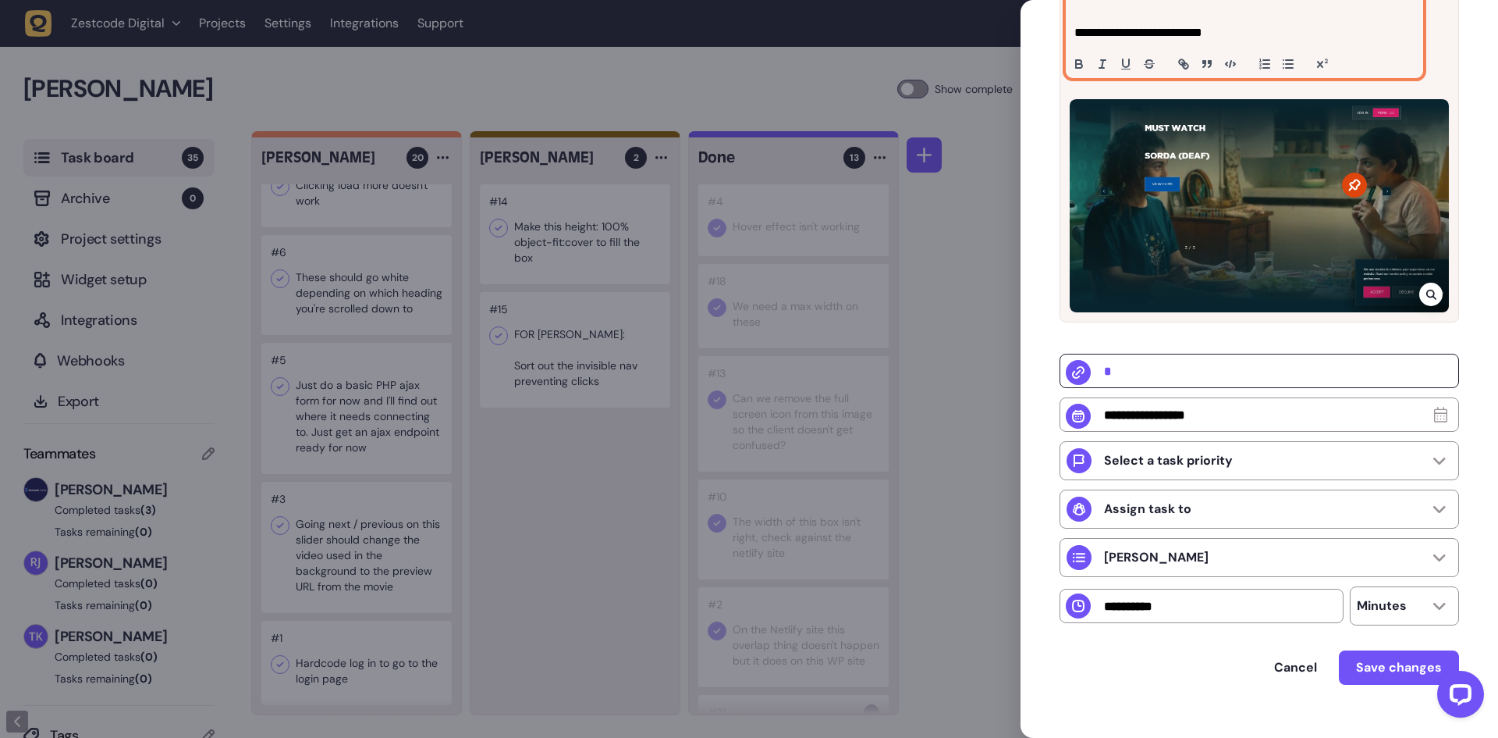
scroll to position [319, 0]
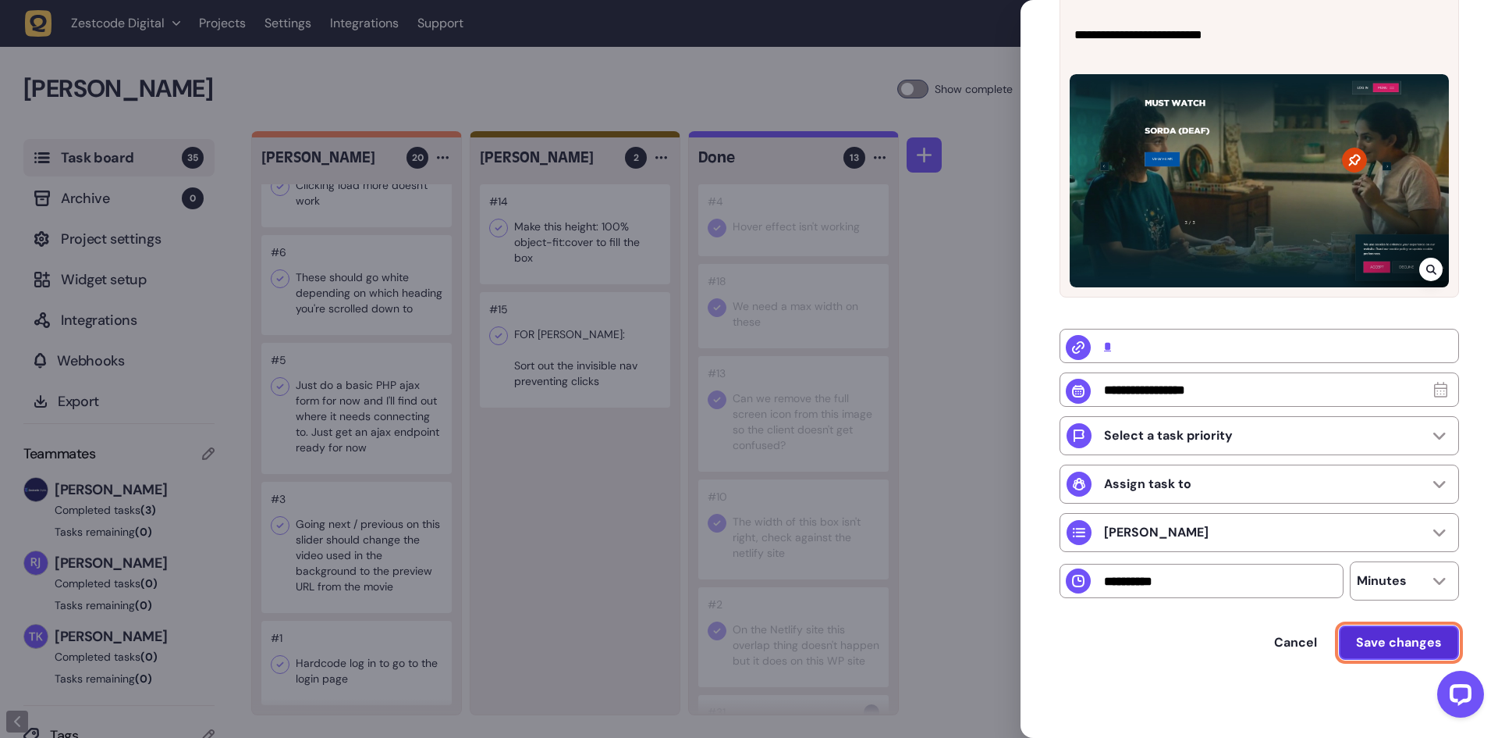
click at [1378, 649] on span "Save changes" at bounding box center [1399, 642] width 86 height 16
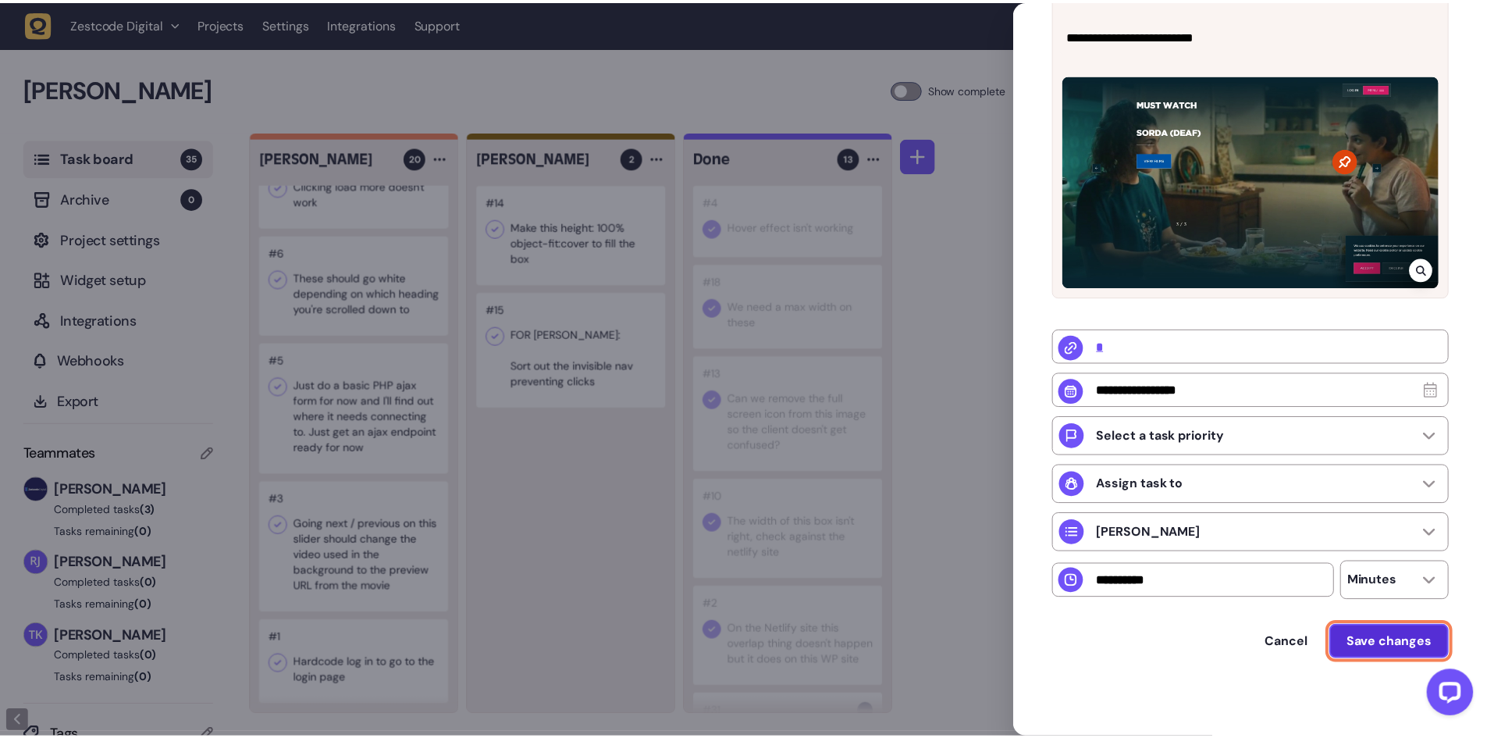
scroll to position [0, 0]
